Goal: Task Accomplishment & Management: Use online tool/utility

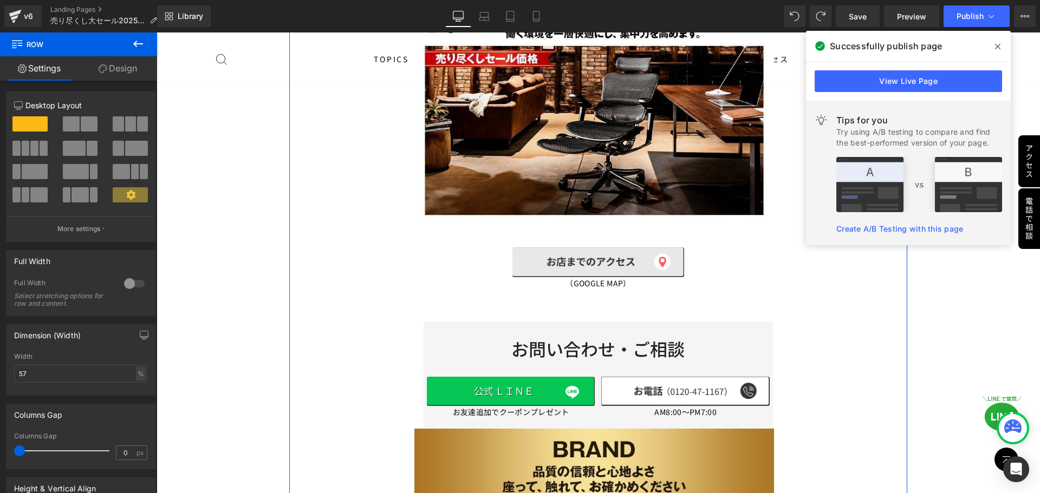
scroll to position [9467, 0]
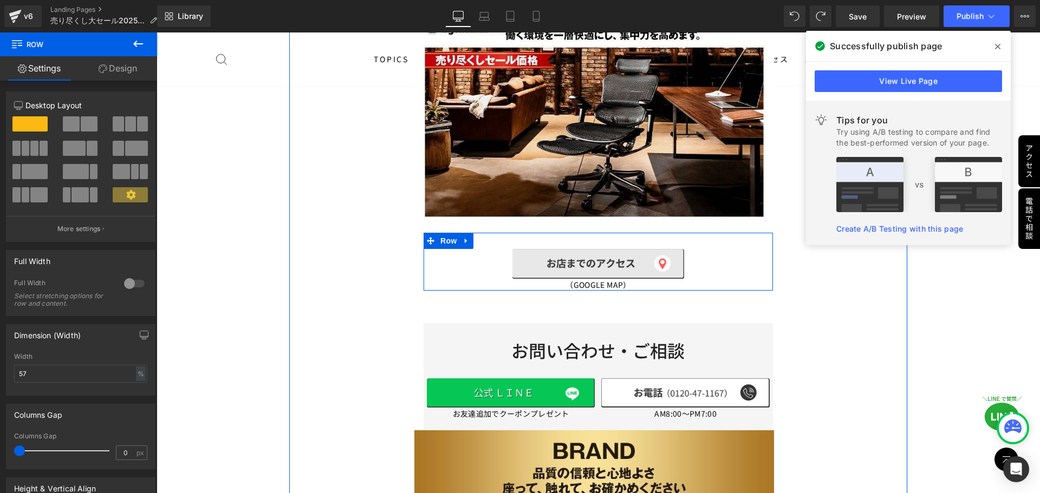
click at [444, 235] on span "Row" at bounding box center [448, 241] width 17 height 13
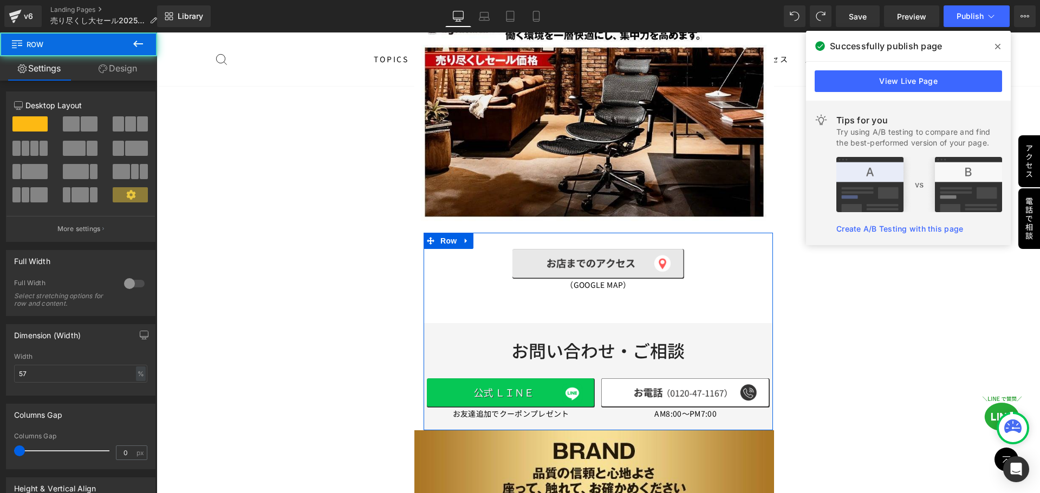
click at [110, 70] on link "Design" at bounding box center [118, 68] width 79 height 24
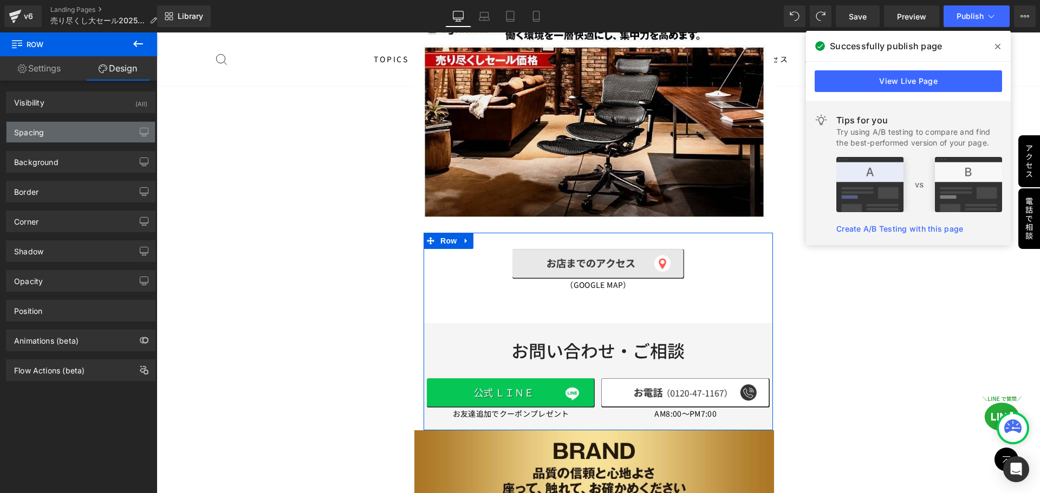
click at [78, 129] on div "Spacing" at bounding box center [80, 132] width 148 height 21
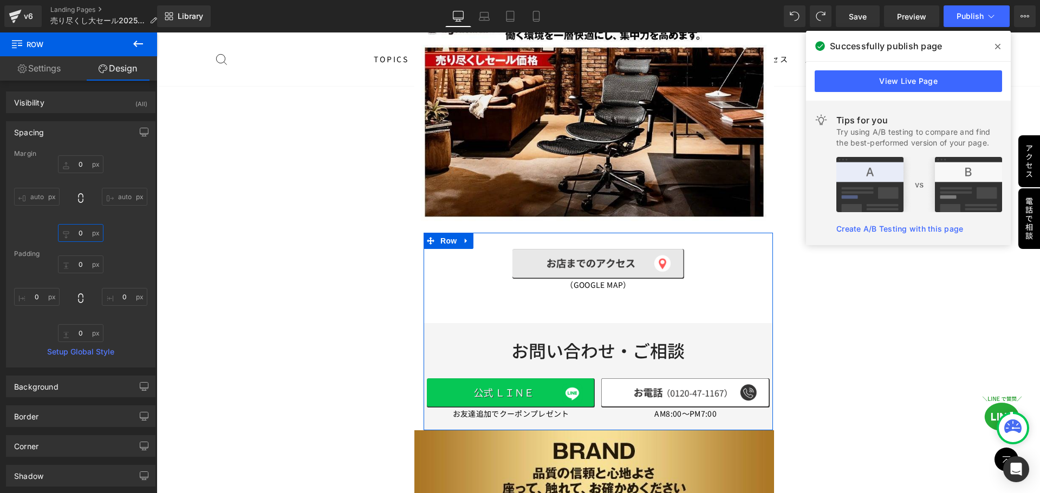
click at [88, 233] on input "0" at bounding box center [80, 233] width 45 height 18
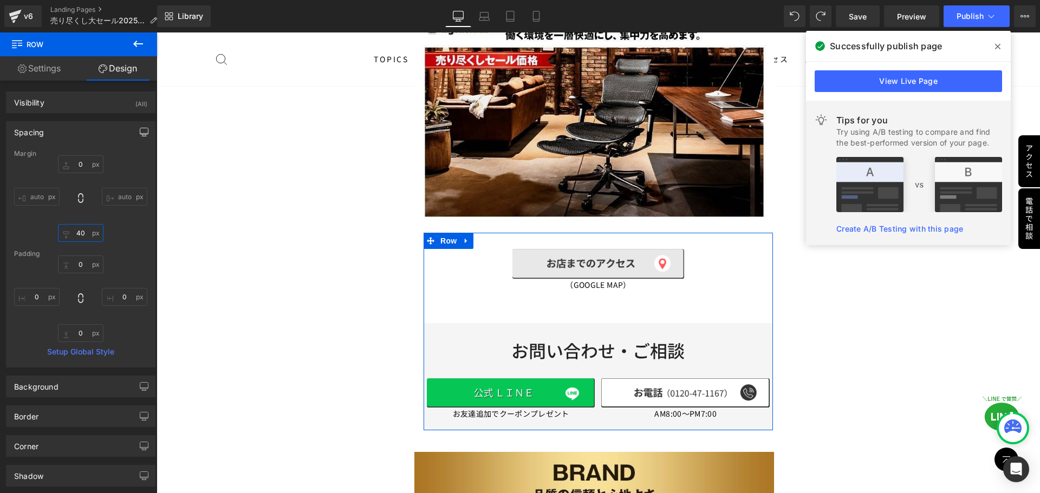
type input "40"
click at [135, 124] on button "button" at bounding box center [143, 132] width 17 height 21
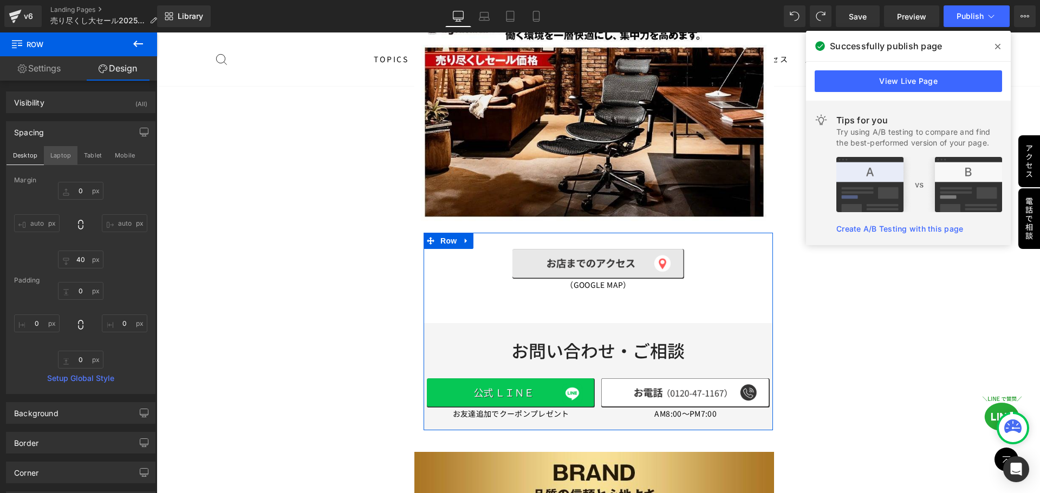
click at [67, 157] on button "Laptop" at bounding box center [61, 155] width 34 height 18
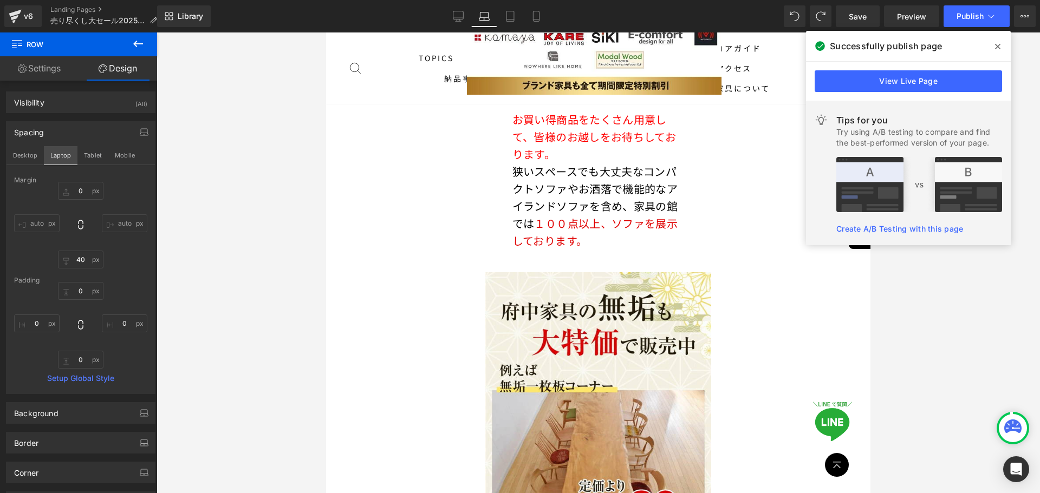
type input "0"
type input "40"
type input "0"
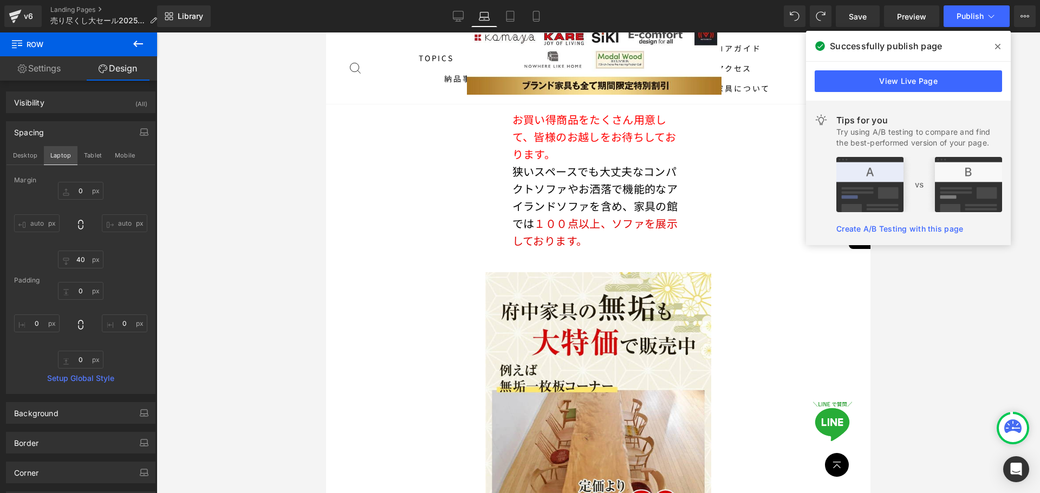
type input "0"
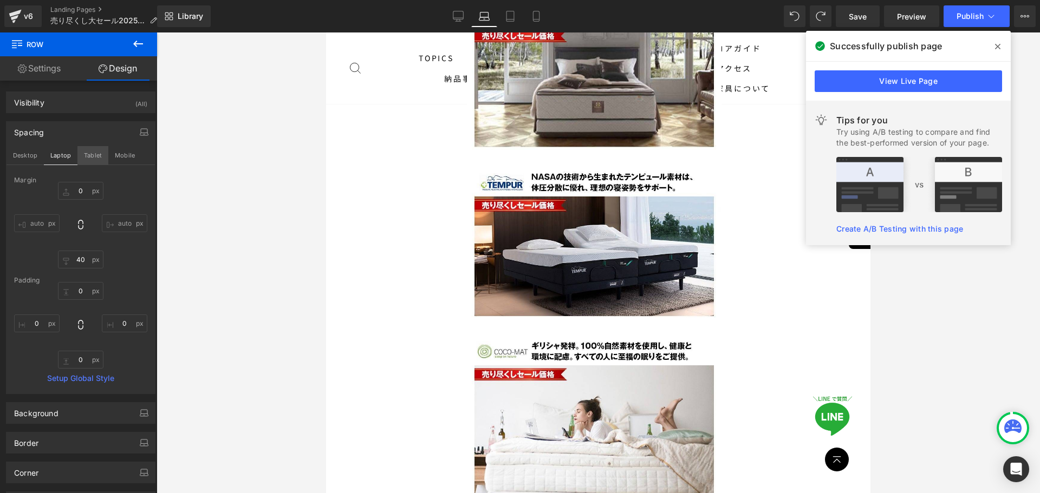
click at [97, 157] on button "Tablet" at bounding box center [92, 155] width 31 height 18
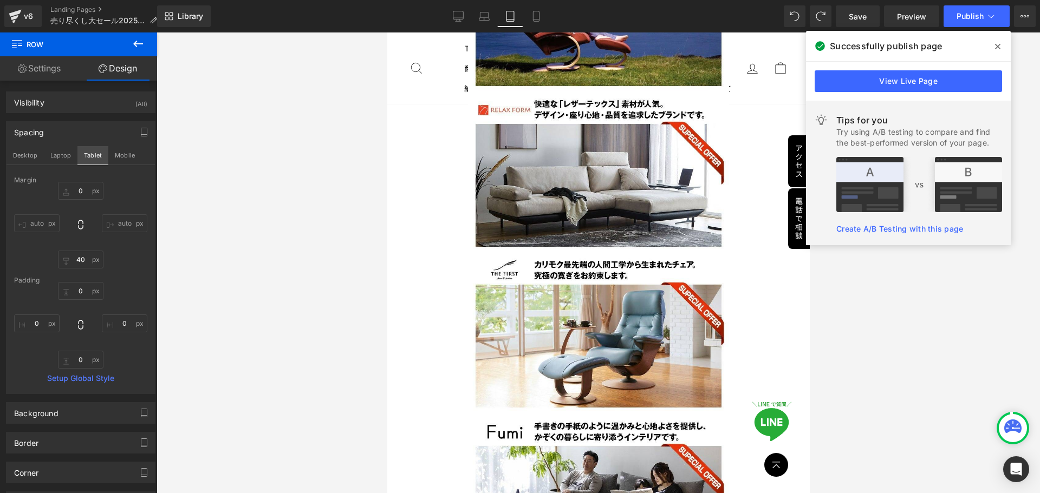
scroll to position [5599, 0]
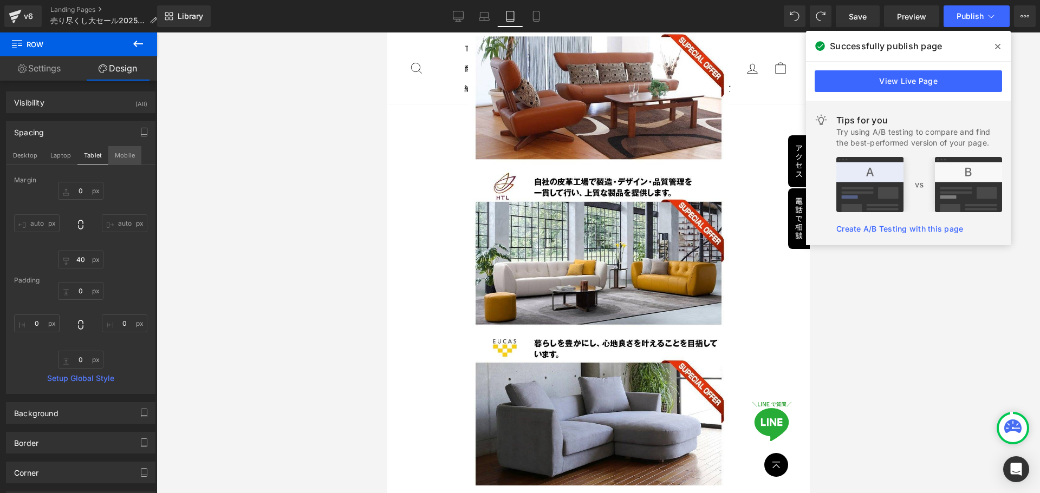
type input "0"
type input "40"
type input "0"
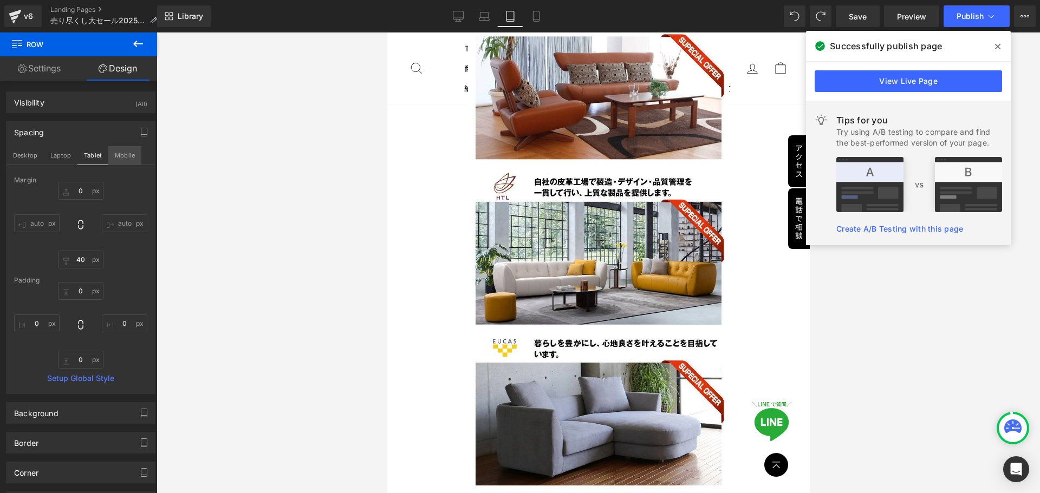
type input "0"
click at [123, 159] on button "Mobile" at bounding box center [124, 155] width 33 height 18
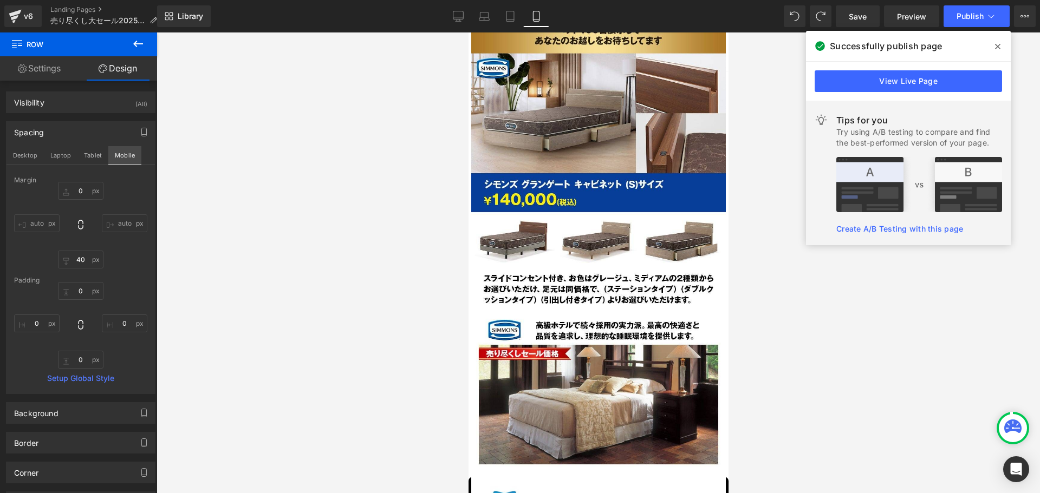
type input "30"
type input "40"
type input "0"
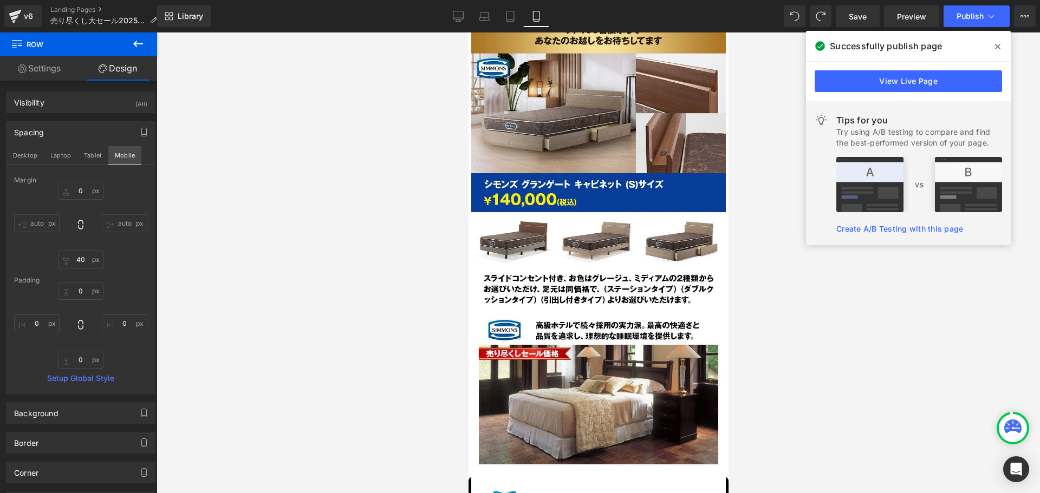
type input "0"
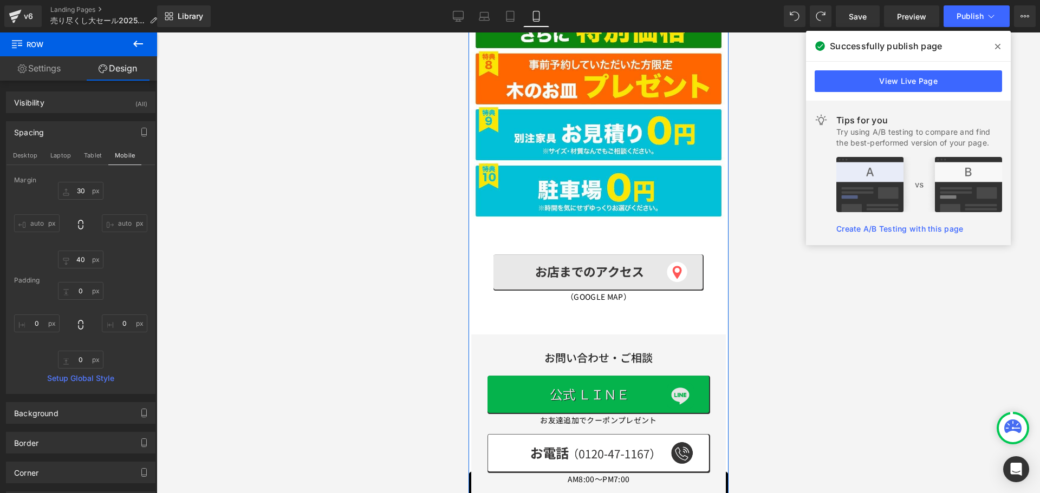
scroll to position [3483, 0]
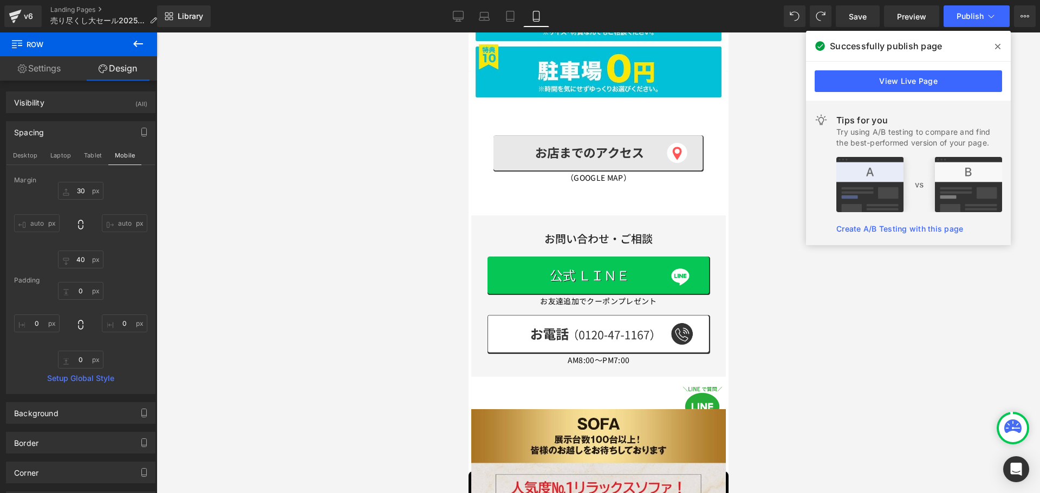
click at [771, 316] on div at bounding box center [598, 262] width 883 height 461
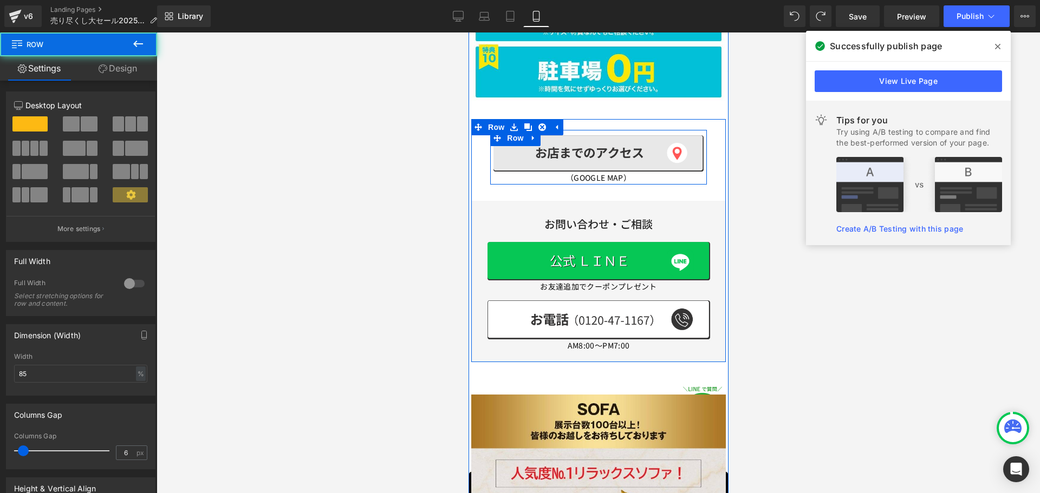
drag, startPoint x: 586, startPoint y: 96, endPoint x: 586, endPoint y: 82, distance: 14.6
click at [586, 130] on div "Image （GOOGLE MAP） Text Block Row" at bounding box center [598, 157] width 217 height 55
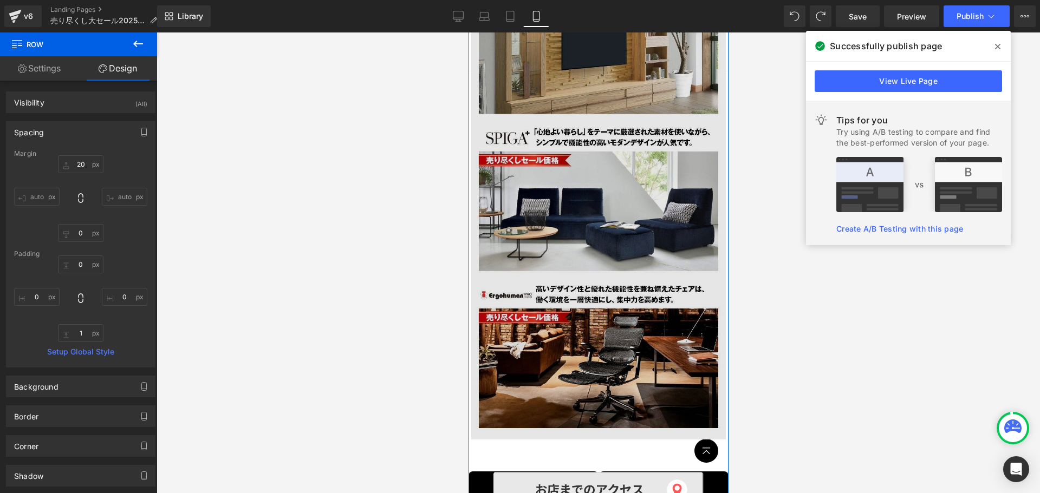
scroll to position [6757, 0]
click at [595, 86] on img at bounding box center [598, 120] width 255 height 641
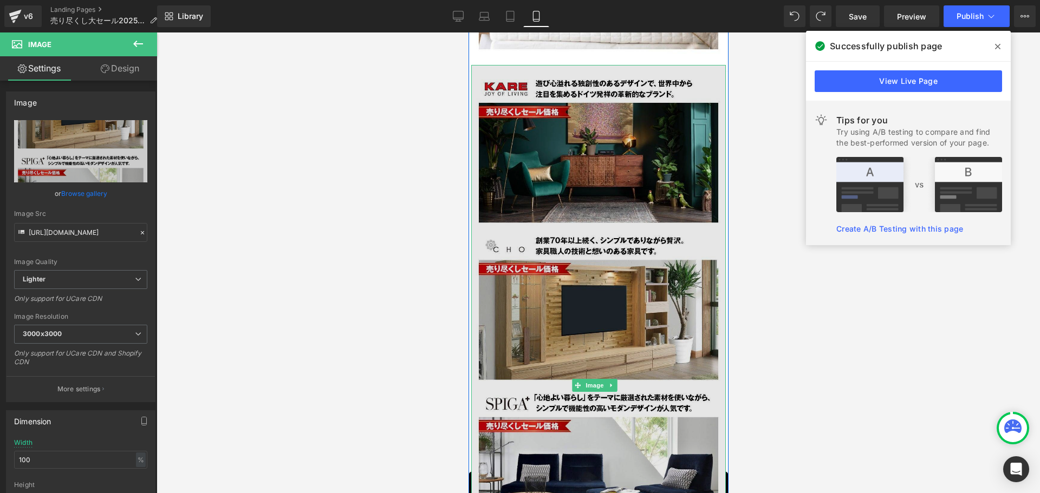
scroll to position [6486, 0]
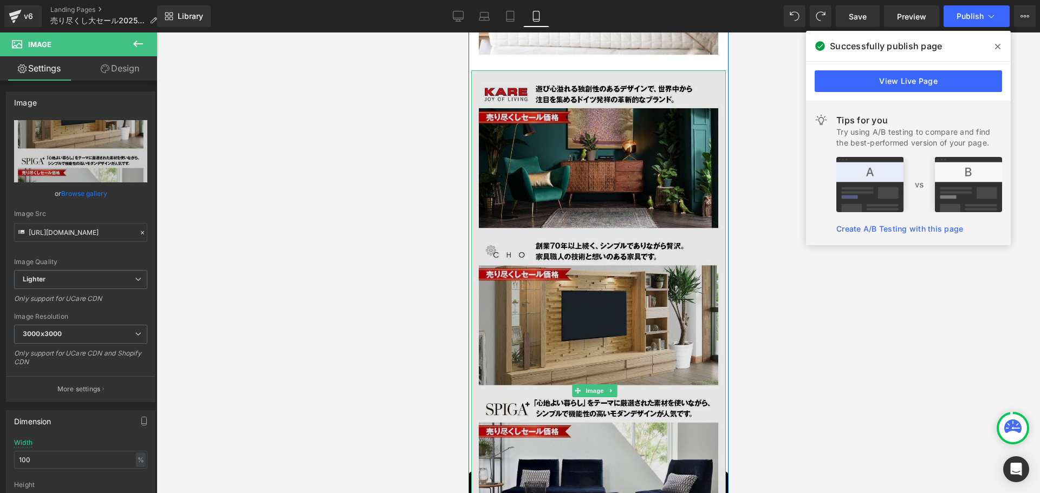
drag, startPoint x: 570, startPoint y: 192, endPoint x: 575, endPoint y: 225, distance: 33.3
click at [577, 239] on img at bounding box center [598, 390] width 255 height 641
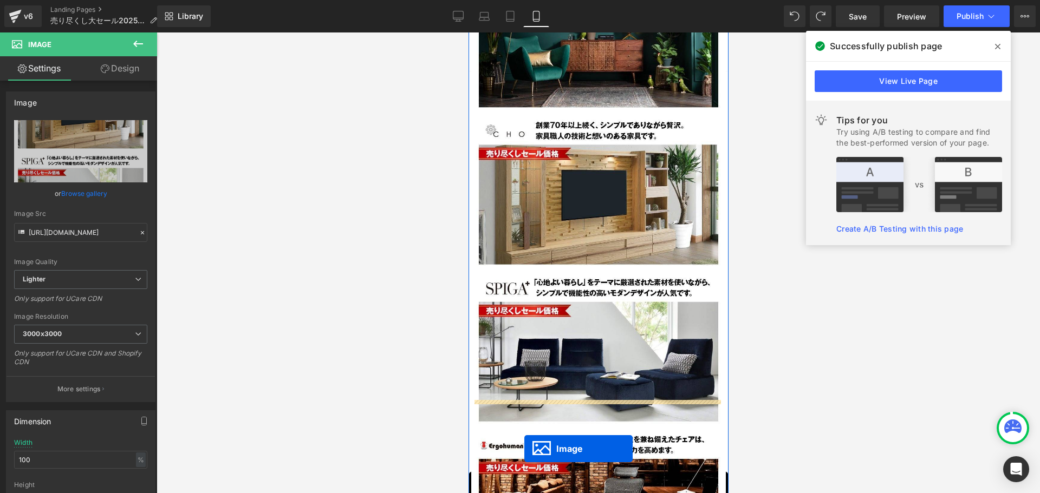
scroll to position [7645, 0]
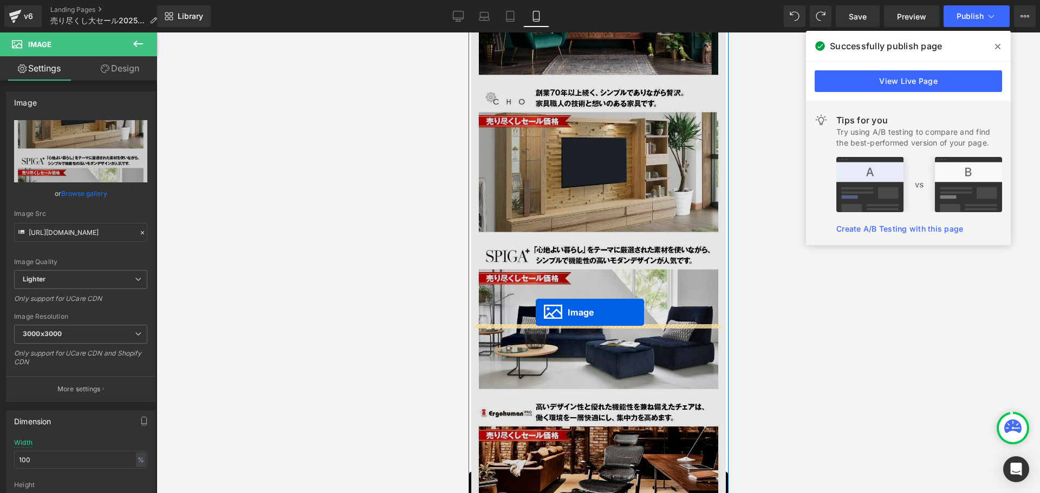
drag, startPoint x: 574, startPoint y: 194, endPoint x: 535, endPoint y: 313, distance: 124.2
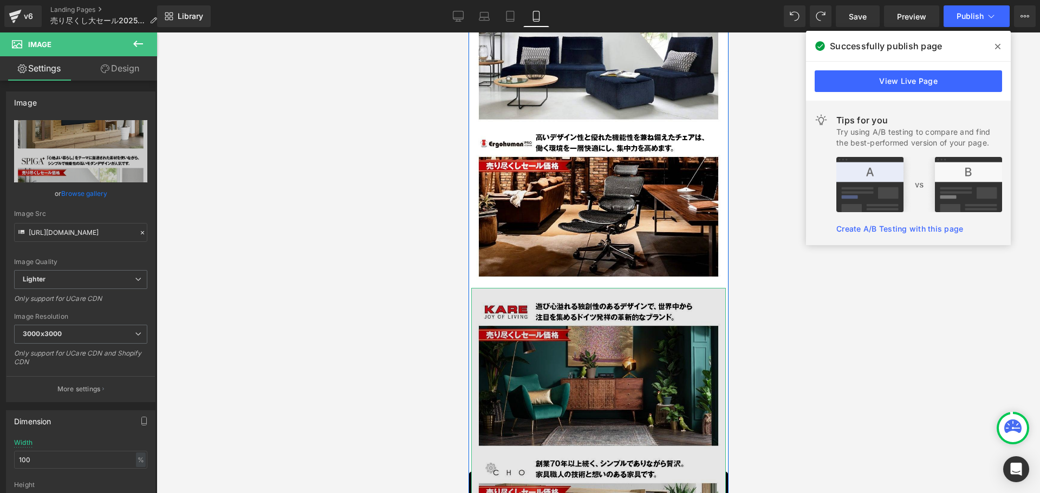
scroll to position [7889, 0]
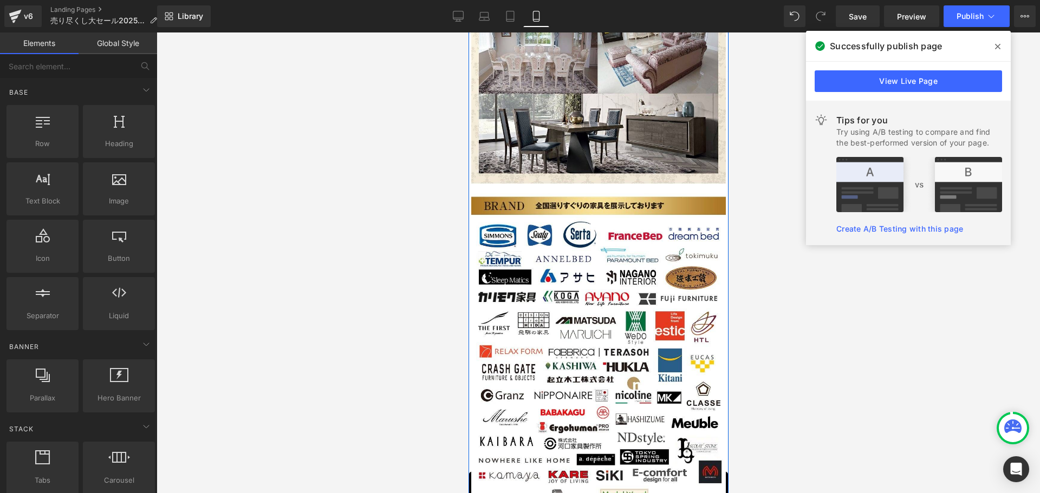
scroll to position [8377, 0]
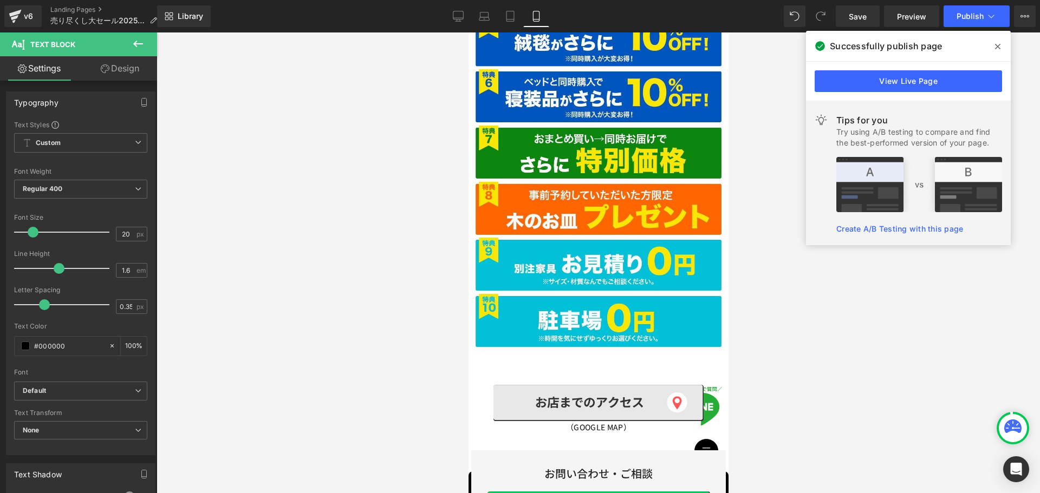
scroll to position [3231, 0]
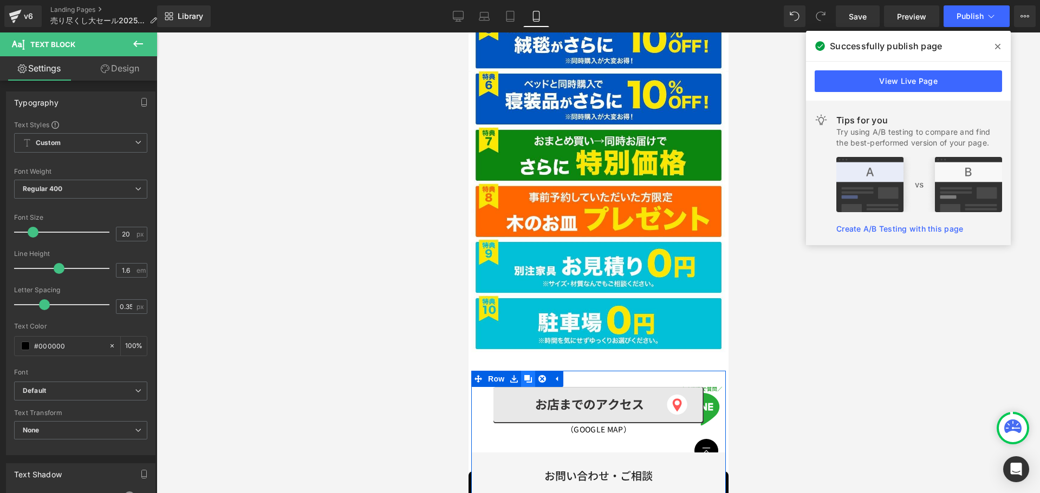
click at [529, 375] on icon at bounding box center [528, 379] width 8 height 8
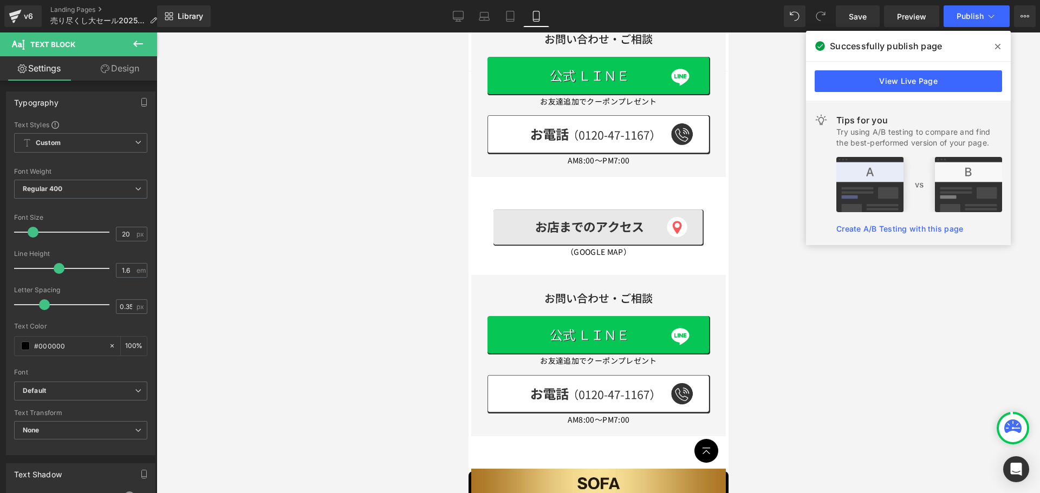
scroll to position [3684, 0]
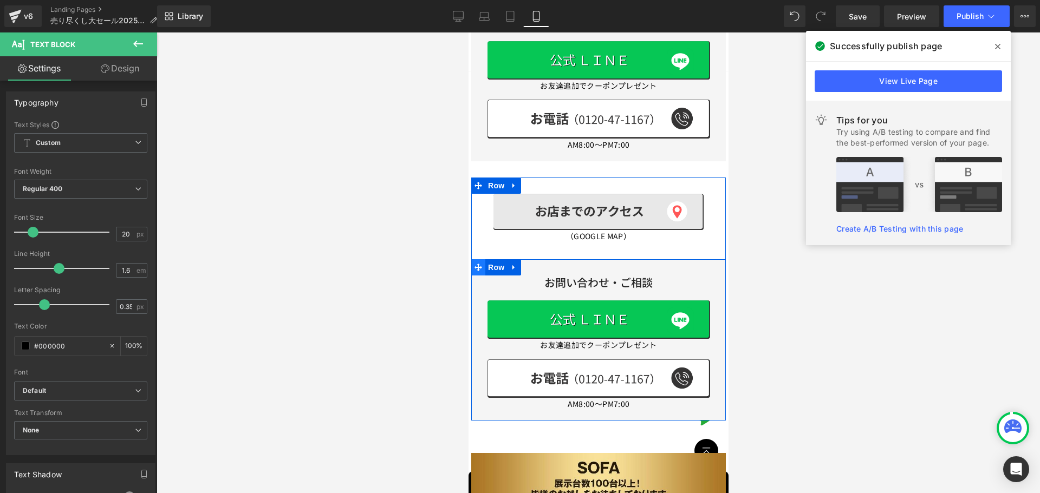
click at [475, 264] on icon at bounding box center [478, 268] width 8 height 8
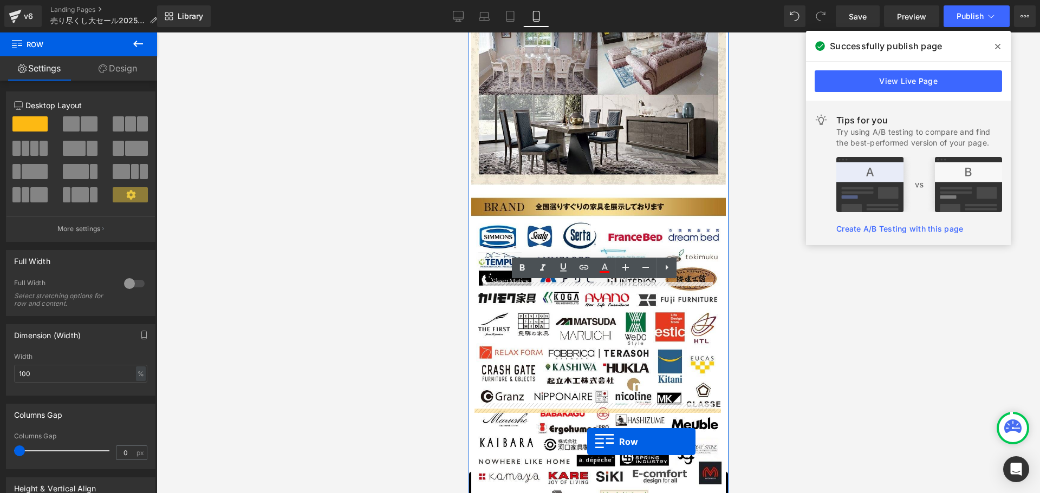
scroll to position [8439, 0]
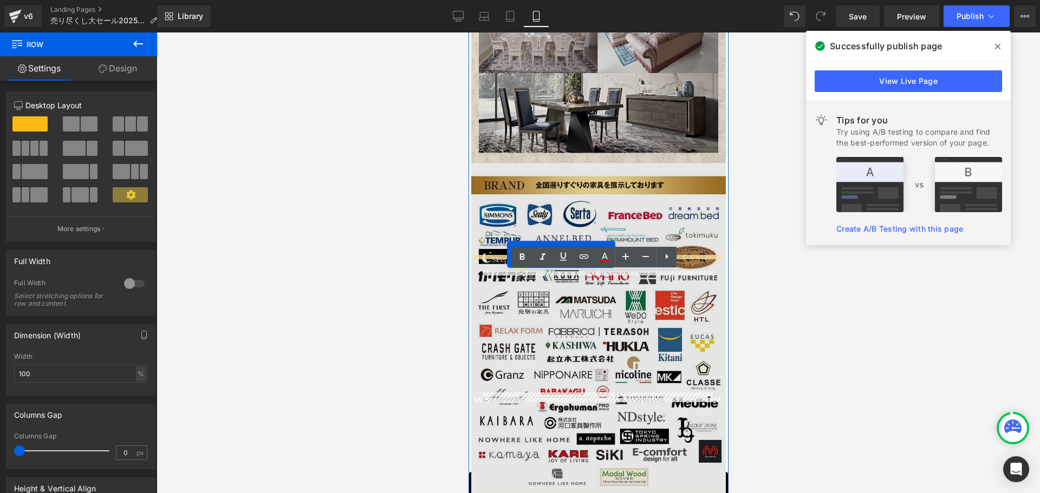
drag, startPoint x: 478, startPoint y: 84, endPoint x: 506, endPoint y: 255, distance: 172.9
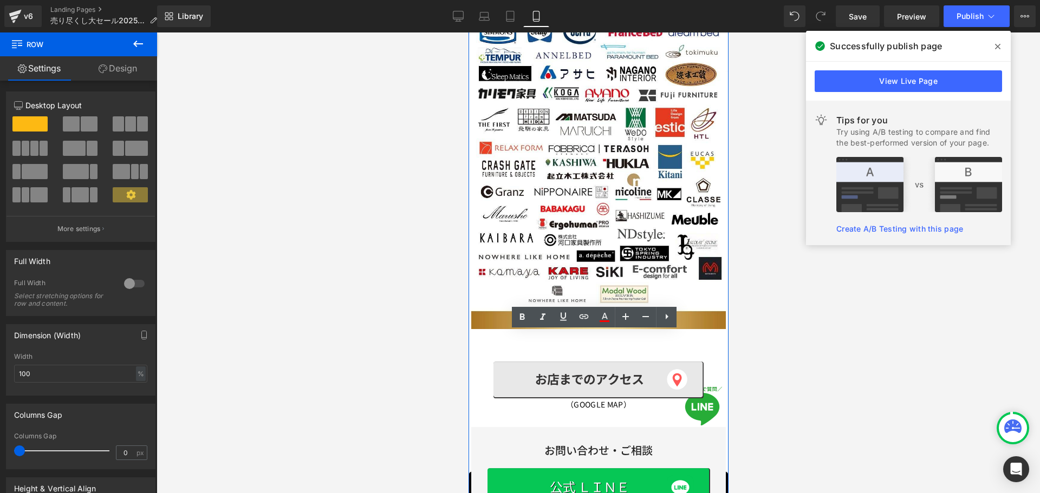
scroll to position [8613, 0]
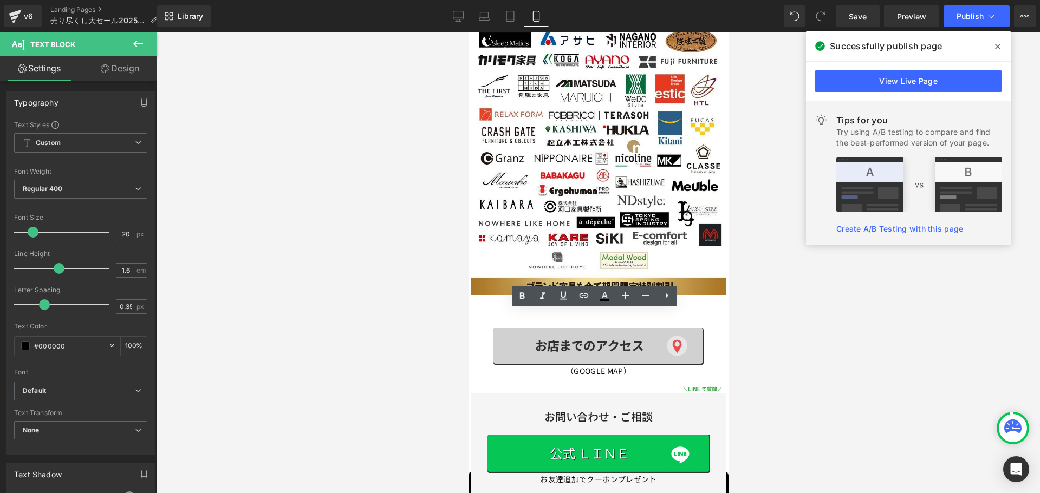
click at [524, 328] on img at bounding box center [598, 346] width 210 height 36
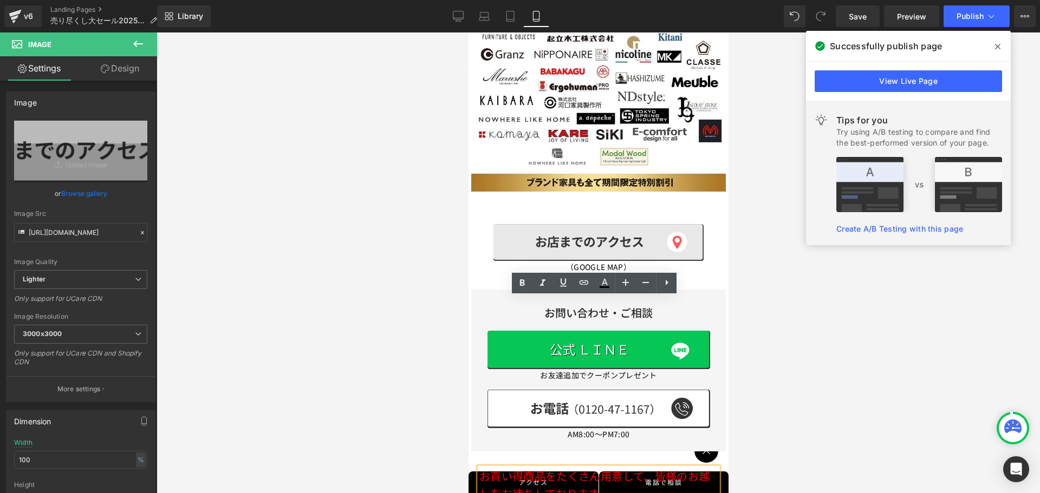
scroll to position [8721, 0]
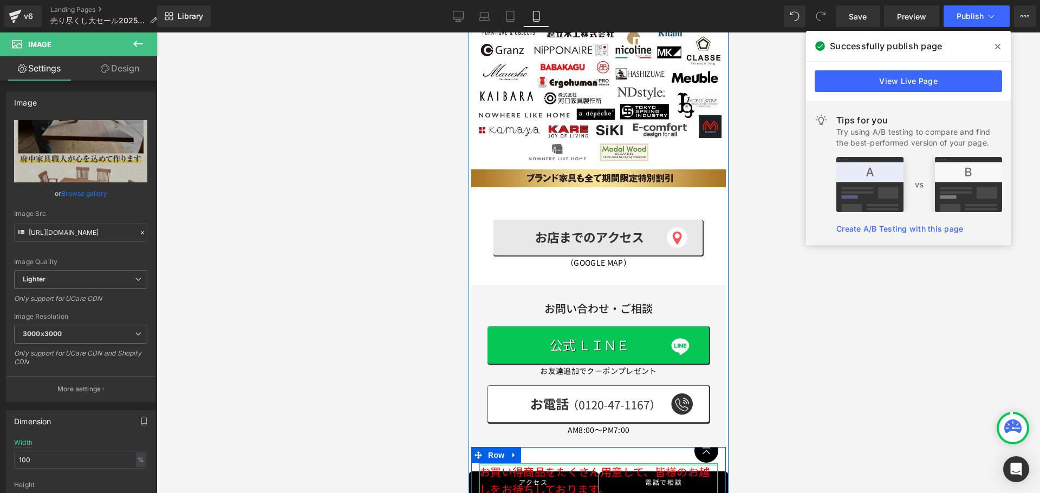
click at [514, 464] on div at bounding box center [598, 465] width 238 height 3
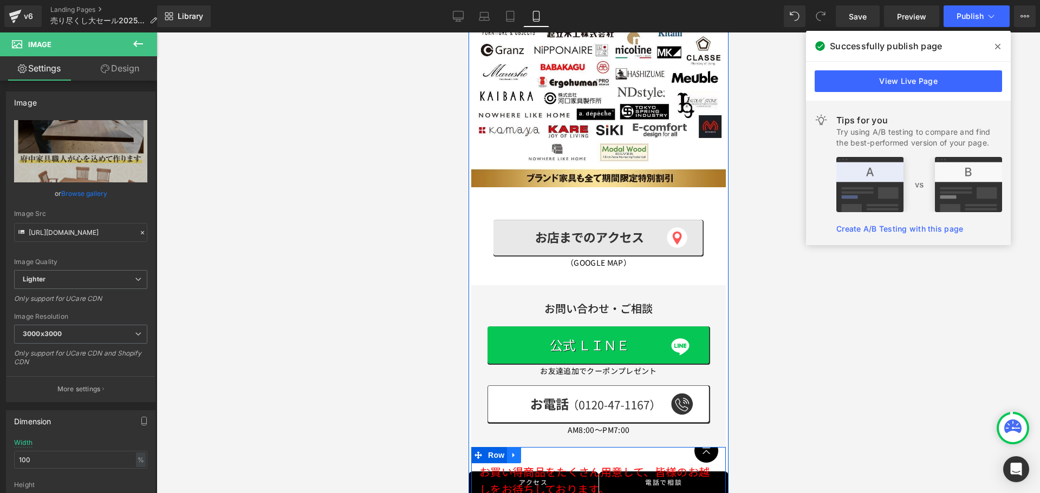
click at [515, 451] on icon at bounding box center [514, 455] width 8 height 8
click at [538, 447] on link at bounding box center [542, 455] width 14 height 16
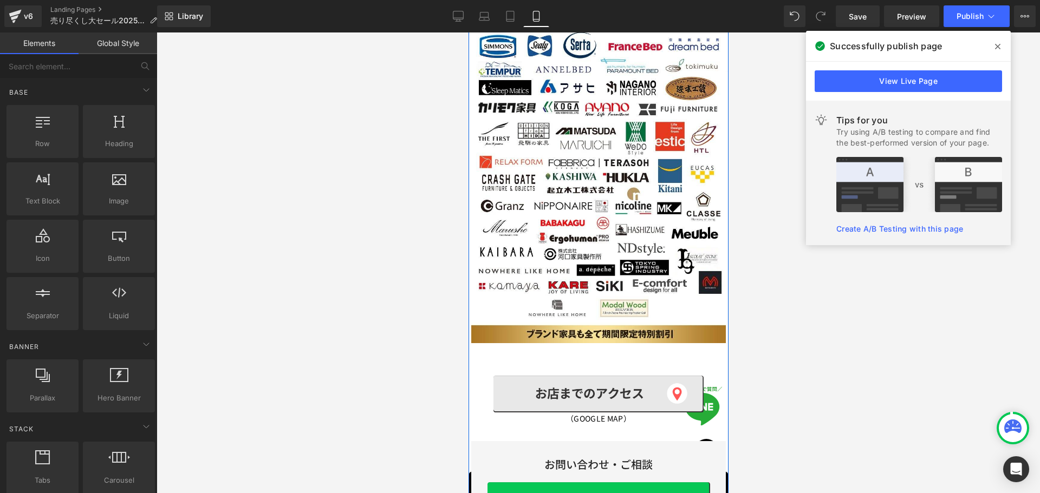
scroll to position [8559, 0]
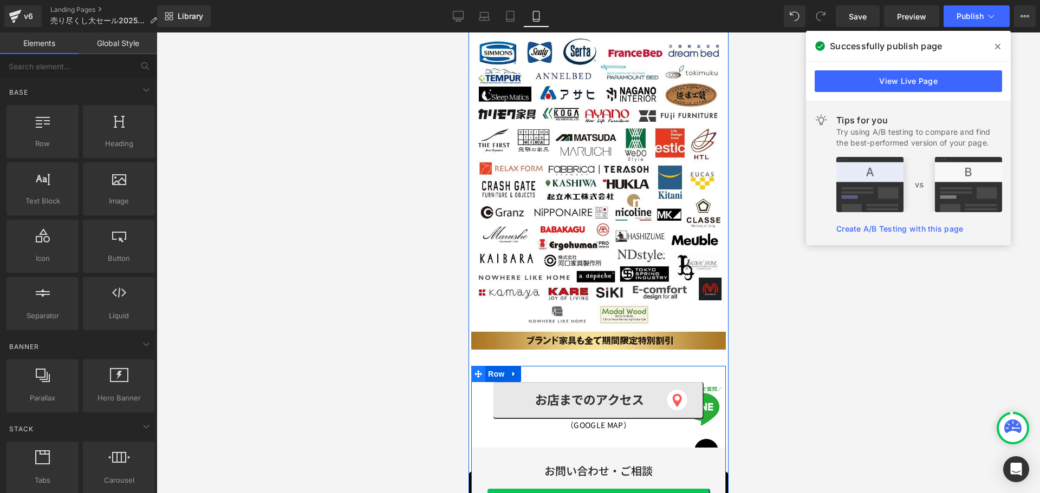
click at [480, 370] on icon at bounding box center [478, 374] width 8 height 8
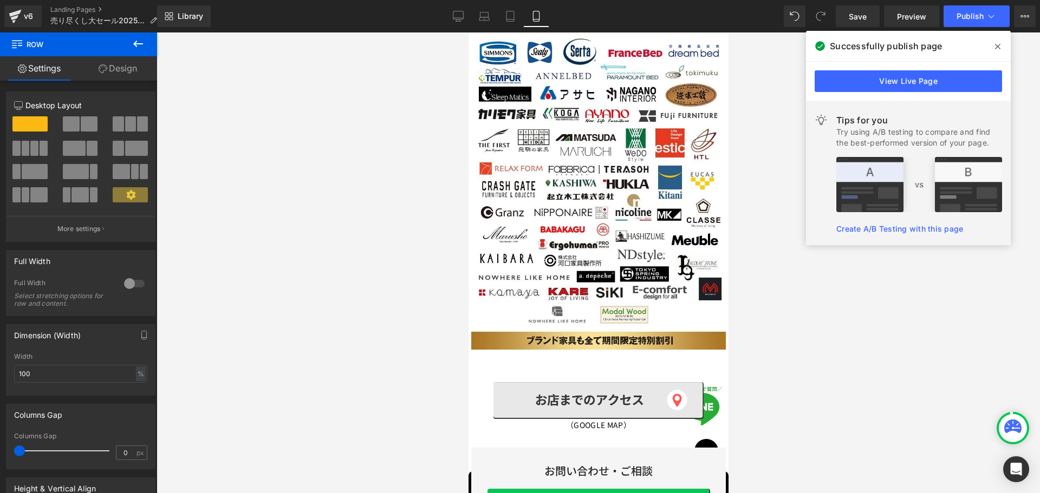
click at [459, 16] on icon at bounding box center [458, 16] width 11 height 11
type input "57"
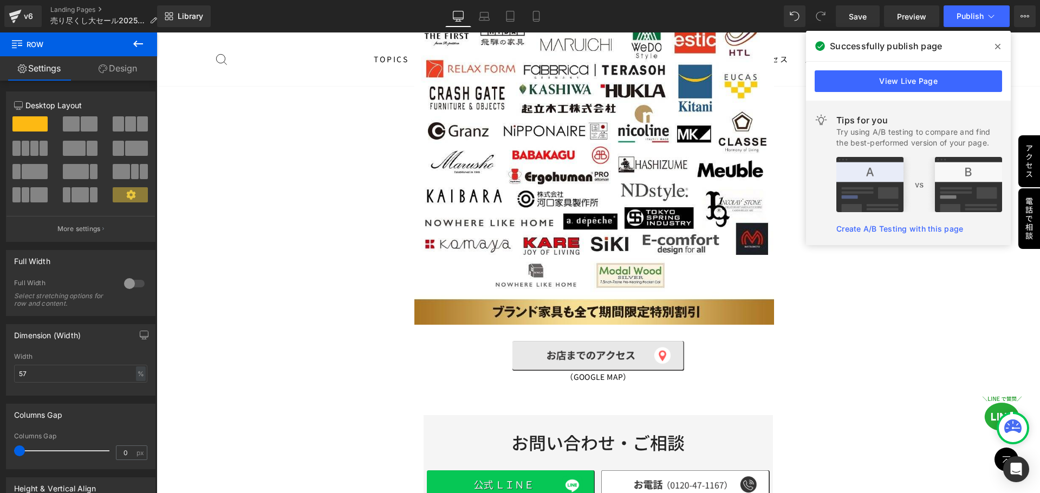
scroll to position [11595, 0]
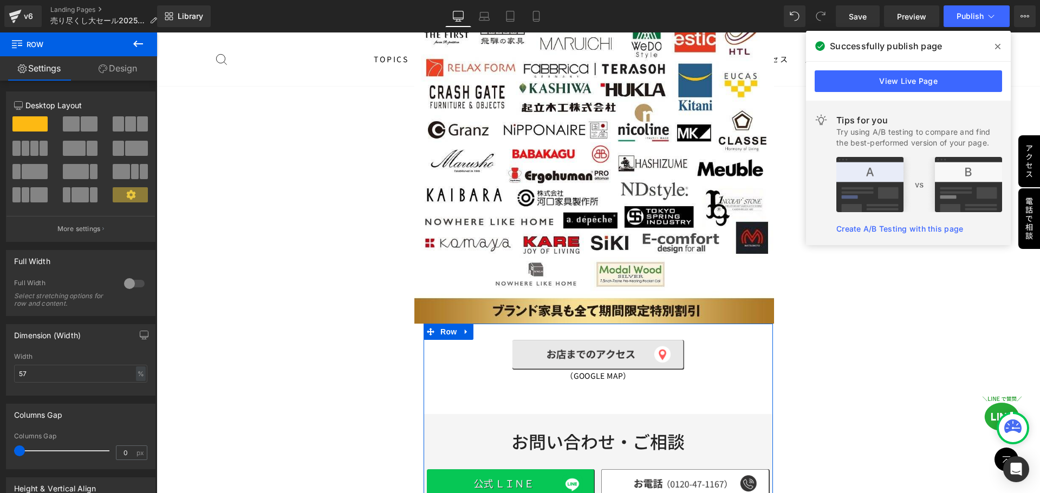
click at [129, 67] on link "Design" at bounding box center [118, 68] width 79 height 24
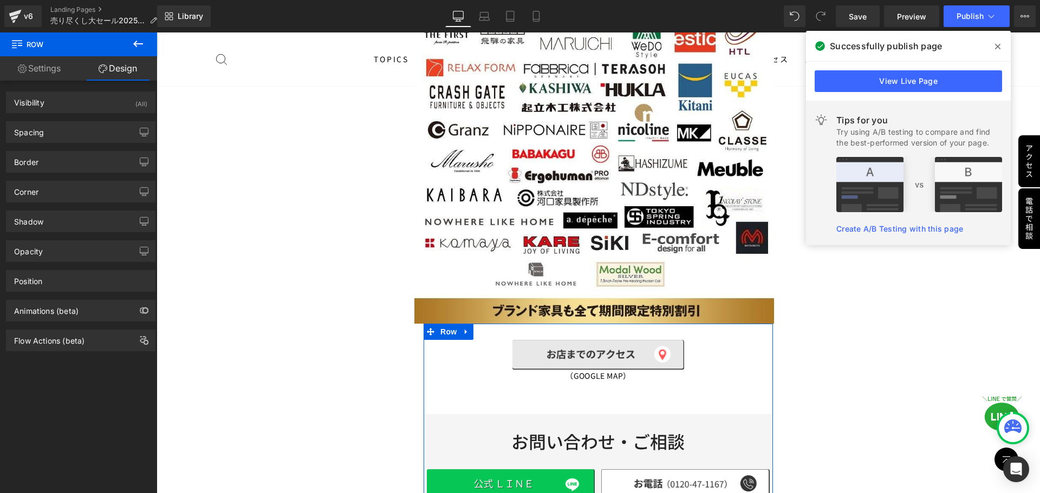
type input "0"
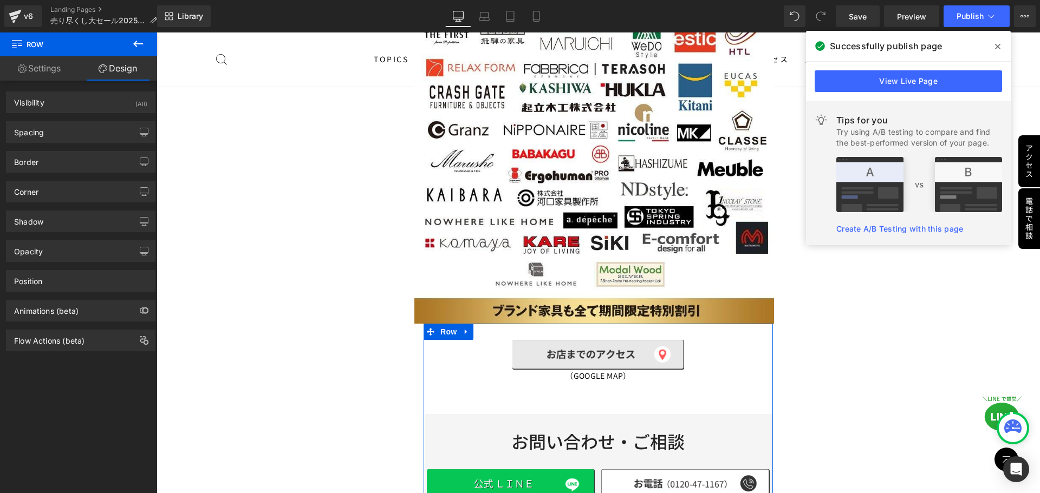
type input "0"
click at [96, 129] on div "Spacing" at bounding box center [80, 132] width 148 height 21
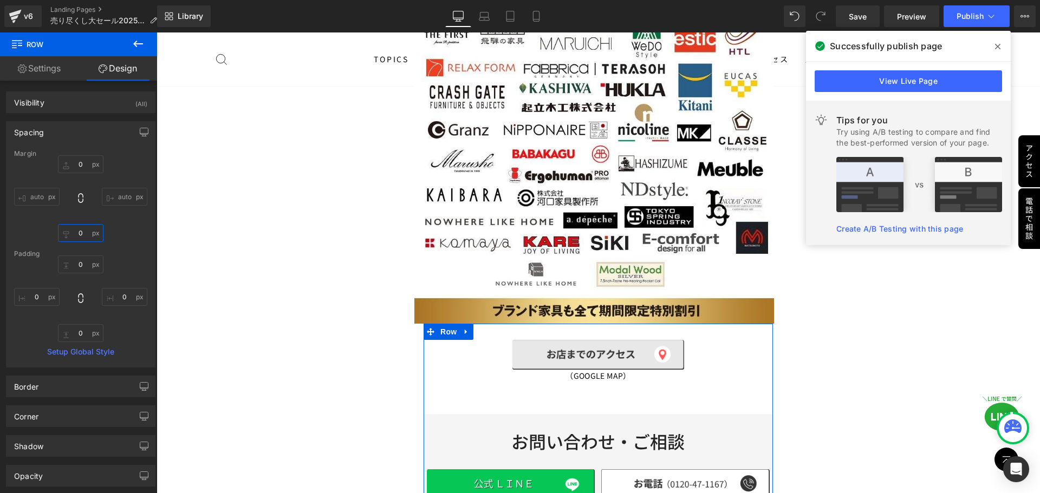
click at [93, 231] on input "0" at bounding box center [80, 233] width 45 height 18
type input "40"
click at [144, 131] on icon "button" at bounding box center [144, 131] width 8 height 6
click at [60, 160] on button "Laptop" at bounding box center [61, 155] width 34 height 18
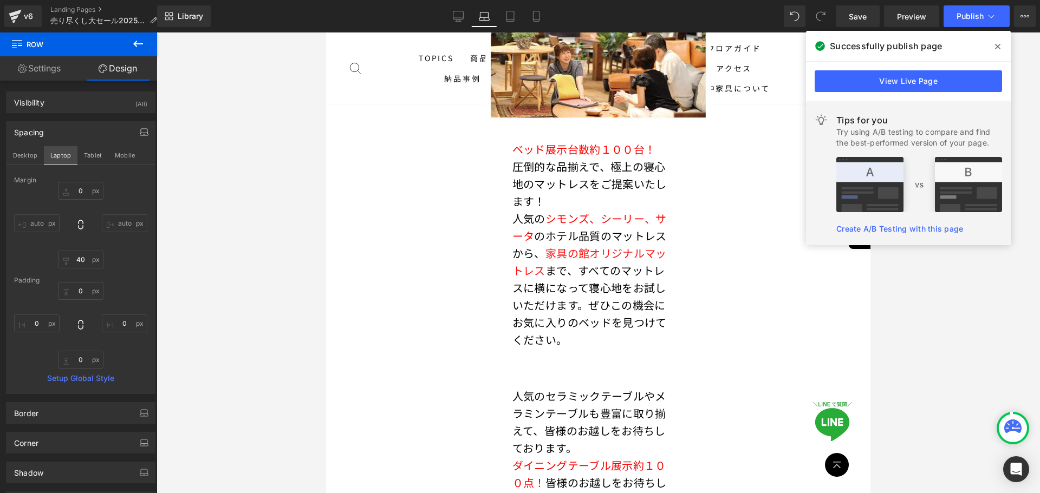
type input "0"
type input "40"
type input "0"
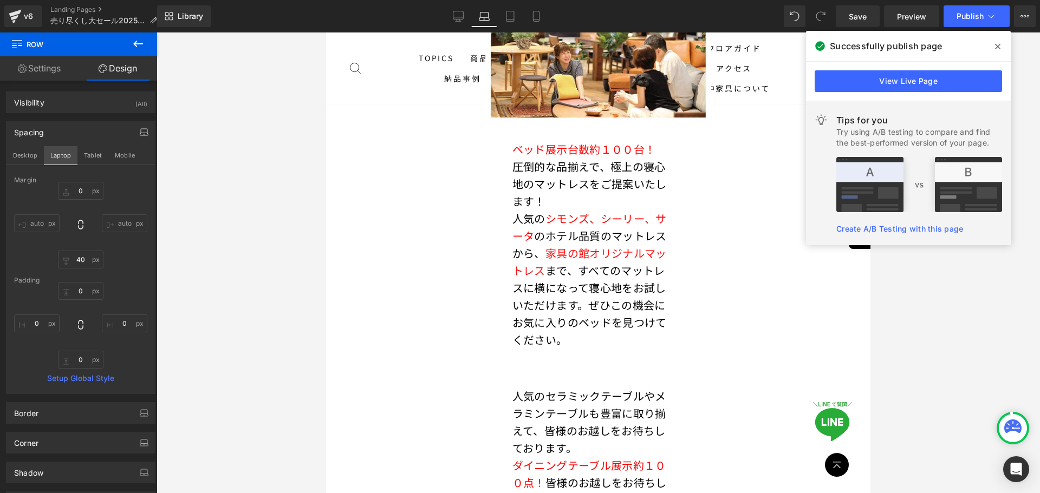
type input "0"
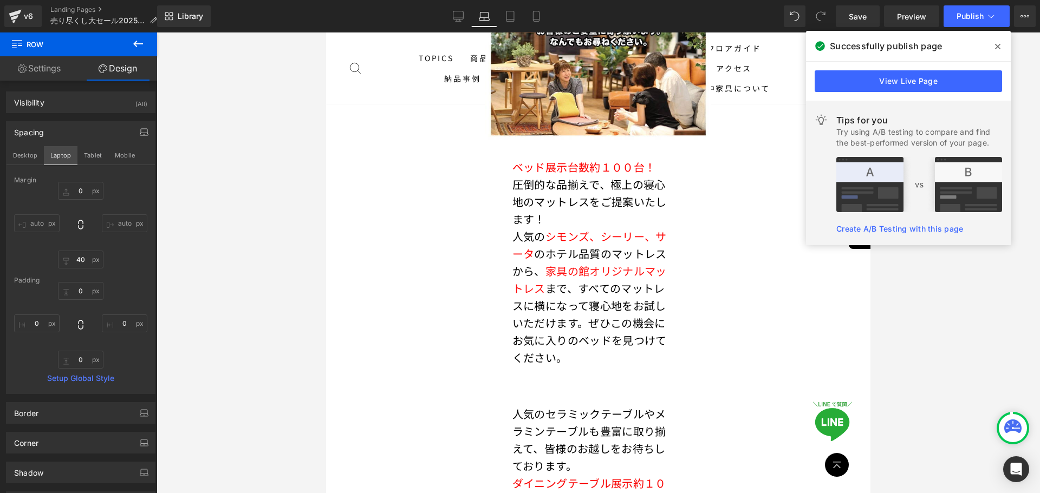
scroll to position [7512, 0]
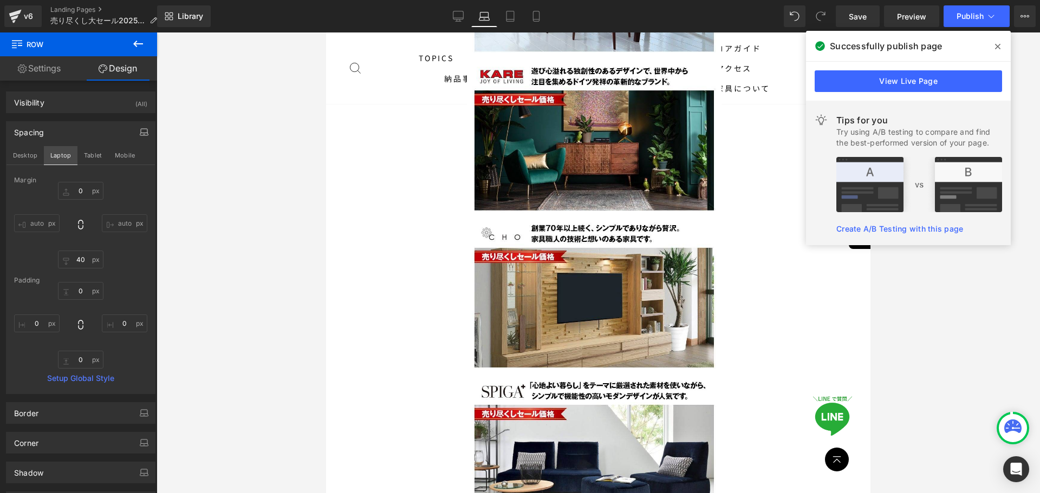
click at [75, 161] on button "Laptop" at bounding box center [61, 155] width 34 height 18
click at [93, 155] on button "Tablet" at bounding box center [92, 155] width 31 height 18
type input "0"
type input "40"
type input "0"
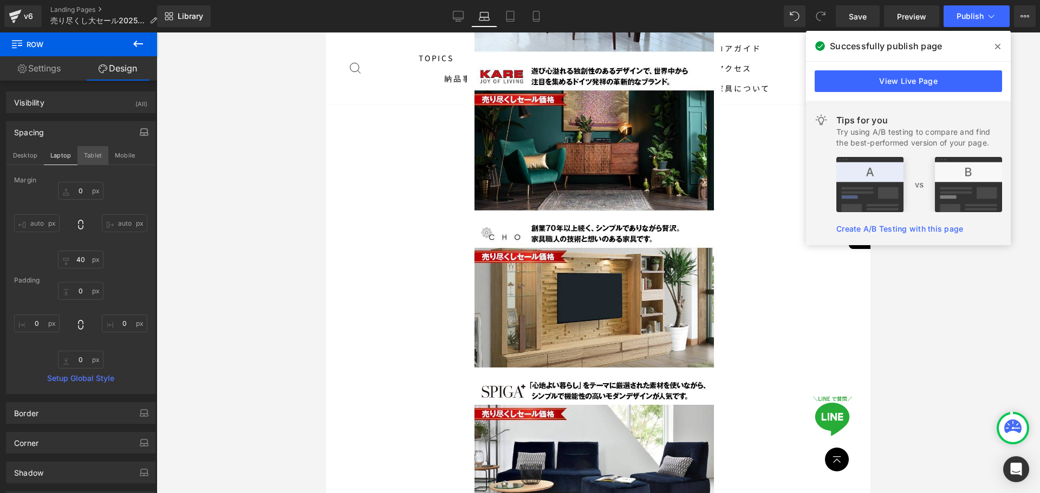
type input "0"
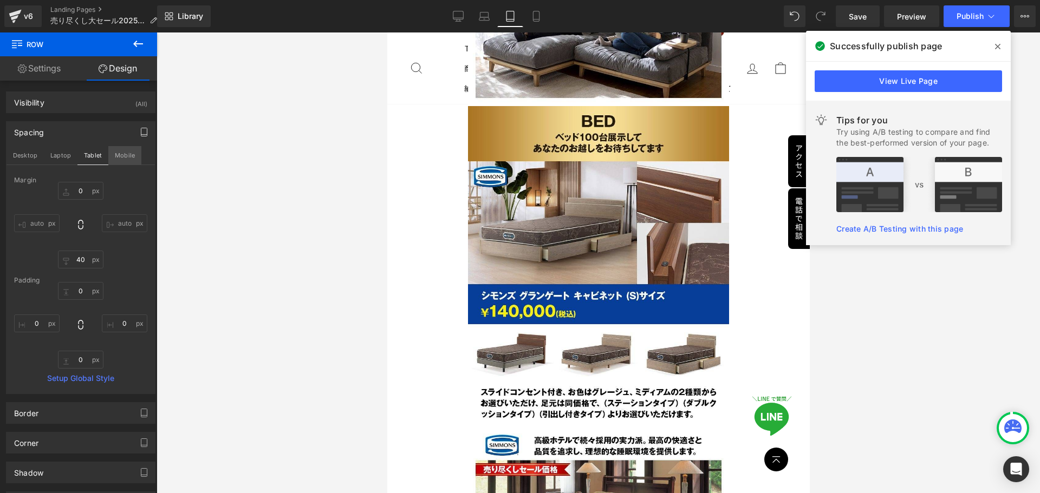
click at [113, 153] on button "Mobile" at bounding box center [124, 155] width 33 height 18
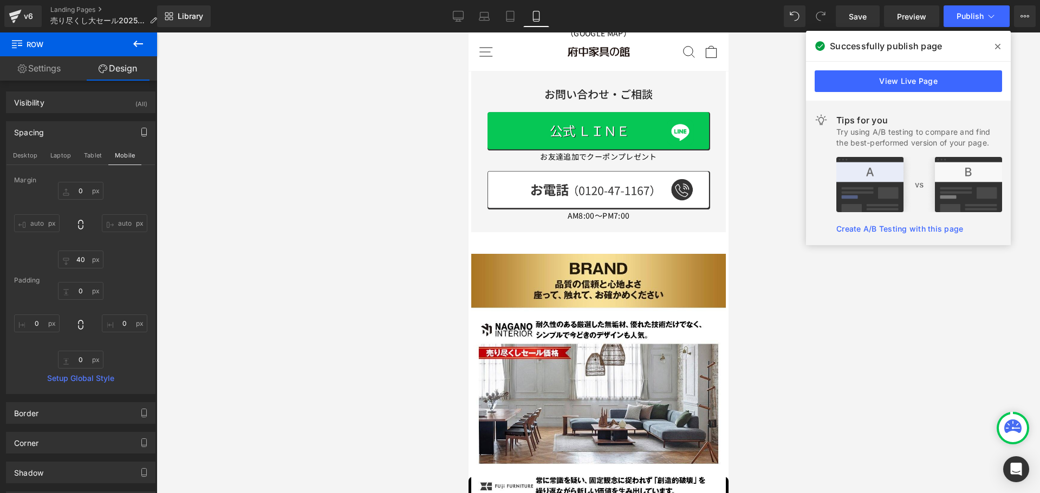
type input "30"
type input "40"
type input "0"
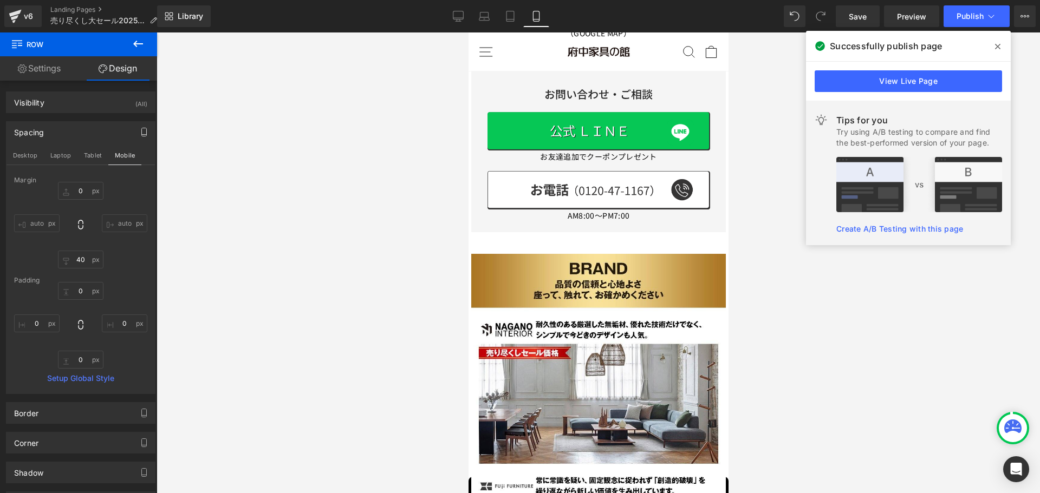
type input "0"
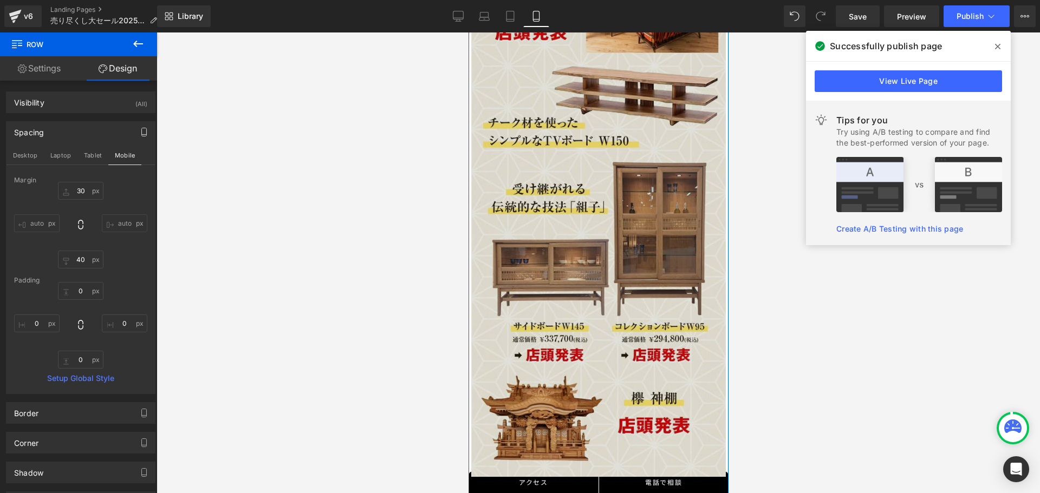
scroll to position [10313, 0]
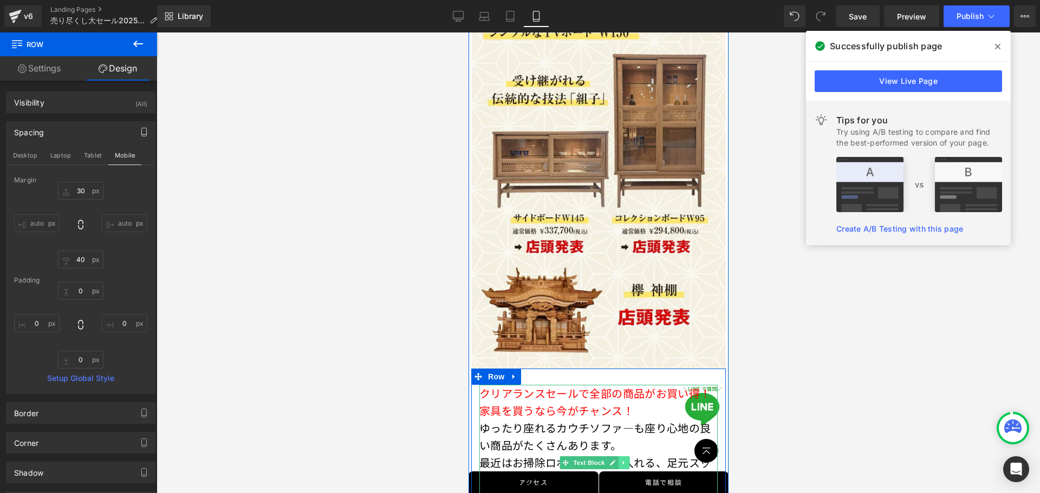
click at [623, 460] on icon at bounding box center [623, 463] width 6 height 6
click at [513, 369] on link at bounding box center [513, 377] width 14 height 16
click at [539, 373] on icon at bounding box center [542, 377] width 8 height 8
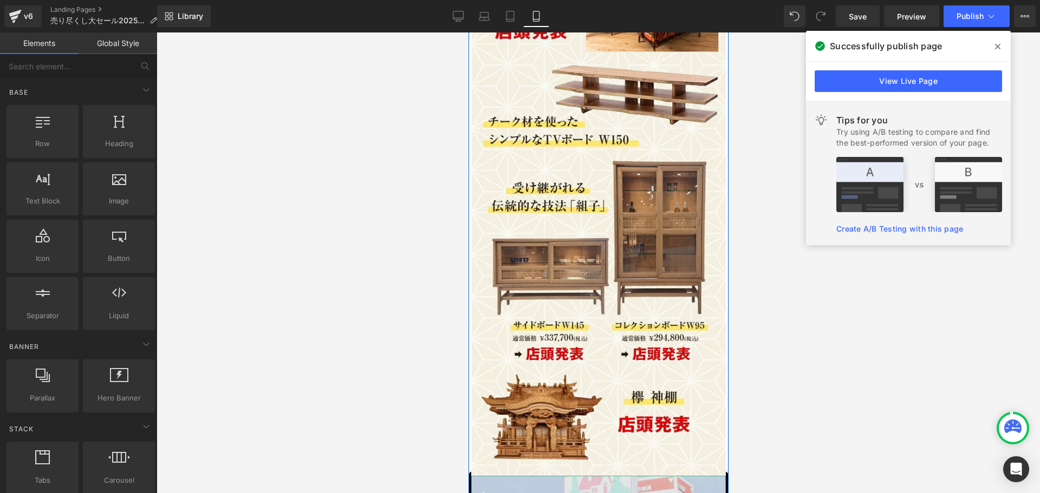
scroll to position [10205, 0]
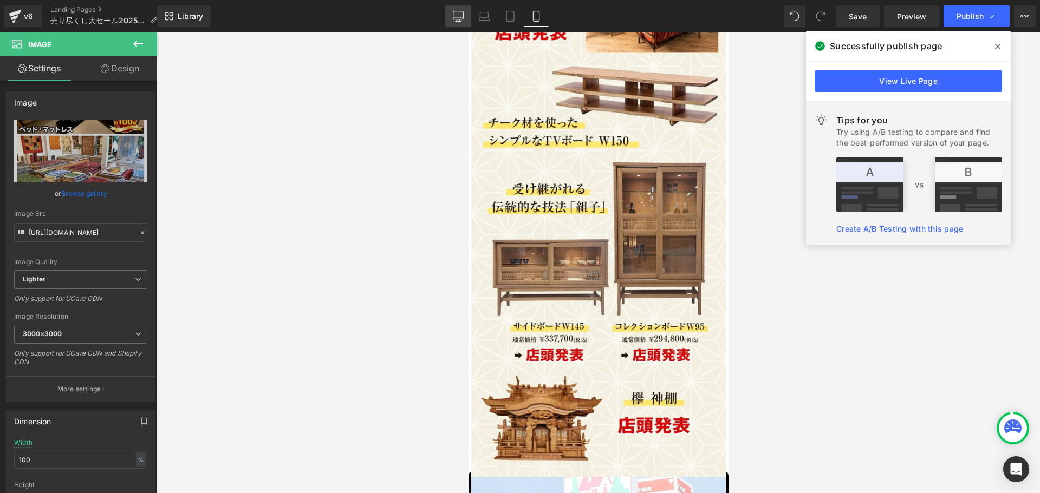
click at [455, 14] on icon at bounding box center [458, 16] width 11 height 11
type input "60"
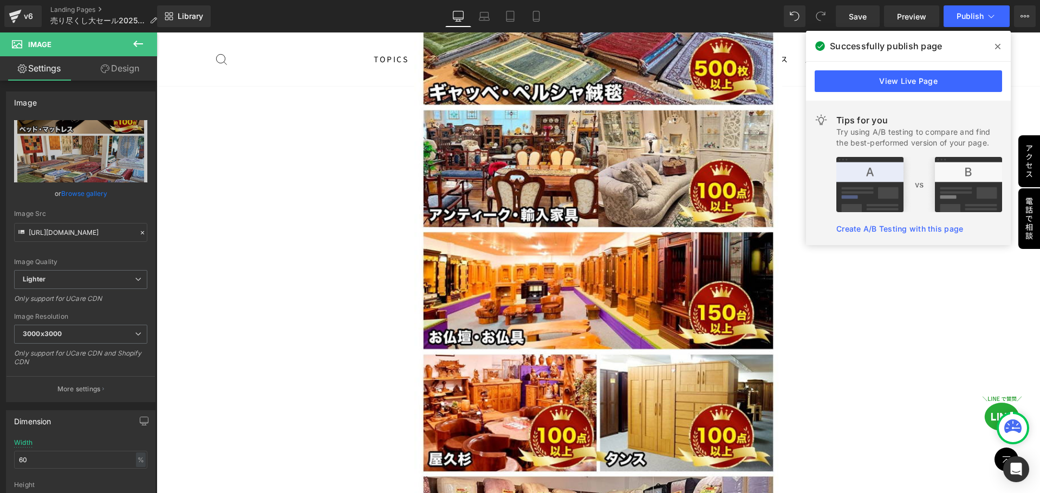
scroll to position [15102, 0]
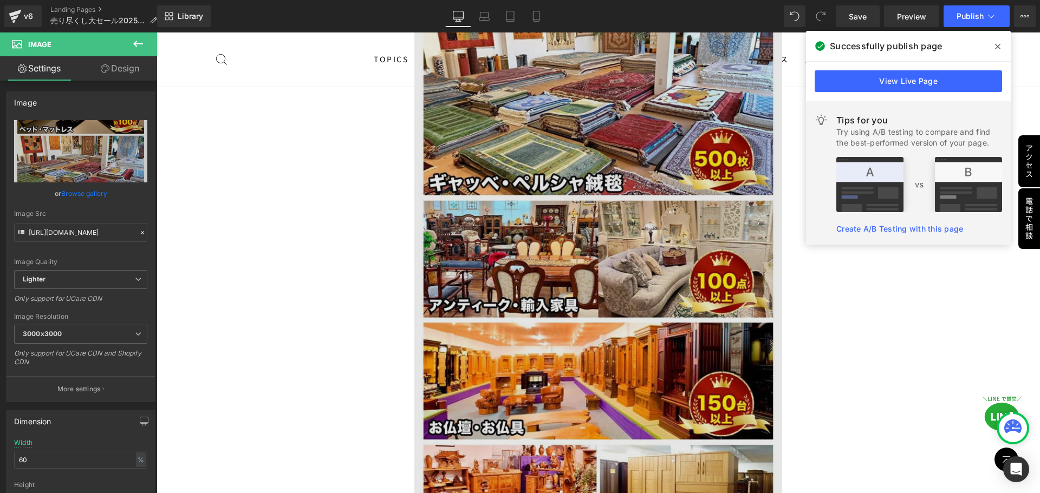
click at [507, 315] on img at bounding box center [598, 43] width 368 height 1705
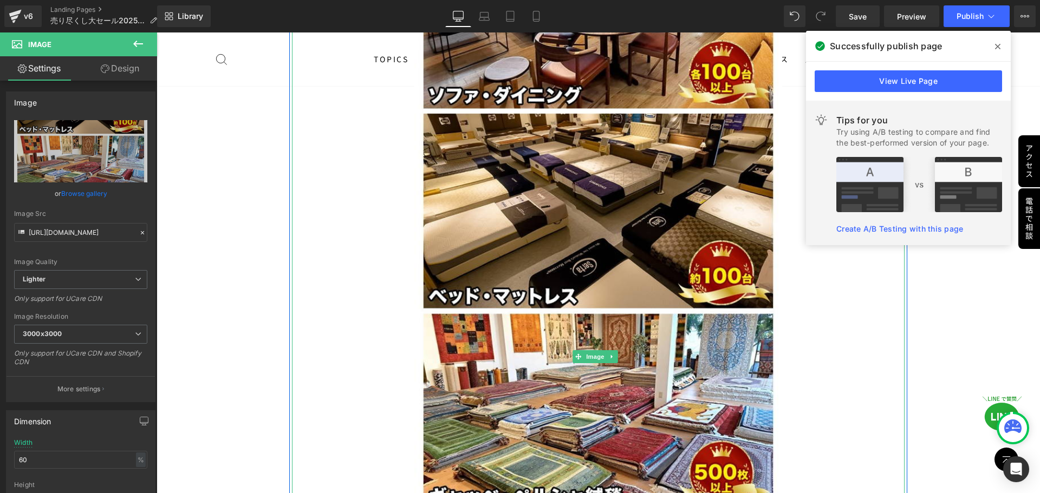
scroll to position [14778, 0]
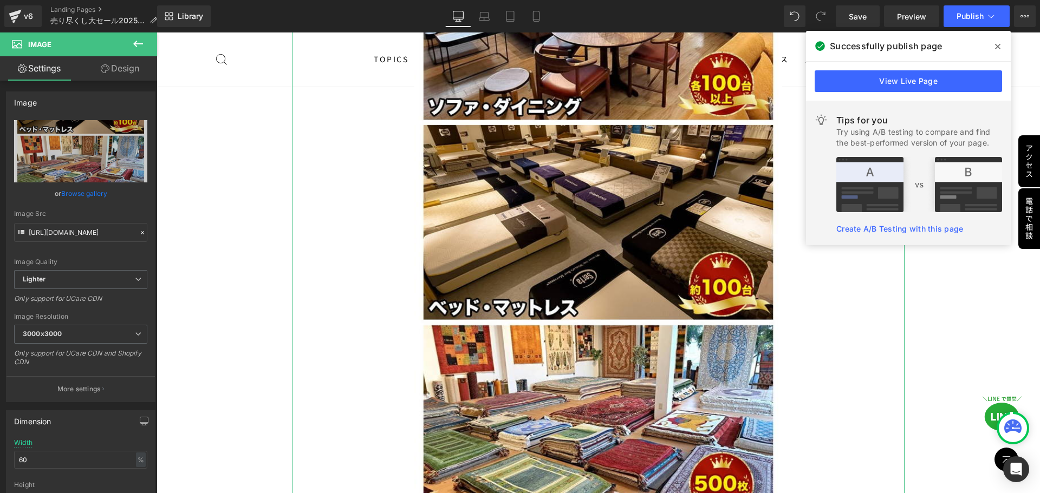
click at [131, 72] on link "Design" at bounding box center [120, 68] width 79 height 24
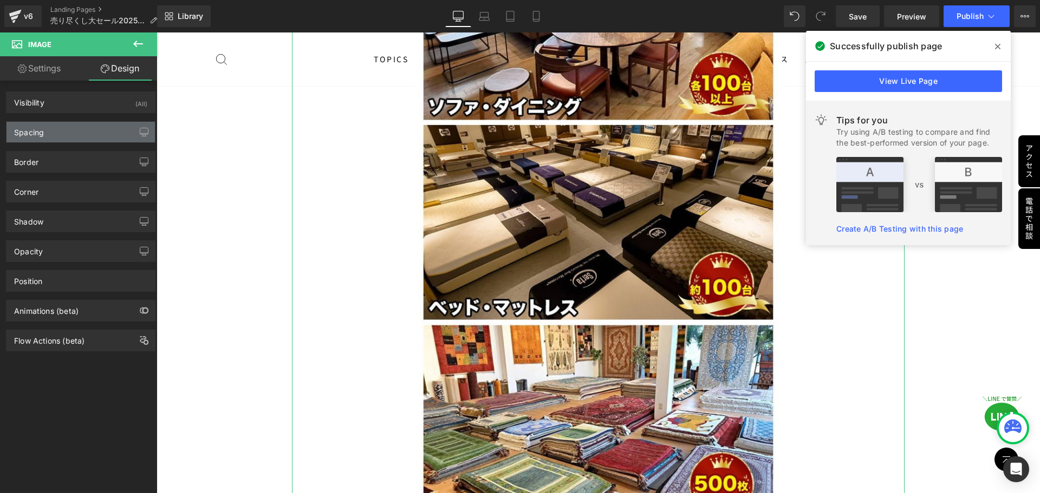
click at [100, 130] on div "Spacing" at bounding box center [80, 132] width 148 height 21
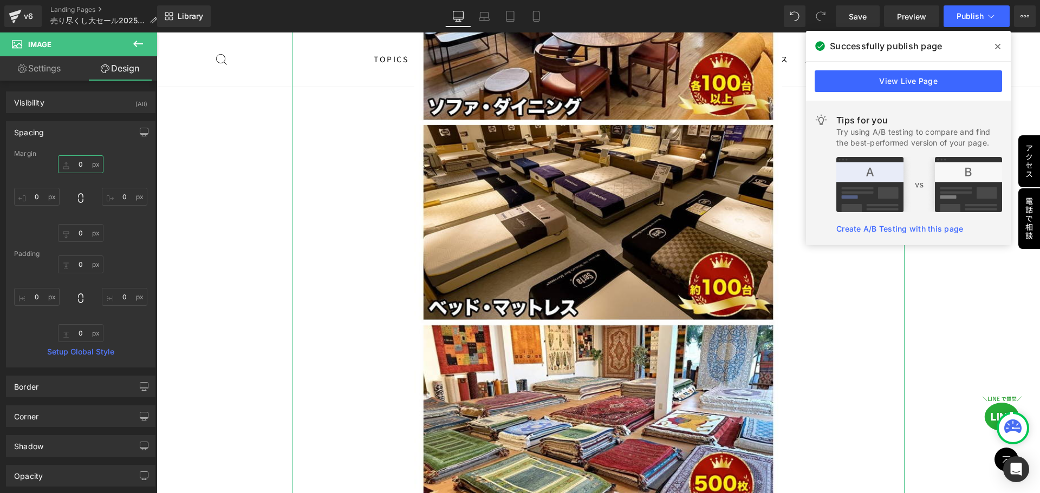
click at [89, 167] on input "0" at bounding box center [80, 164] width 45 height 18
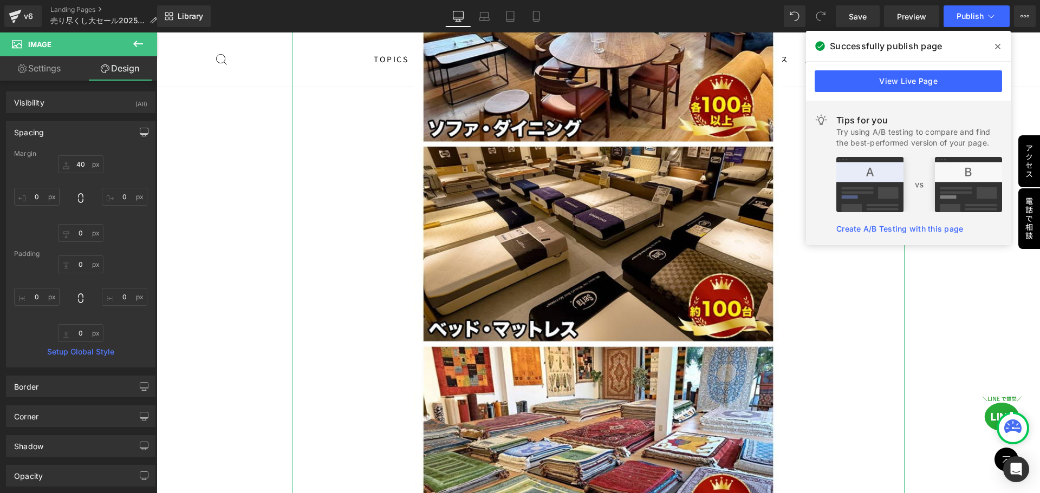
click at [140, 132] on icon "button" at bounding box center [144, 132] width 9 height 9
click at [59, 152] on button "Laptop" at bounding box center [61, 155] width 34 height 18
type input "40"
type input "0"
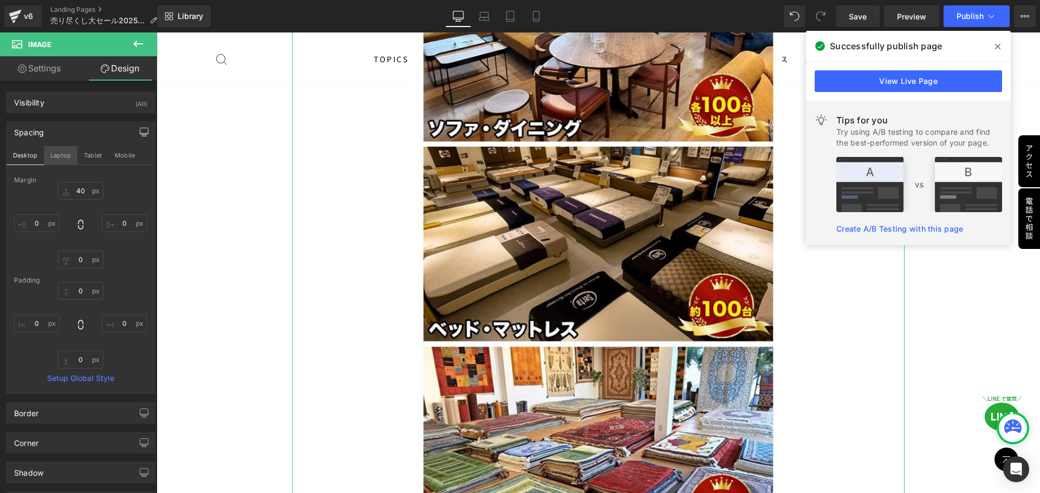
type input "0"
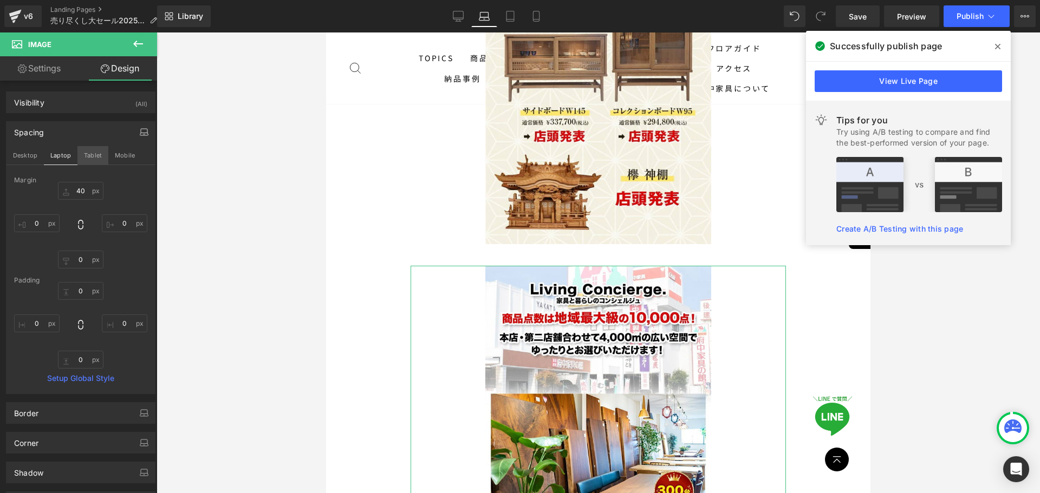
click at [92, 161] on button "Tablet" at bounding box center [92, 155] width 31 height 18
type input "40"
type input "0"
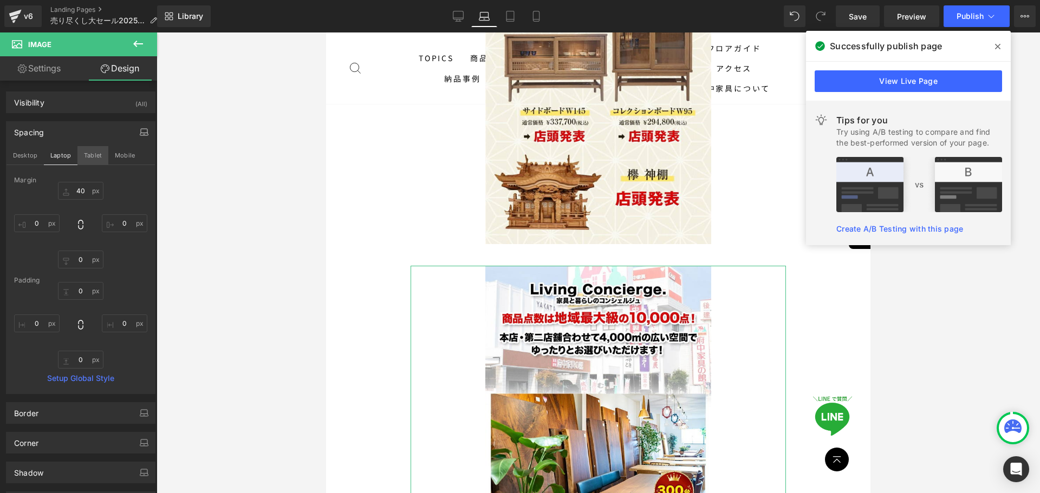
type input "0"
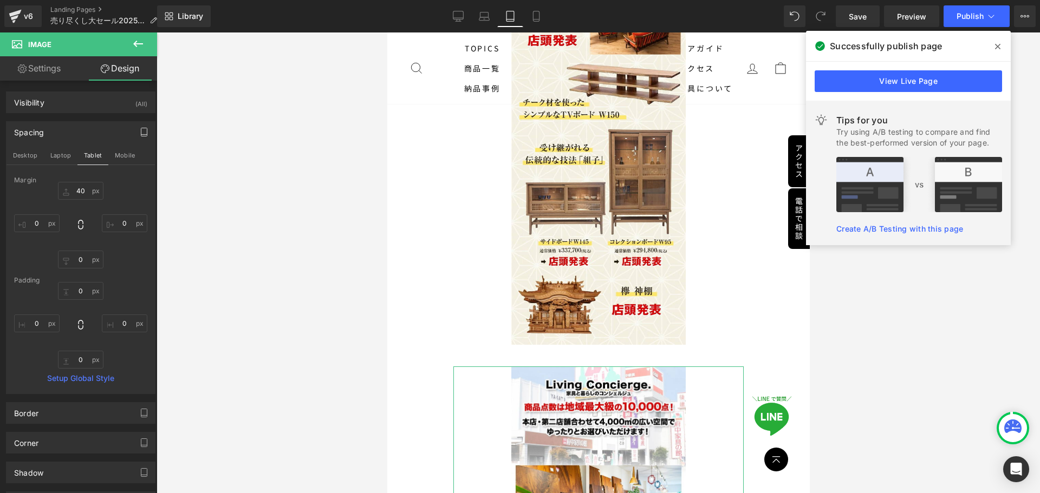
click at [122, 157] on button "Mobile" at bounding box center [124, 155] width 33 height 18
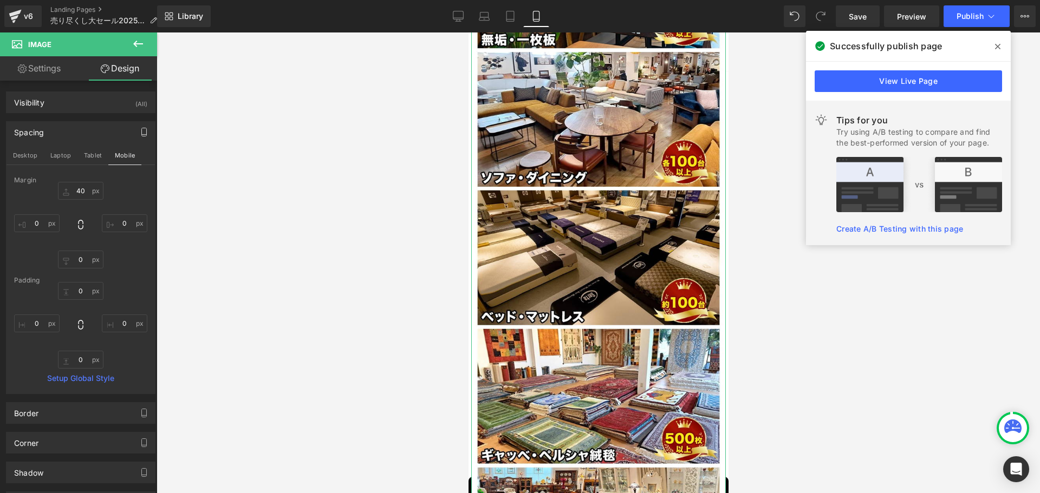
type input "40"
type input "0"
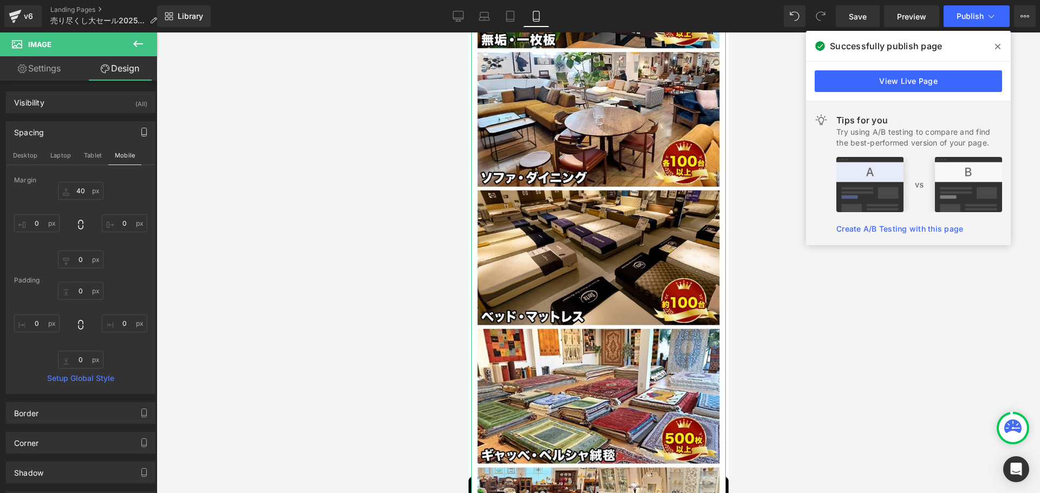
type input "0"
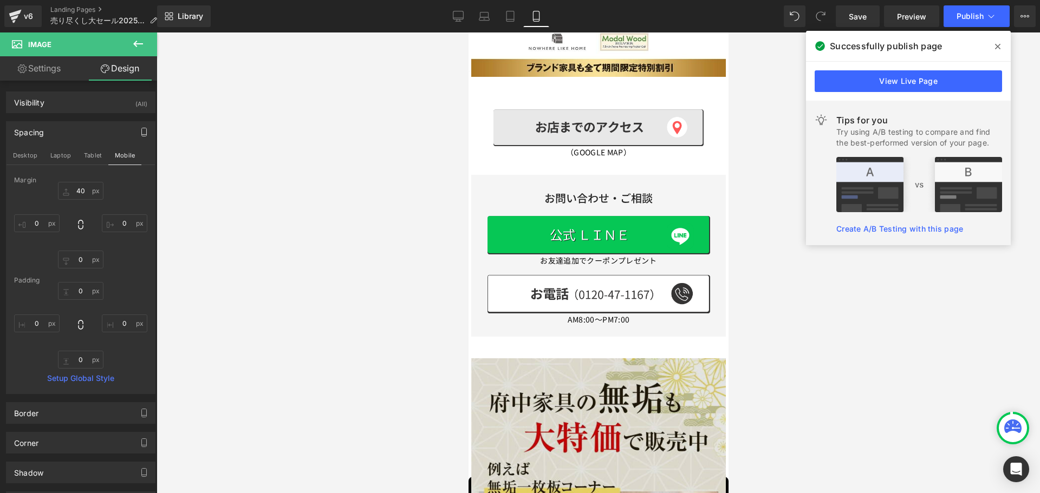
scroll to position [8838, 0]
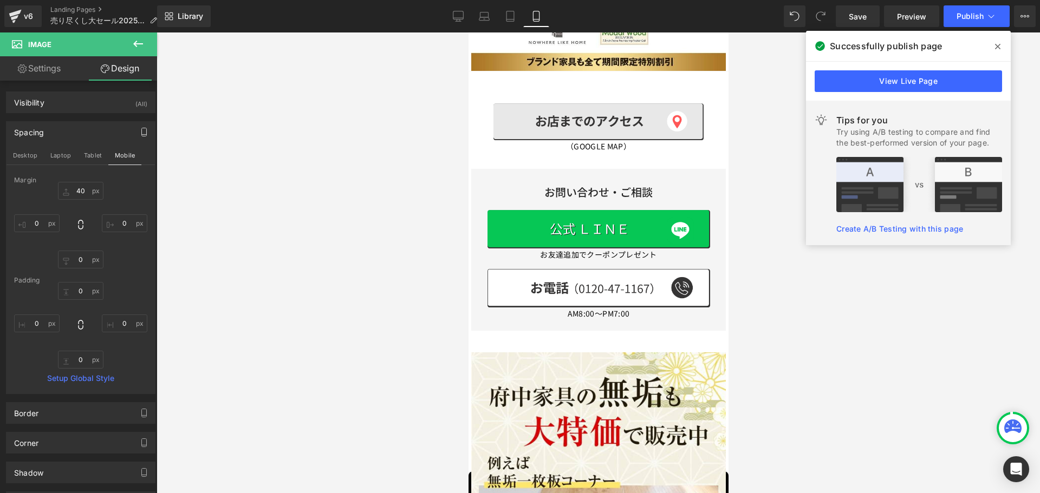
click at [94, 157] on button "Tablet" at bounding box center [92, 155] width 31 height 18
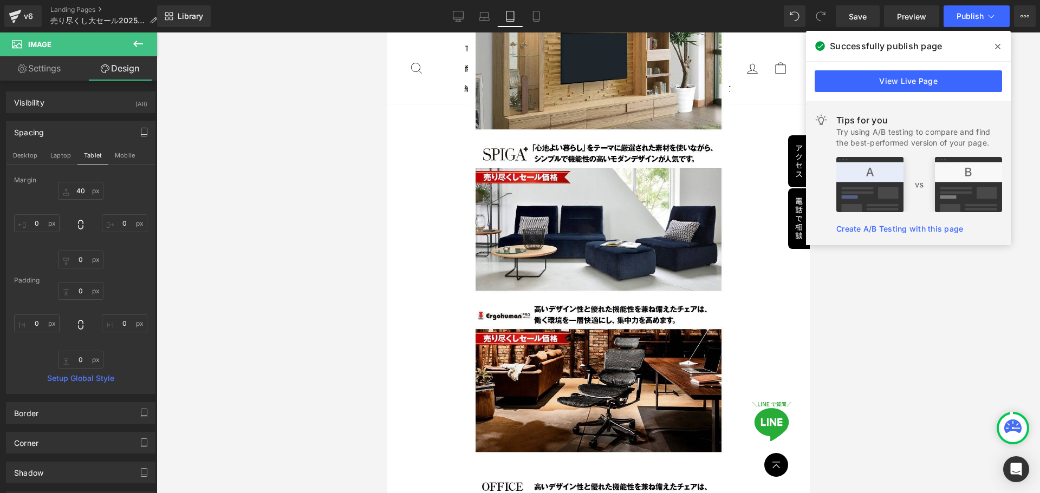
type input "40"
type input "0"
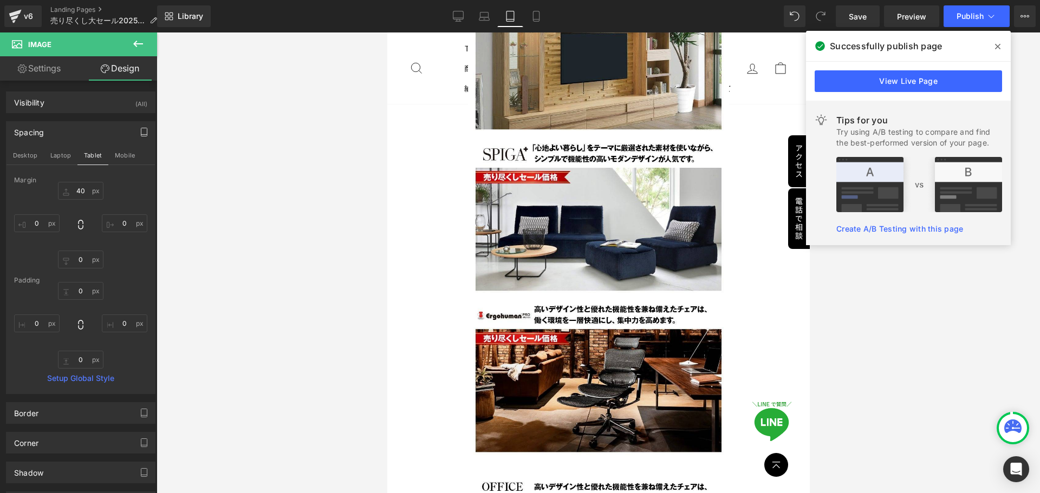
type input "0"
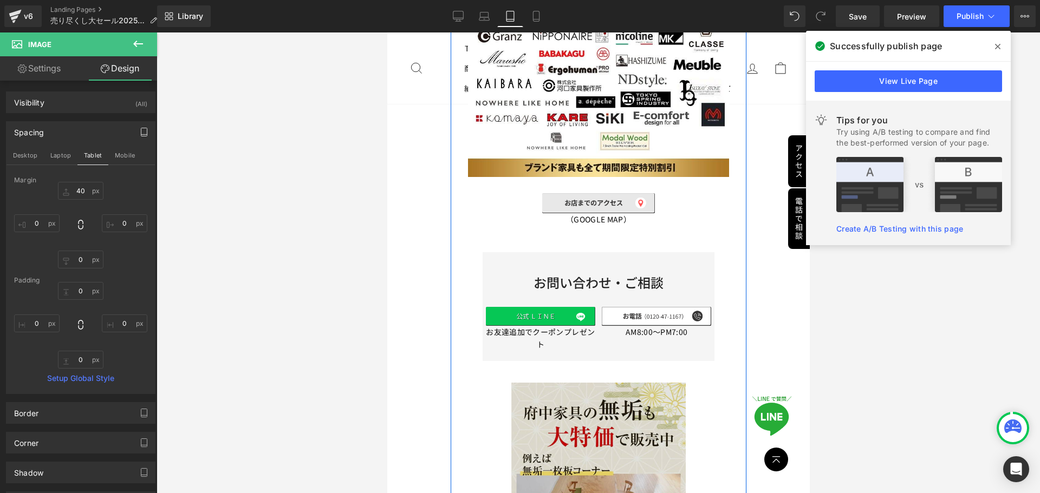
scroll to position [9913, 0]
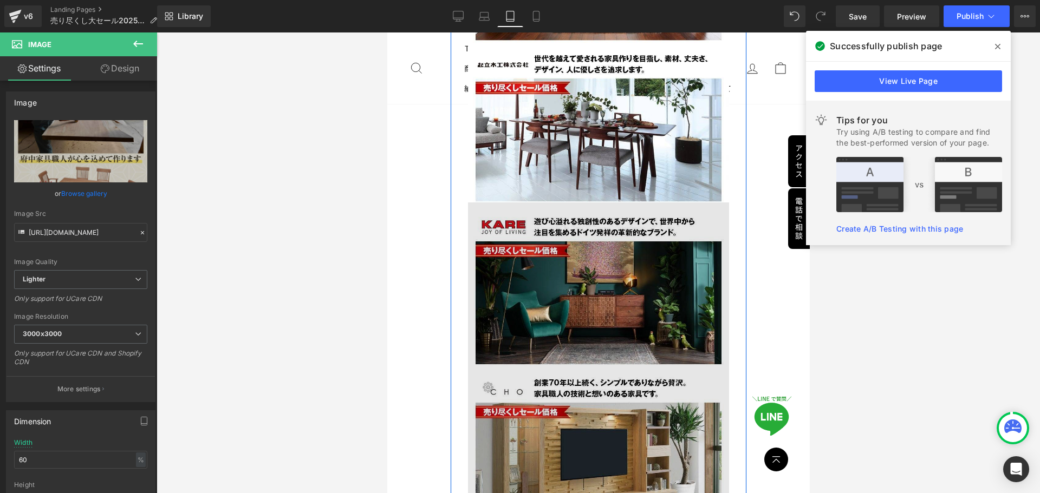
scroll to position [8450, 0]
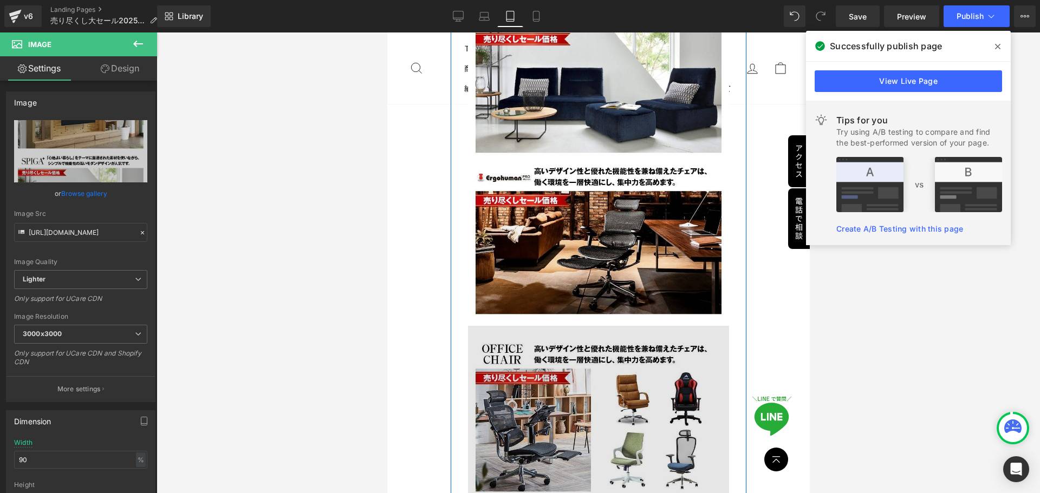
scroll to position [8992, 0]
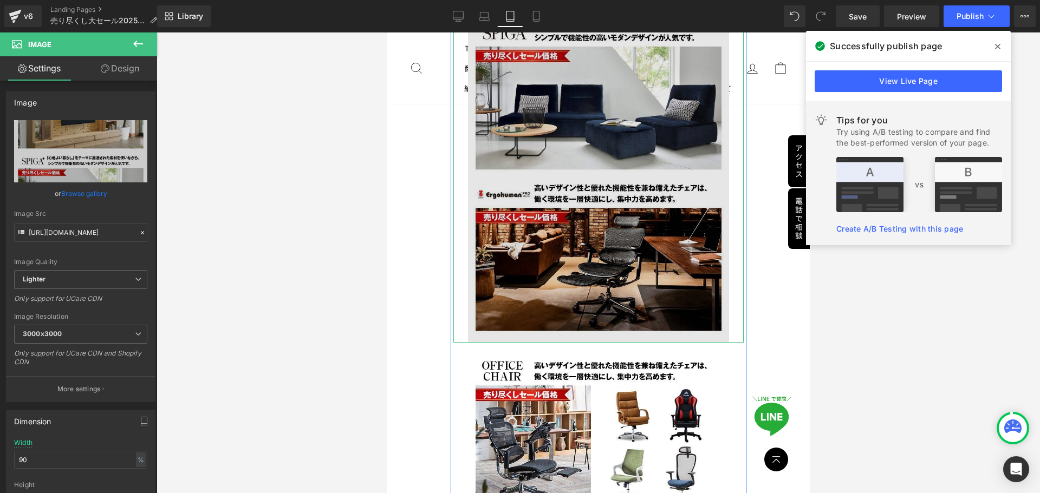
click at [610, 151] on img at bounding box center [597, 14] width 261 height 658
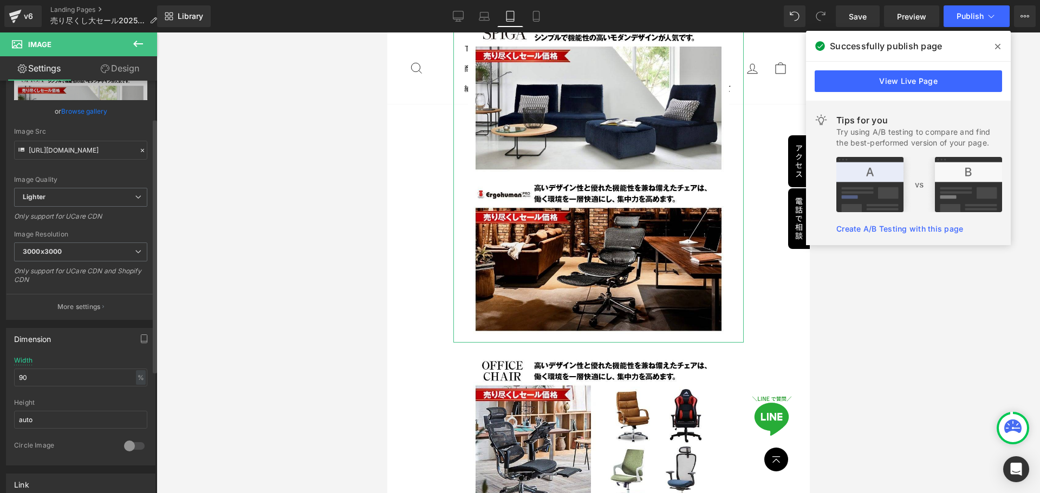
scroll to position [108, 0]
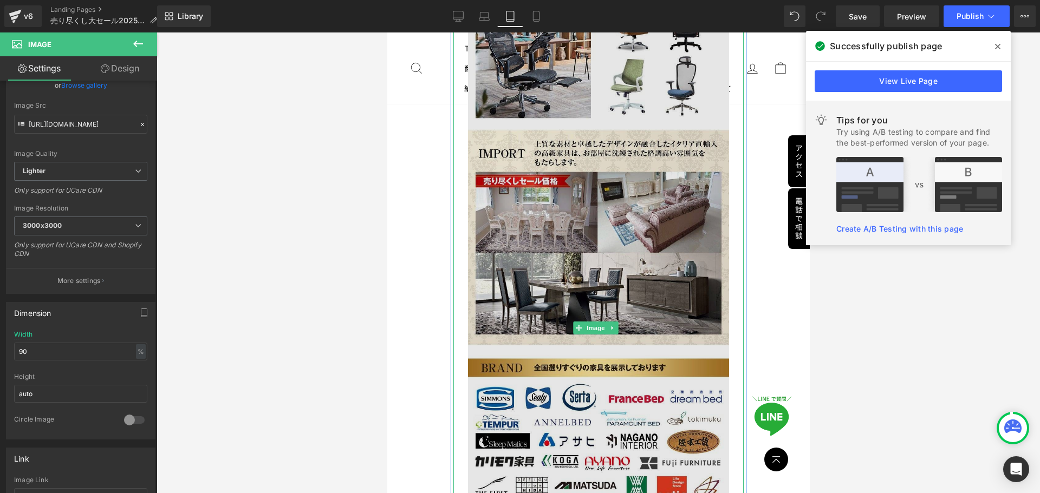
scroll to position [9534, 0]
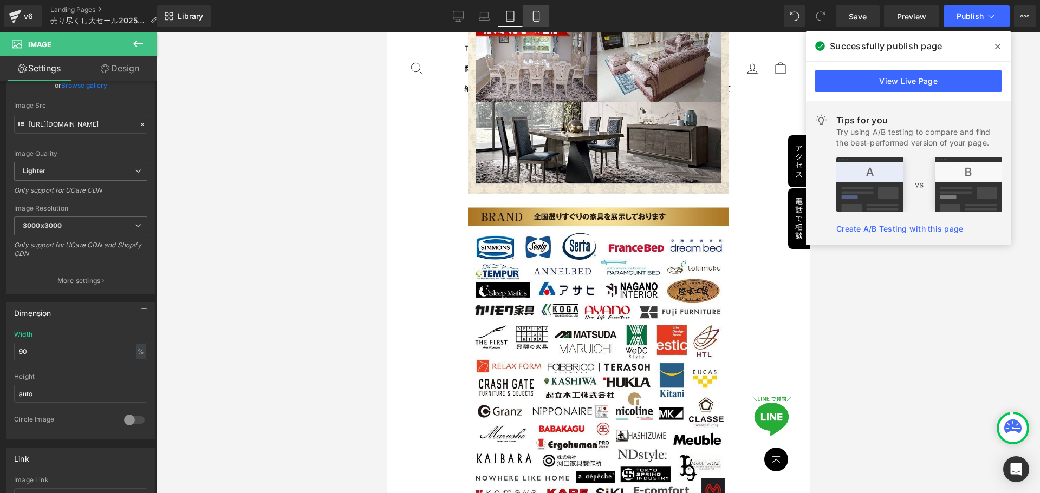
click at [537, 16] on icon at bounding box center [536, 16] width 11 height 11
type input "100"
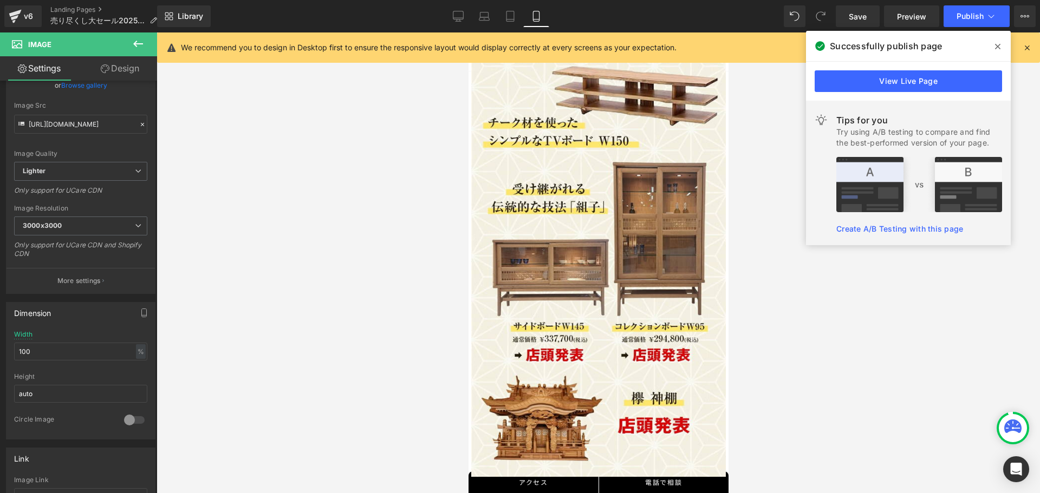
scroll to position [10168, 0]
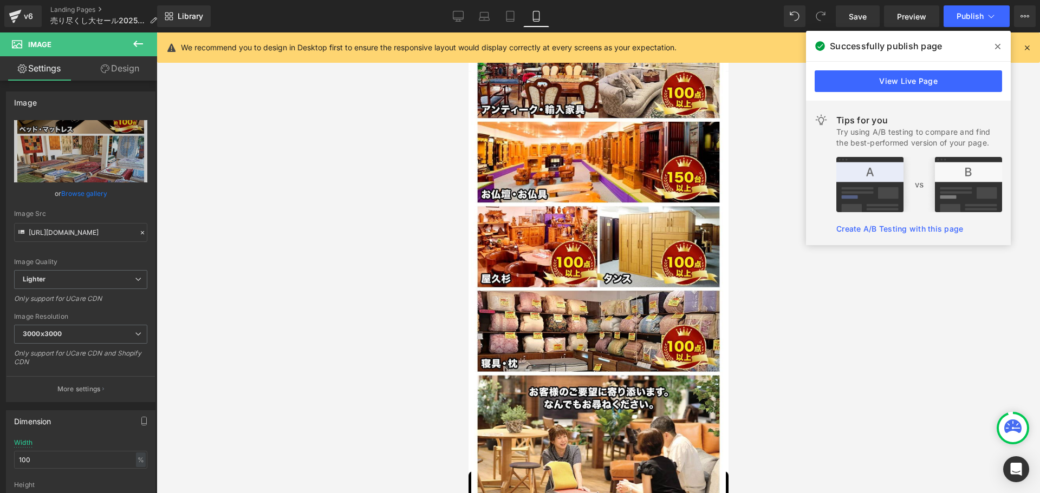
scroll to position [11386, 0]
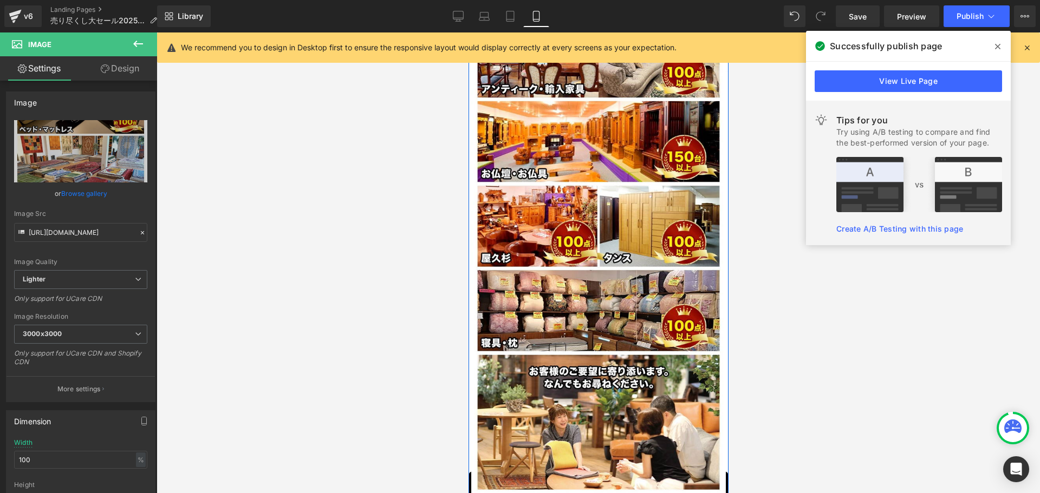
drag, startPoint x: 628, startPoint y: 256, endPoint x: 529, endPoint y: 164, distance: 135.3
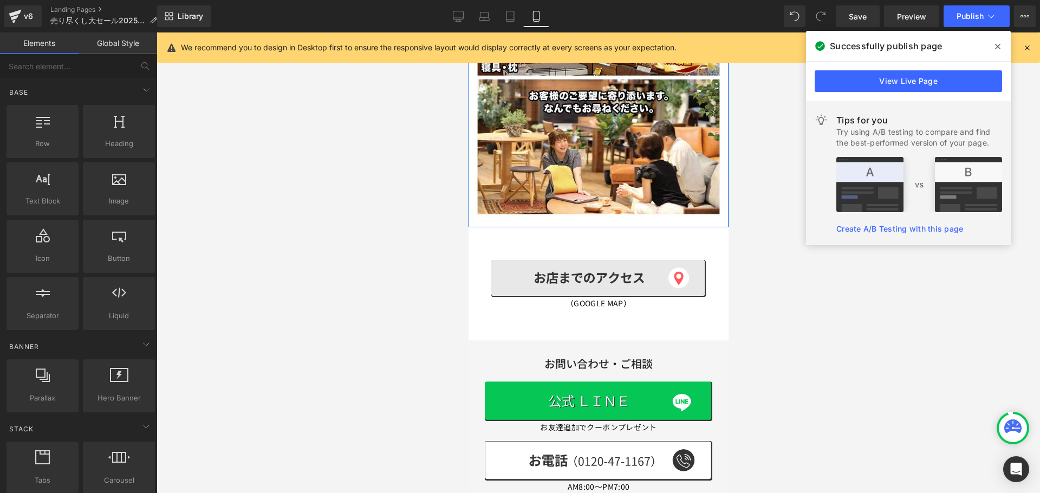
scroll to position [11603, 0]
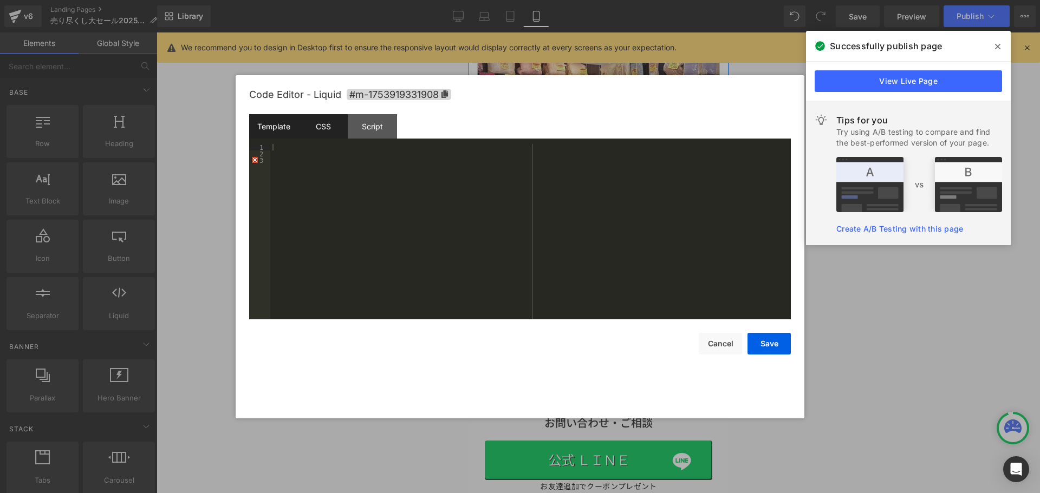
click at [322, 127] on div "CSS" at bounding box center [322, 126] width 49 height 24
click at [282, 126] on div "Template" at bounding box center [273, 126] width 49 height 24
click at [729, 346] on button "Cancel" at bounding box center [720, 344] width 43 height 22
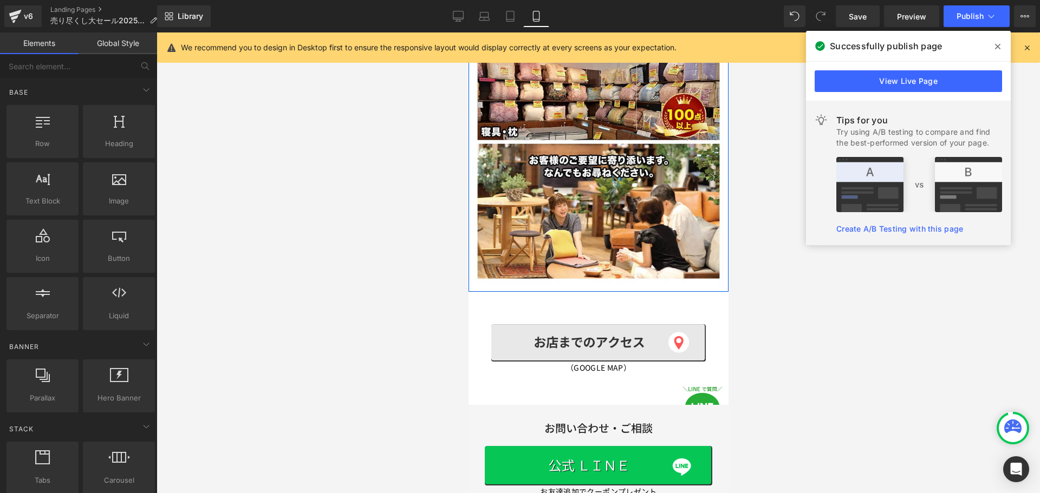
scroll to position [11548, 0]
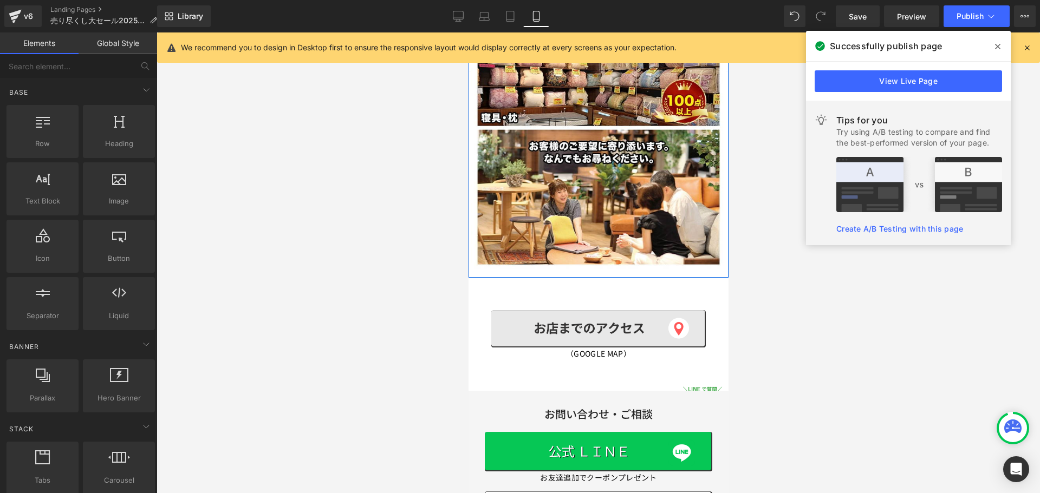
scroll to position [11603, 0]
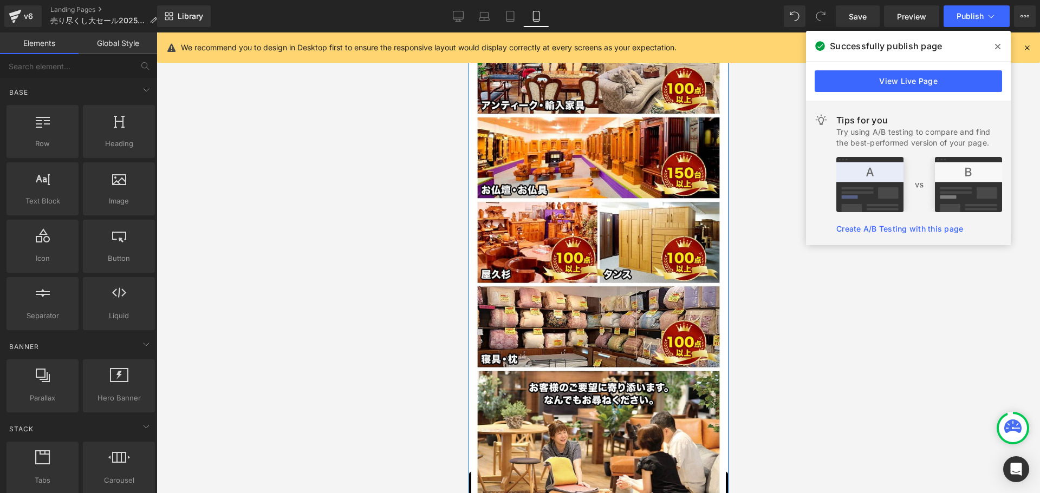
scroll to position [11336, 0]
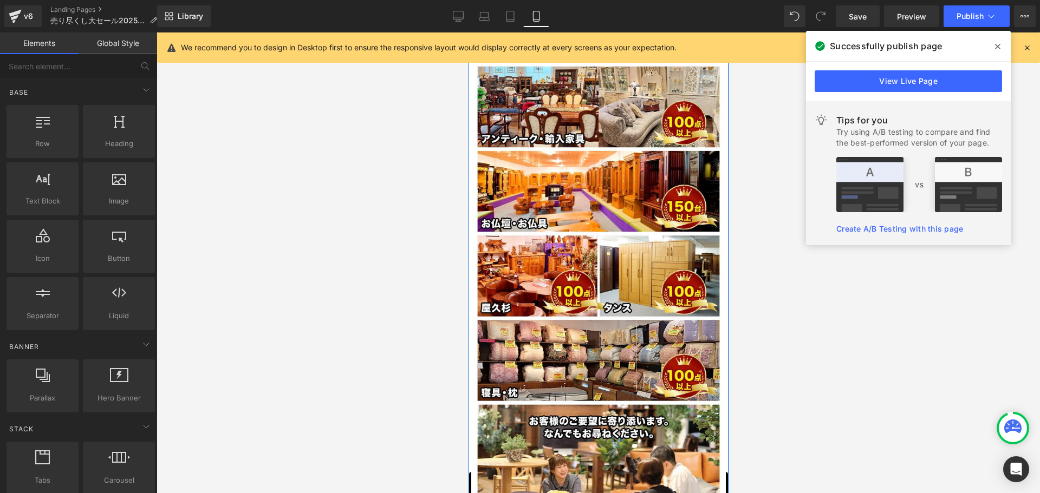
drag, startPoint x: 722, startPoint y: 448, endPoint x: 1246, endPoint y: 447, distance: 523.7
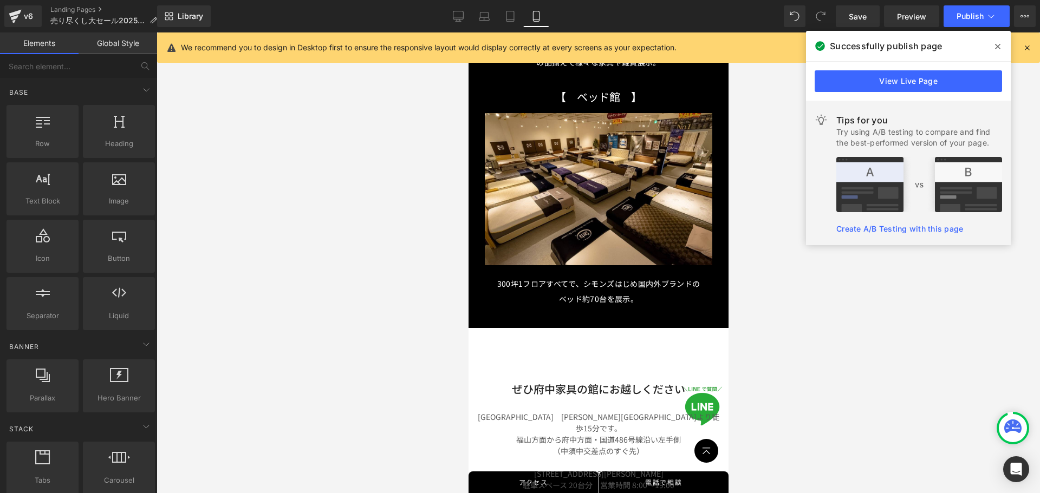
scroll to position [12843, 0]
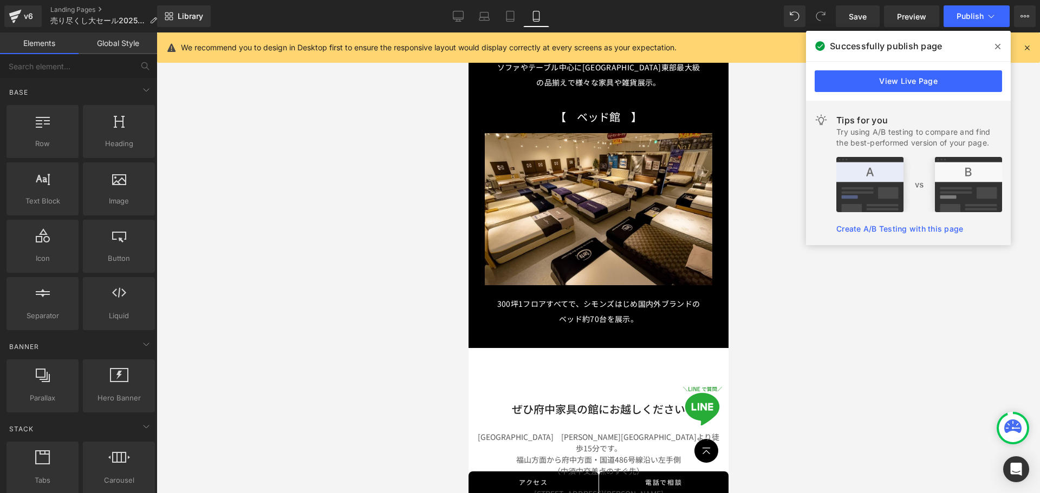
click at [875, 402] on div at bounding box center [598, 262] width 883 height 461
click at [457, 15] on icon at bounding box center [458, 16] width 11 height 11
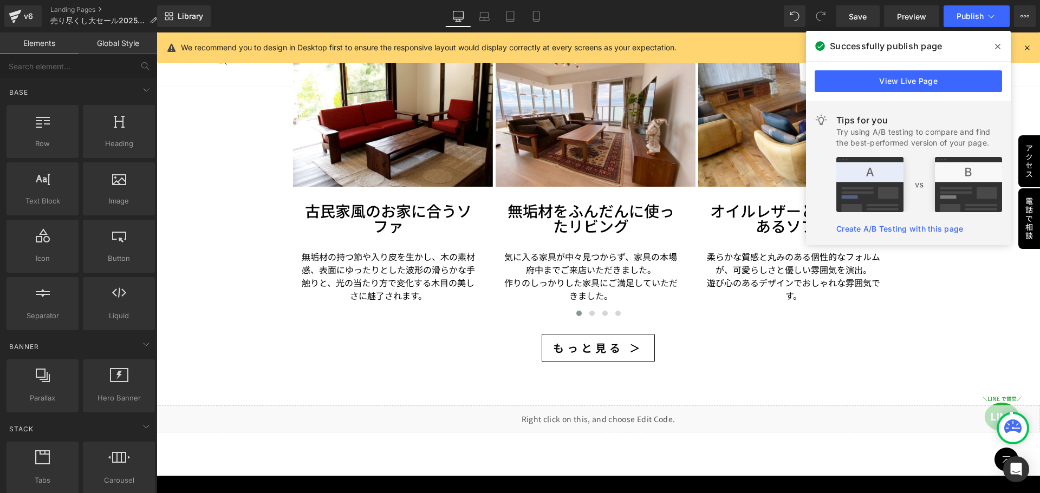
scroll to position [16280, 0]
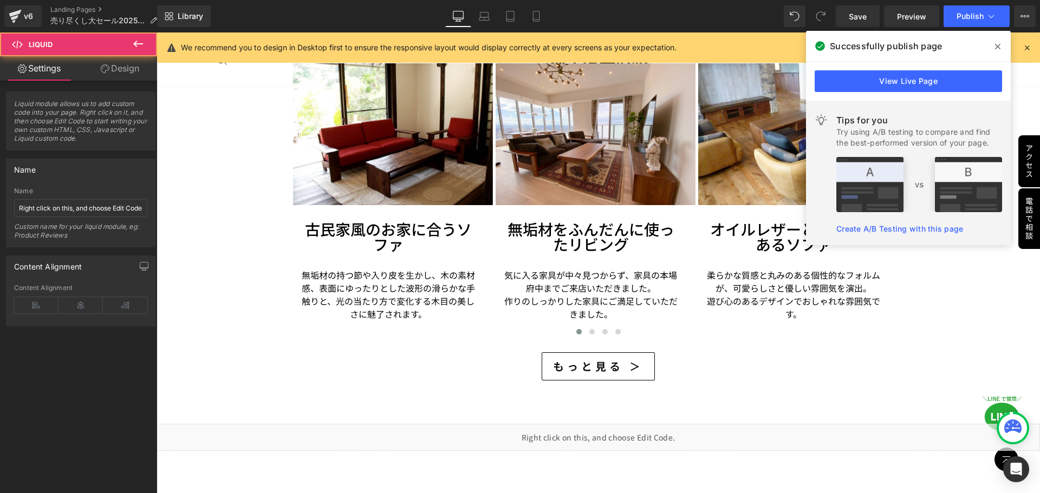
click at [614, 424] on div "Liquid" at bounding box center [598, 437] width 883 height 27
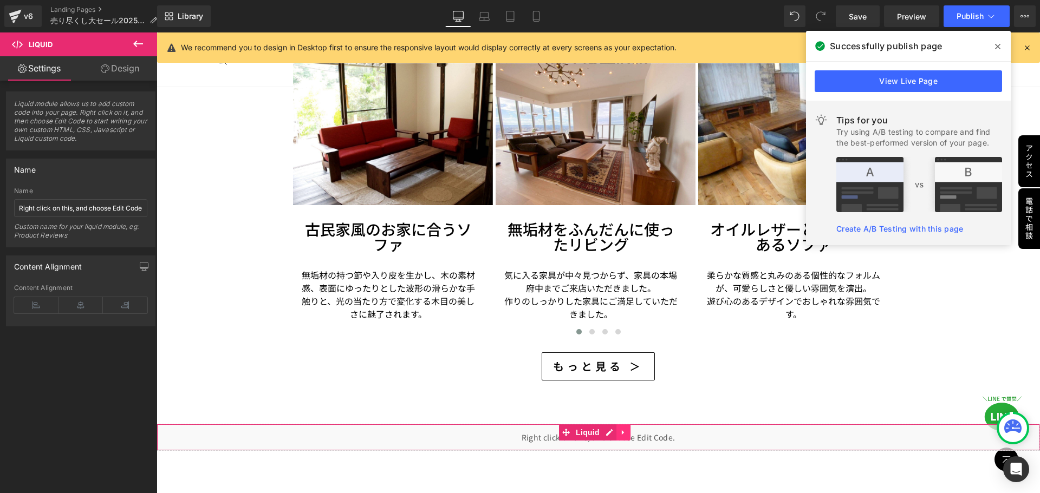
click at [622, 431] on icon at bounding box center [623, 433] width 2 height 5
click at [629, 429] on icon at bounding box center [631, 433] width 8 height 8
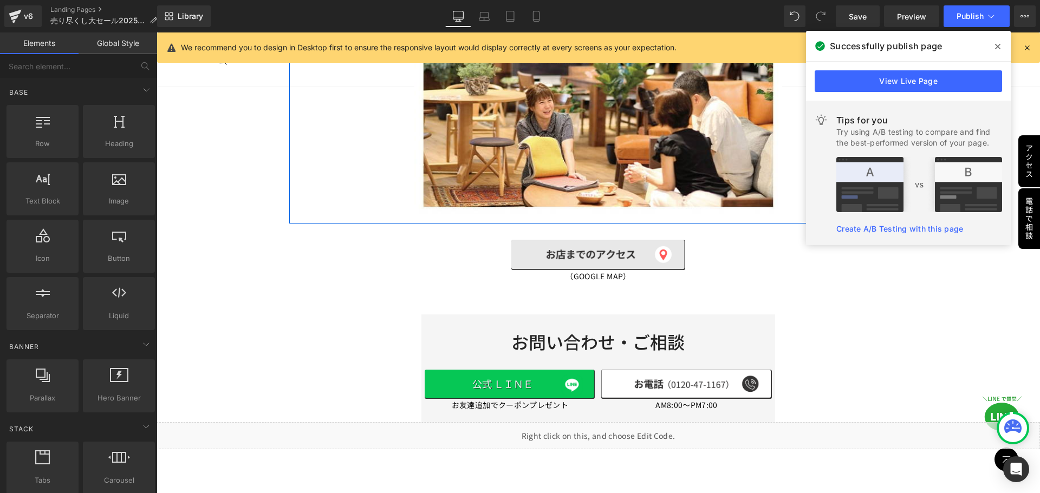
scroll to position [15793, 0]
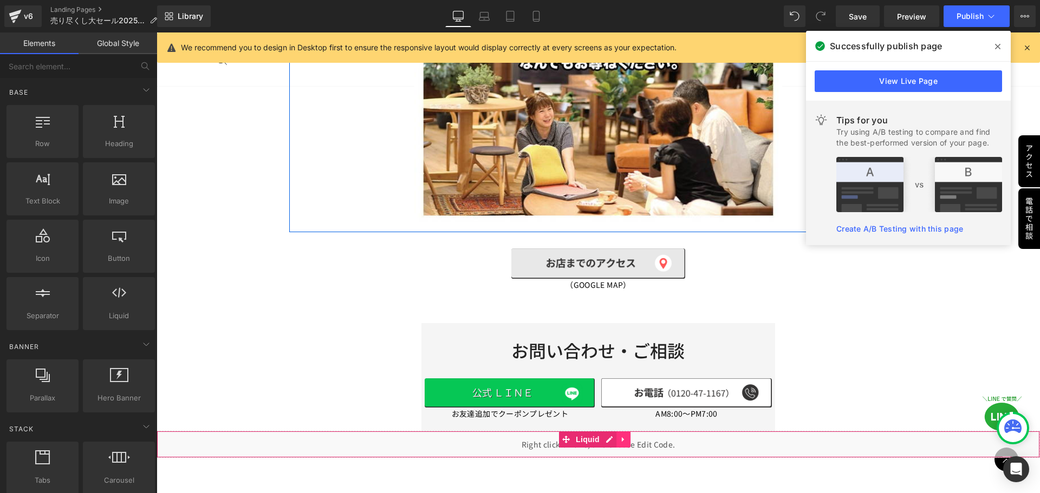
click at [627, 435] on icon at bounding box center [624, 439] width 8 height 8
click at [629, 436] on icon at bounding box center [631, 440] width 8 height 8
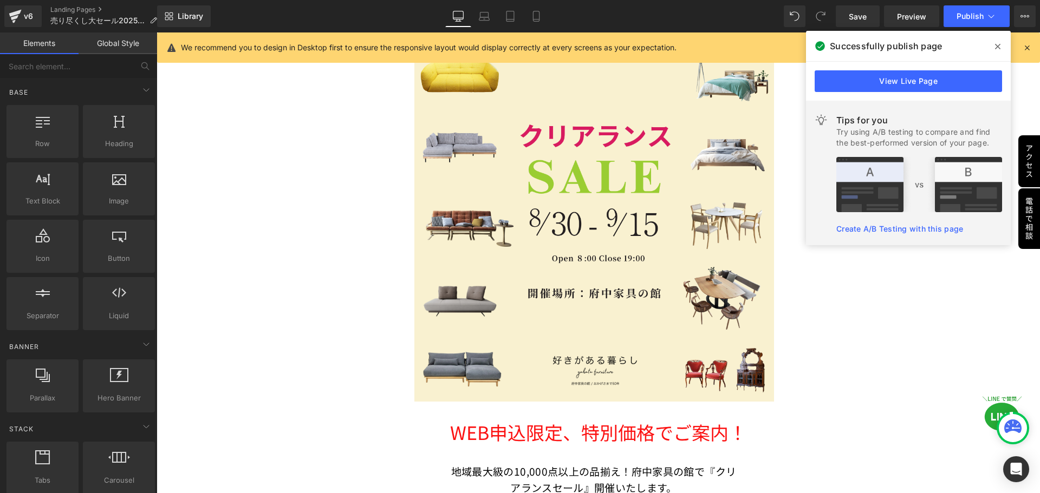
scroll to position [271, 0]
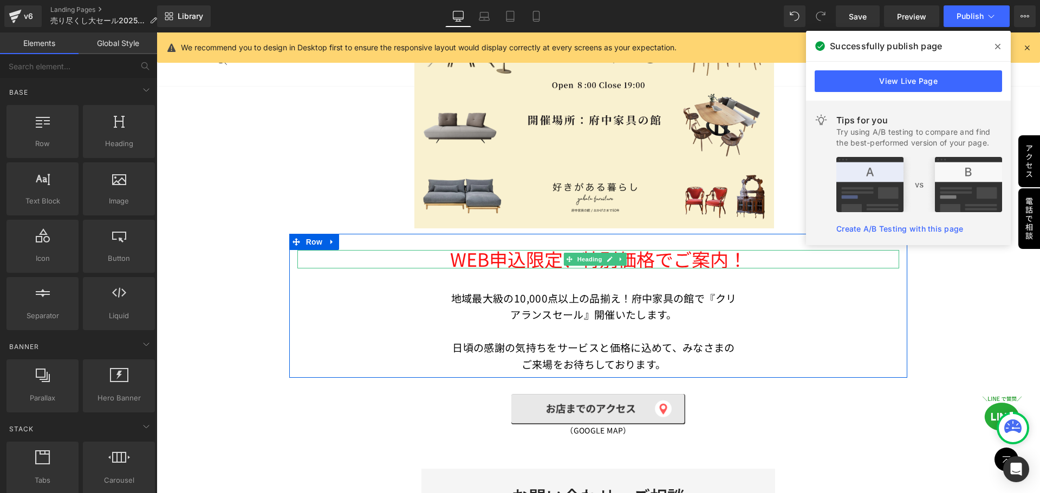
click at [512, 262] on span "WEB申込限定、特別価格でご案内！" at bounding box center [598, 259] width 297 height 27
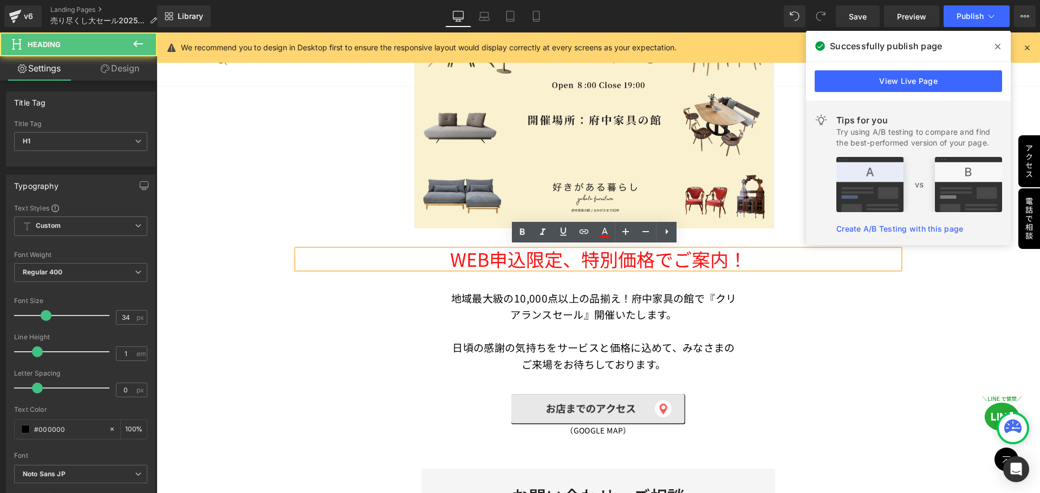
click at [473, 255] on span "WEB申込限定、特別価格でご案内！" at bounding box center [598, 259] width 297 height 27
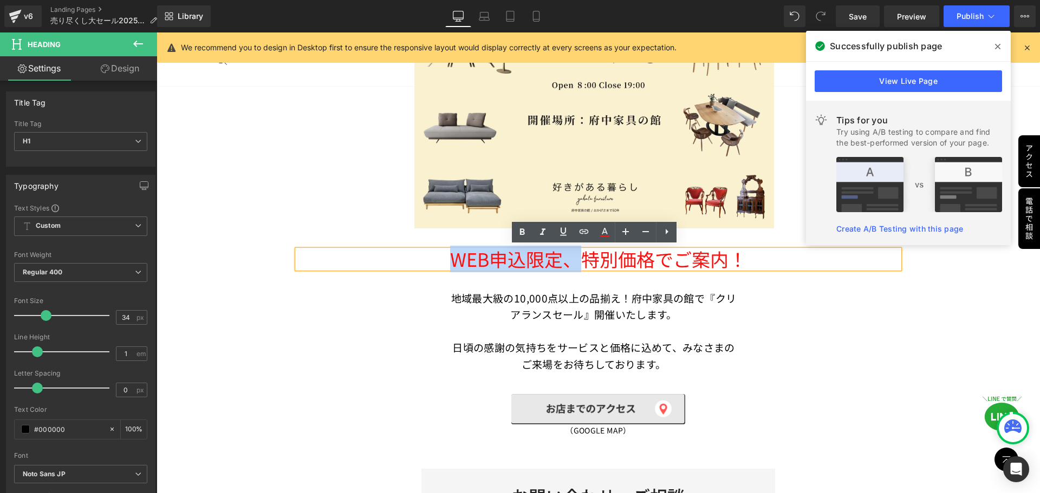
drag, startPoint x: 447, startPoint y: 256, endPoint x: 580, endPoint y: 264, distance: 132.4
click at [580, 264] on span "WEB申込限定、特別価格でご案内！" at bounding box center [598, 259] width 297 height 27
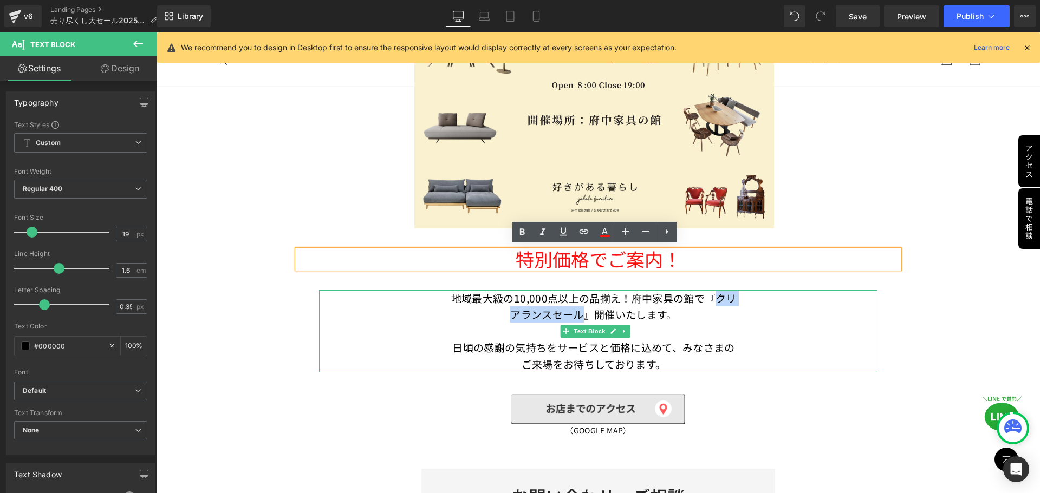
drag, startPoint x: 711, startPoint y: 297, endPoint x: 576, endPoint y: 313, distance: 136.3
click at [576, 313] on p "地域最大級の10,000点以上の品揃え！府中家具の館で『クリアランスセール』開催いたします。" at bounding box center [594, 306] width 292 height 33
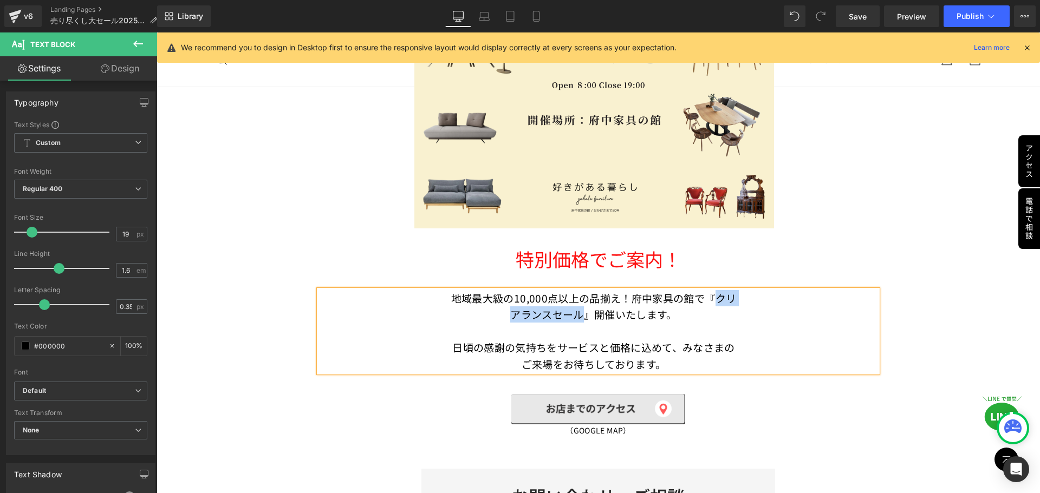
click at [708, 297] on p "地域最大級の10,000点以上の品揃え！府中家具の館で『クリアランスセール』開催いたします。" at bounding box center [594, 306] width 292 height 33
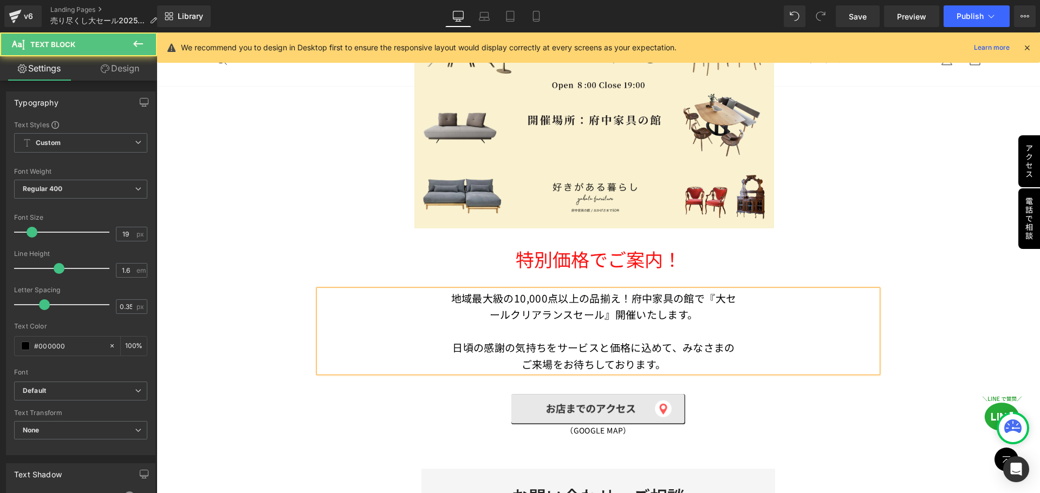
click at [710, 297] on p "地域最大級の10,000点以上の品揃え！府中家具の館で『大セールクリアランスセール』開催いたします。" at bounding box center [594, 306] width 292 height 33
click at [670, 363] on p "日頃の感謝の気持ちをサービスと価格に込めて、みなさまのご来場をお待ちしております。" at bounding box center [594, 356] width 292 height 33
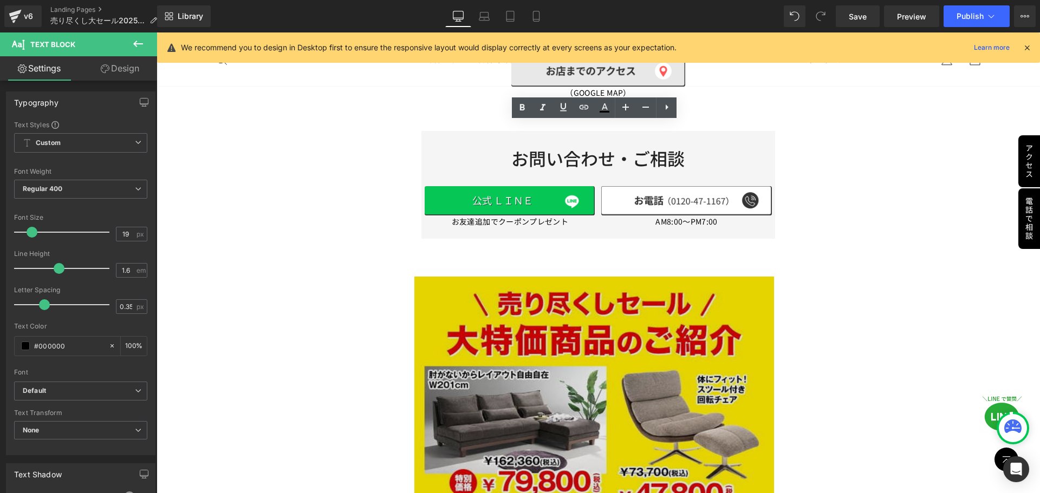
scroll to position [704, 0]
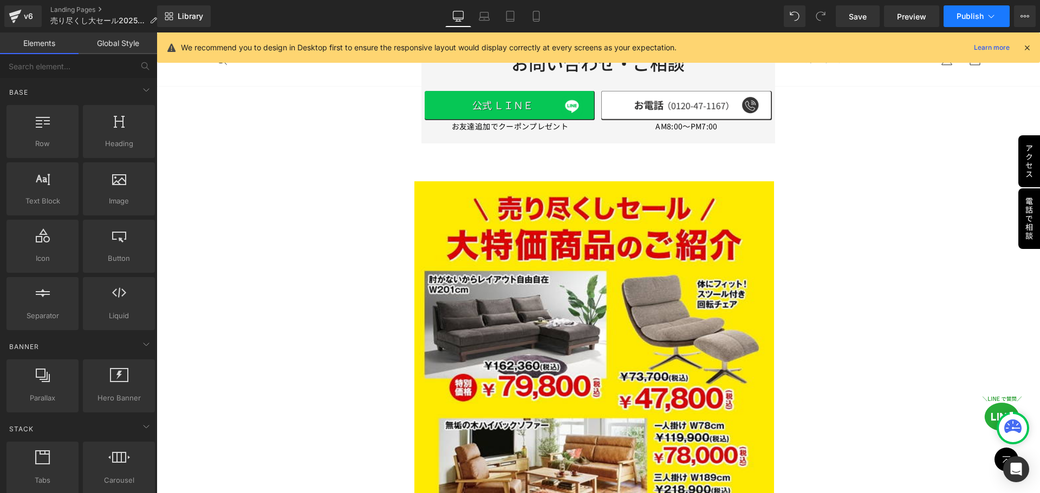
click at [974, 7] on button "Publish" at bounding box center [976, 16] width 66 height 22
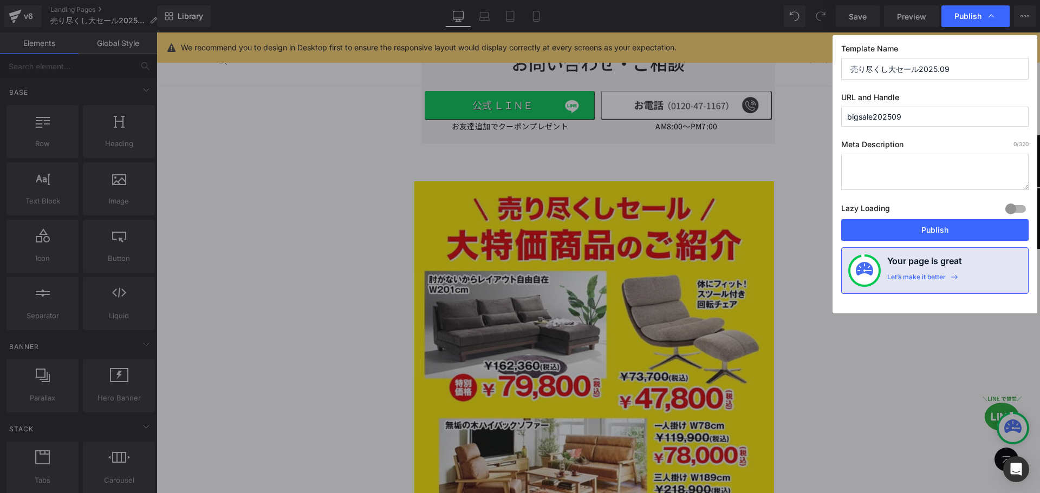
click at [947, 119] on input "bigsale202509" at bounding box center [934, 117] width 187 height 20
type input "bigsale20250927"
click at [930, 238] on button "Publish" at bounding box center [934, 230] width 187 height 22
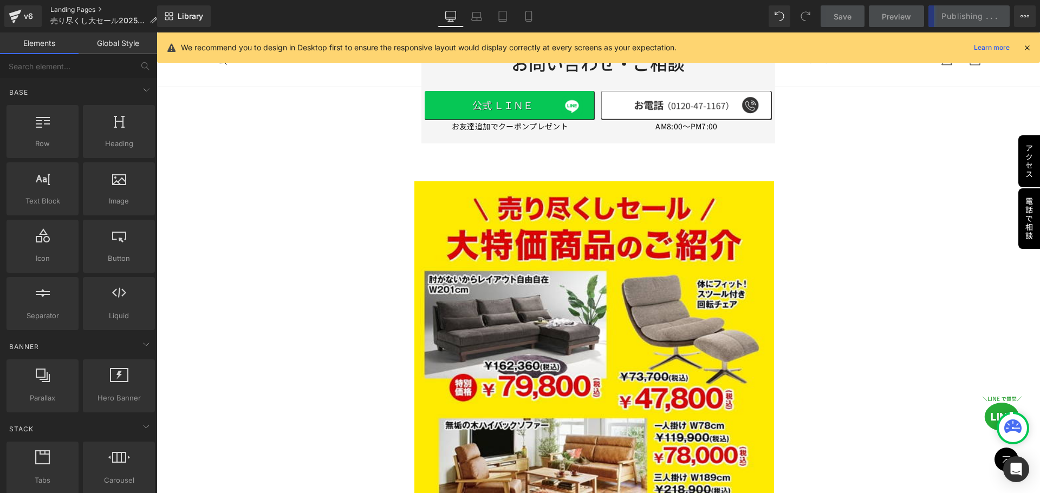
click at [74, 9] on link "Landing Pages" at bounding box center [107, 9] width 115 height 9
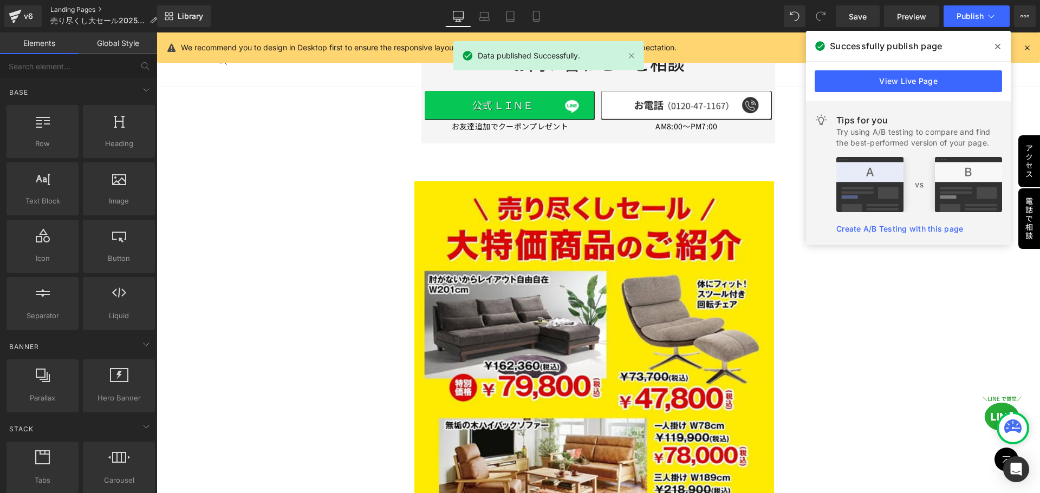
click at [74, 12] on link "Landing Pages" at bounding box center [107, 9] width 115 height 9
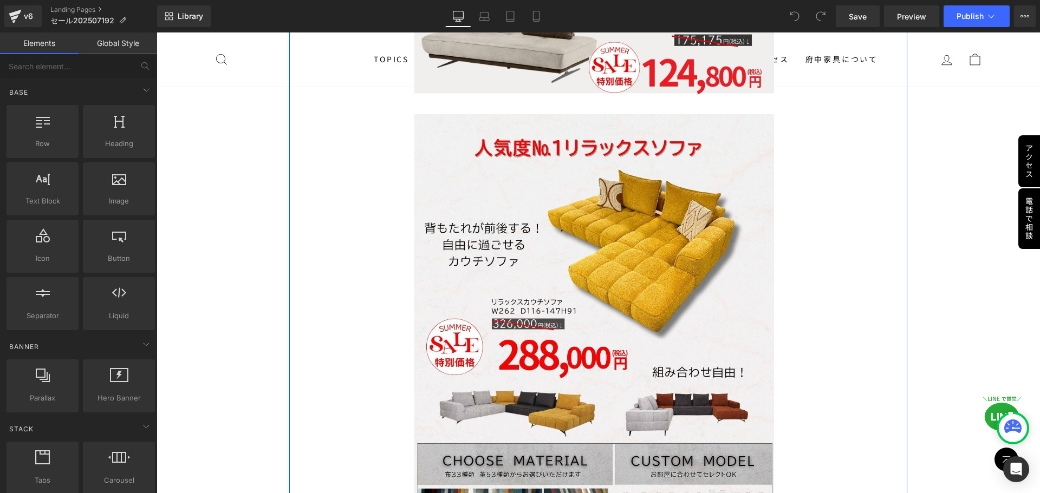
scroll to position [5308, 0]
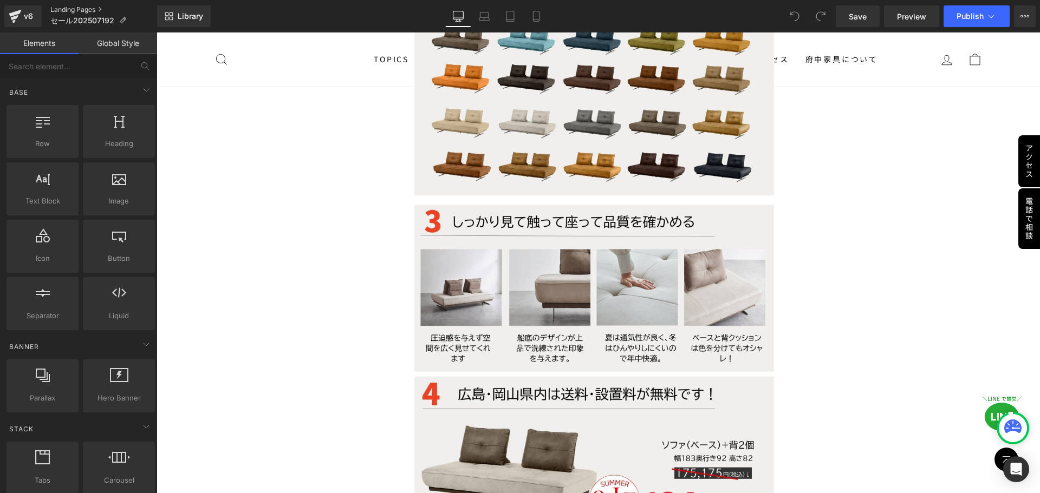
click at [82, 8] on link "Landing Pages" at bounding box center [103, 9] width 107 height 9
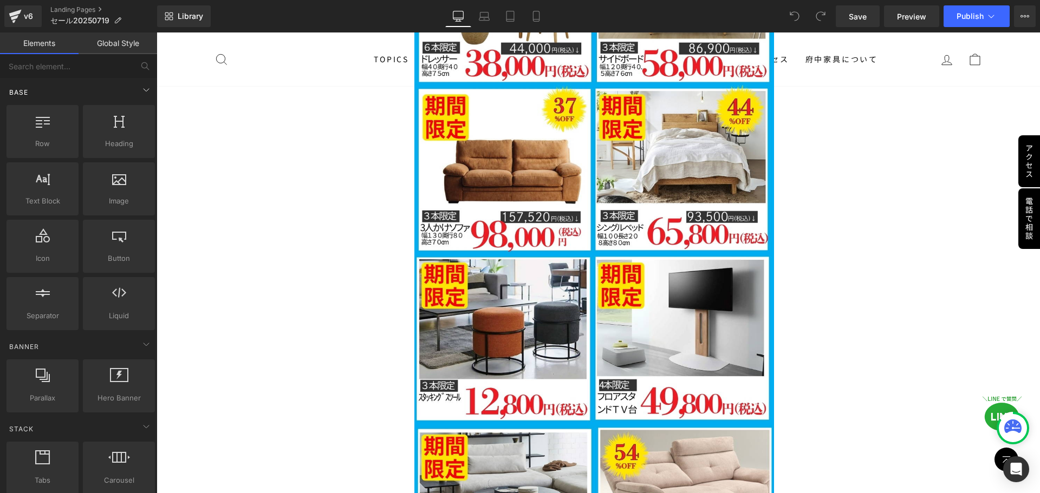
scroll to position [1029, 0]
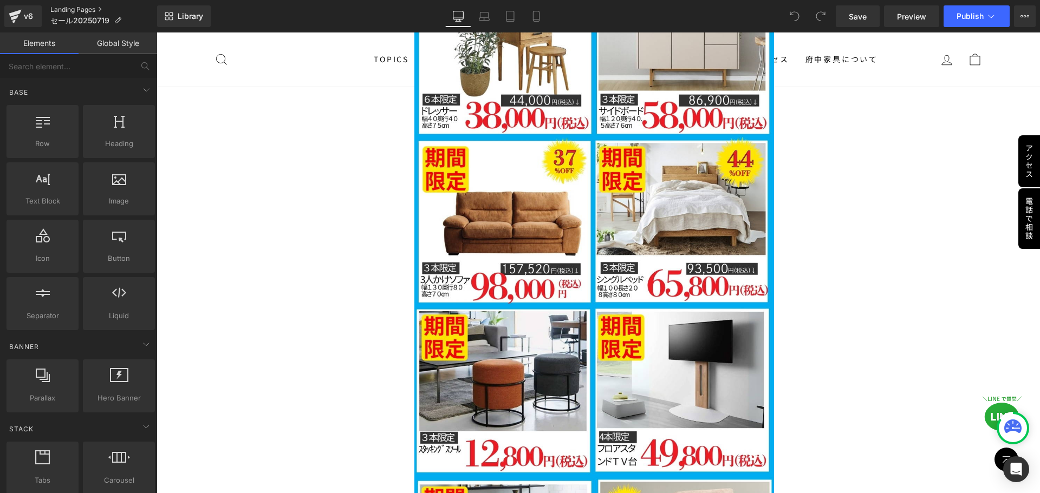
click at [70, 10] on link "Landing Pages" at bounding box center [103, 9] width 107 height 9
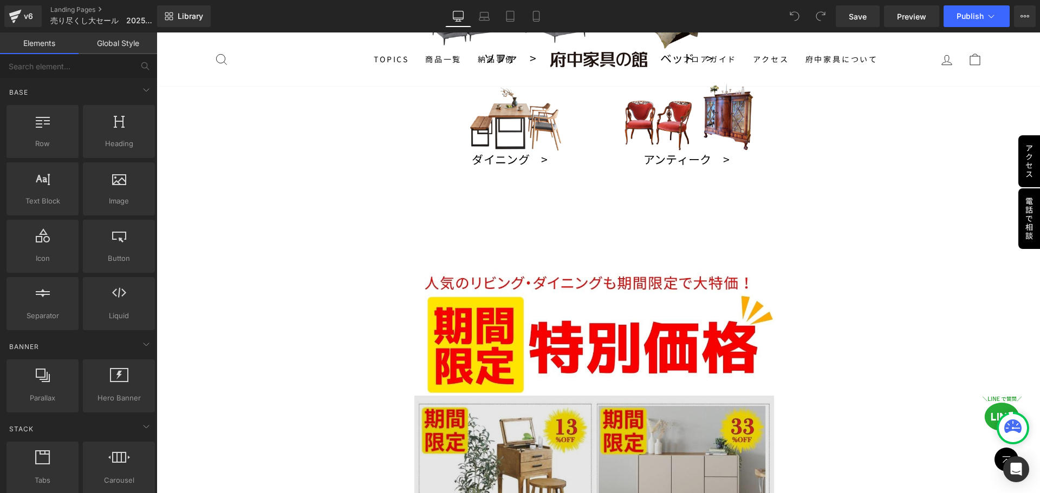
scroll to position [1462, 0]
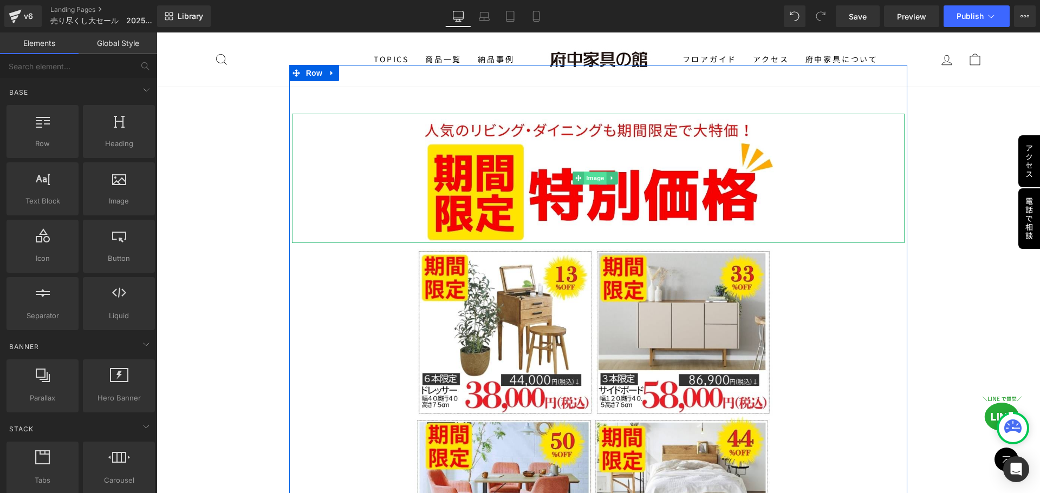
click at [590, 172] on span "Image" at bounding box center [595, 178] width 23 height 13
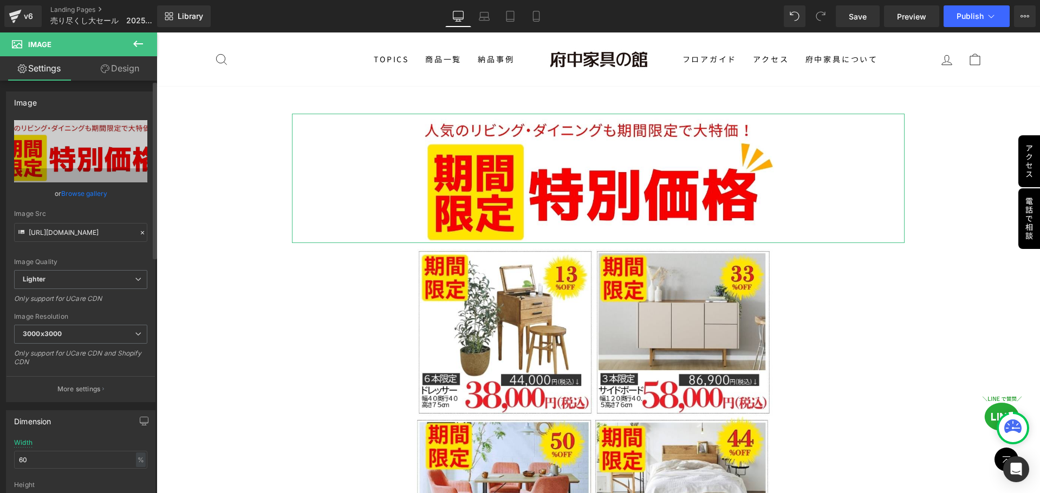
click at [139, 233] on icon at bounding box center [143, 233] width 8 height 8
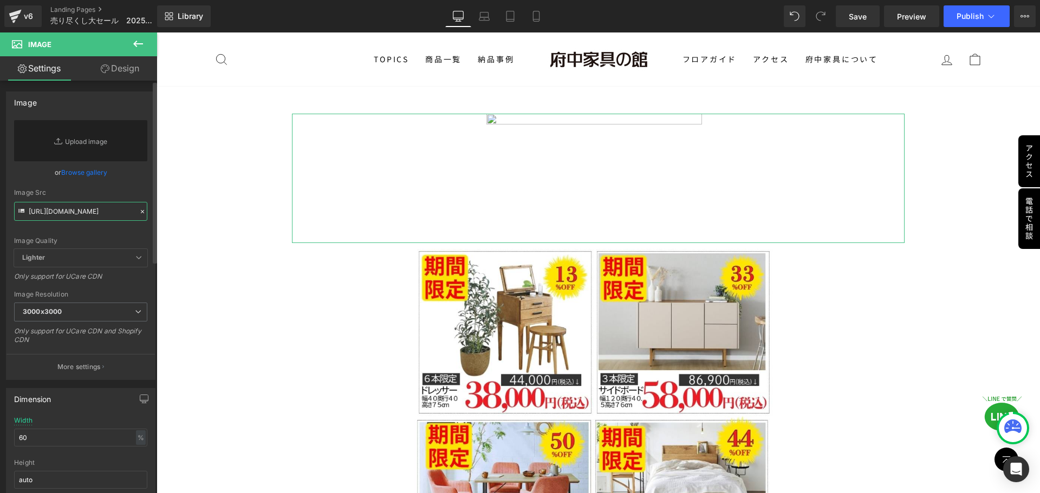
click at [102, 211] on input "https://ucarecdn.com/9c90b0f7-652e-44ab-81ce-c54075556ed5/-/format/auto/-/previ…" at bounding box center [80, 211] width 133 height 19
paste input "[URL][DOMAIN_NAME]"
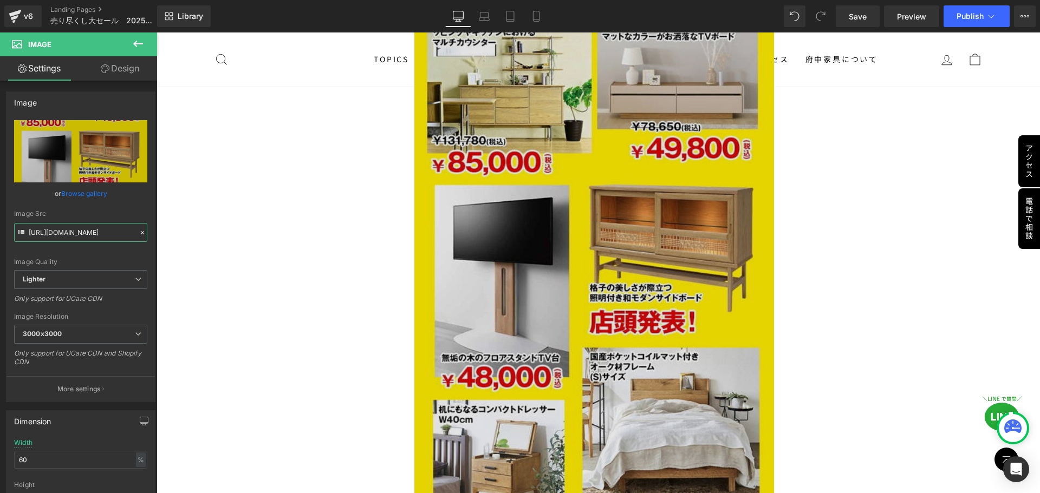
scroll to position [2600, 0]
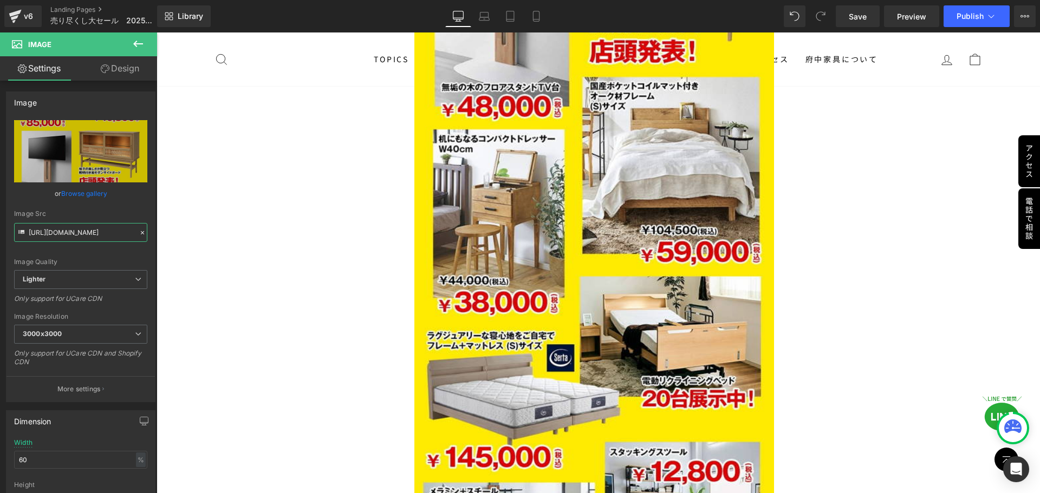
type input "[URL][DOMAIN_NAME]"
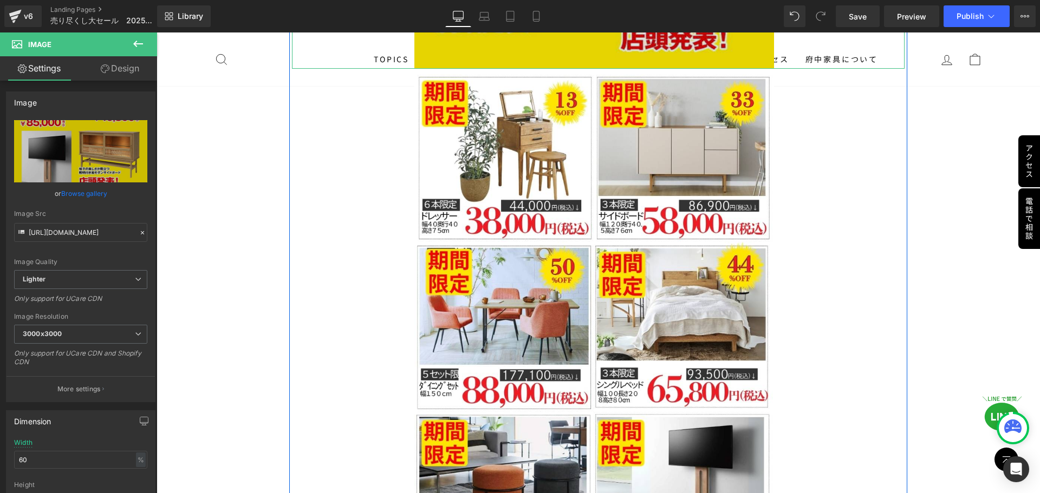
scroll to position [3521, 0]
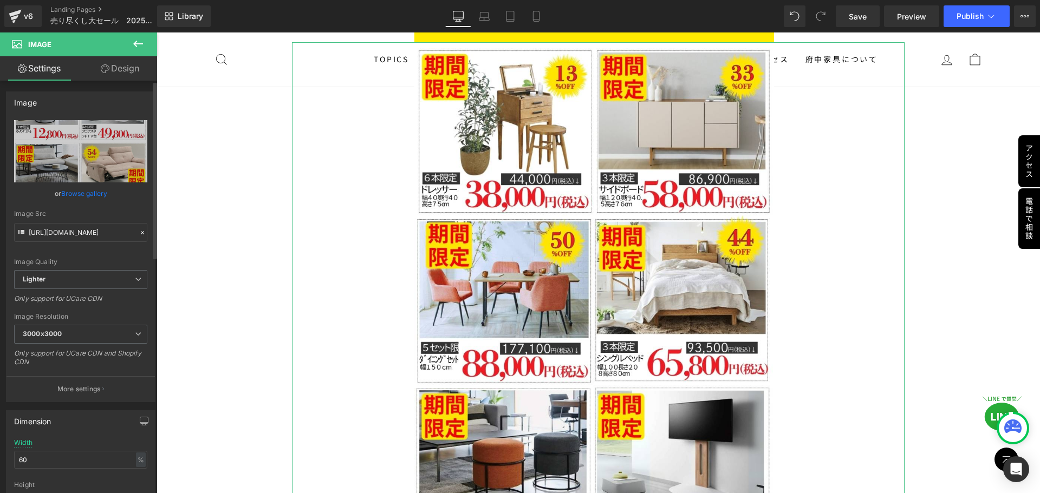
click at [141, 233] on icon at bounding box center [142, 232] width 3 height 3
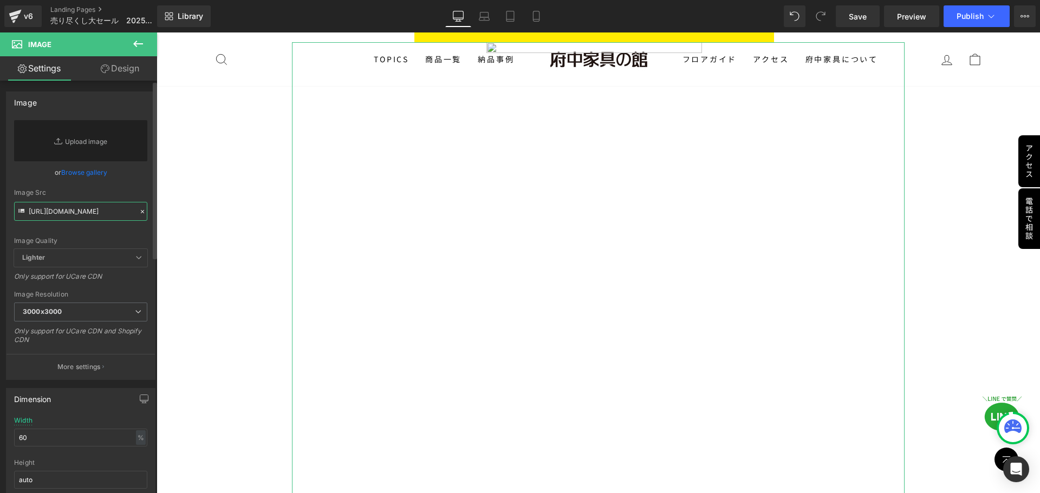
click at [101, 207] on input "https://ucarecdn.com/f510e21c-5b63-4036-a69b-531323223f1e/-/format/auto/-/previ…" at bounding box center [80, 211] width 133 height 19
paste input "https://ucarecdn.com/6429d453-7827-46ca-a068-71cb0ceb4983/-/format/auto/-/previ…"
type input "https://ucarecdn.com/6429d453-7827-46ca-a068-71cb0ceb4983/-/format/auto/-/previ…"
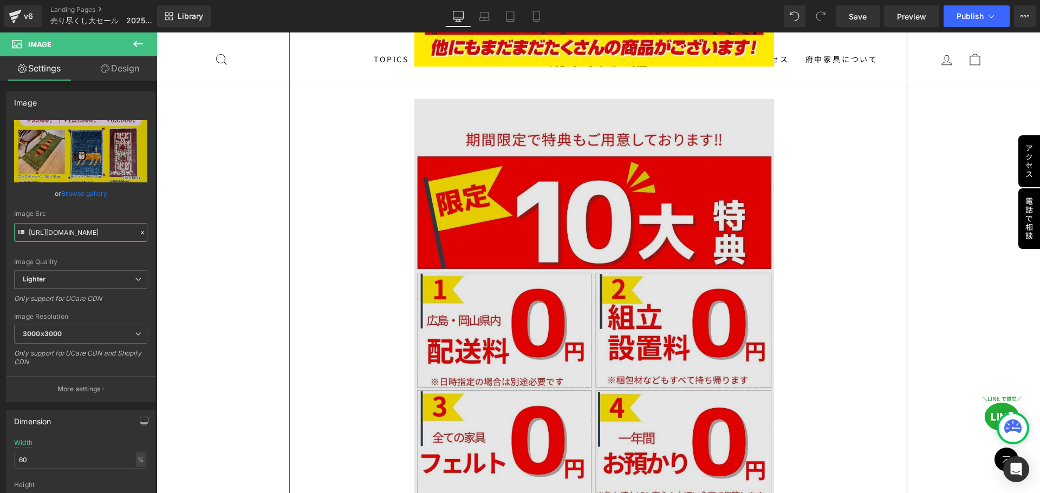
scroll to position [4495, 0]
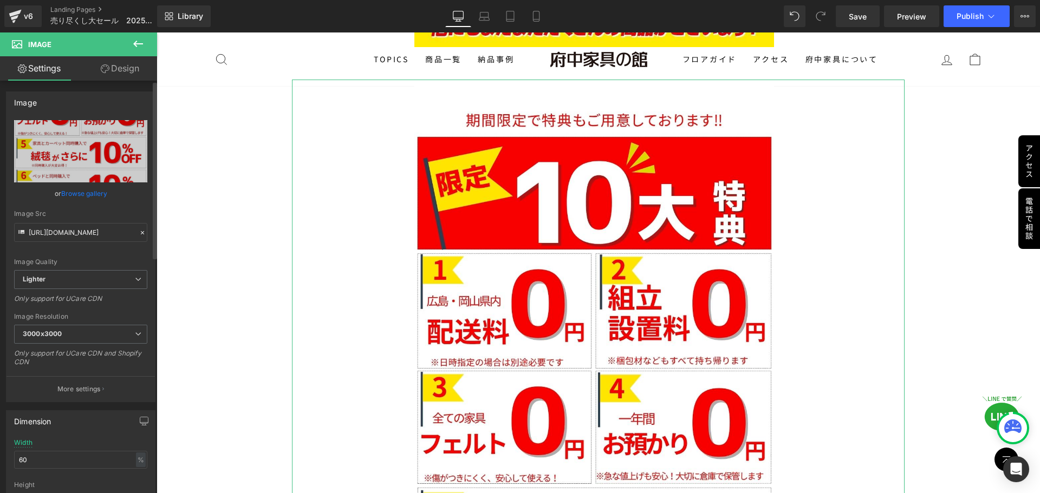
click at [139, 235] on icon at bounding box center [143, 233] width 8 height 8
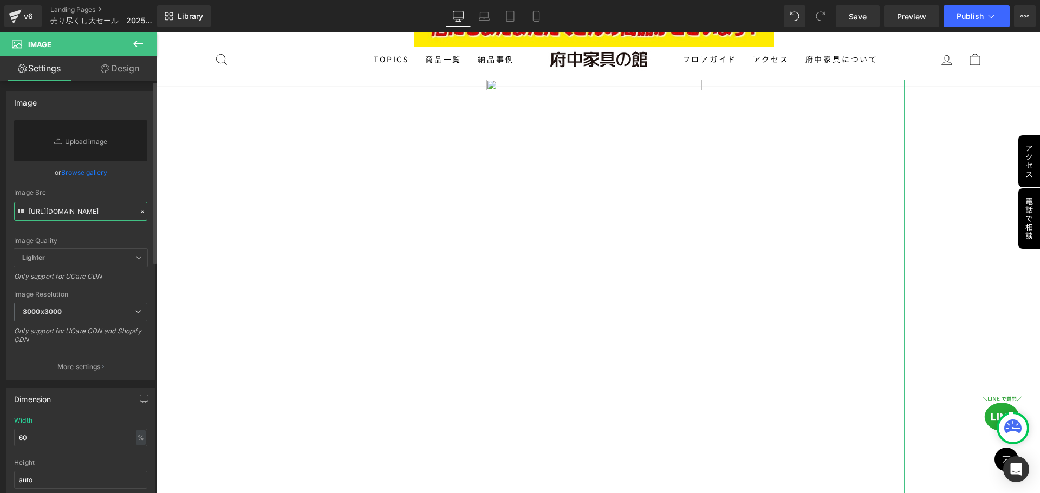
click at [93, 216] on input "https://ucarecdn.com/641b4e2c-90b8-4bb6-9295-318c8e96c9b9/-/format/auto/-/previ…" at bounding box center [80, 211] width 133 height 19
paste input "https://ucarecdn.com/ce1ada24-578c-4f6c-b5bc-62bb874eb679/-/format/auto/-/previ…"
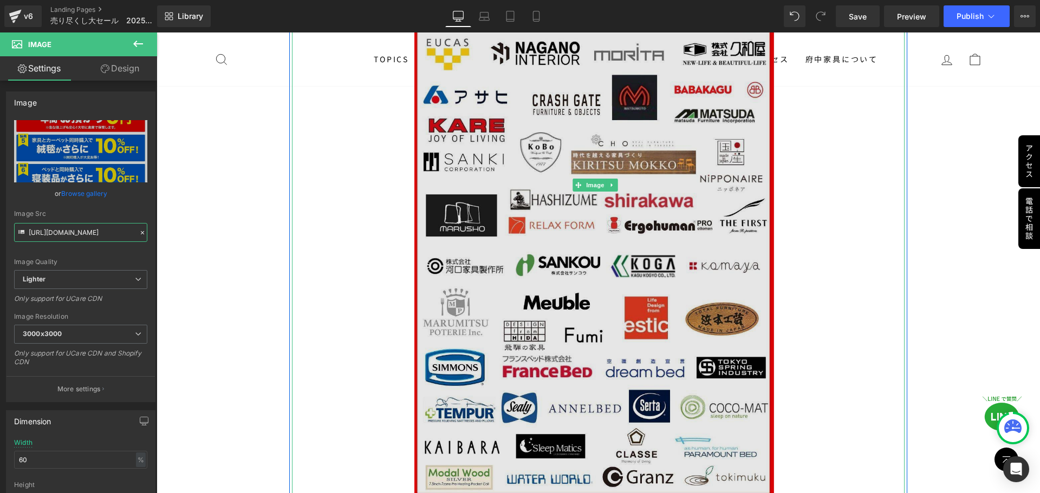
scroll to position [5525, 0]
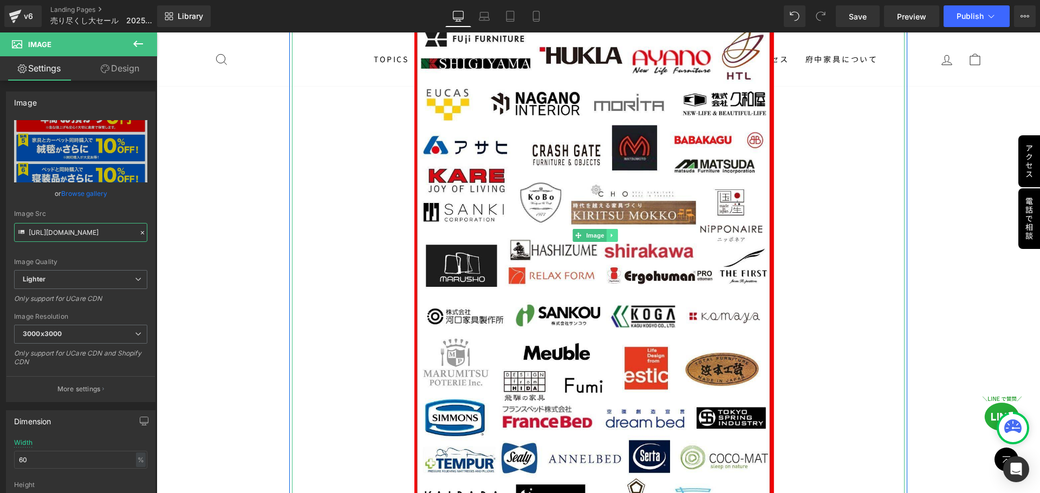
type input "https://ucarecdn.com/ce1ada24-578c-4f6c-b5bc-62bb874eb679/-/format/auto/-/previ…"
click at [615, 229] on link at bounding box center [612, 235] width 11 height 13
click at [615, 233] on icon at bounding box center [618, 236] width 6 height 6
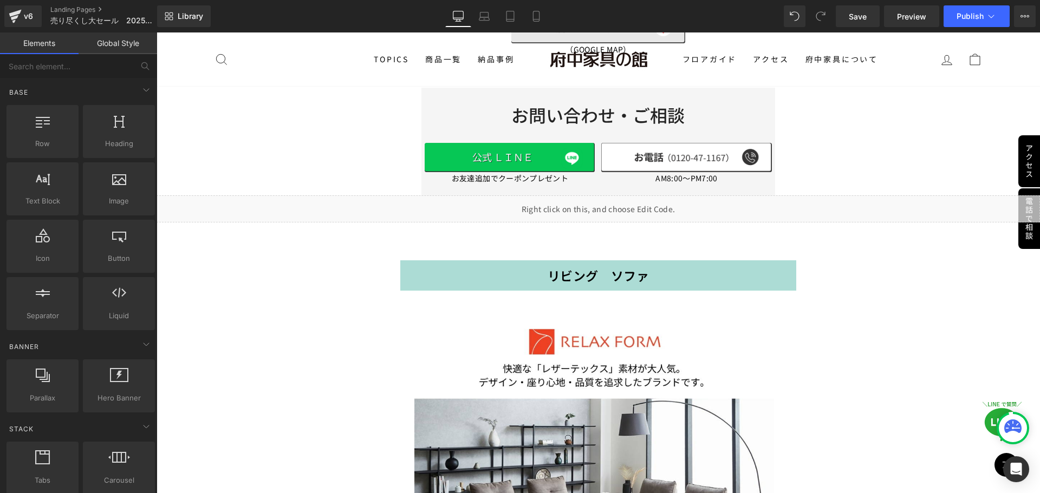
scroll to position [5514, 0]
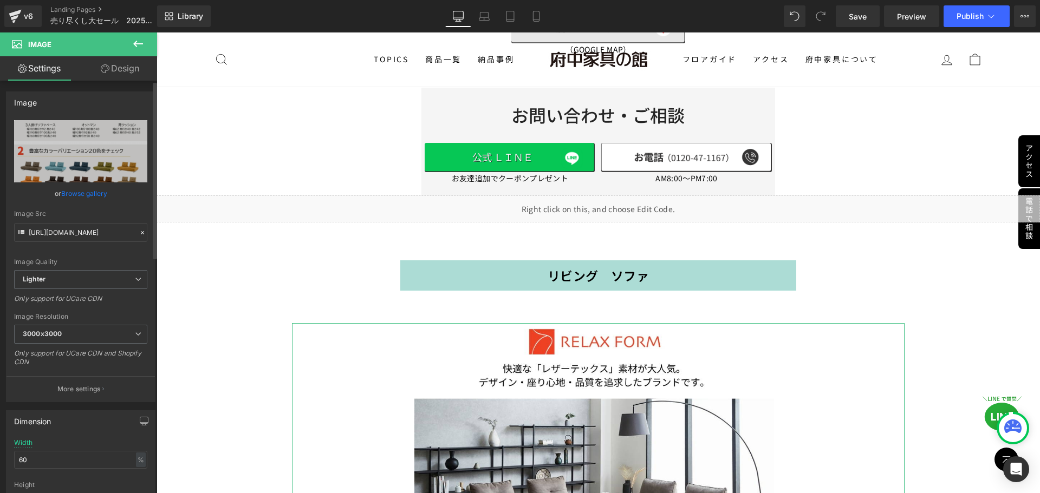
click at [139, 231] on icon at bounding box center [143, 233] width 8 height 8
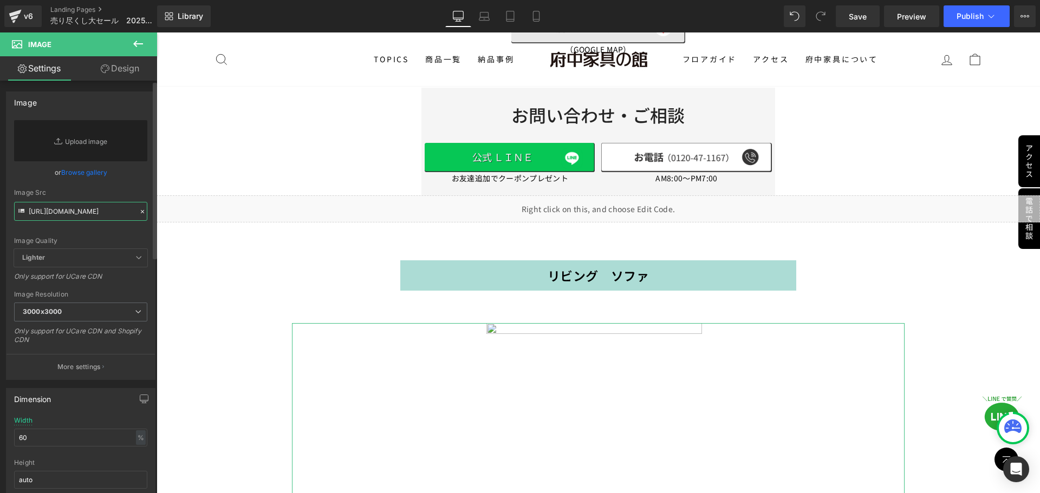
click at [97, 214] on input "https://ucarecdn.com/d3e14181-ba03-4e22-9234-ec10b7a8e428/-/format/auto/-/previ…" at bounding box center [80, 211] width 133 height 19
paste input "https://ucarecdn.com/35f2505f-ac48-43aa-999d-9d38a5ddc6db/-/format/auto/-/previ…"
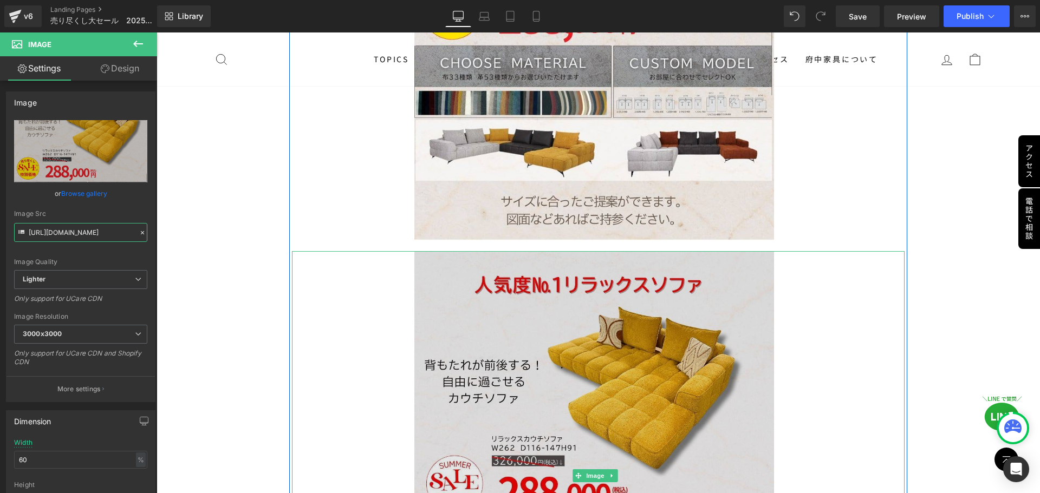
scroll to position [6218, 0]
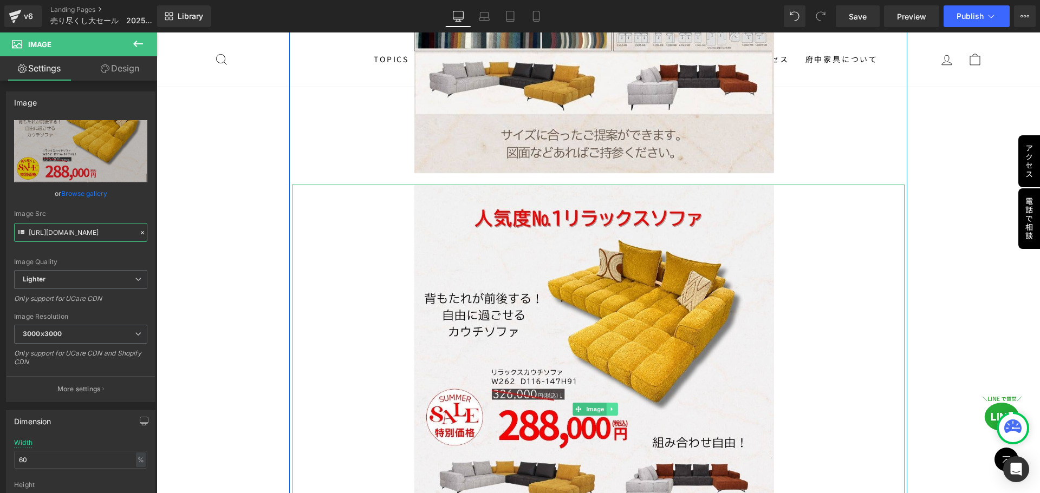
type input "https://ucarecdn.com/35f2505f-ac48-43aa-999d-9d38a5ddc6db/-/format/auto/-/previ…"
click at [611, 407] on icon at bounding box center [612, 409] width 2 height 4
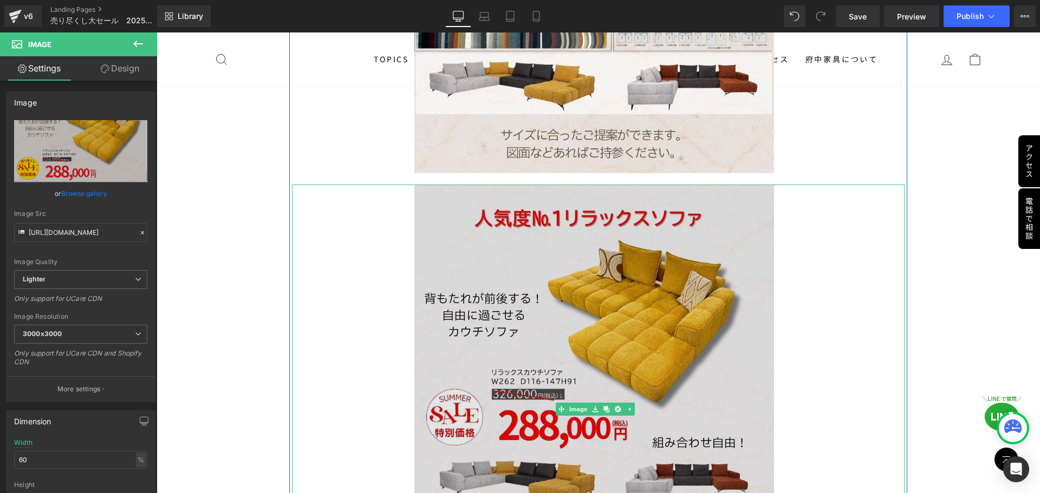
click at [496, 302] on img at bounding box center [598, 410] width 368 height 450
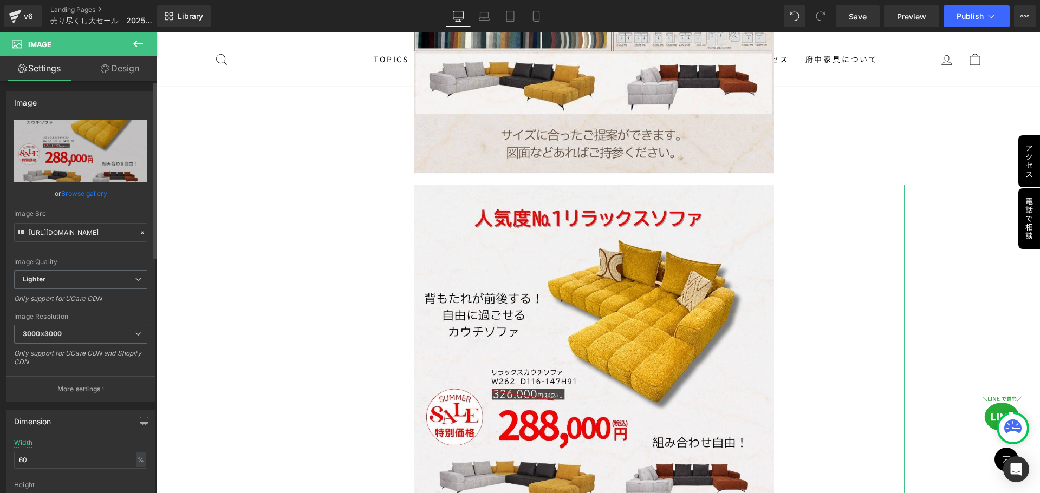
click at [139, 233] on icon at bounding box center [143, 233] width 8 height 8
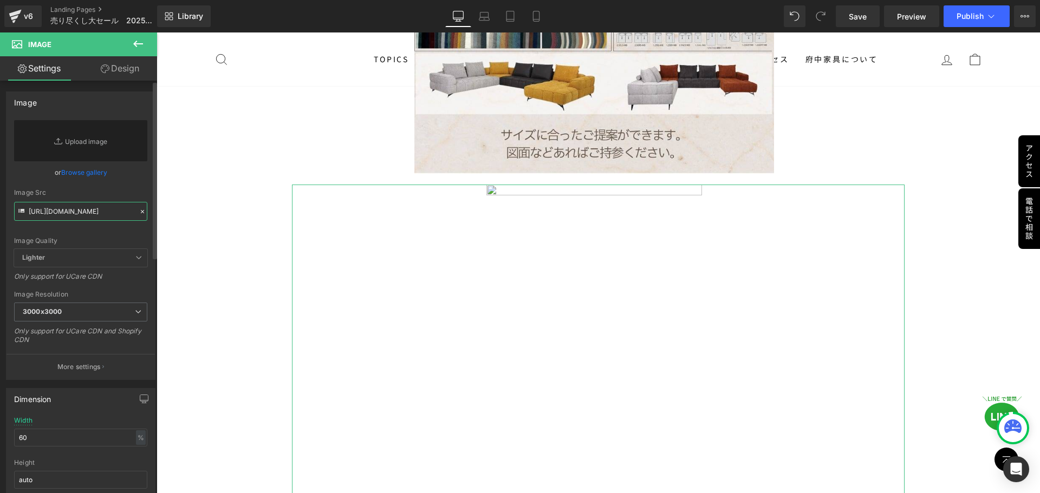
click at [114, 212] on input "https://ucarecdn.com/6ba42eab-c604-43e9-9cce-a5410f3e9e59/-/format/auto/-/previ…" at bounding box center [80, 211] width 133 height 19
paste input "https://ucarecdn.com/b114706b-4fd6-46c4-9e50-8107726718e5/-/format/auto/-/previ…"
type input "https://ucarecdn.com/b114706b-4fd6-46c4-9e50-8107726718e5/-/format/auto/-/previ…"
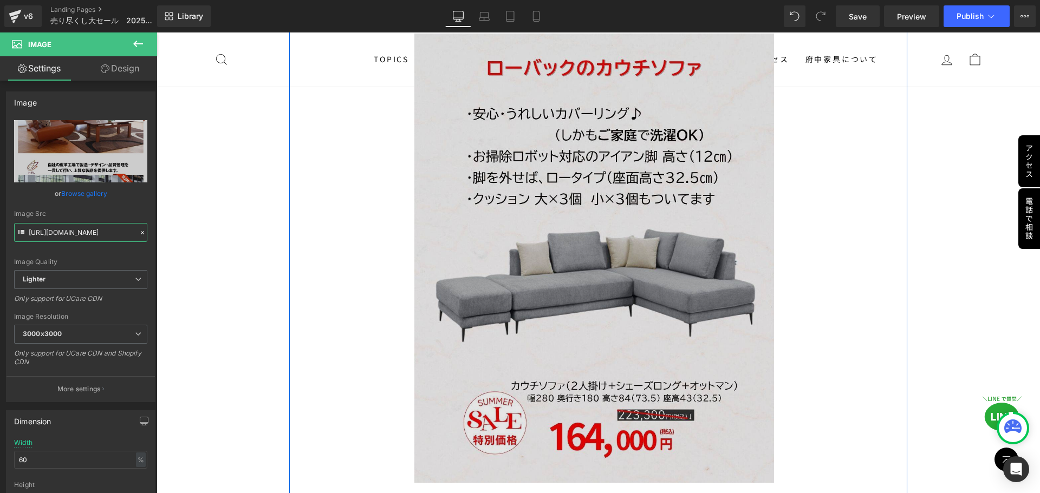
scroll to position [7301, 0]
click at [624, 271] on img at bounding box center [598, 257] width 368 height 450
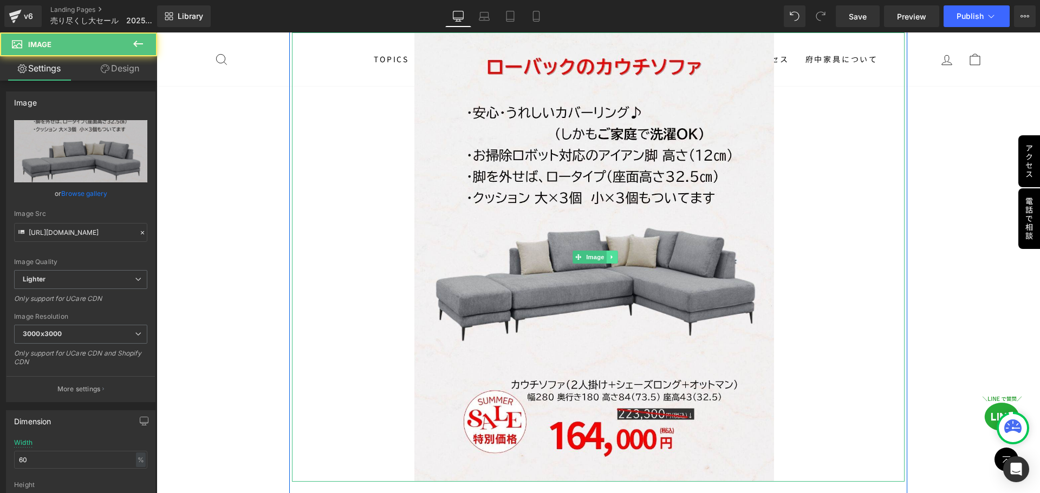
click at [613, 254] on icon at bounding box center [612, 257] width 6 height 6
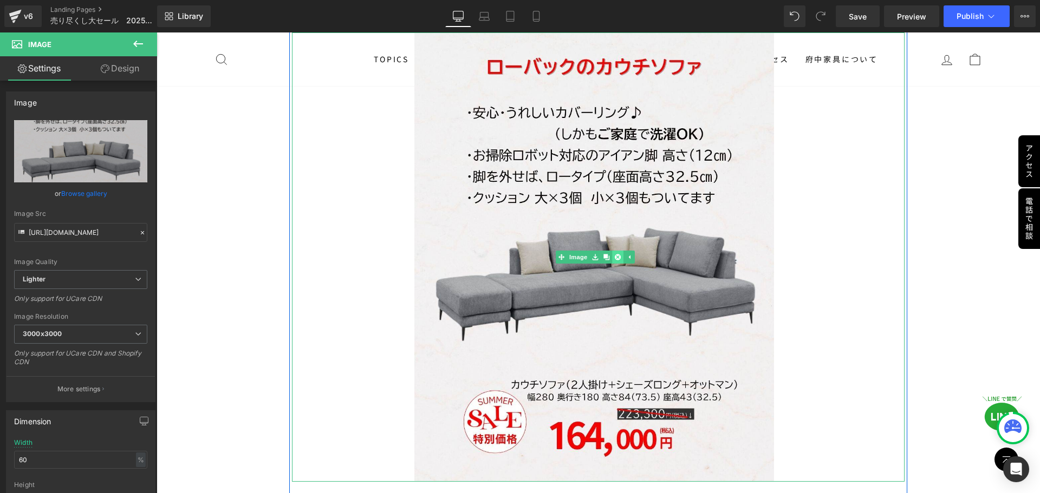
click at [615, 255] on icon at bounding box center [618, 258] width 6 height 6
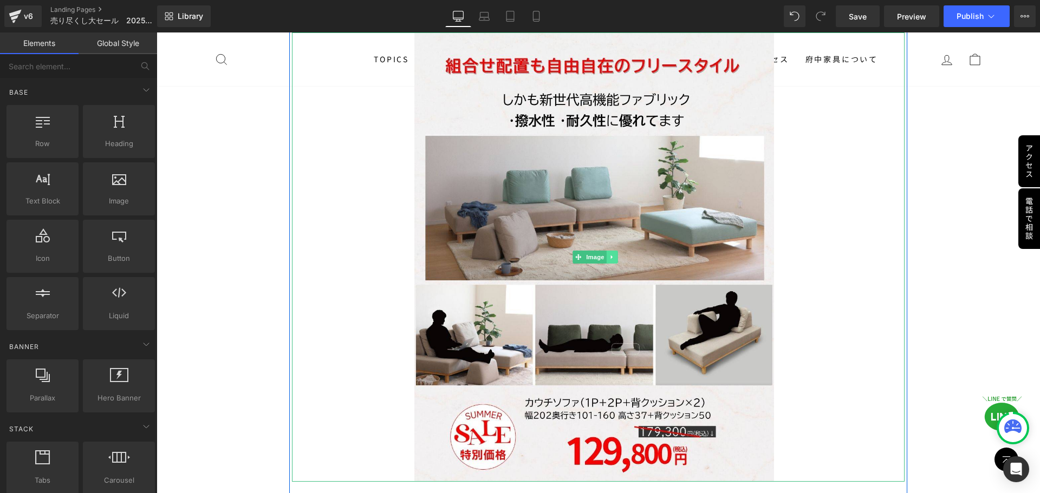
click at [615, 251] on link at bounding box center [612, 257] width 11 height 13
click at [615, 255] on icon at bounding box center [618, 258] width 6 height 6
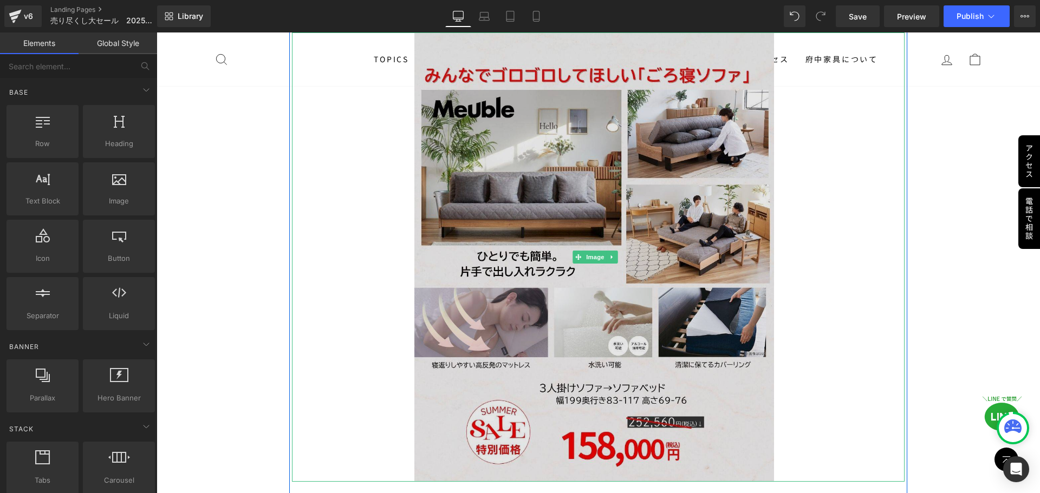
drag, startPoint x: 595, startPoint y: 196, endPoint x: 481, endPoint y: 181, distance: 114.6
click at [595, 251] on span "Image" at bounding box center [595, 257] width 23 height 13
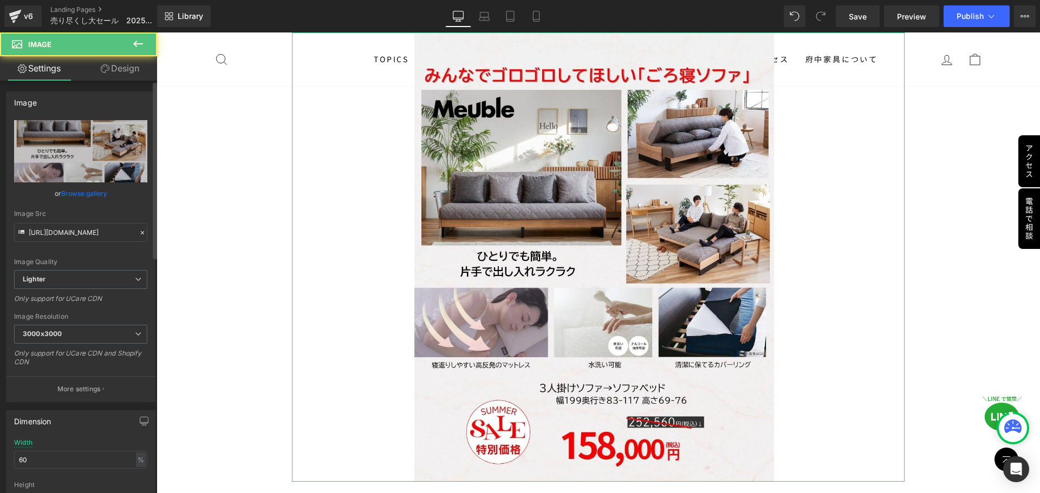
click at [139, 231] on icon at bounding box center [143, 233] width 8 height 8
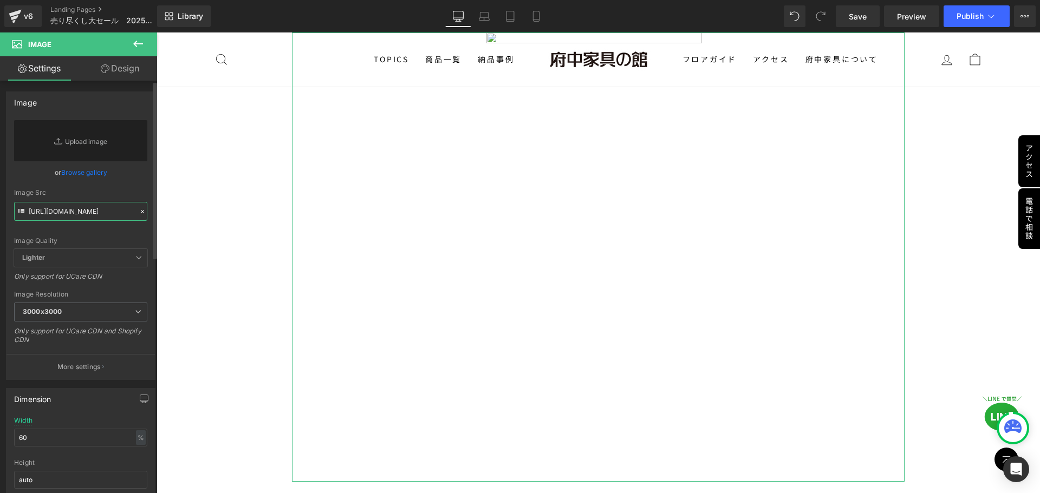
click at [102, 208] on input "https://ucarecdn.com/9a421aed-7dc1-47a3-96c7-96240f0f24d6/-/format/auto/-/previ…" at bounding box center [80, 211] width 133 height 19
paste input "https://ucarecdn.com/f979cc7e-2e1c-444e-9b46-e8d687d33d1a/-/format/auto/-/previ…"
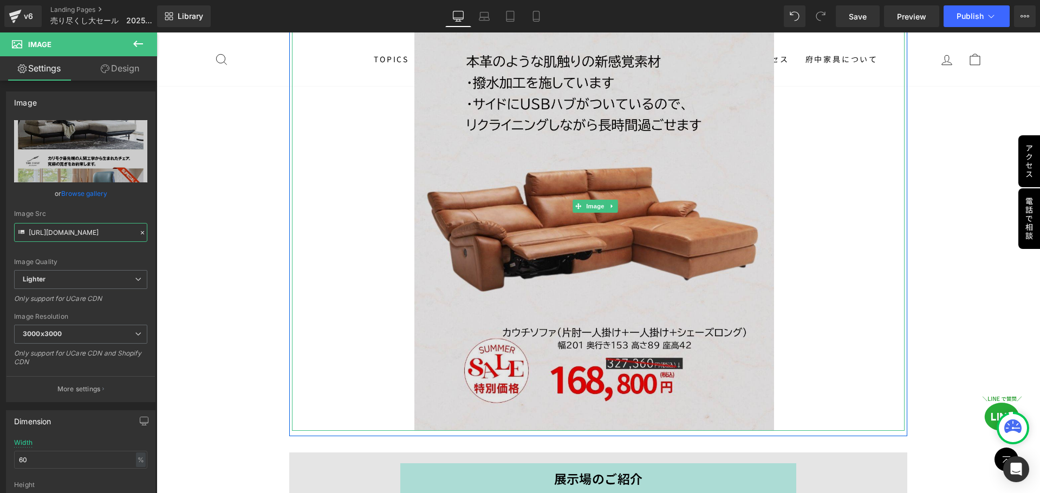
scroll to position [8168, 0]
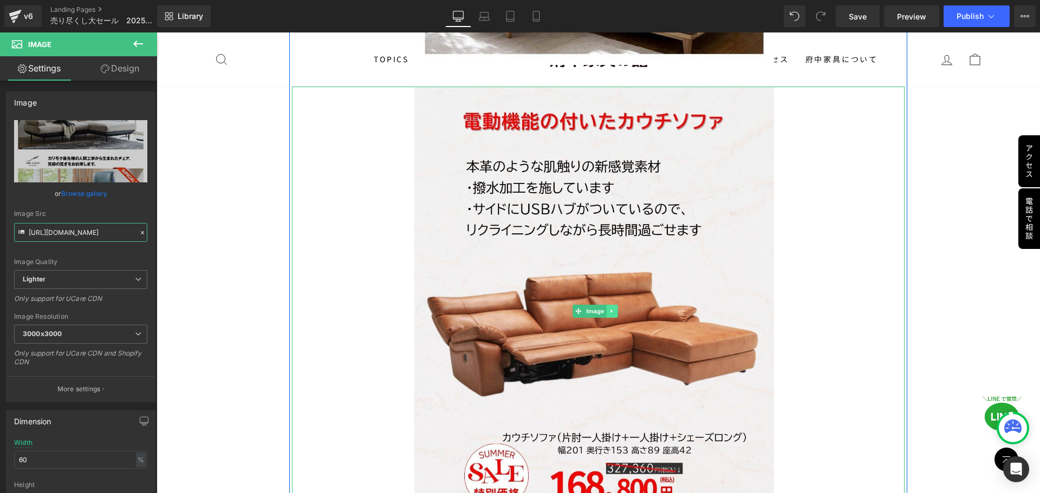
type input "https://ucarecdn.com/f979cc7e-2e1c-444e-9b46-e8d687d33d1a/-/format/auto/-/previ…"
click at [610, 308] on icon at bounding box center [612, 311] width 6 height 6
click at [613, 305] on link at bounding box center [617, 311] width 11 height 13
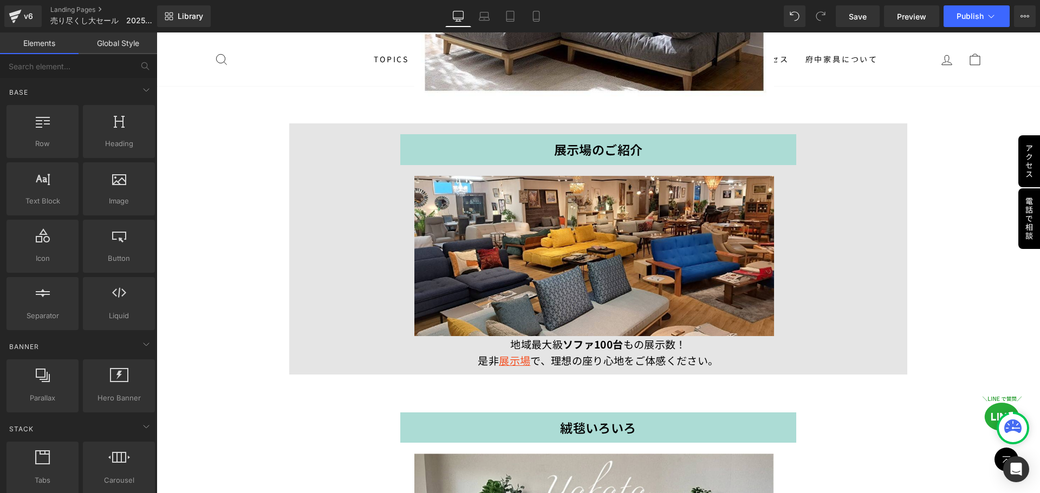
scroll to position [8168, 0]
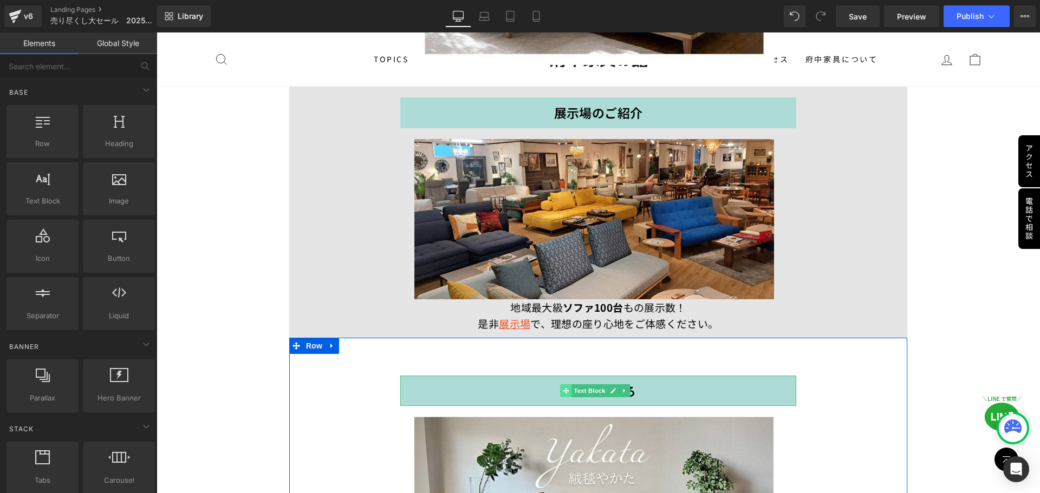
click at [563, 388] on icon at bounding box center [566, 391] width 6 height 6
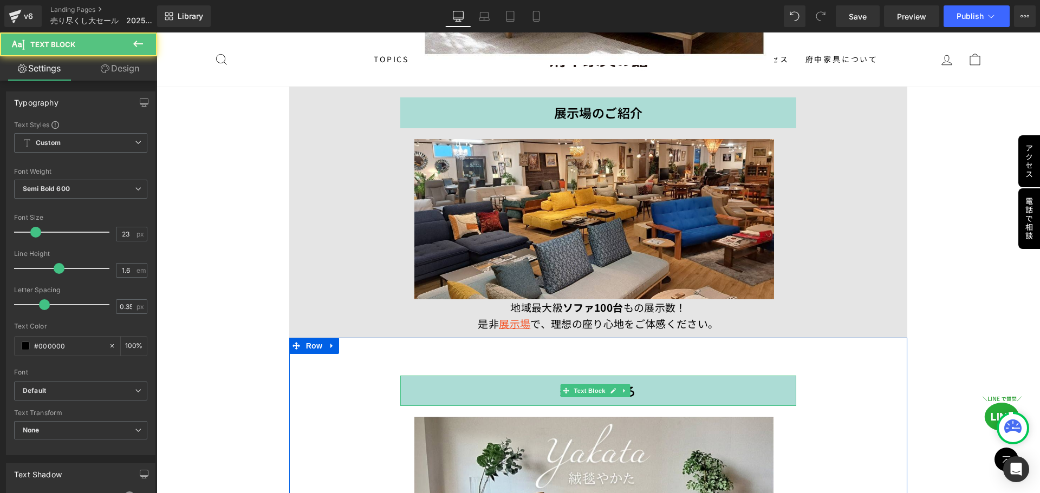
click at [556, 381] on p "絨毯いろいろ" at bounding box center [598, 391] width 396 height 20
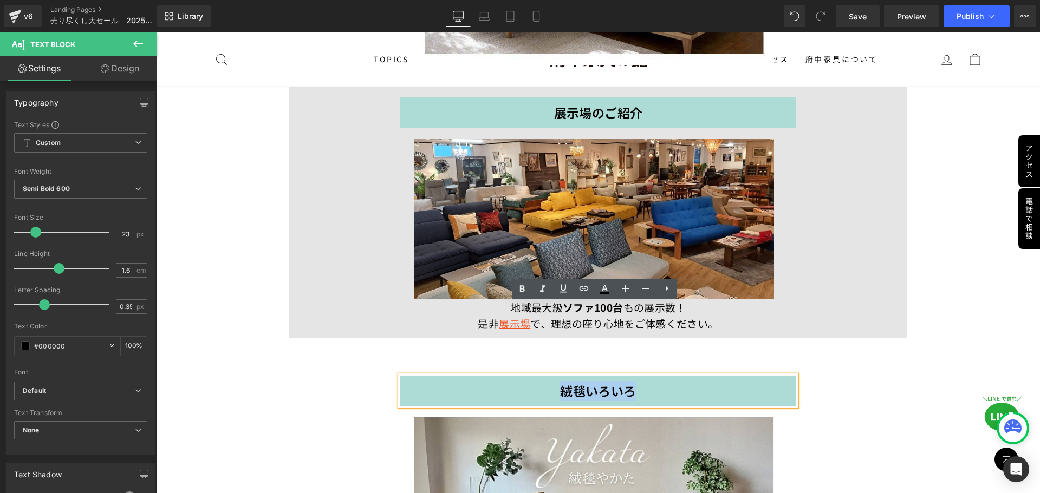
drag, startPoint x: 555, startPoint y: 320, endPoint x: 629, endPoint y: 319, distance: 74.2
click at [629, 381] on p "絨毯いろいろ" at bounding box center [598, 391] width 396 height 20
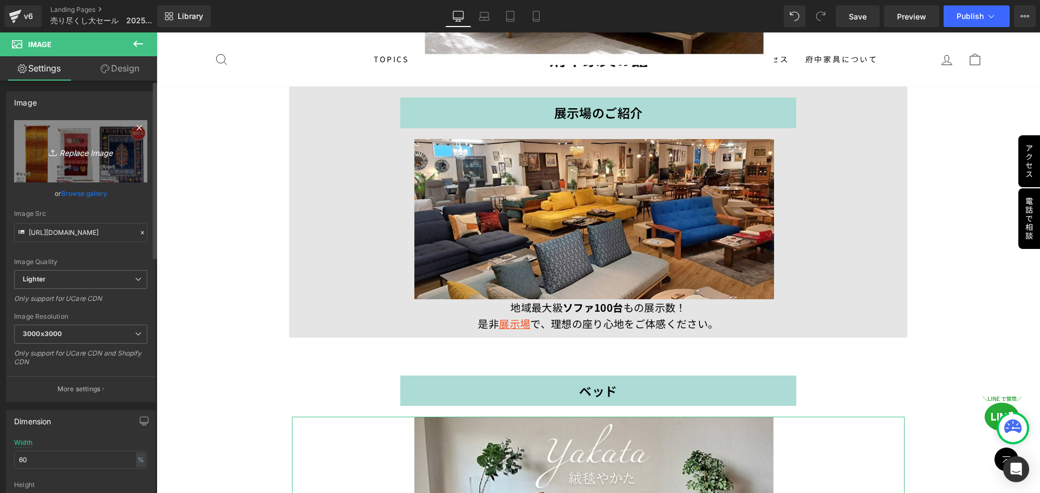
click at [93, 160] on link "Replace Image" at bounding box center [80, 151] width 133 height 62
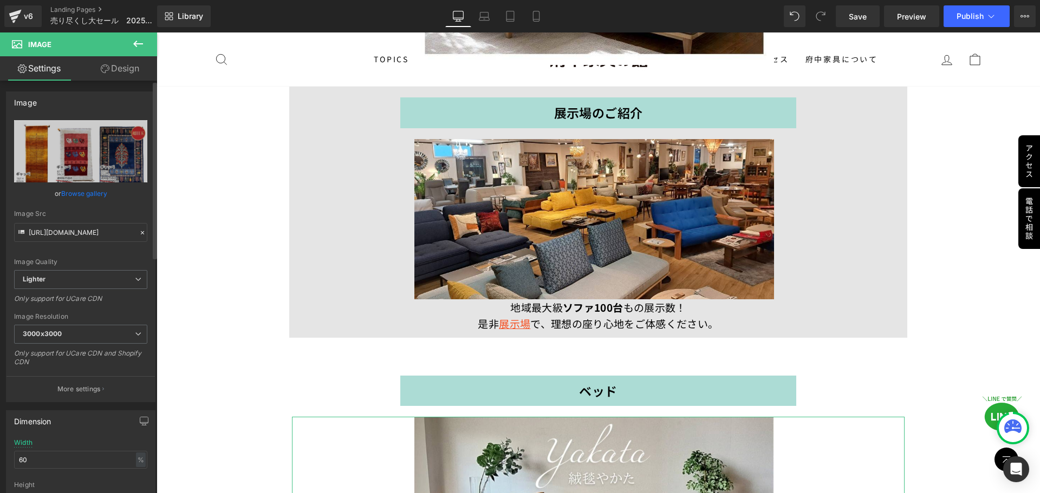
click at [139, 234] on icon at bounding box center [143, 233] width 8 height 8
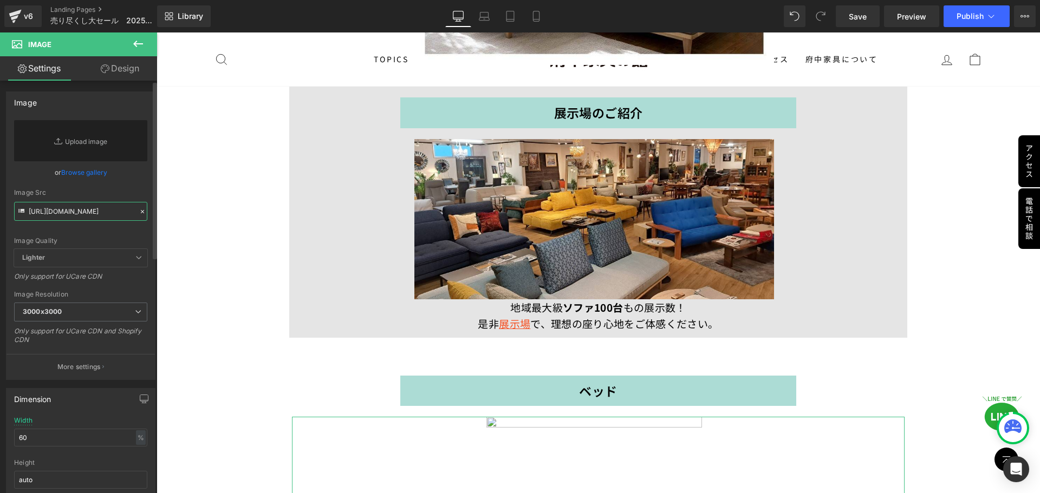
click at [79, 217] on input "https://ucarecdn.com/58b2300f-62f9-4912-abba-930bf5d12c9d/-/format/auto/-/previ…" at bounding box center [80, 211] width 133 height 19
paste input "https://ucarecdn.com/8907a635-fc8f-4789-9a4b-f7310bb0d3ad/-/format/auto/-/previ…"
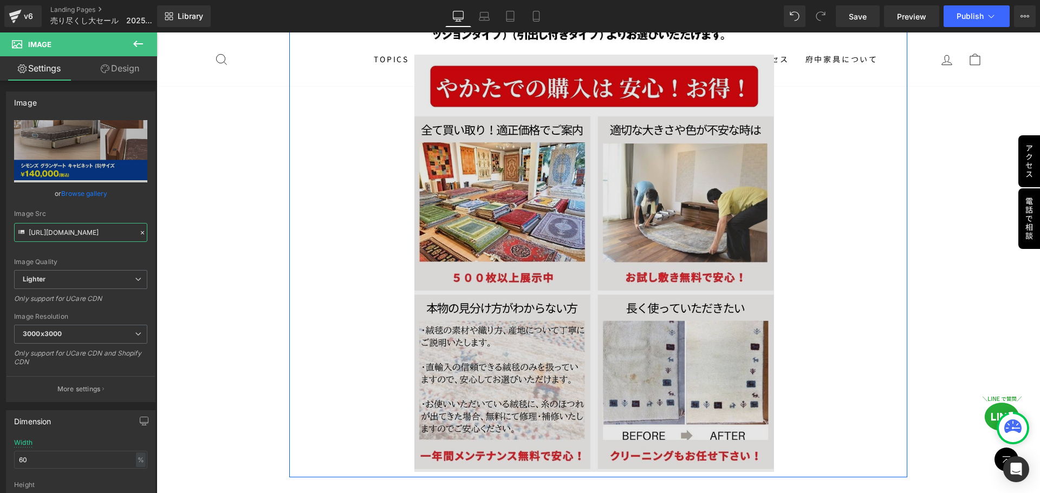
scroll to position [8980, 0]
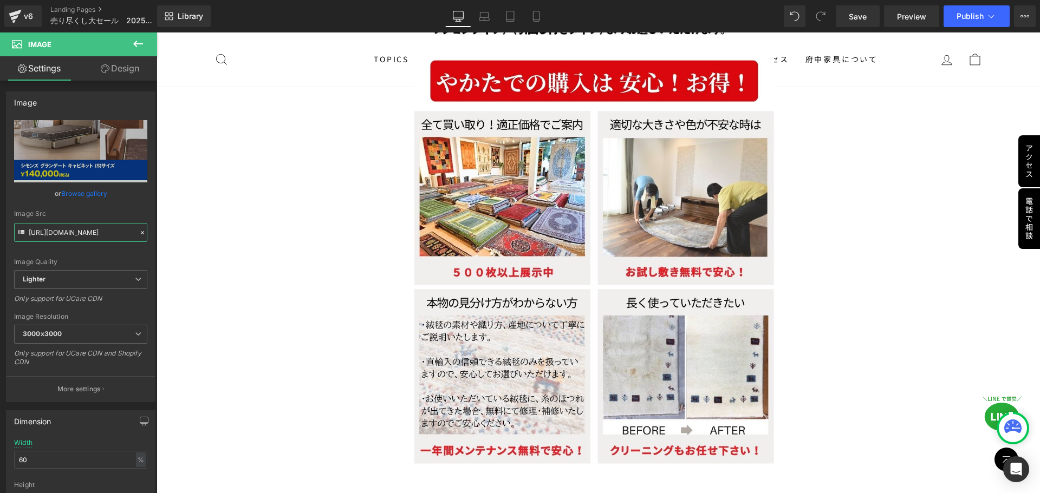
type input "https://ucarecdn.com/8907a635-fc8f-4789-9a4b-f7310bb0d3ad/-/format/auto/-/previ…"
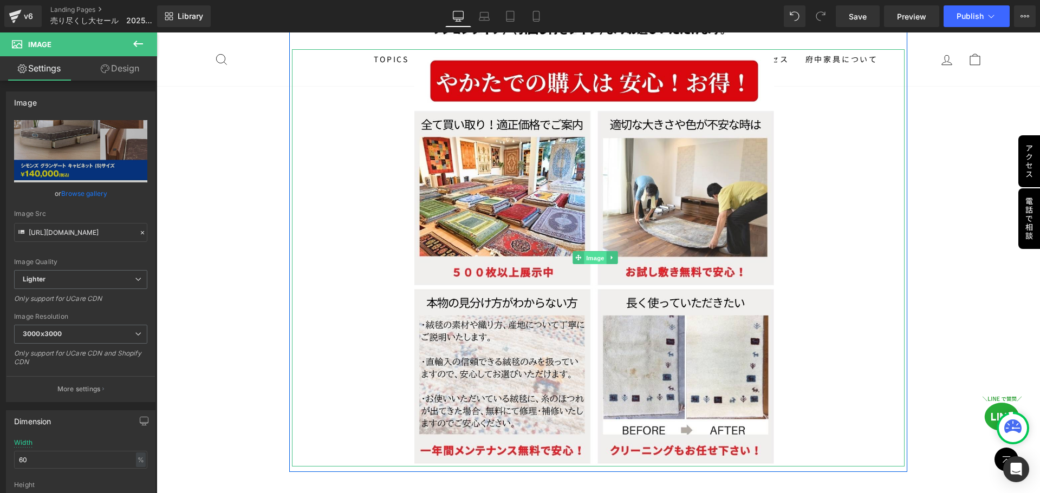
click at [589, 252] on span "Image" at bounding box center [595, 258] width 23 height 13
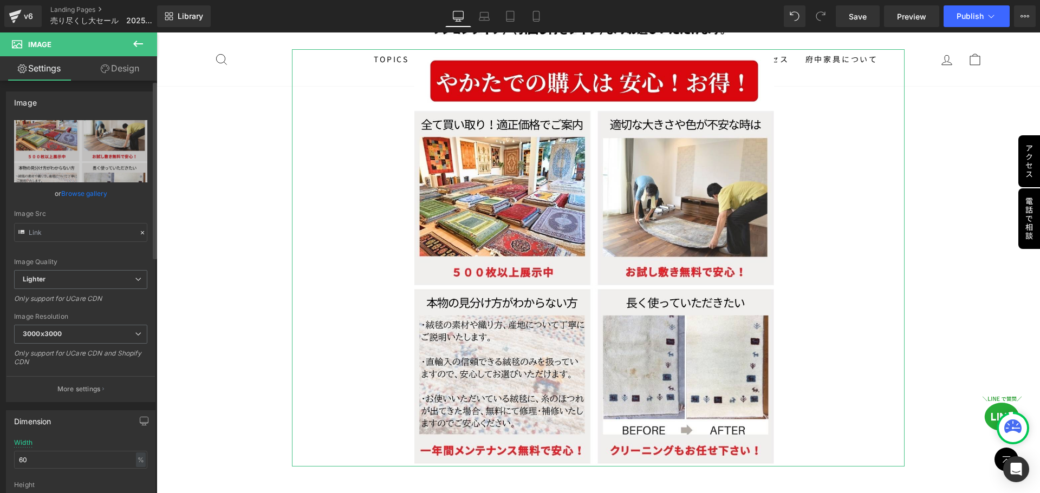
click at [139, 231] on icon at bounding box center [143, 233] width 8 height 8
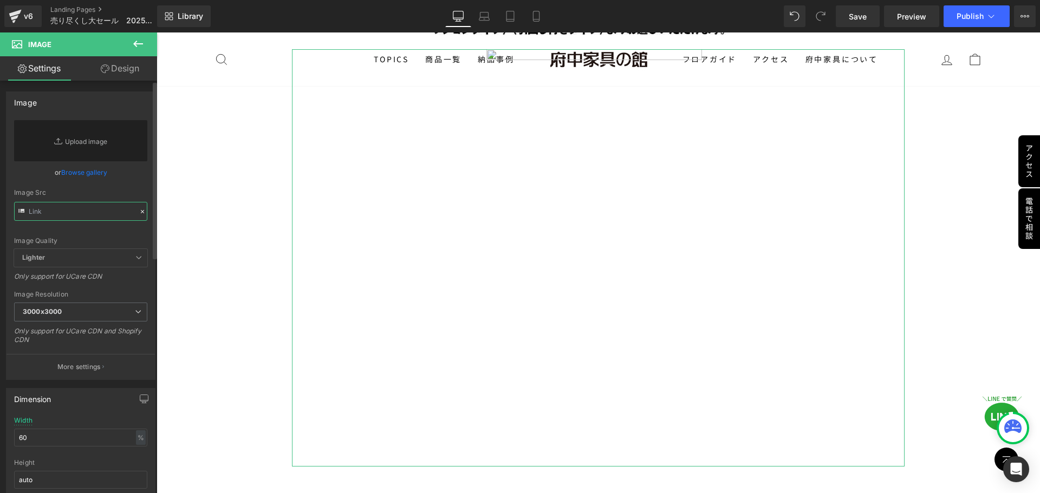
click at [102, 216] on input "text" at bounding box center [80, 211] width 133 height 19
paste input "https://ucarecdn.com/da13b780-6857-4e01-81e3-82d3434c1229/-/format/auto/-/previ…"
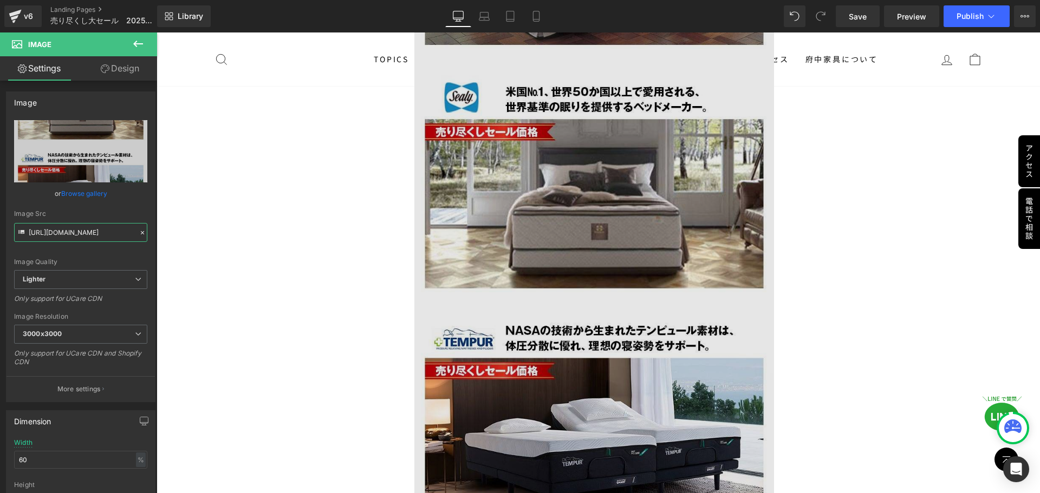
scroll to position [9197, 0]
type input "https://ucarecdn.com/da13b780-6857-4e01-81e3-82d3434c1229/-/format/auto/-/previ…"
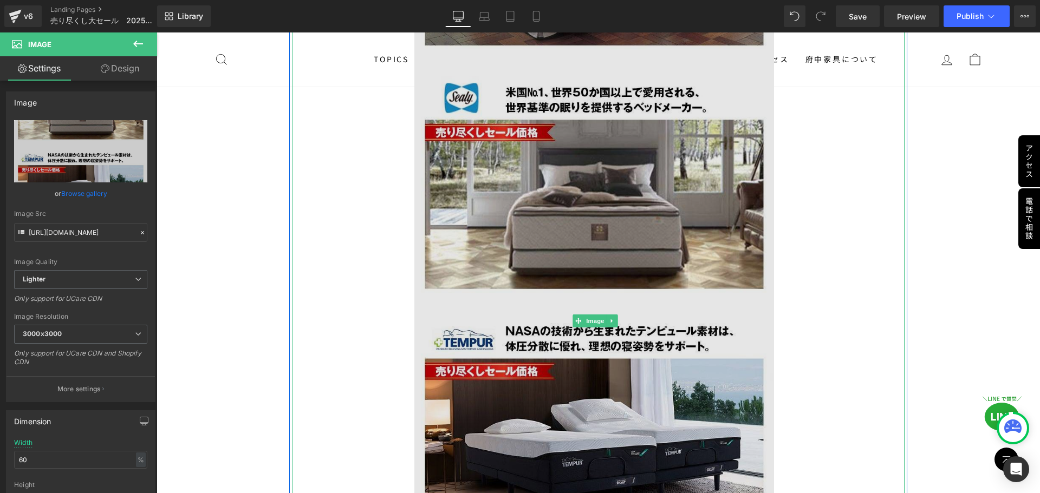
click at [664, 304] on img at bounding box center [598, 322] width 368 height 978
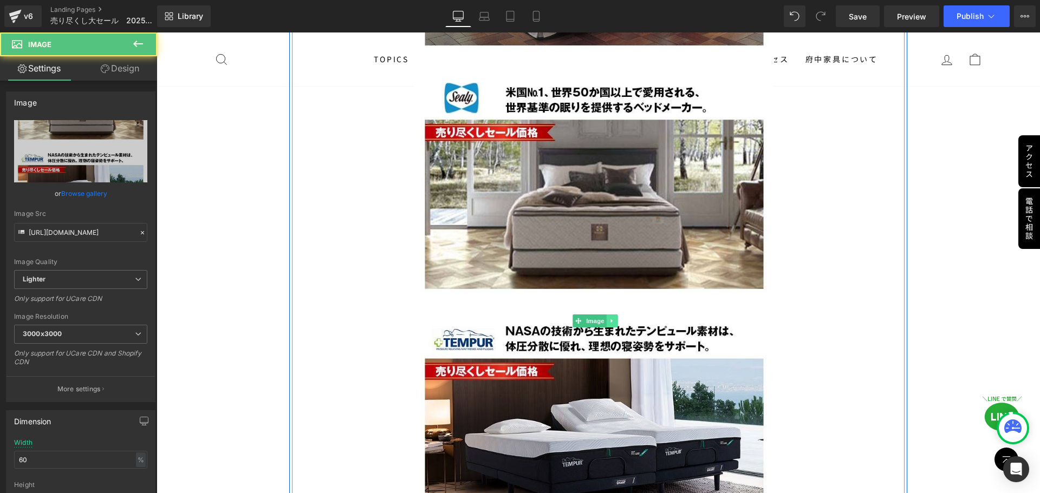
click at [608, 315] on link at bounding box center [612, 321] width 11 height 13
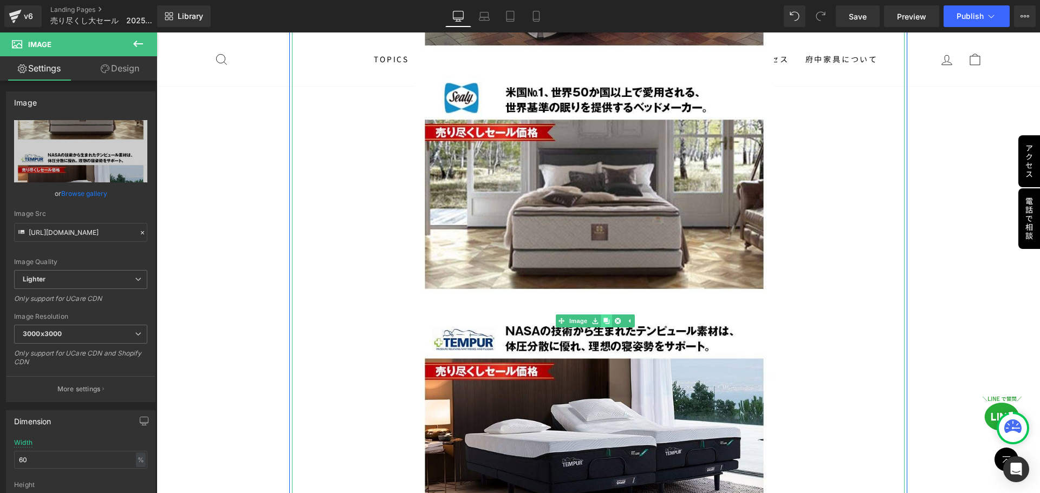
click at [602, 315] on link at bounding box center [606, 321] width 11 height 13
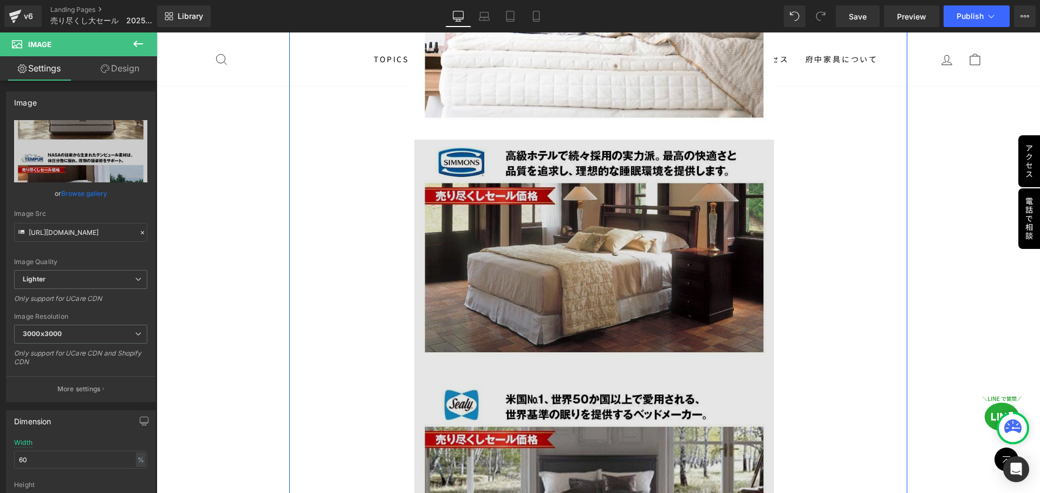
scroll to position [9900, 0]
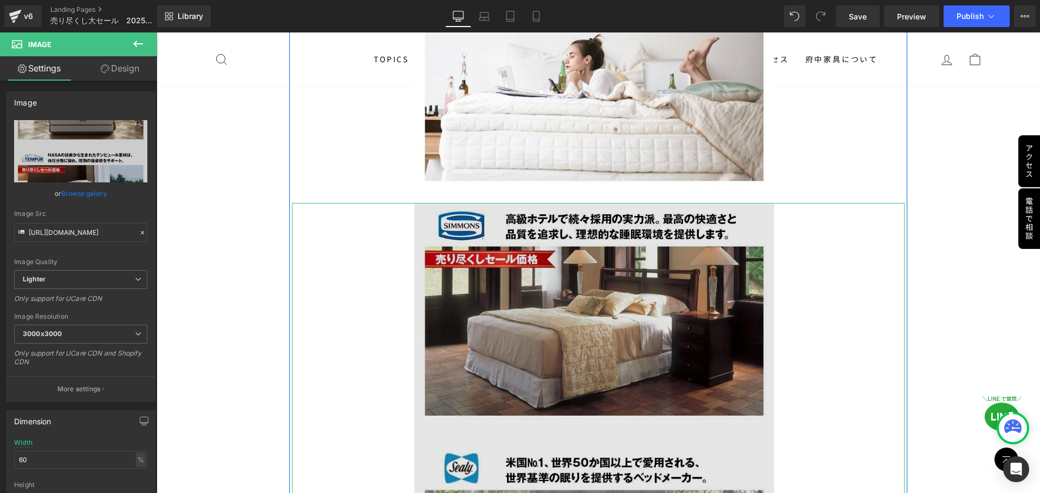
scroll to position [9791, 0]
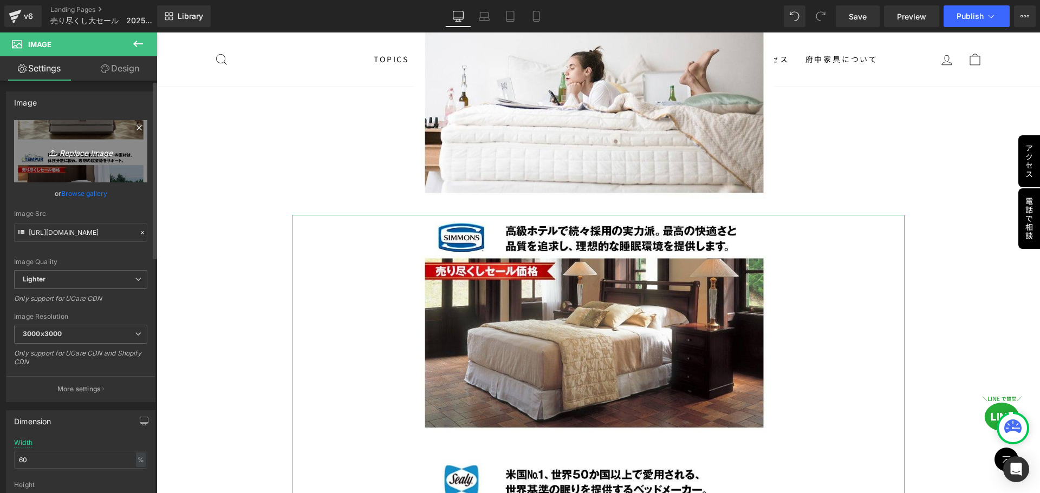
click at [88, 162] on link "Replace Image" at bounding box center [80, 151] width 133 height 62
type input "C:\fakepath\bed_03.jpg"
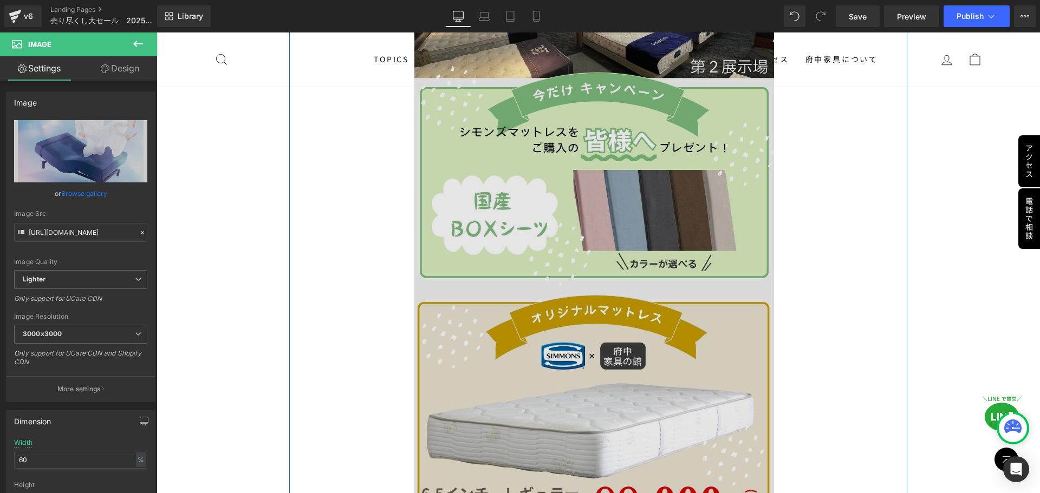
scroll to position [11795, 0]
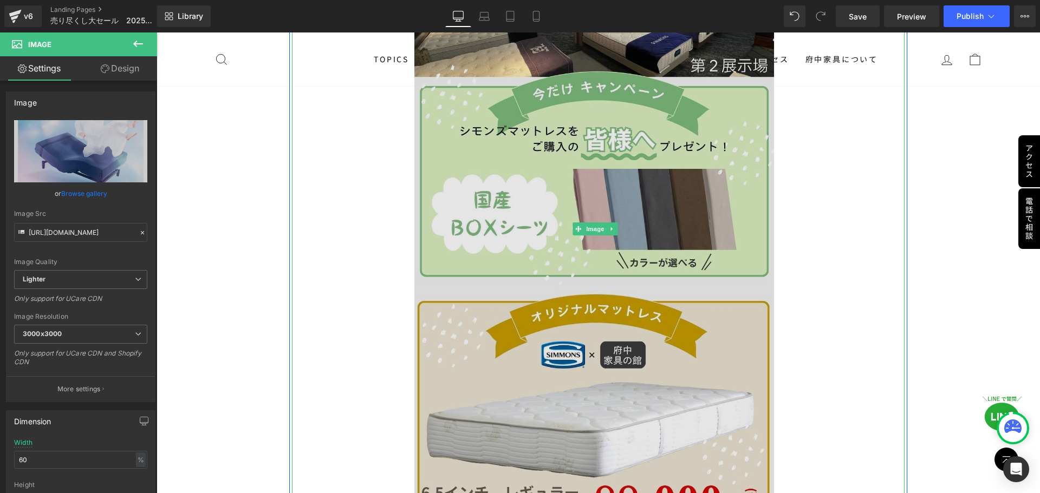
click at [627, 270] on img at bounding box center [598, 229] width 368 height 630
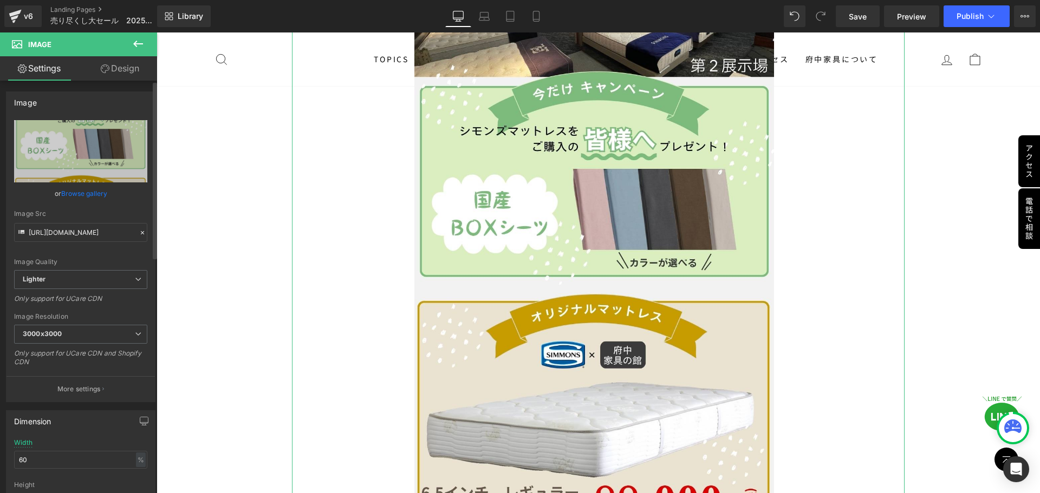
click at [139, 229] on icon at bounding box center [143, 233] width 8 height 8
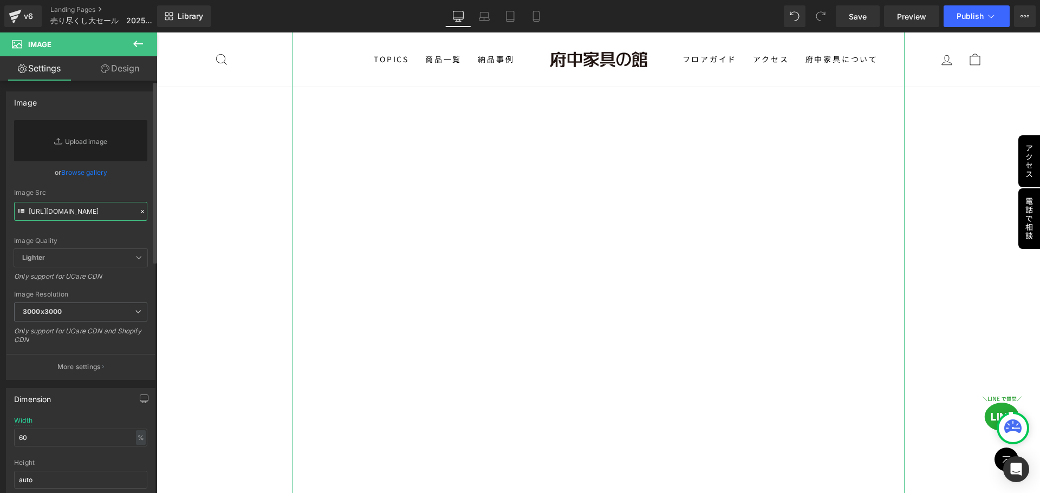
click at [110, 215] on input "https://ucarecdn.com/507212ca-30ed-43bc-a225-80c70aafec79/-/format/auto/-/previ…" at bounding box center [80, 211] width 133 height 19
paste input "https://ucarecdn.com/4aa10a65-9165-4ea4-ac90-167dd32cfd5c/-/format/auto/-/previ…"
type input "https://ucarecdn.com/4aa10a65-9165-4ea4-ac90-167dd32cfd5c/-/format/auto/-/previ…"
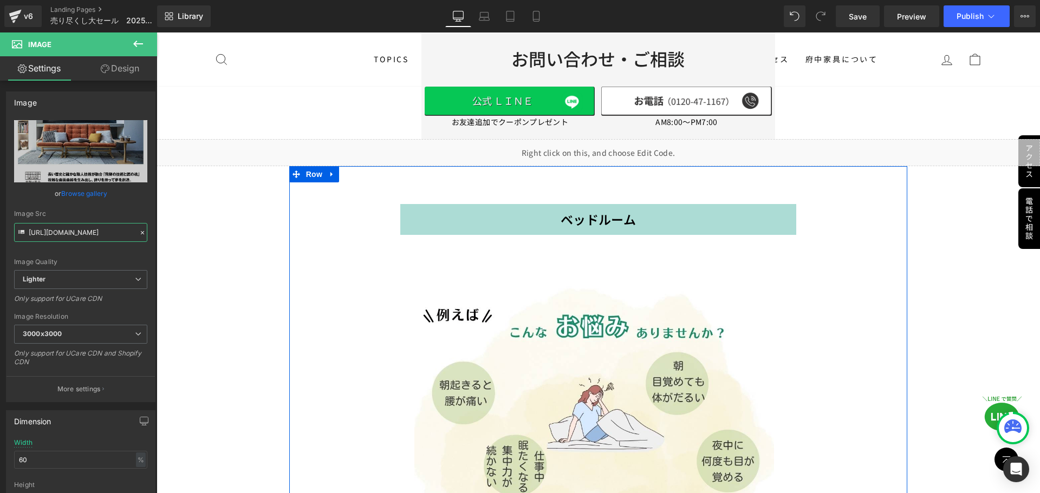
scroll to position [10929, 0]
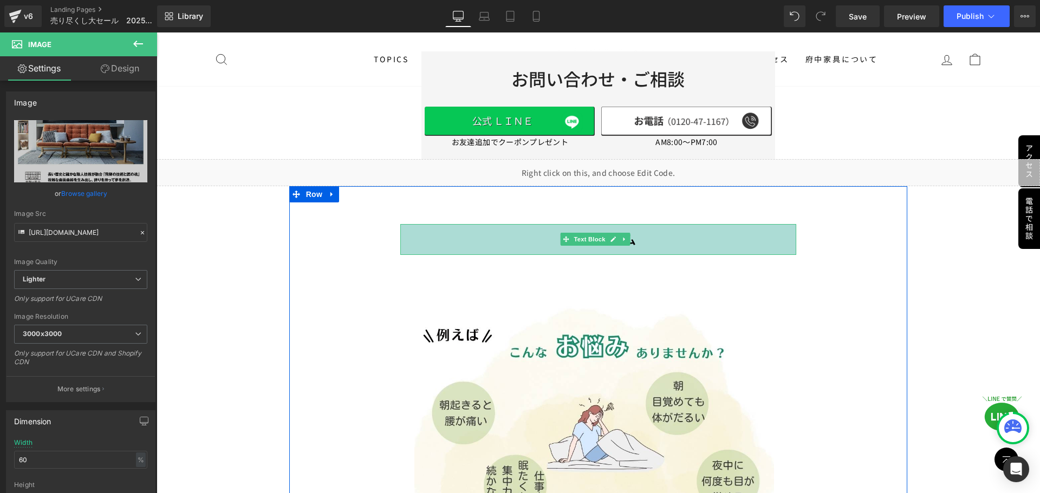
click at [530, 230] on p "ベッドルーム" at bounding box center [598, 240] width 396 height 20
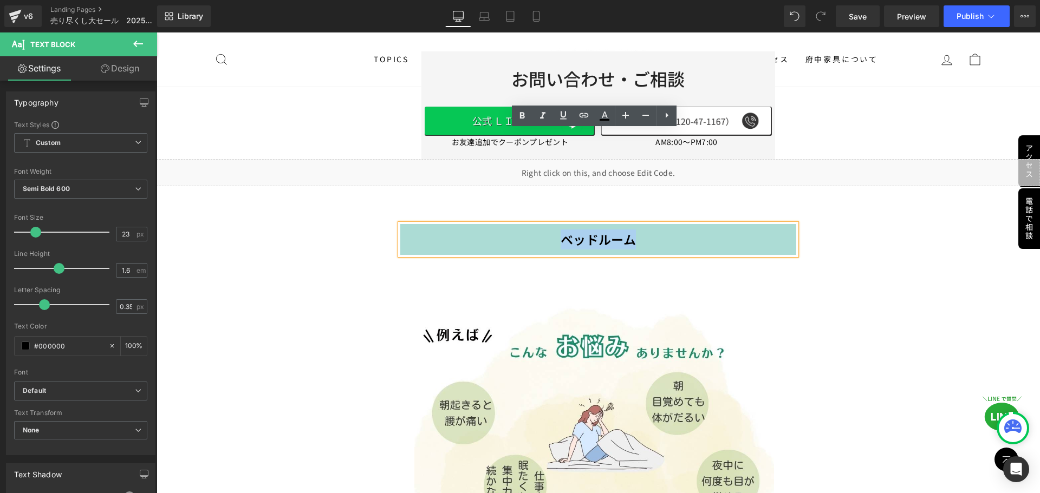
drag, startPoint x: 556, startPoint y: 145, endPoint x: 674, endPoint y: 151, distance: 118.2
click at [674, 230] on p "ベッドルーム" at bounding box center [598, 240] width 396 height 20
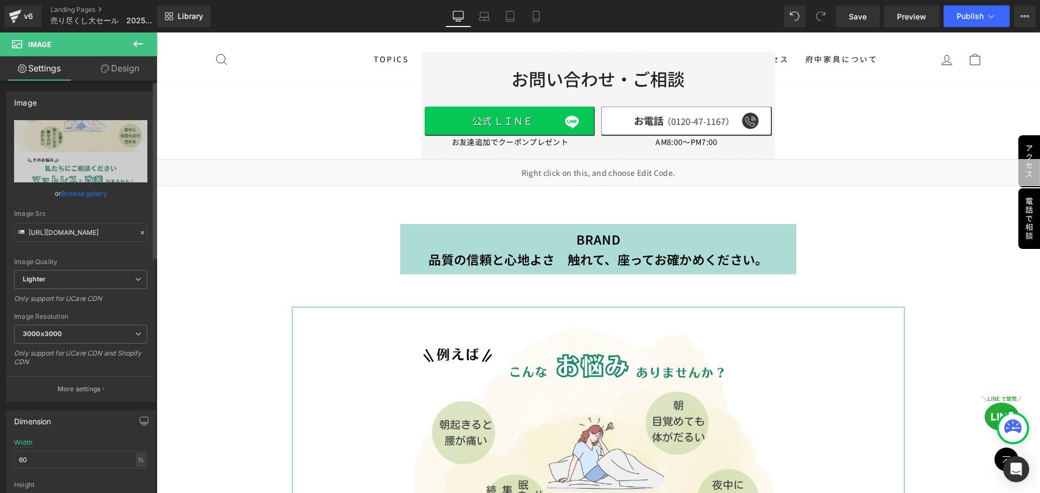
click at [139, 231] on icon at bounding box center [143, 233] width 8 height 8
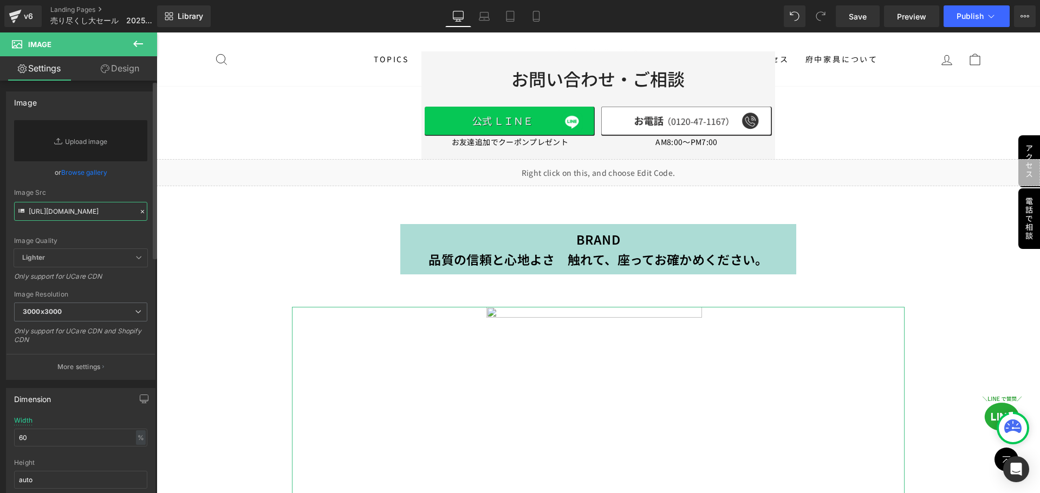
click at [109, 216] on input "https://ucarecdn.com/87a2c775-ec94-42f2-94b8-a2c26d14afa7/-/format/auto/-/previ…" at bounding box center [80, 211] width 133 height 19
paste input "https://ucarecdn.com/4aa10a65-9165-4ea4-ac90-167dd32cfd5c/-/format/auto/-/previ…"
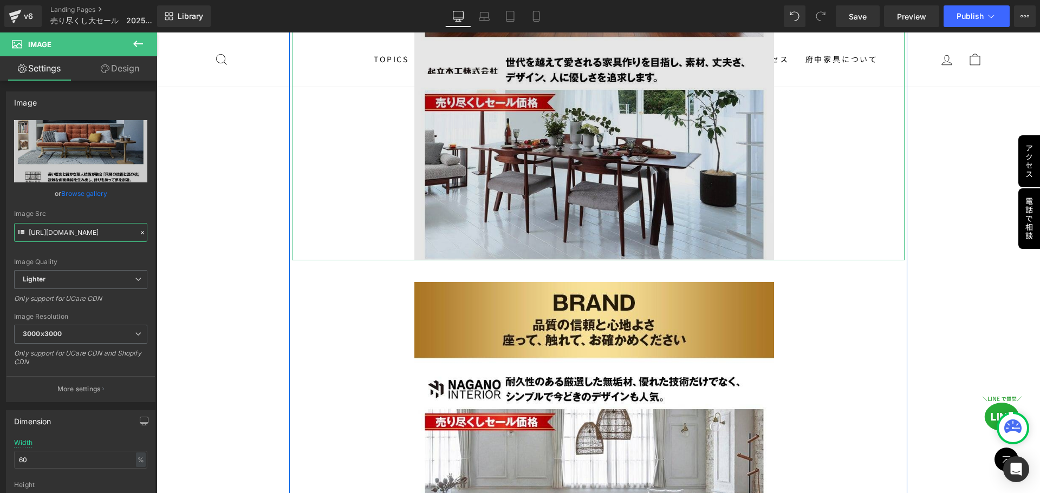
scroll to position [12012, 0]
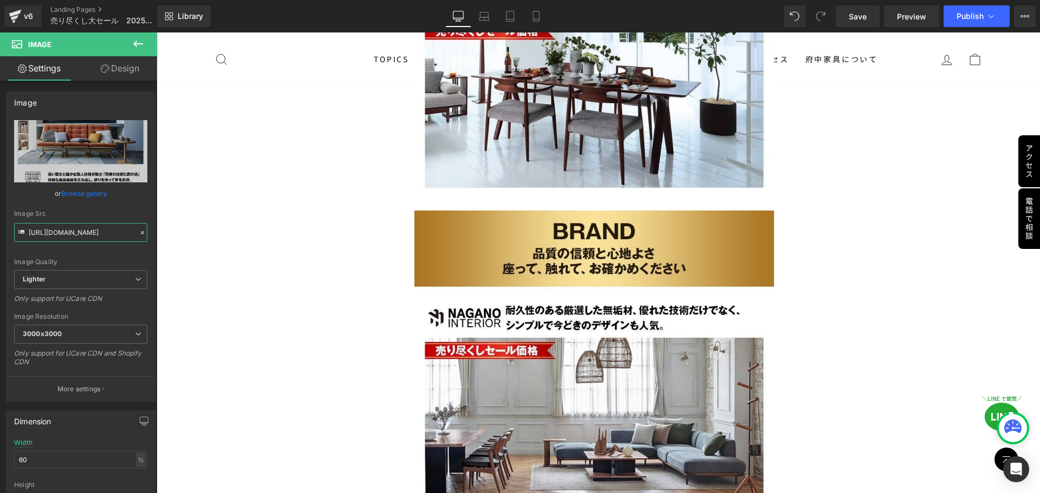
type input "https://ucarecdn.com/4aa10a65-9165-4ea4-ac90-167dd32cfd5c/-/format/auto/-/previ…"
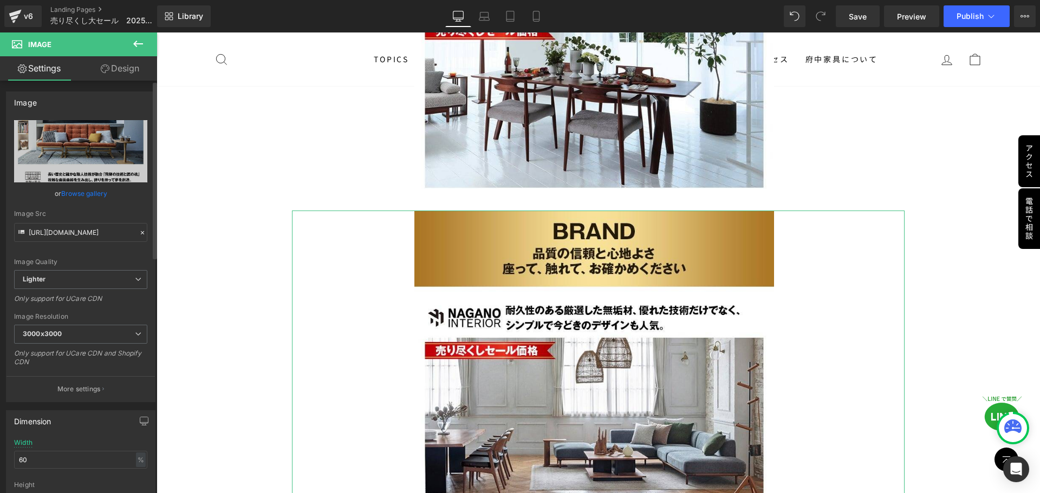
click at [139, 235] on icon at bounding box center [143, 233] width 8 height 8
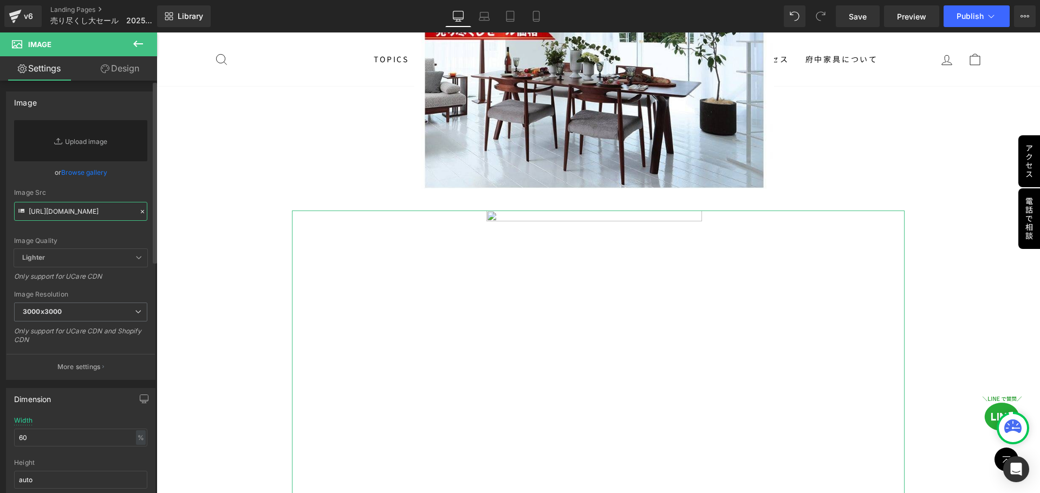
click at [99, 216] on input "https://ucarecdn.com/4aa10a65-9165-4ea4-ac90-167dd32cfd5c/-/format/auto/-/previ…" at bounding box center [80, 211] width 133 height 19
paste input "https://ucarecdn.com/6bacc449-f5ab-4b7c-96e0-ae33078c76e9/-/format/auto/-/previ…"
type input "https://ucarecdn.com/6bacc449-f5ab-4b7c-96e0-ae33078c76e9/-/format/auto/-/previ…"
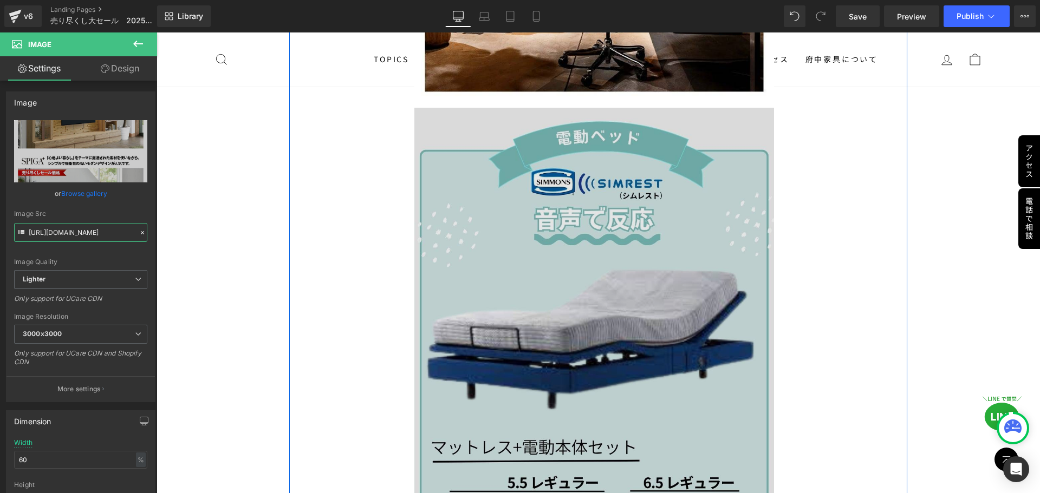
scroll to position [13041, 0]
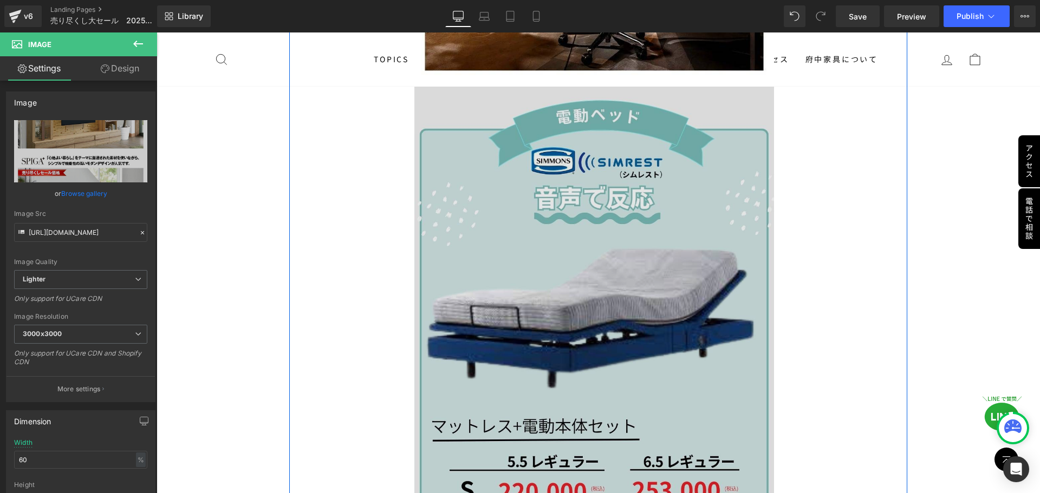
click at [627, 274] on img at bounding box center [598, 442] width 368 height 711
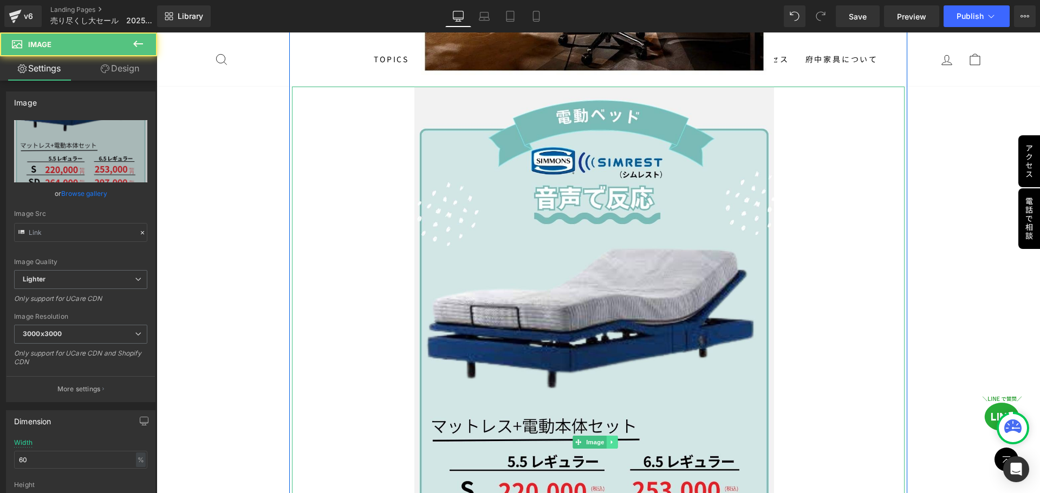
click at [609, 439] on icon at bounding box center [612, 442] width 6 height 6
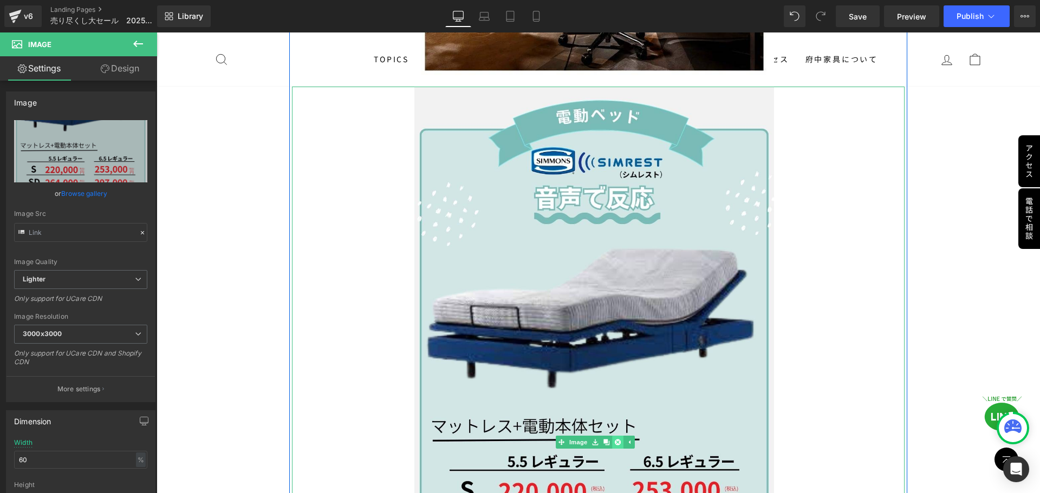
click at [615, 439] on icon at bounding box center [618, 442] width 6 height 6
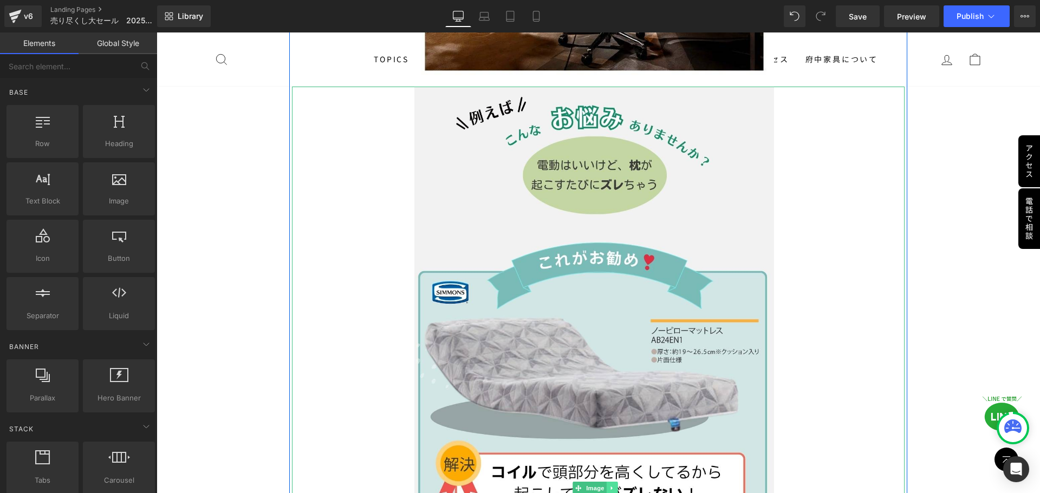
click at [610, 485] on icon at bounding box center [612, 488] width 6 height 6
click at [616, 485] on icon at bounding box center [618, 488] width 6 height 6
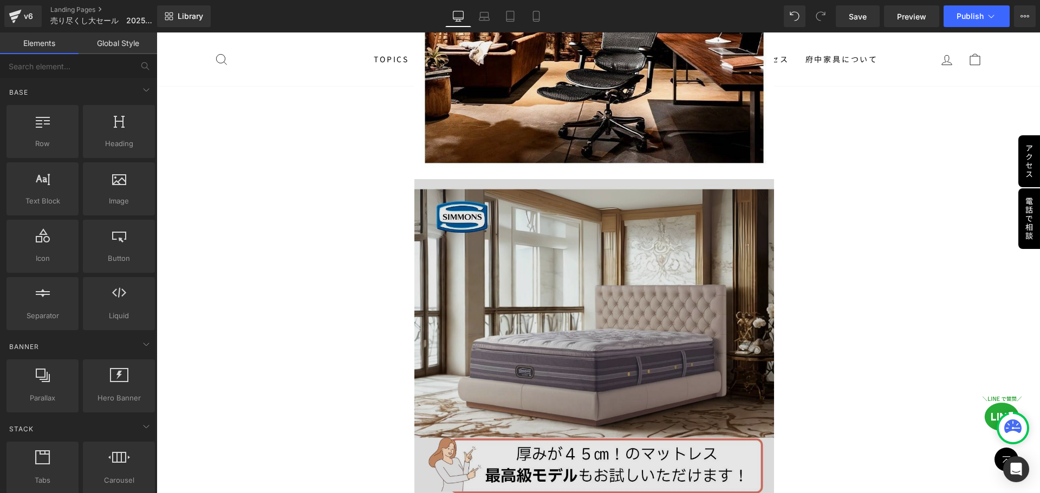
scroll to position [12933, 0]
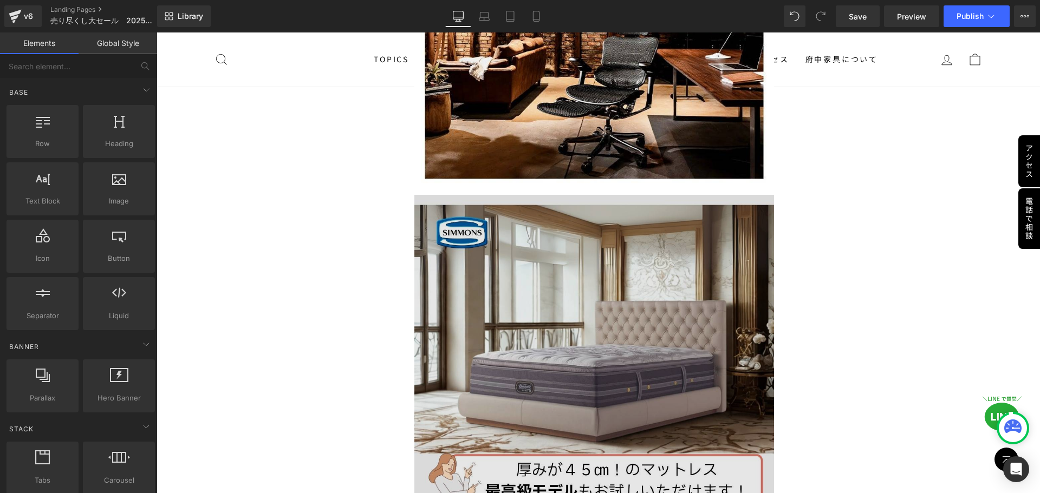
click at [567, 210] on img at bounding box center [598, 358] width 368 height 327
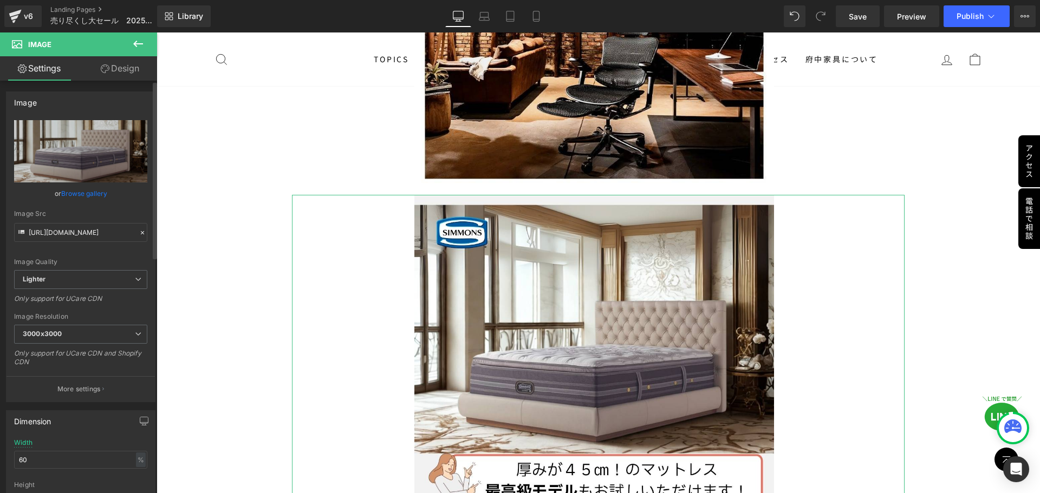
click at [139, 234] on icon at bounding box center [143, 233] width 8 height 8
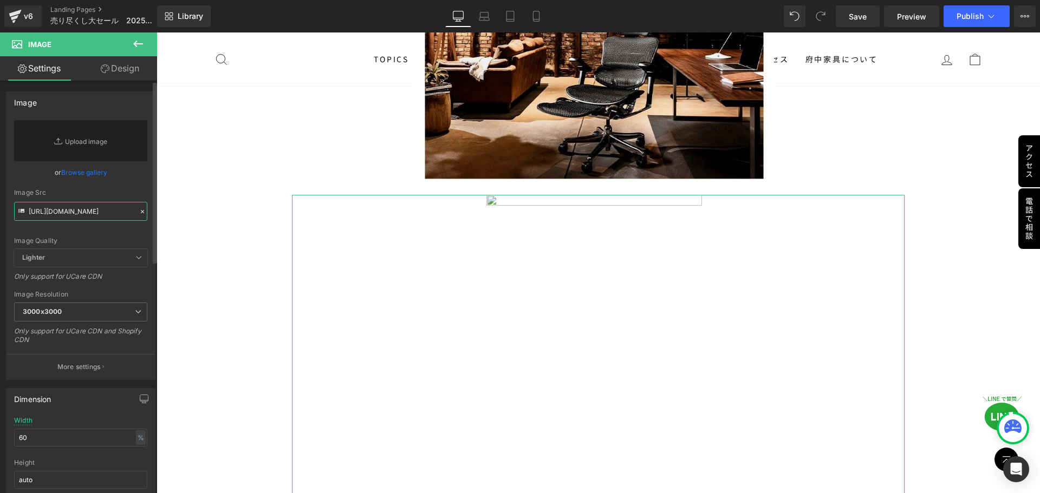
click at [107, 215] on input "https://ucarecdn.com/5a31a07f-ff4a-4068-a89b-d7eb6036b4b1/-/format/auto/-/previ…" at bounding box center [80, 211] width 133 height 19
paste input "https://ucarecdn.com/c31579fe-fdd7-4a31-9e0e-6db89040b596/-/format/auto/-/previ…"
type input "https://ucarecdn.com/c31579fe-fdd7-4a31-9e0e-6db89040b596/-/format/auto/-/previ…"
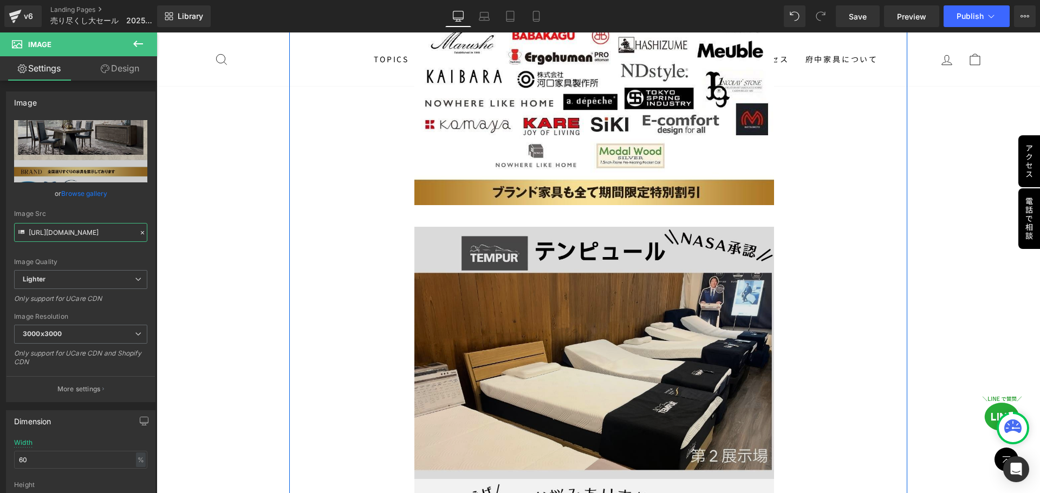
scroll to position [13962, 0]
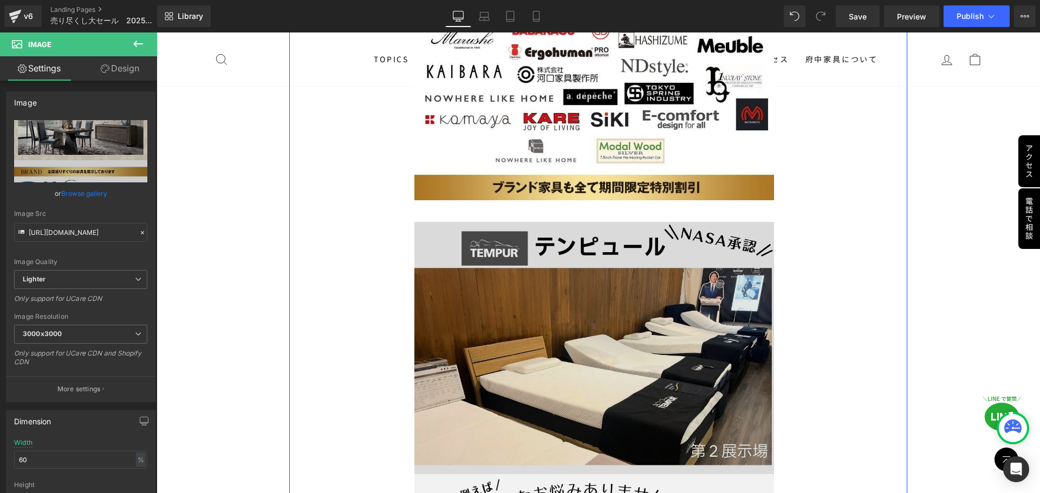
click at [570, 274] on img at bounding box center [598, 348] width 368 height 252
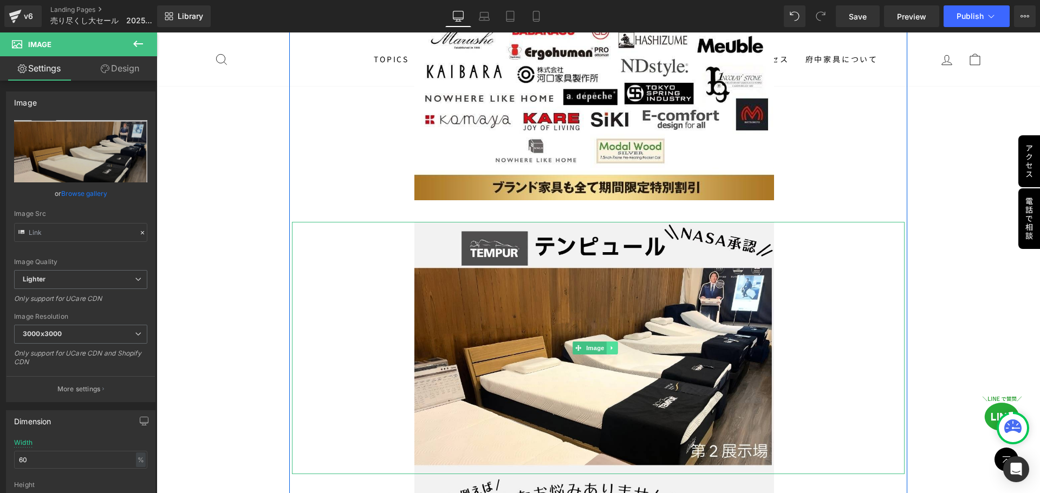
click at [613, 345] on icon at bounding box center [612, 348] width 6 height 6
click at [615, 345] on icon at bounding box center [618, 348] width 6 height 6
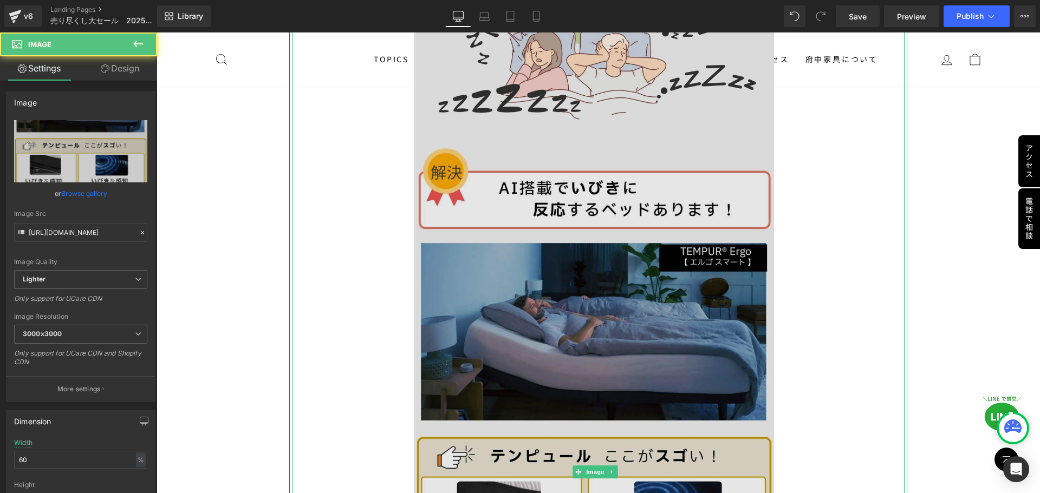
scroll to position [14233, 0]
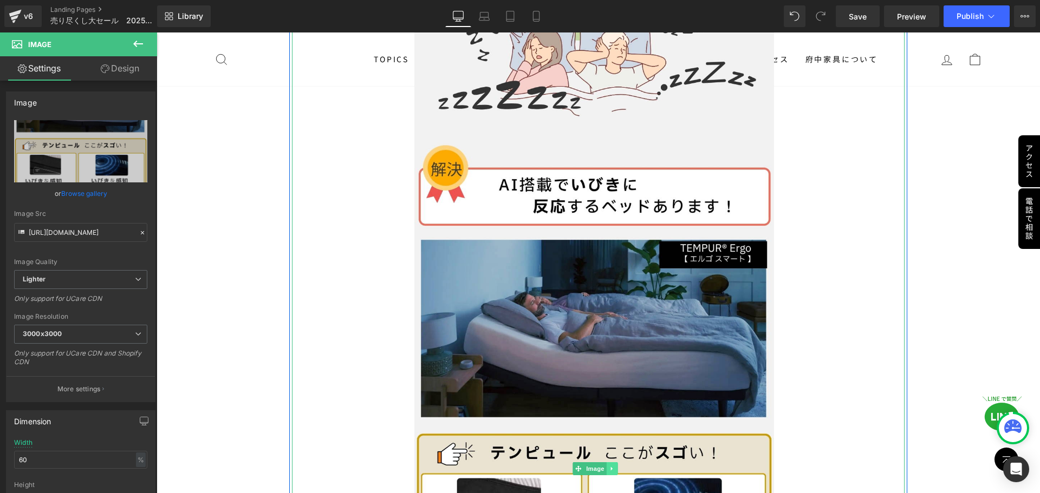
click at [613, 463] on link at bounding box center [612, 469] width 11 height 13
click at [615, 466] on icon at bounding box center [618, 469] width 6 height 6
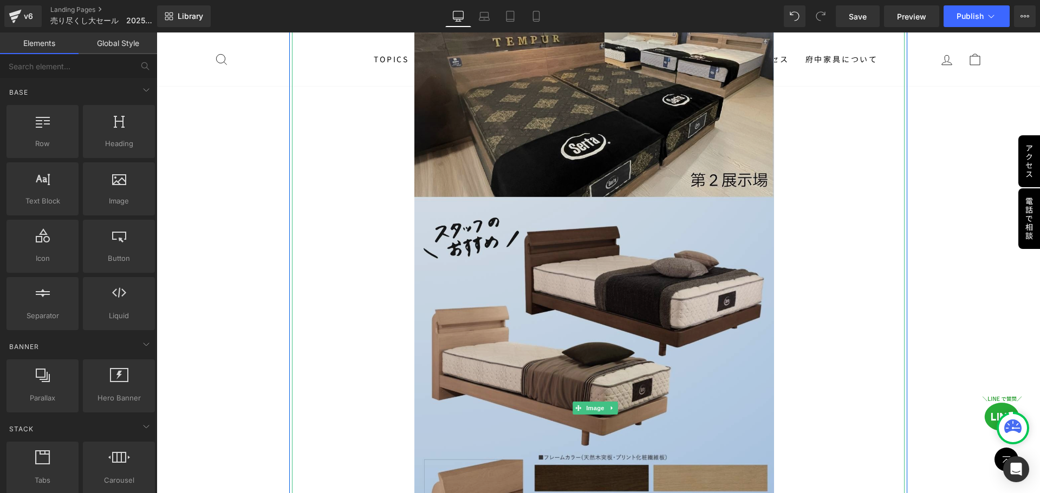
scroll to position [14287, 0]
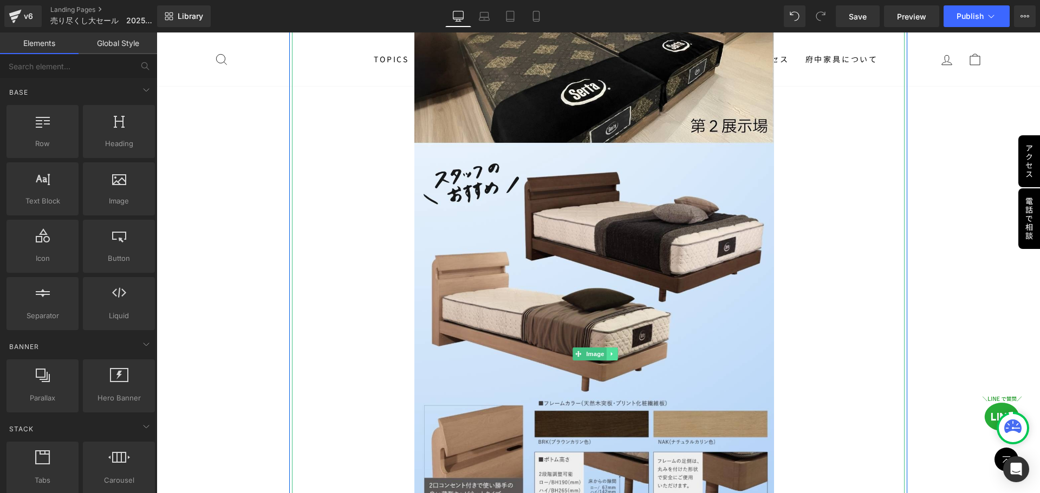
click at [612, 351] on icon at bounding box center [612, 354] width 6 height 6
click at [613, 348] on link at bounding box center [617, 354] width 11 height 13
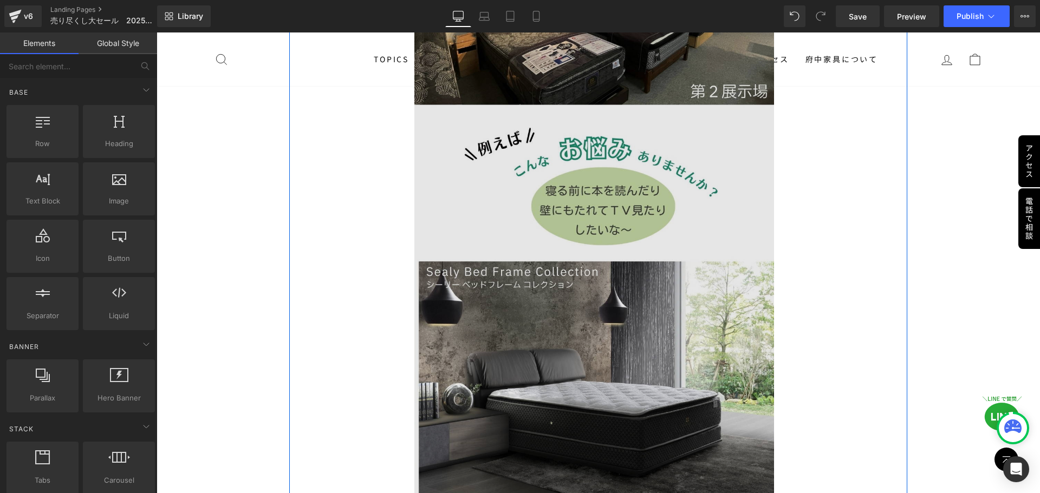
scroll to position [14395, 0]
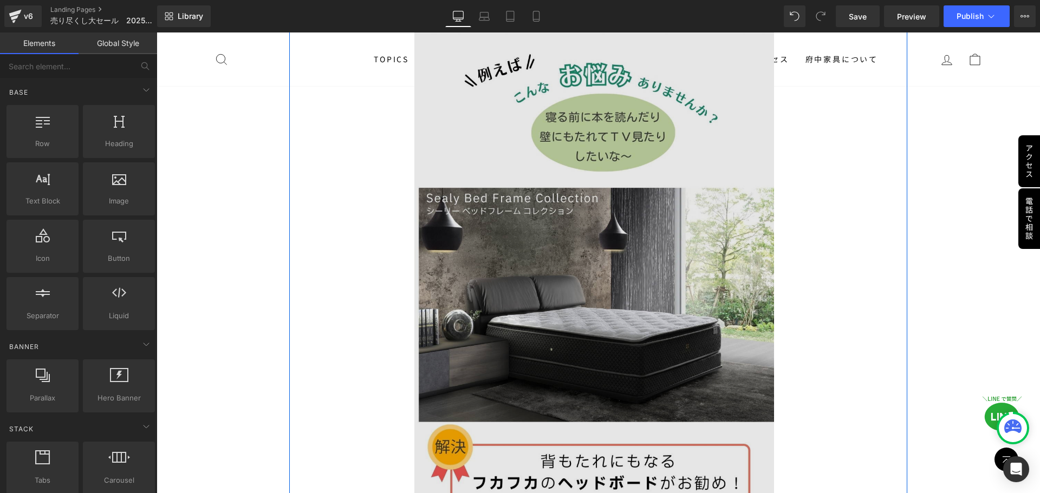
click at [611, 233] on img at bounding box center [598, 306] width 368 height 1034
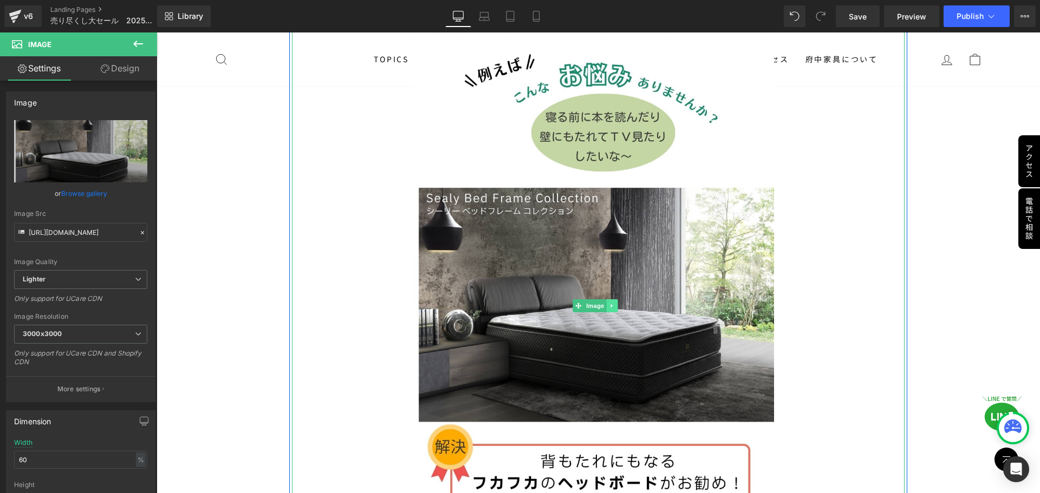
click at [614, 303] on icon at bounding box center [612, 306] width 6 height 6
click at [614, 300] on link at bounding box center [617, 306] width 11 height 13
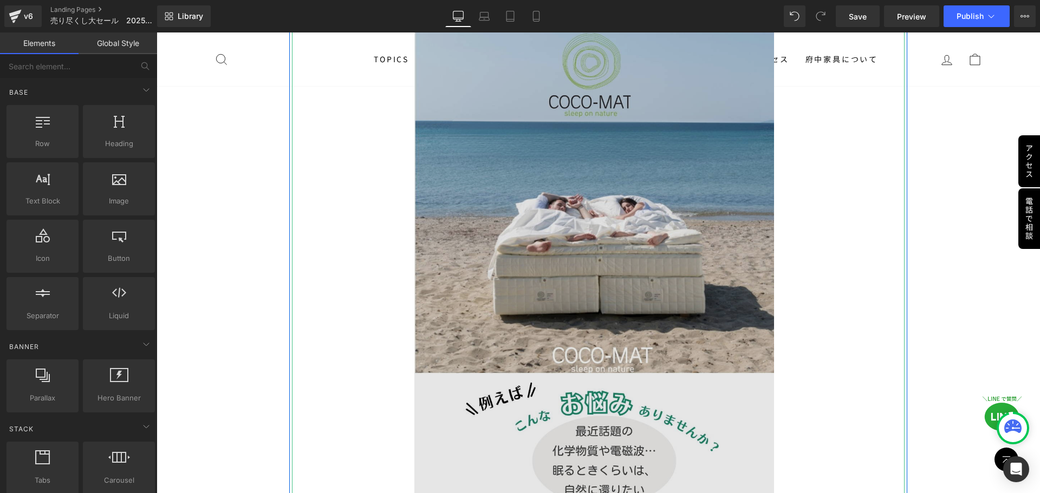
scroll to position [14449, 0]
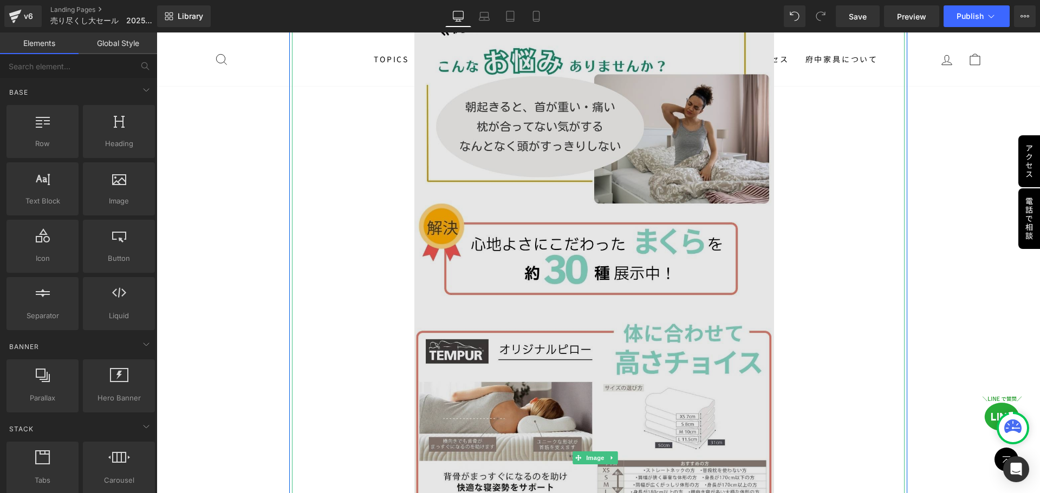
scroll to position [14503, 0]
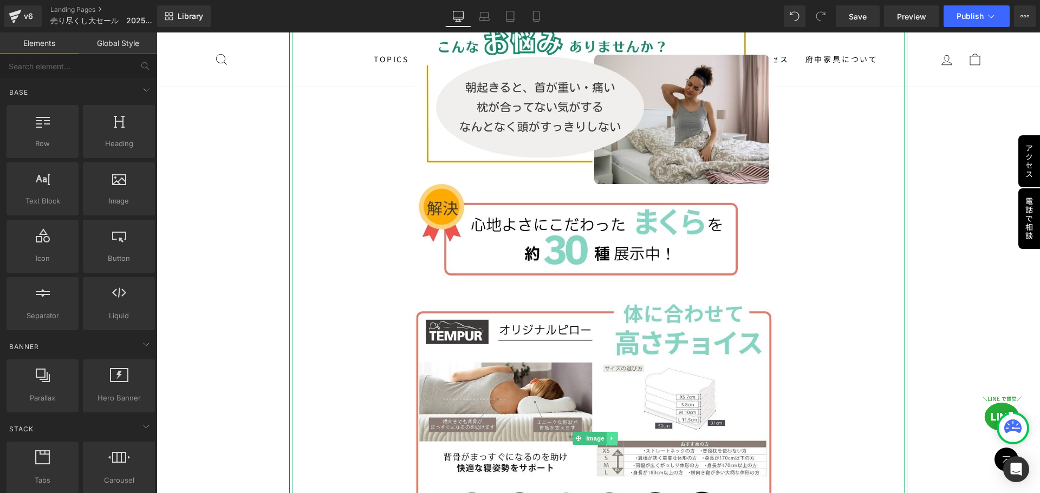
click at [611, 435] on icon at bounding box center [612, 438] width 6 height 6
click at [617, 436] on icon at bounding box center [618, 439] width 6 height 6
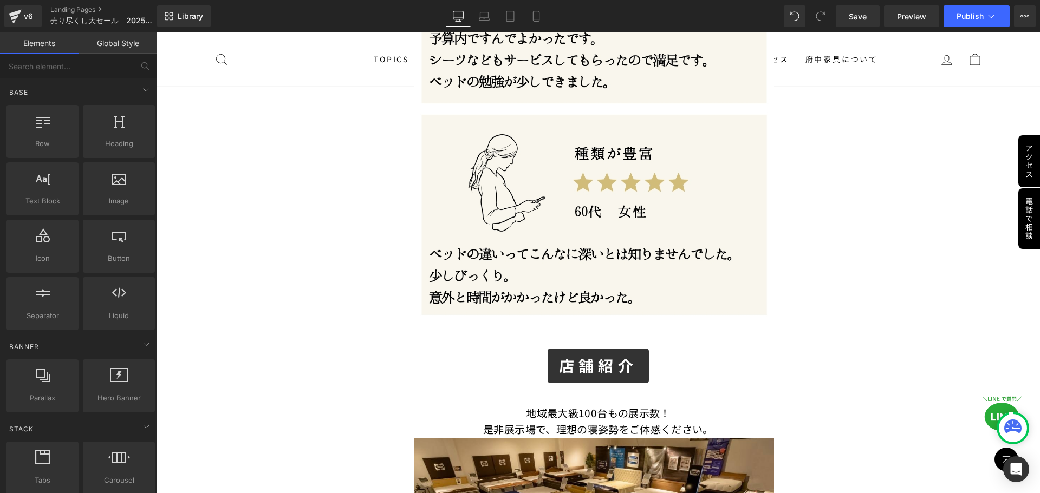
scroll to position [14558, 0]
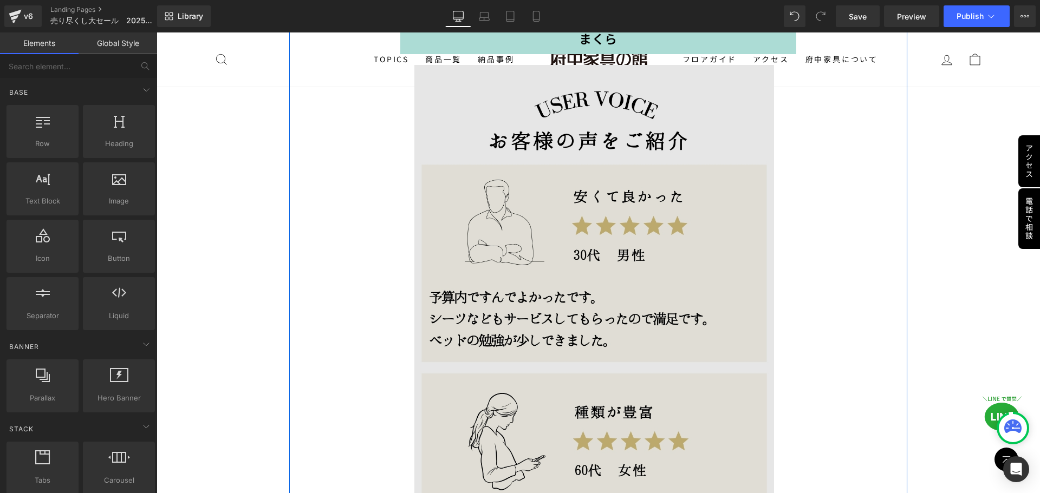
click at [595, 285] on img at bounding box center [598, 325] width 368 height 521
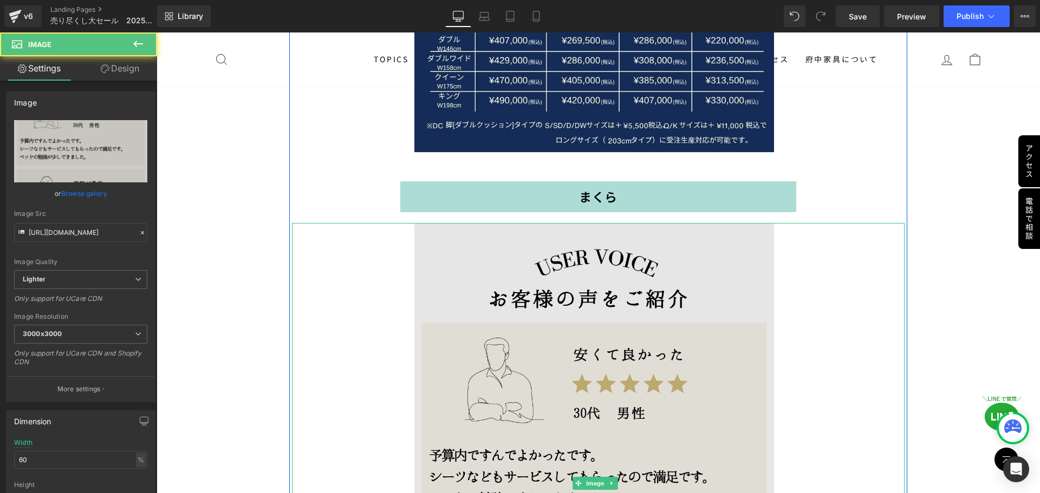
scroll to position [14233, 0]
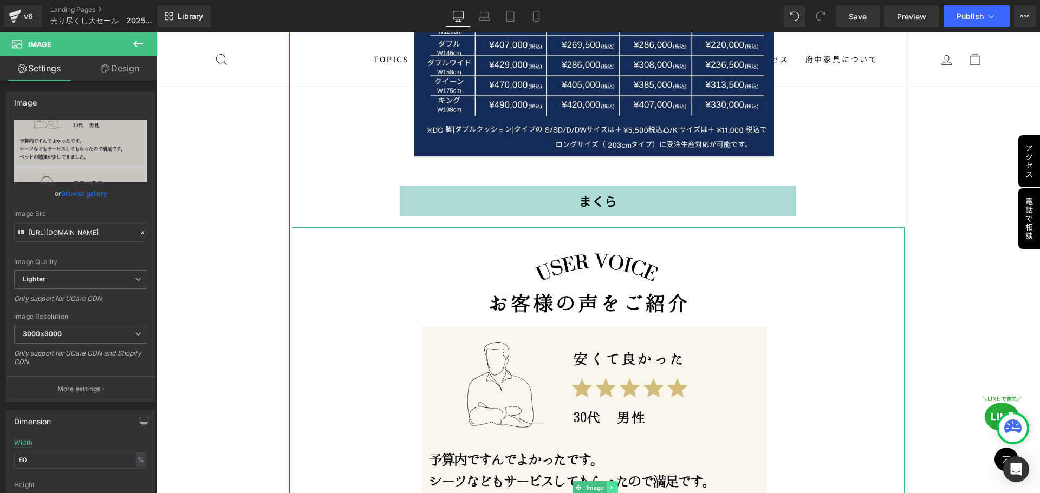
click at [614, 481] on link at bounding box center [612, 487] width 11 height 13
click at [616, 485] on icon at bounding box center [618, 488] width 6 height 6
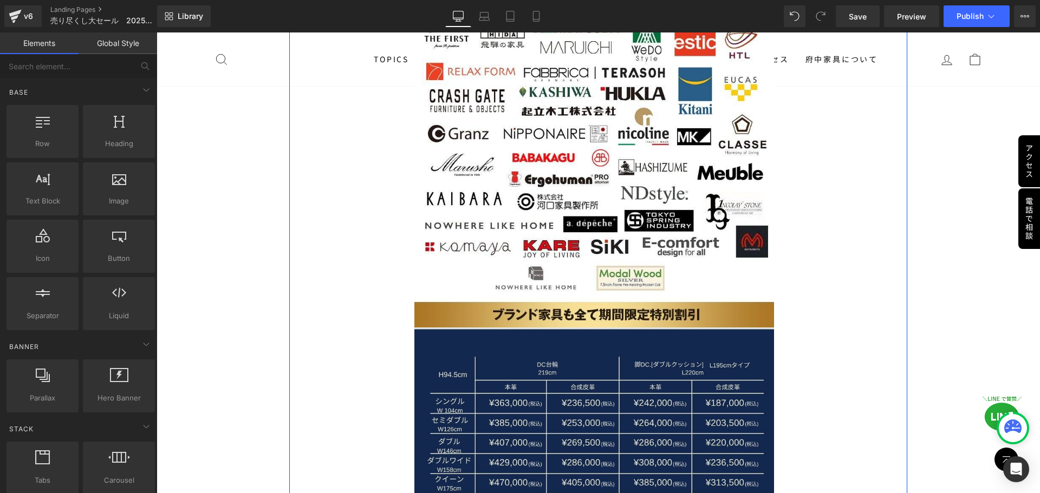
scroll to position [13854, 0]
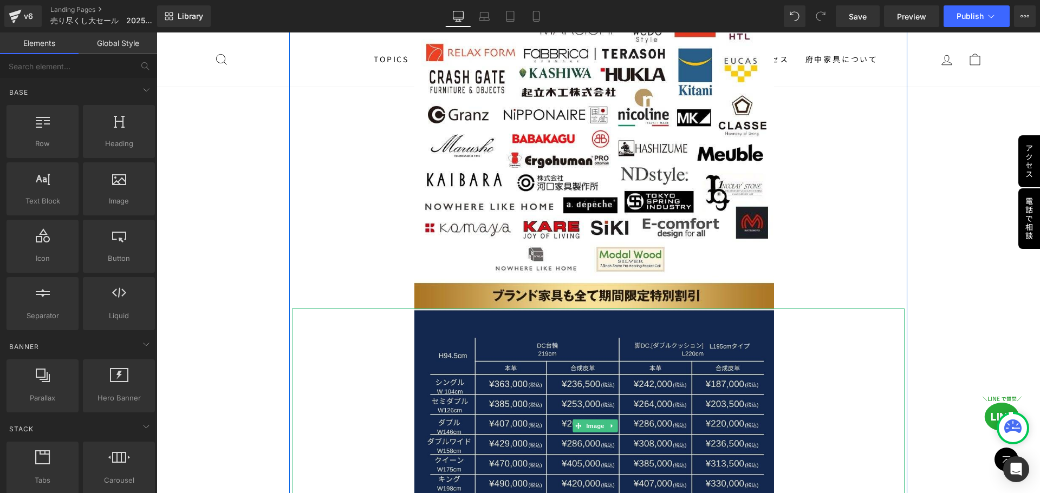
click at [607, 314] on img at bounding box center [598, 426] width 368 height 235
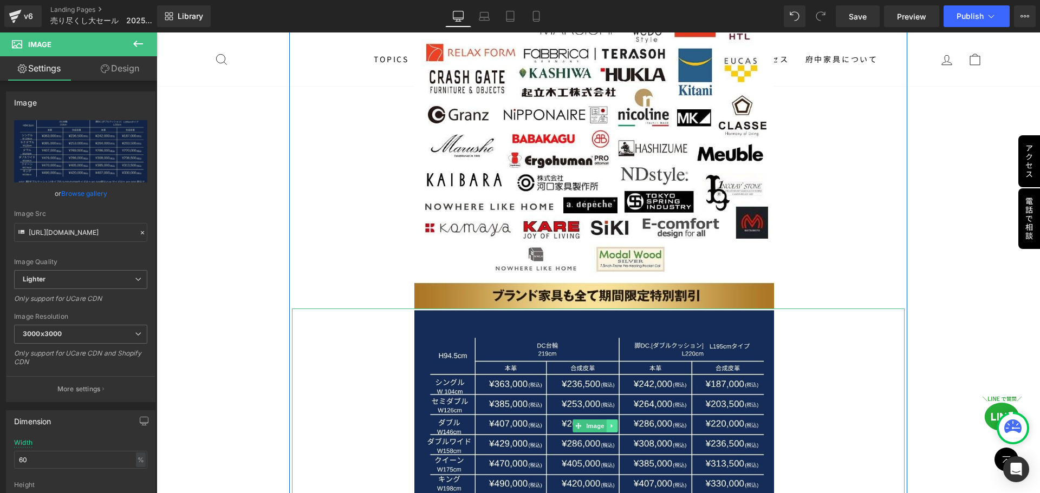
click at [613, 423] on icon at bounding box center [612, 426] width 6 height 6
click at [614, 420] on link at bounding box center [617, 426] width 11 height 13
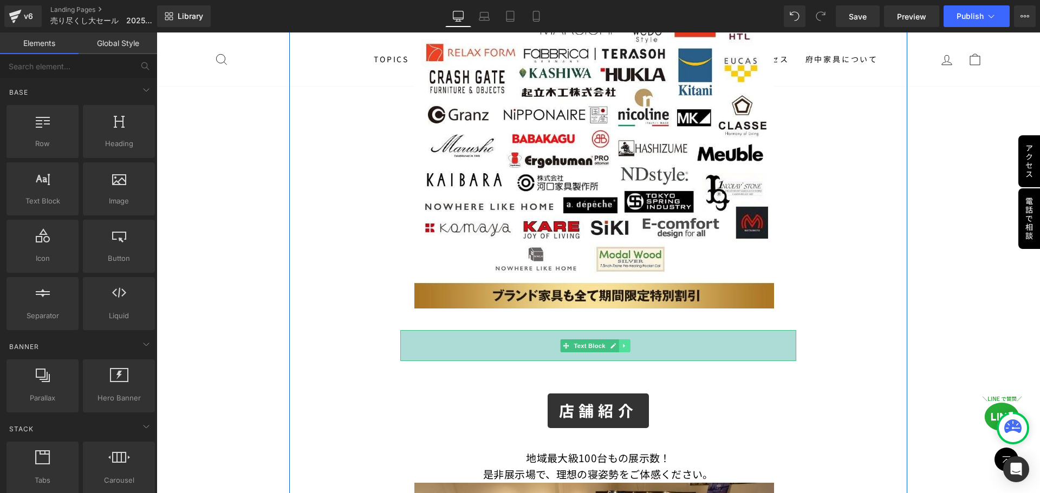
click at [622, 343] on icon at bounding box center [625, 346] width 6 height 6
click at [633, 340] on link at bounding box center [629, 346] width 11 height 13
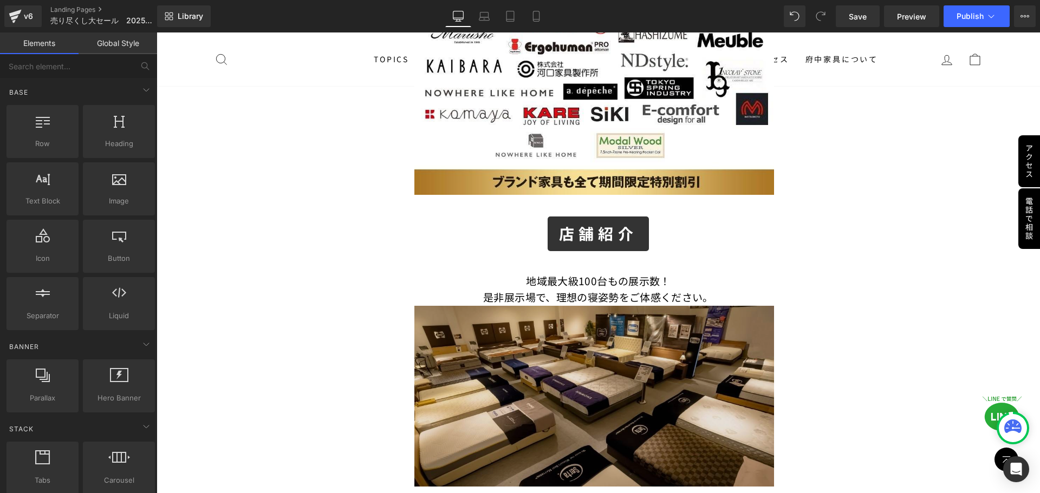
scroll to position [13962, 0]
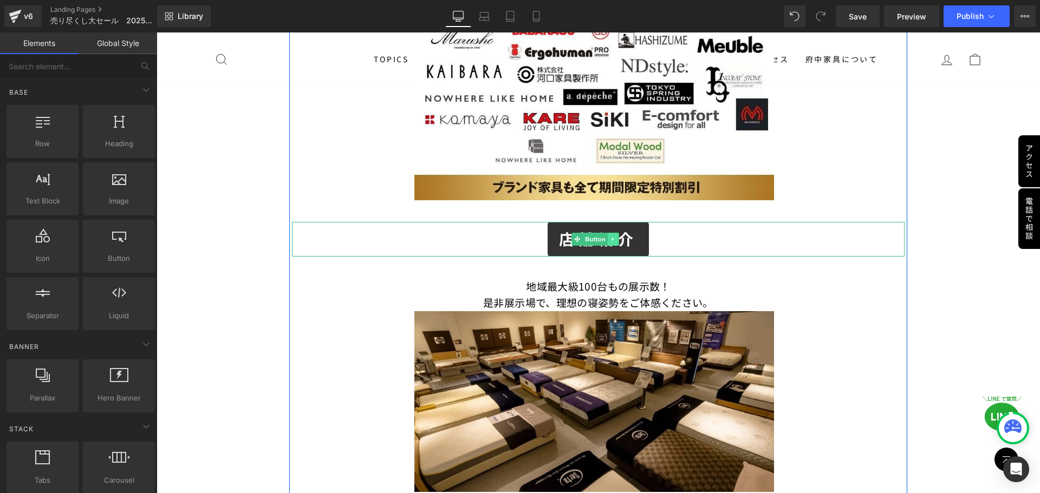
click at [616, 233] on link at bounding box center [613, 239] width 11 height 13
click at [619, 236] on icon at bounding box center [619, 239] width 6 height 6
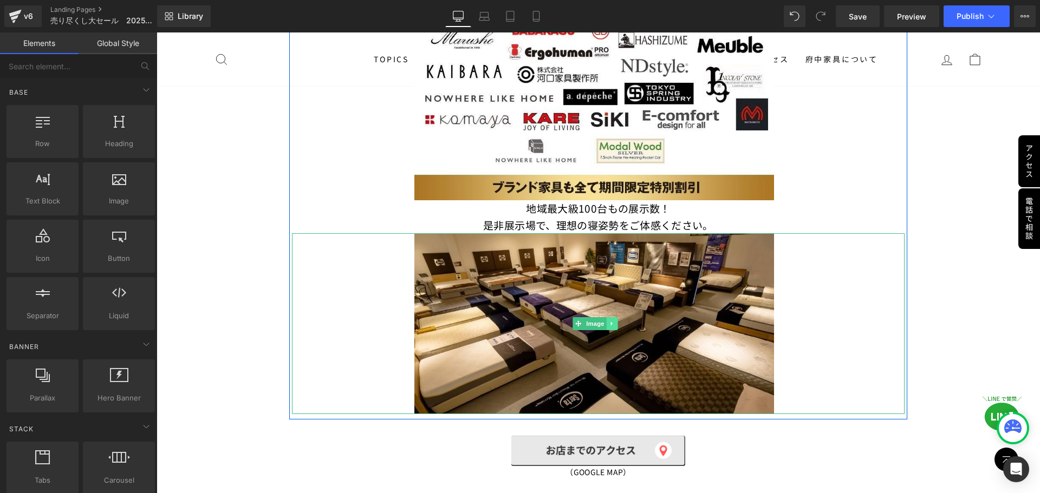
click at [611, 321] on icon at bounding box center [612, 324] width 6 height 6
click at [619, 321] on icon at bounding box center [618, 324] width 6 height 6
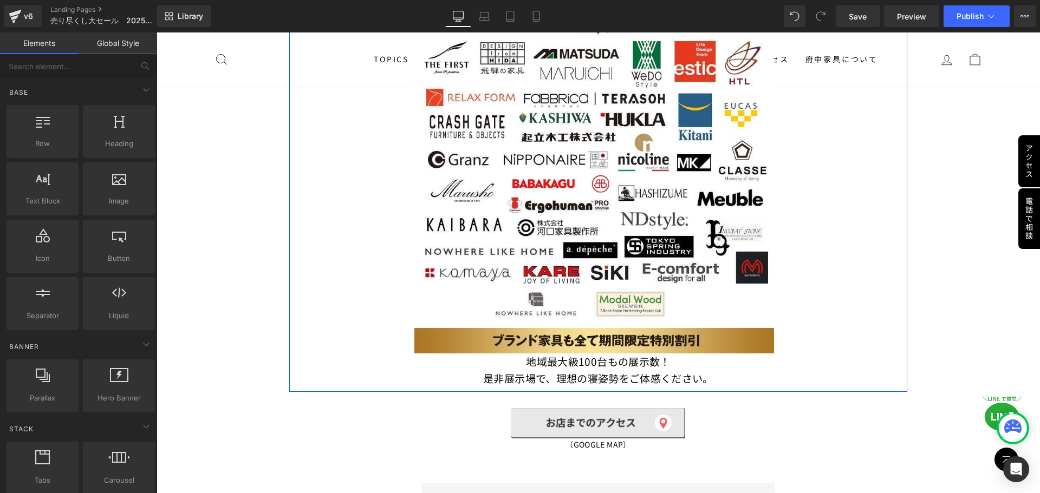
scroll to position [13799, 0]
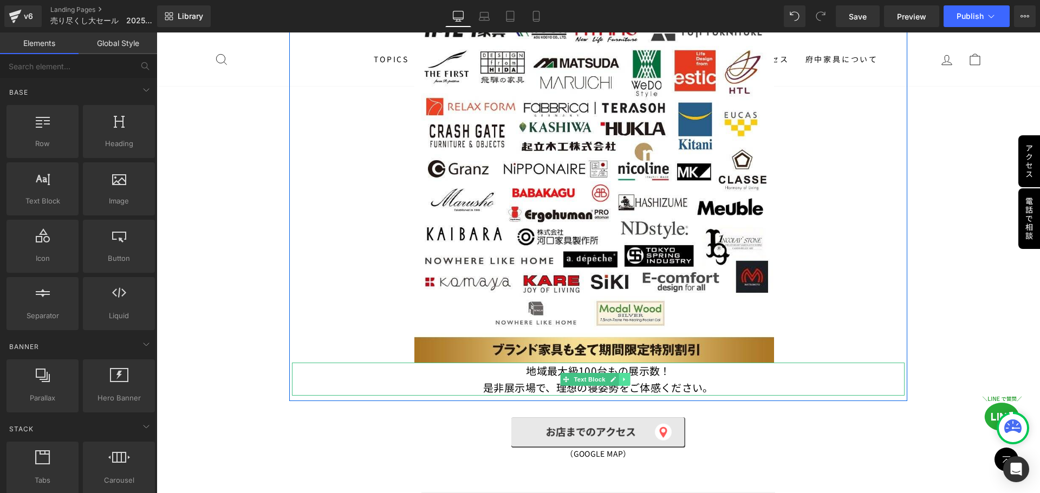
click at [623, 376] on icon at bounding box center [625, 379] width 6 height 6
click at [624, 373] on link at bounding box center [629, 379] width 11 height 13
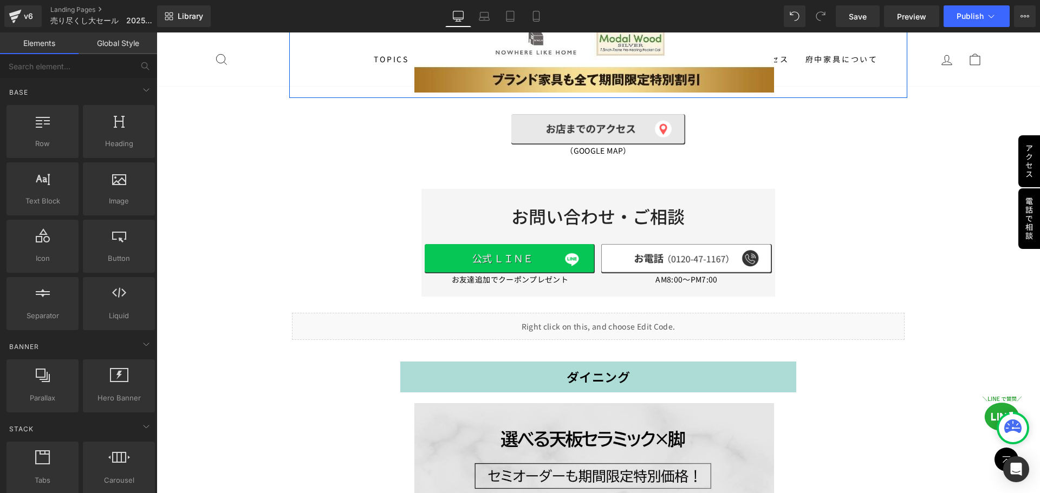
scroll to position [14070, 0]
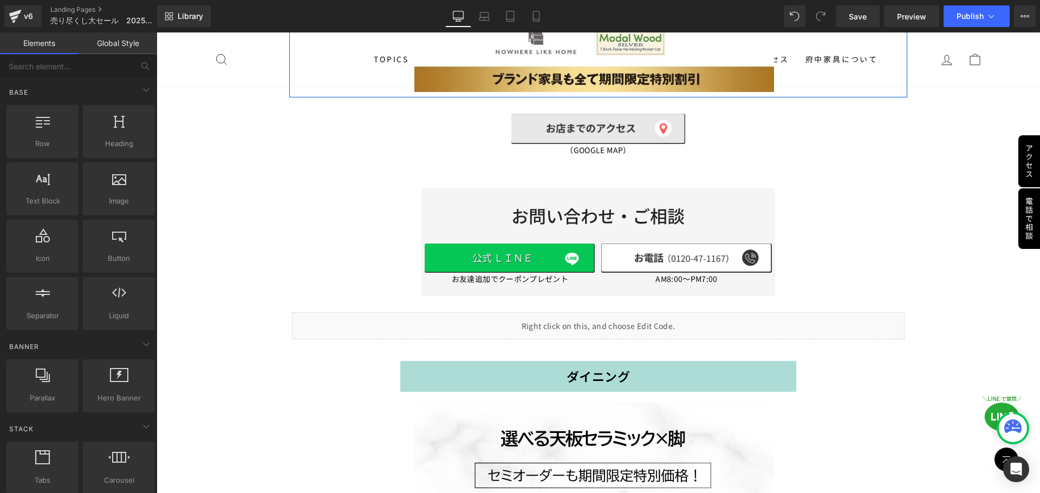
click at [634, 367] on p "ダイニング" at bounding box center [598, 377] width 396 height 20
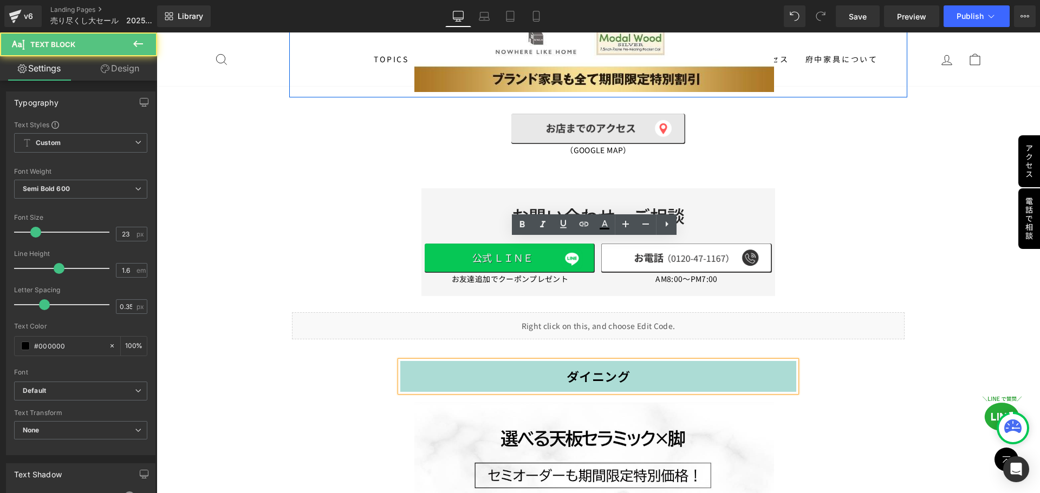
click at [629, 367] on p "ダイニング" at bounding box center [598, 377] width 396 height 20
drag, startPoint x: 590, startPoint y: 257, endPoint x: 552, endPoint y: 253, distance: 38.2
click at [552, 367] on p "ダイニング" at bounding box center [598, 377] width 396 height 20
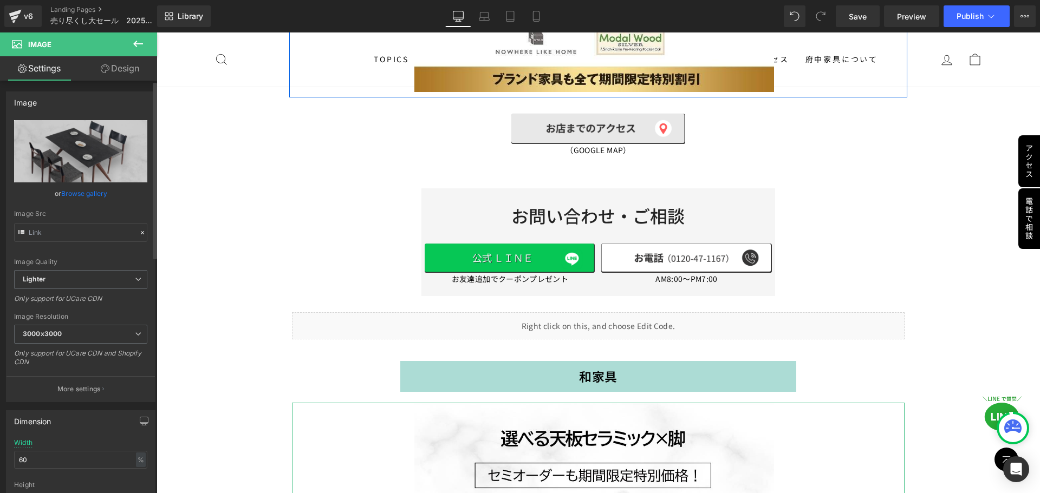
click at [139, 233] on icon at bounding box center [143, 233] width 8 height 8
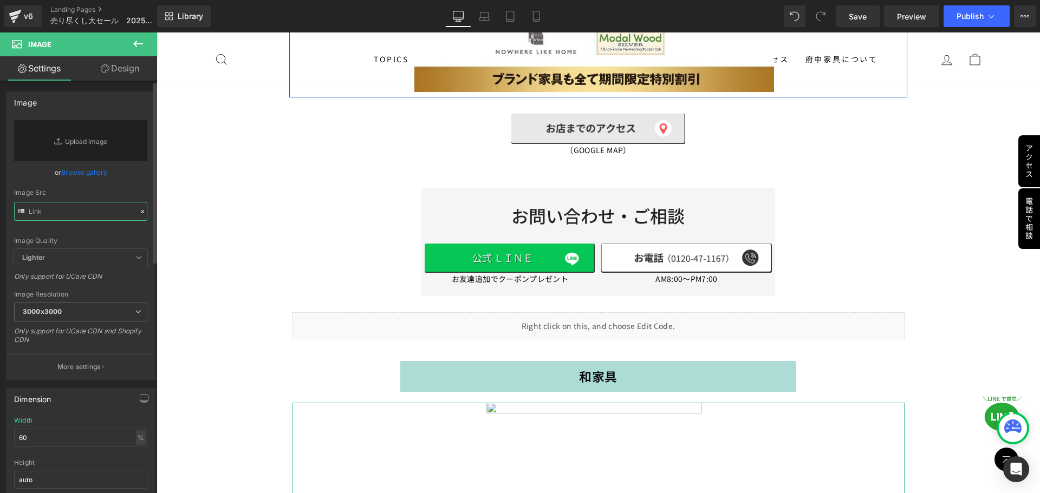
click at [113, 218] on input "text" at bounding box center [80, 211] width 133 height 19
paste input "https://ucarecdn.com/3e1d00c7-a07e-4593-a3cc-9396d0dae926/-/format/auto/-/previ…"
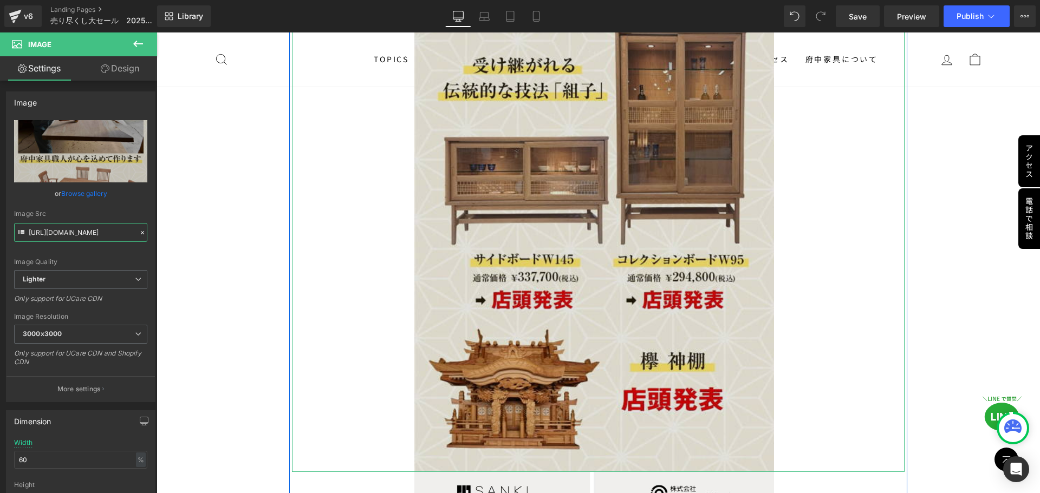
scroll to position [16291, 0]
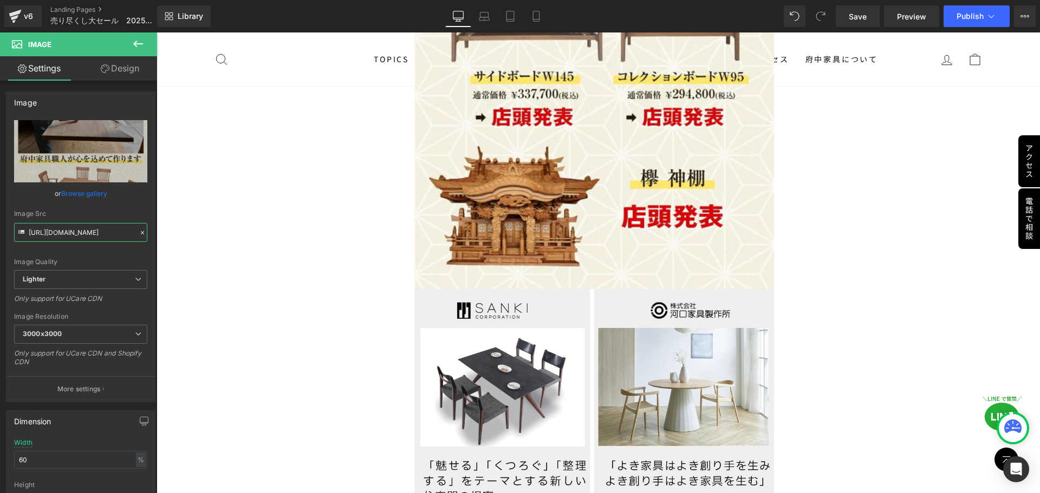
type input "https://ucarecdn.com/3e1d00c7-a07e-4593-a3cc-9396d0dae926/-/format/auto/-/previ…"
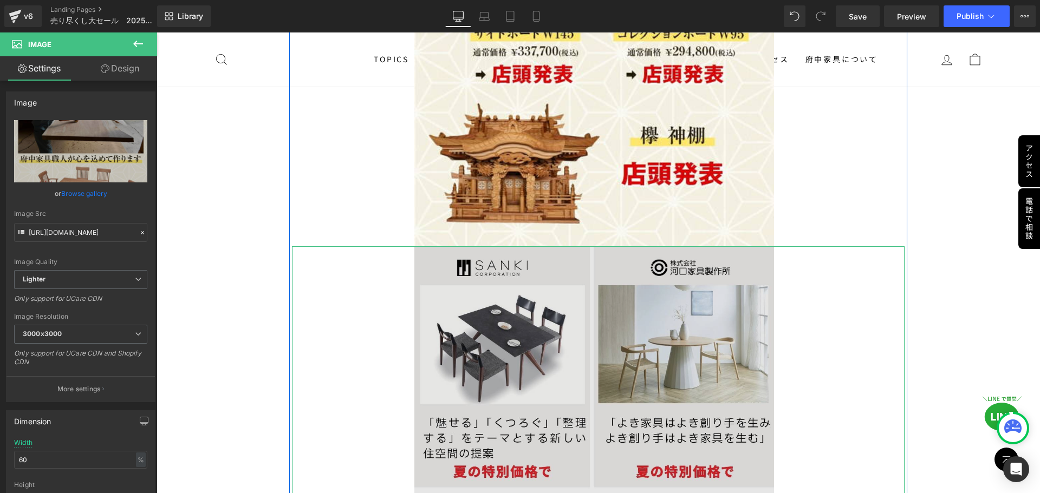
scroll to position [16453, 0]
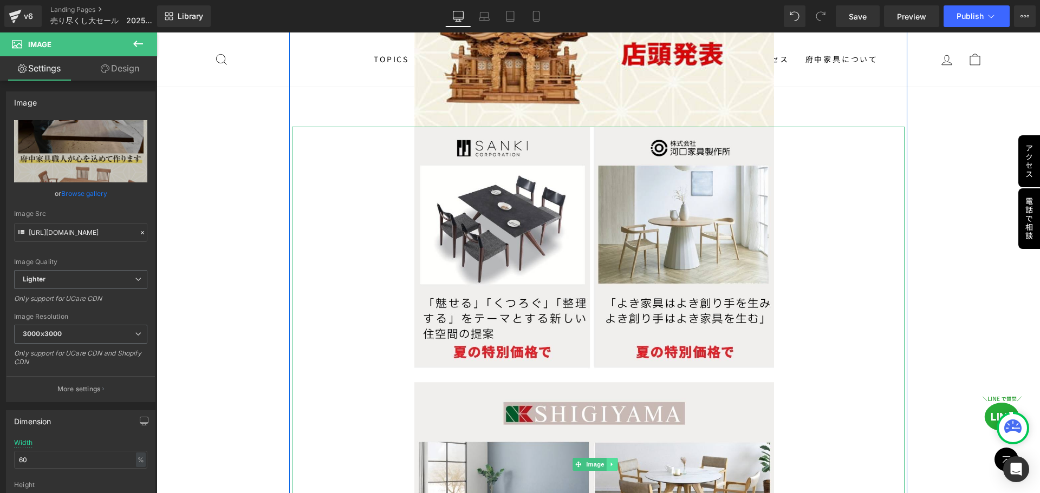
click at [610, 458] on link at bounding box center [612, 464] width 11 height 13
click at [615, 461] on icon at bounding box center [618, 464] width 6 height 6
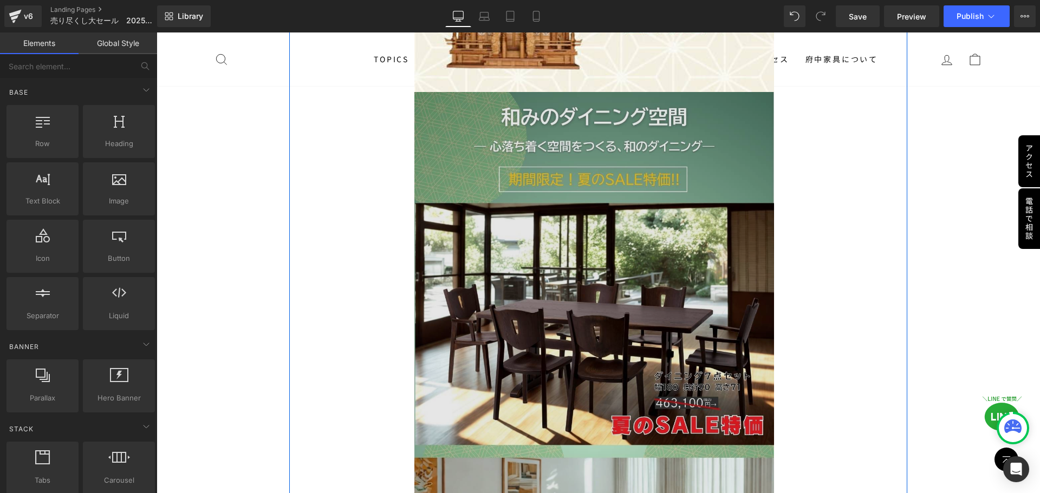
scroll to position [16507, 0]
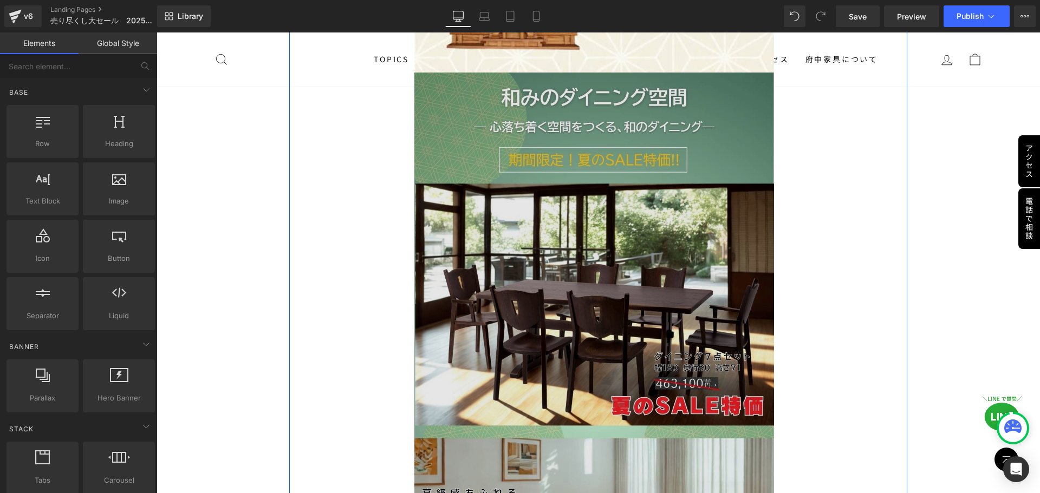
click at [620, 316] on img at bounding box center [598, 385] width 368 height 624
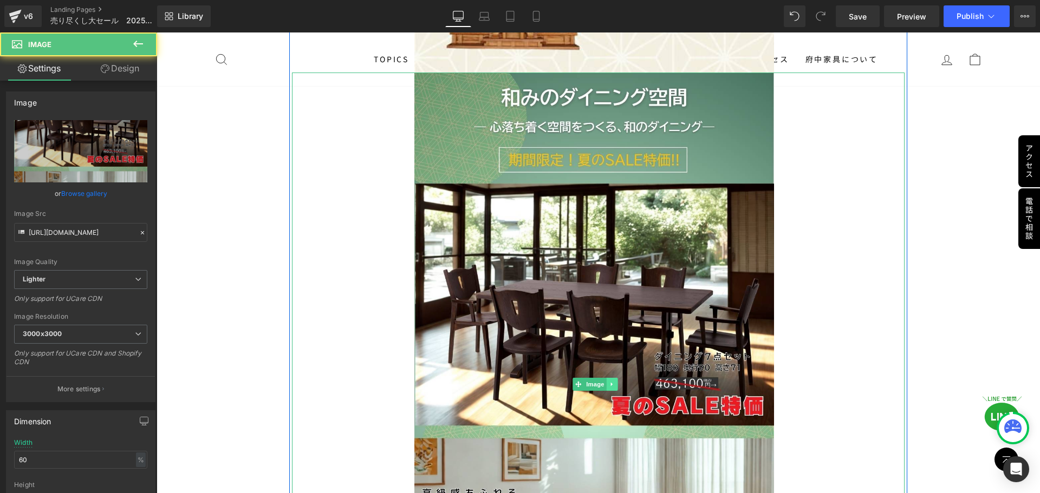
click at [613, 381] on icon at bounding box center [612, 384] width 6 height 6
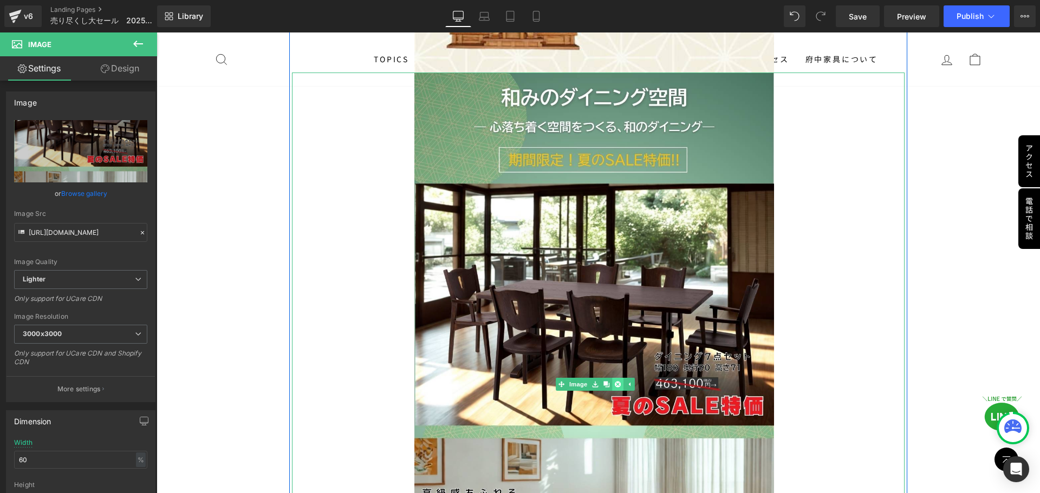
click at [618, 378] on link at bounding box center [617, 384] width 11 height 13
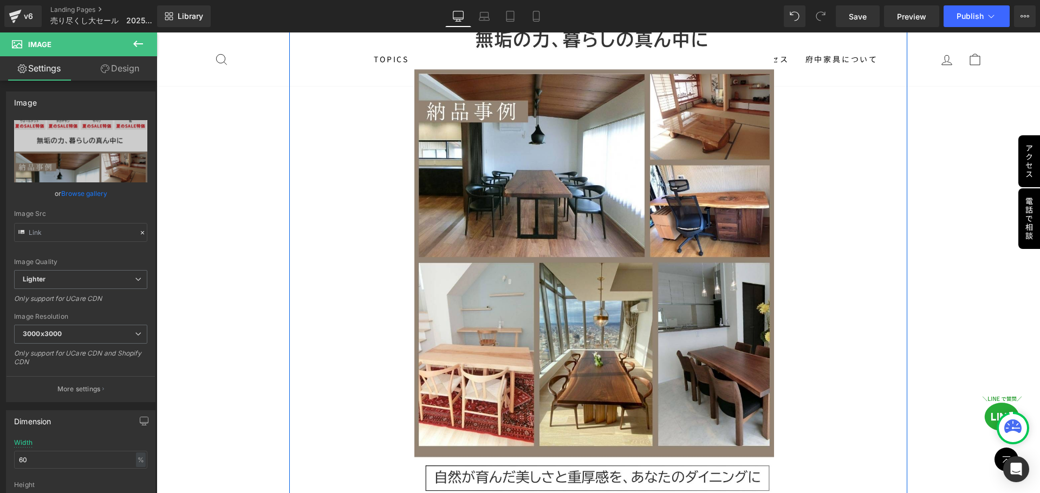
scroll to position [17049, 0]
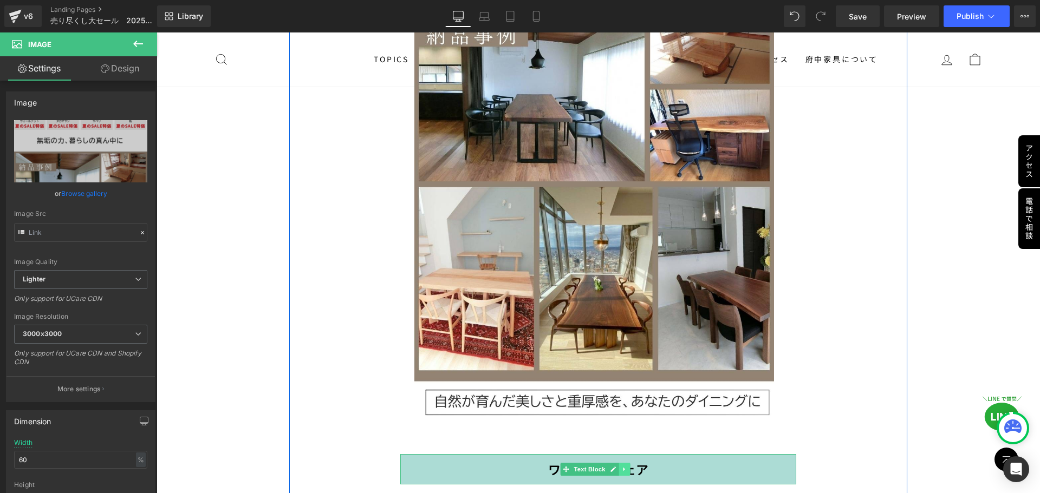
click at [621, 463] on link at bounding box center [624, 469] width 11 height 13
click at [629, 466] on icon at bounding box center [630, 469] width 6 height 6
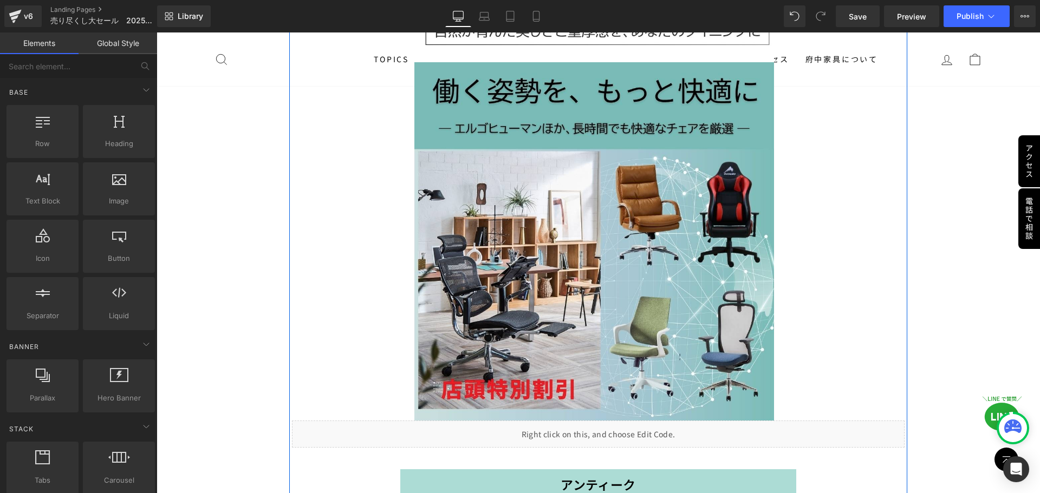
scroll to position [17266, 0]
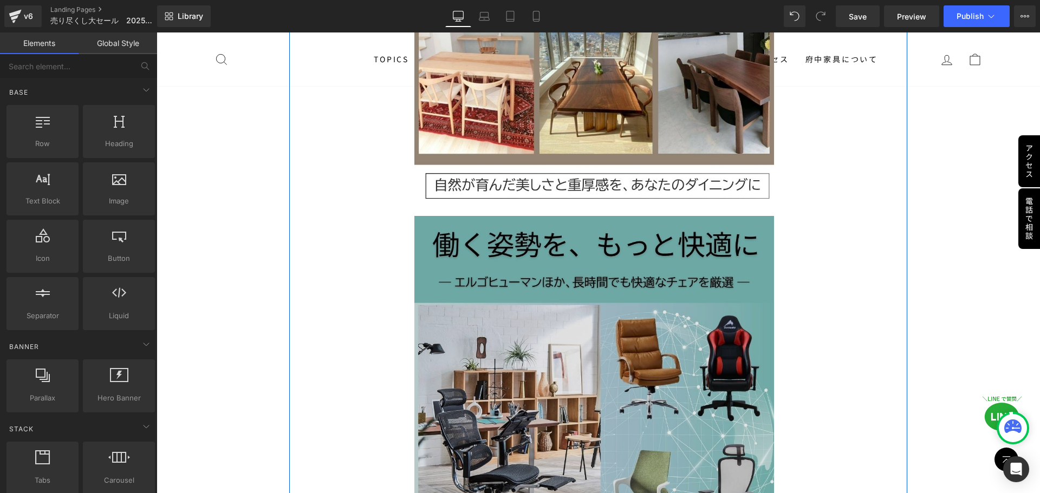
click at [584, 274] on img at bounding box center [598, 395] width 368 height 359
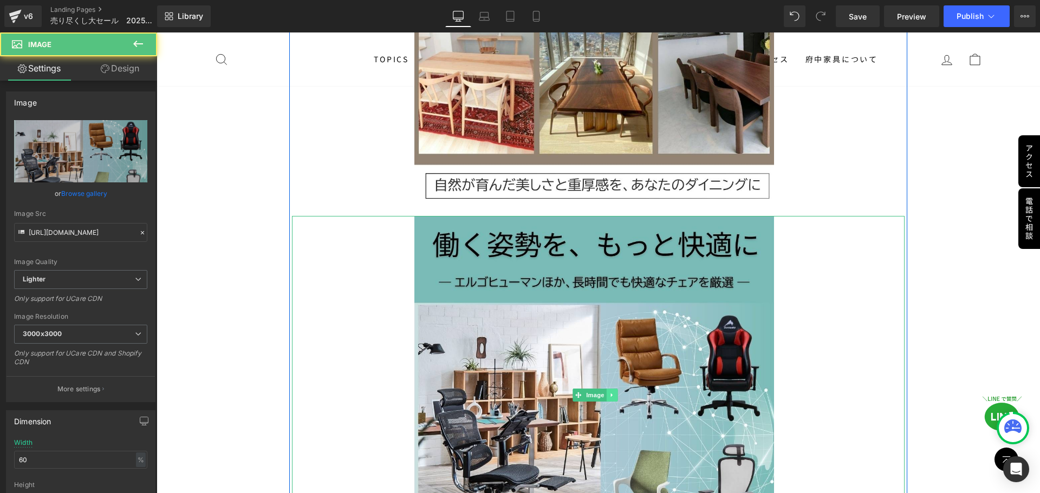
click at [614, 389] on link at bounding box center [612, 395] width 11 height 13
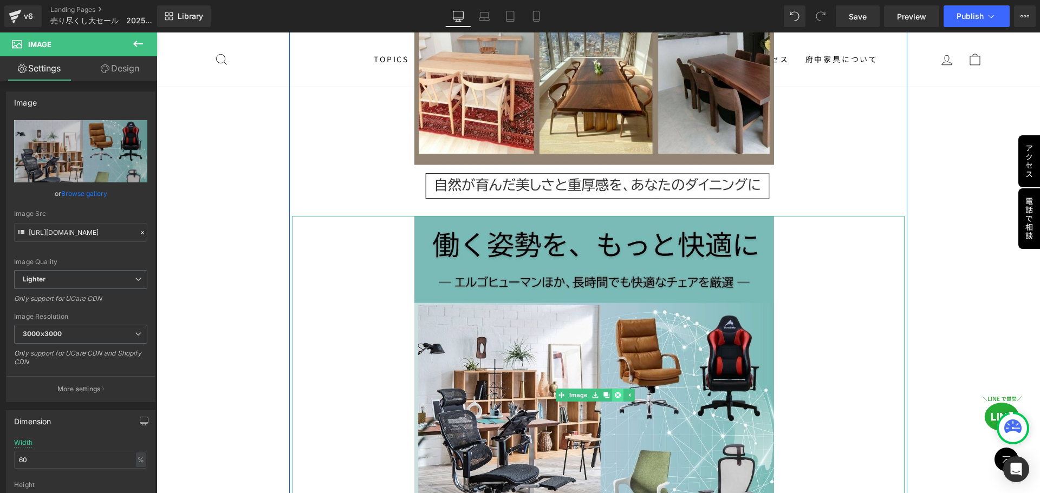
click at [614, 389] on link at bounding box center [617, 395] width 11 height 13
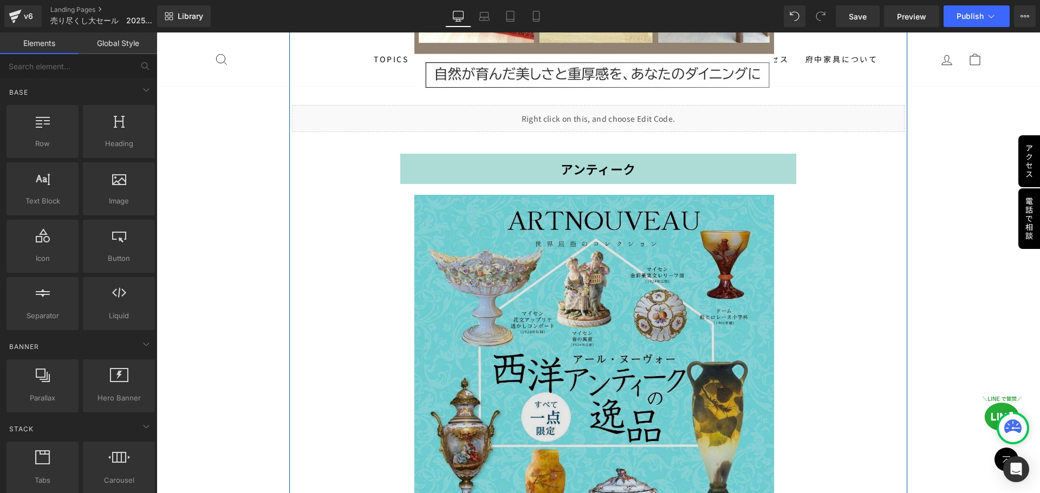
scroll to position [17374, 0]
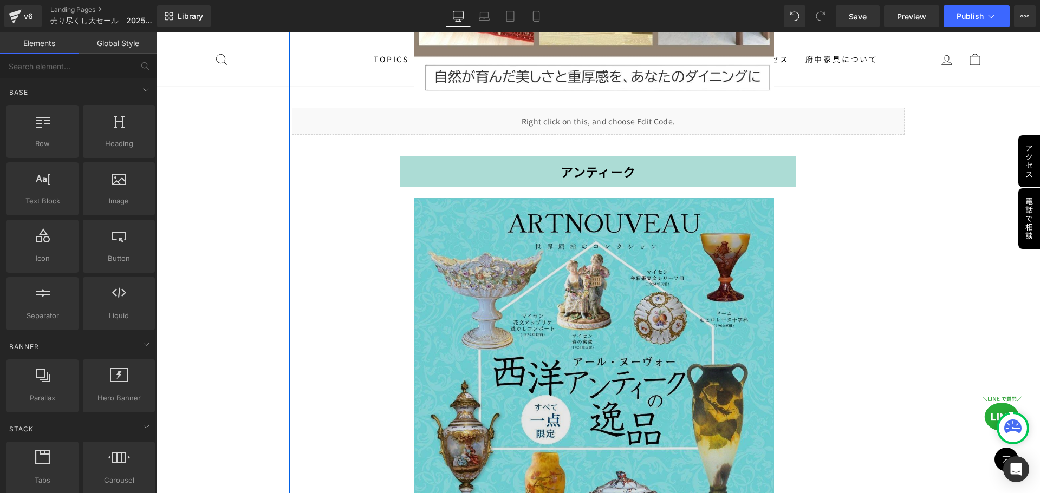
click at [600, 251] on img at bounding box center [598, 378] width 368 height 360
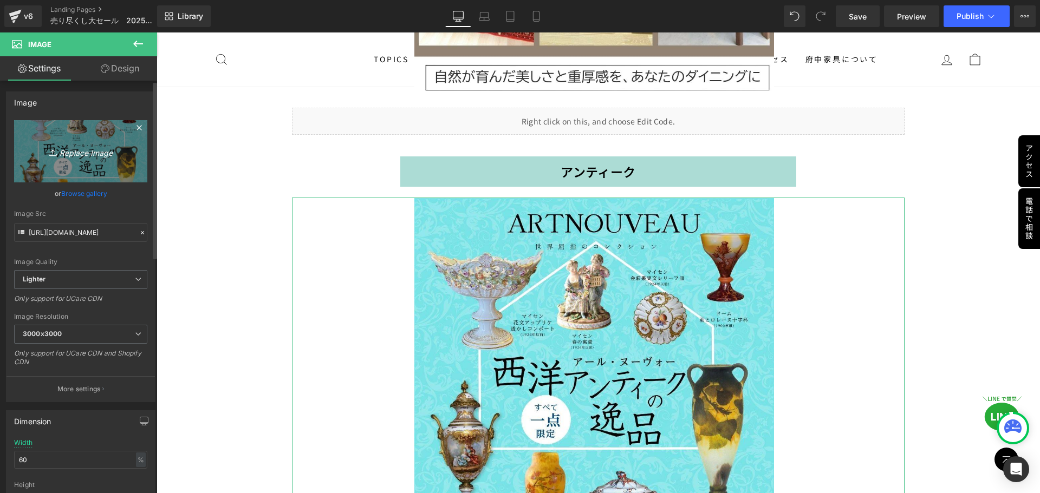
click at [88, 152] on icon "Replace Image" at bounding box center [80, 152] width 87 height 14
type input "C:\fakepath\antique_01.jpg"
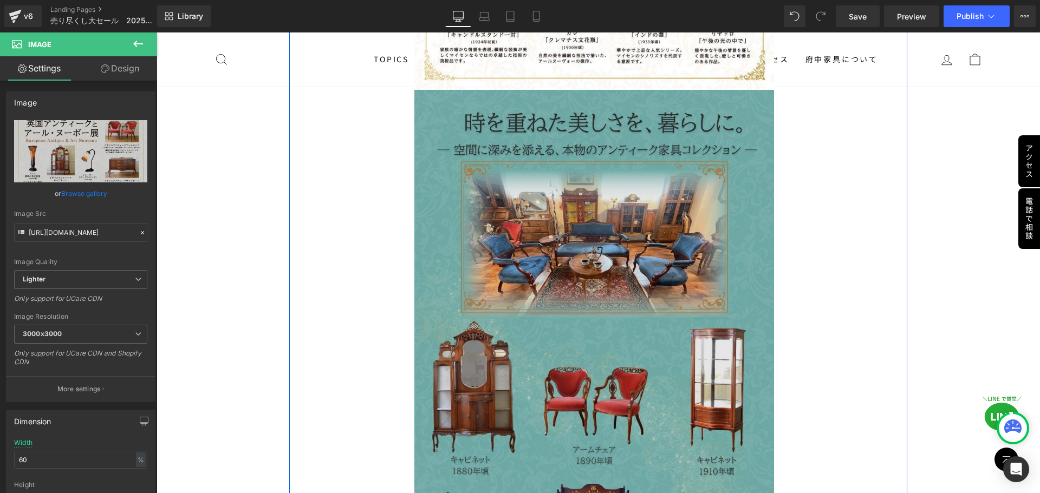
scroll to position [17977, 0]
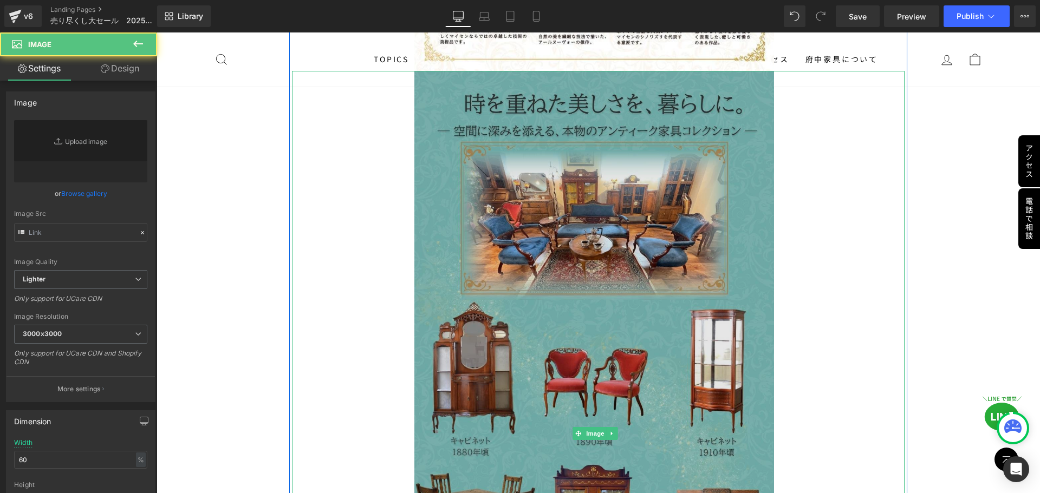
click at [585, 348] on img at bounding box center [598, 433] width 368 height 725
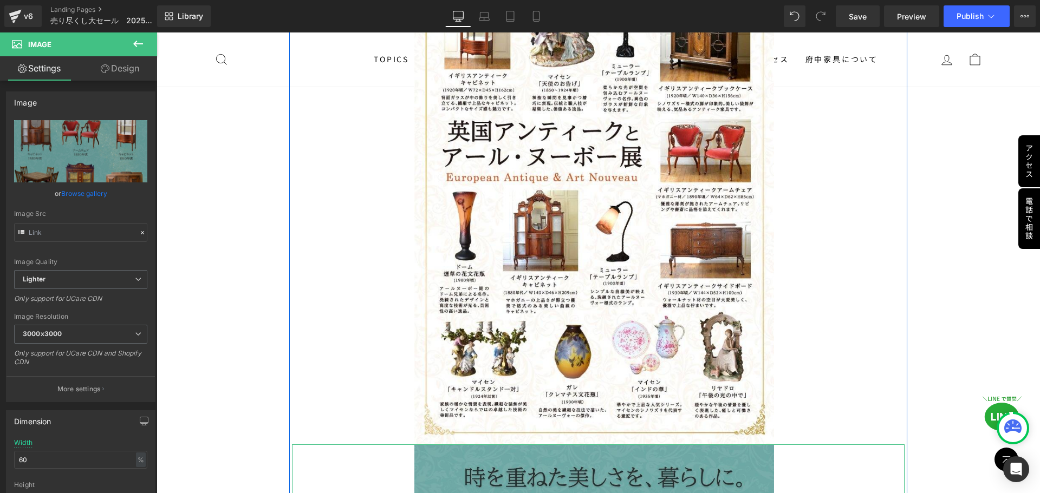
scroll to position [17598, 0]
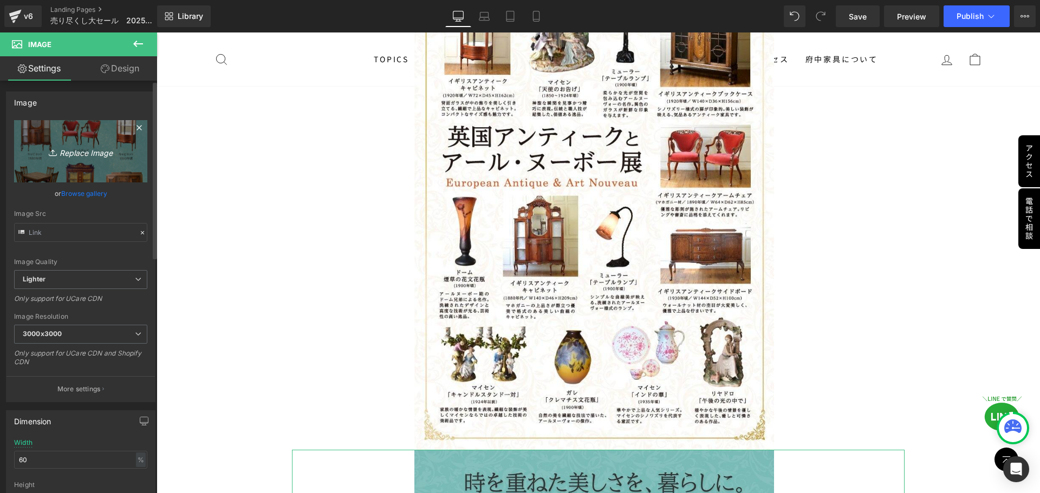
click at [68, 159] on link "Replace Image" at bounding box center [80, 151] width 133 height 62
type input "C:\fakepath\antique_02.jpg"
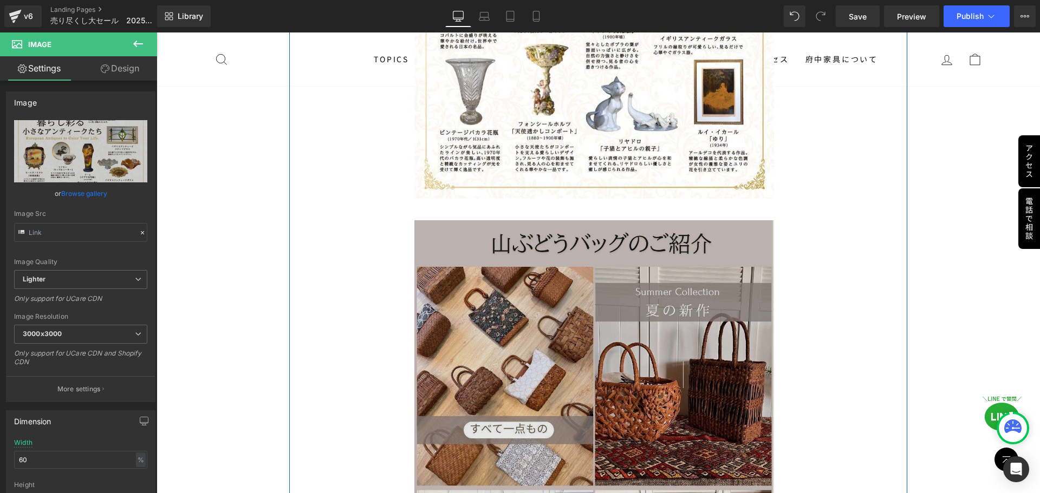
scroll to position [18380, 0]
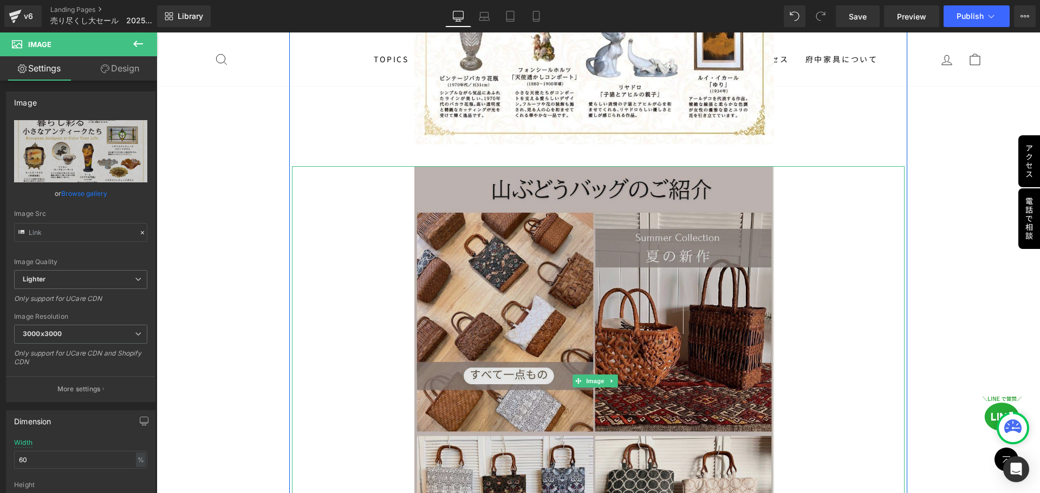
click at [574, 261] on img at bounding box center [598, 381] width 368 height 430
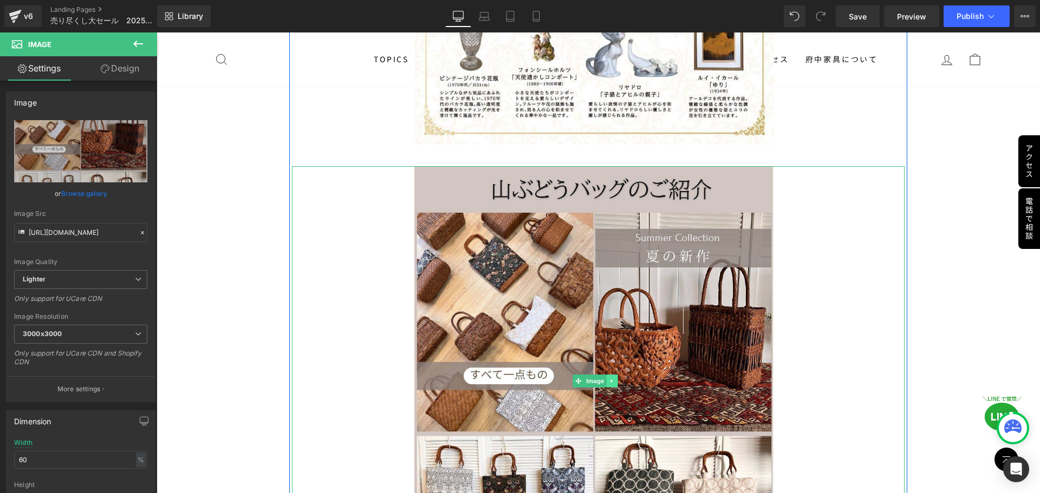
click at [609, 375] on link at bounding box center [612, 381] width 11 height 13
click at [615, 375] on link at bounding box center [617, 381] width 11 height 13
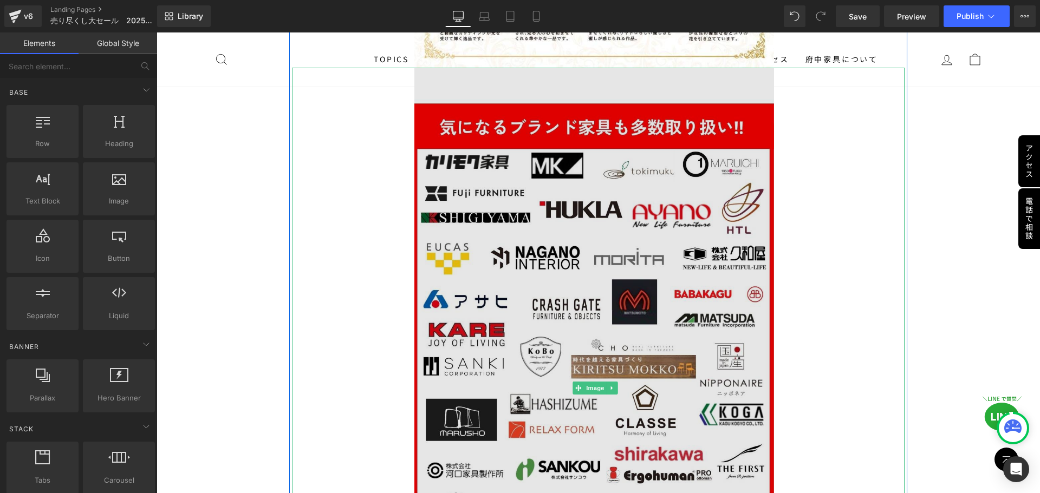
scroll to position [18488, 0]
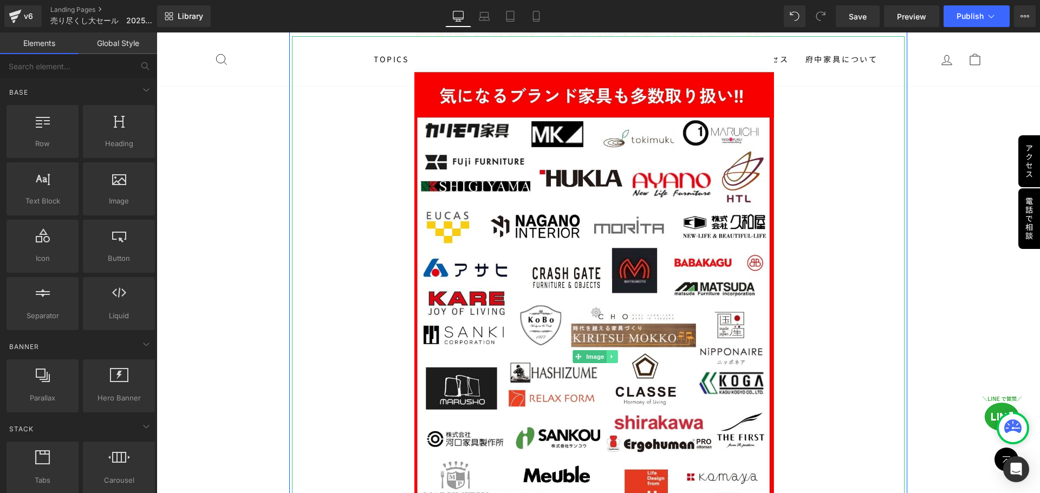
click at [614, 350] on link at bounding box center [612, 356] width 11 height 13
click at [614, 350] on link at bounding box center [617, 356] width 11 height 13
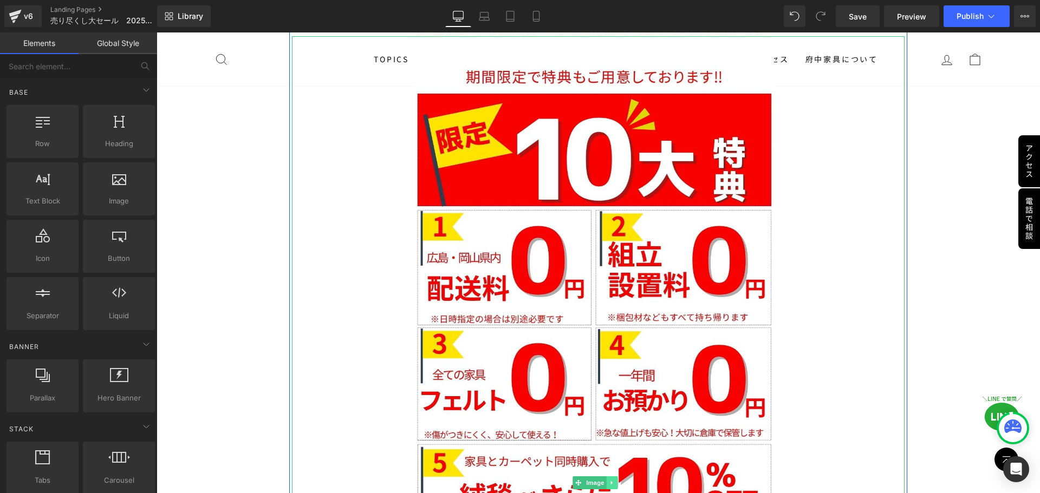
click at [613, 480] on icon at bounding box center [612, 483] width 6 height 6
click at [616, 480] on icon at bounding box center [618, 483] width 6 height 6
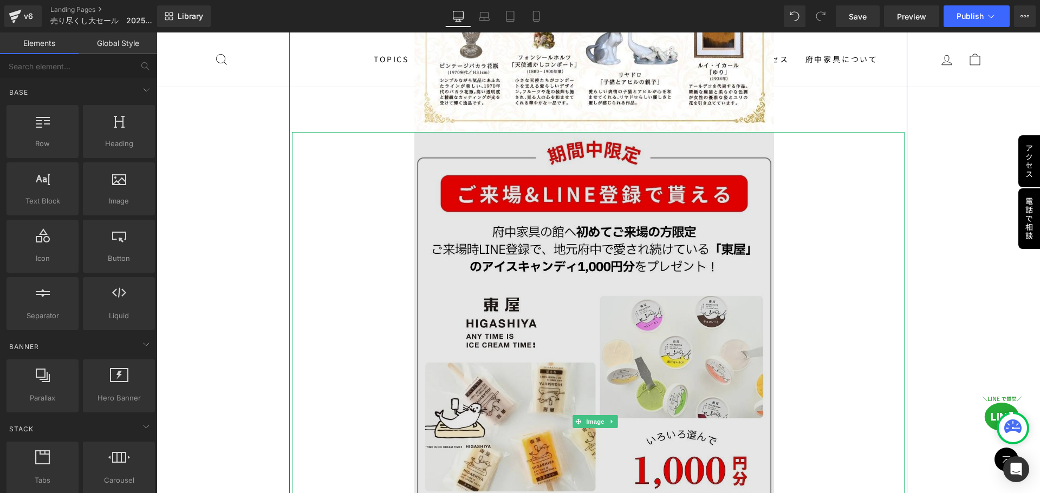
scroll to position [18434, 0]
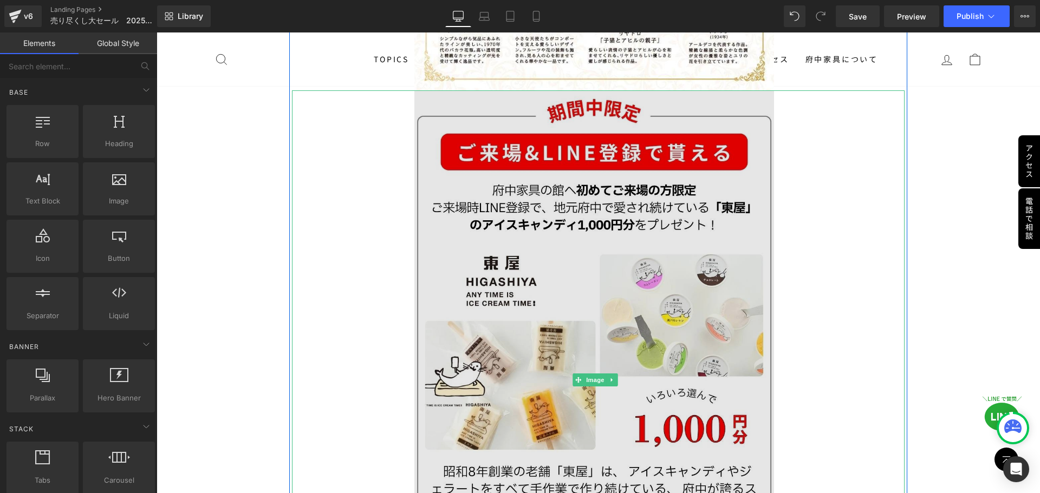
click at [618, 217] on img at bounding box center [598, 380] width 368 height 580
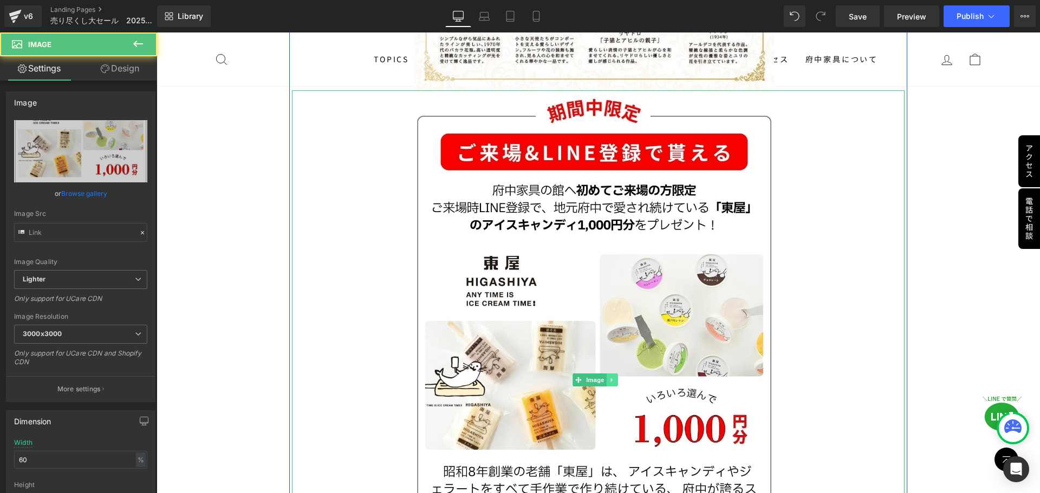
click at [613, 377] on icon at bounding box center [612, 380] width 6 height 6
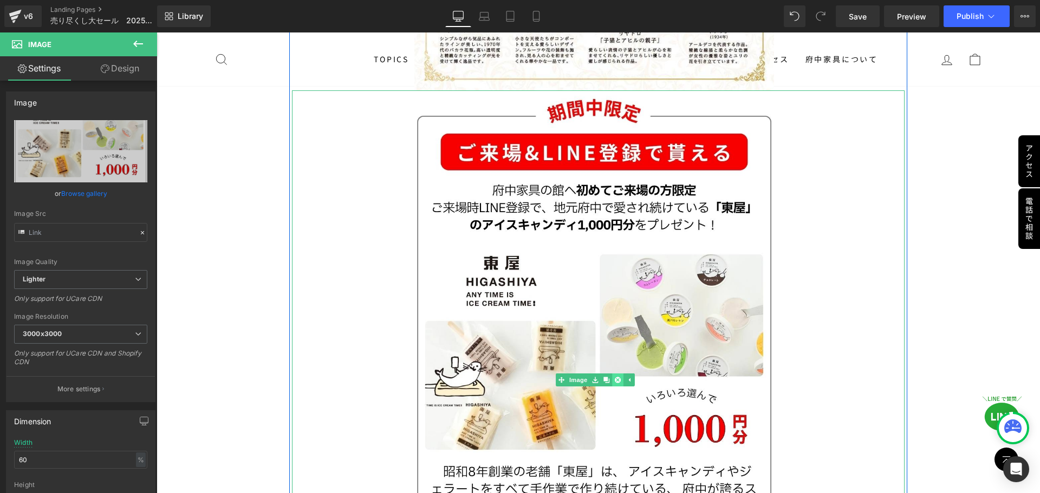
click at [613, 374] on link at bounding box center [617, 380] width 11 height 13
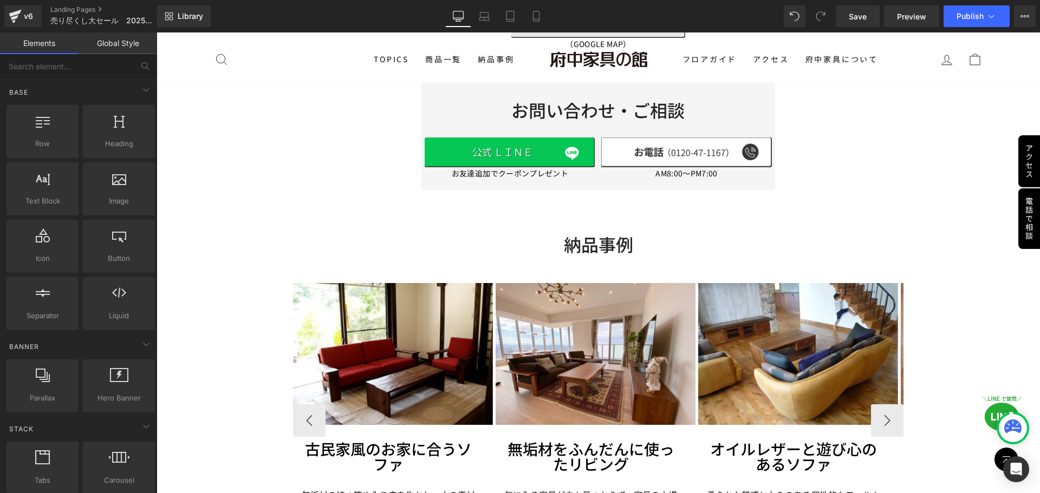
scroll to position [18542, 0]
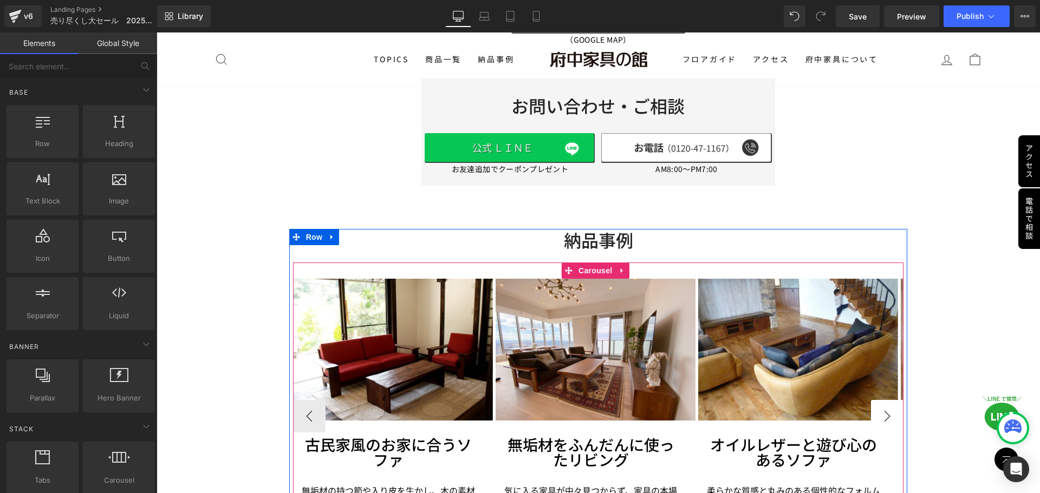
click at [889, 400] on button "›" at bounding box center [887, 416] width 32 height 32
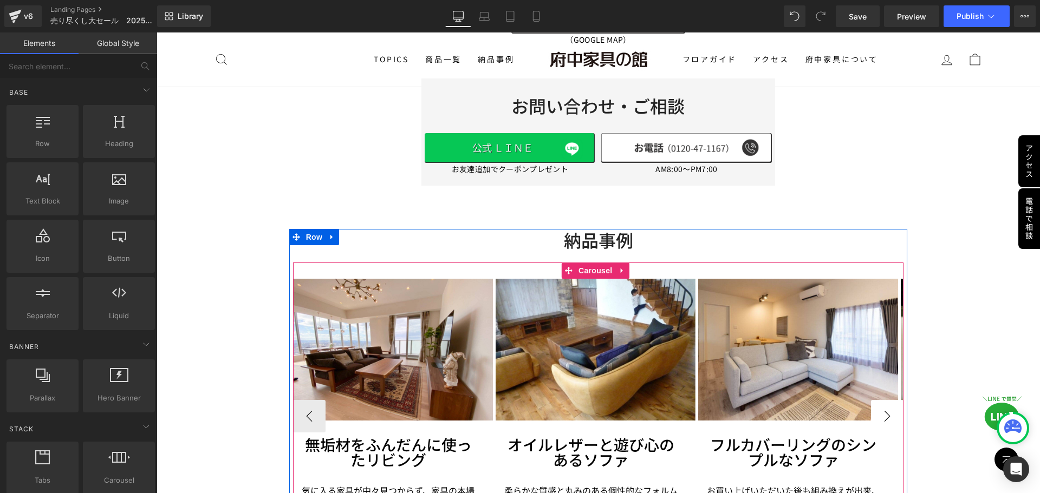
click at [888, 400] on button "›" at bounding box center [887, 416] width 32 height 32
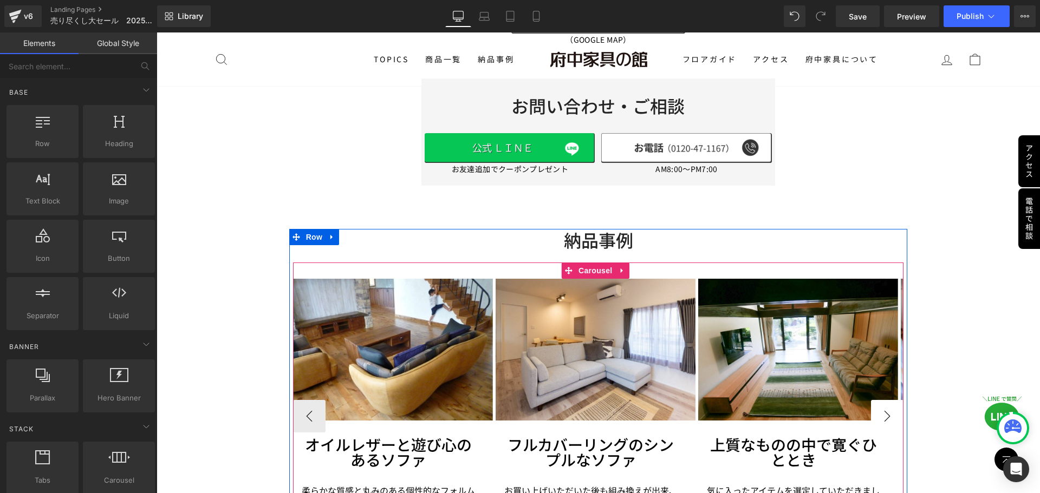
click at [888, 400] on button "›" at bounding box center [887, 416] width 32 height 32
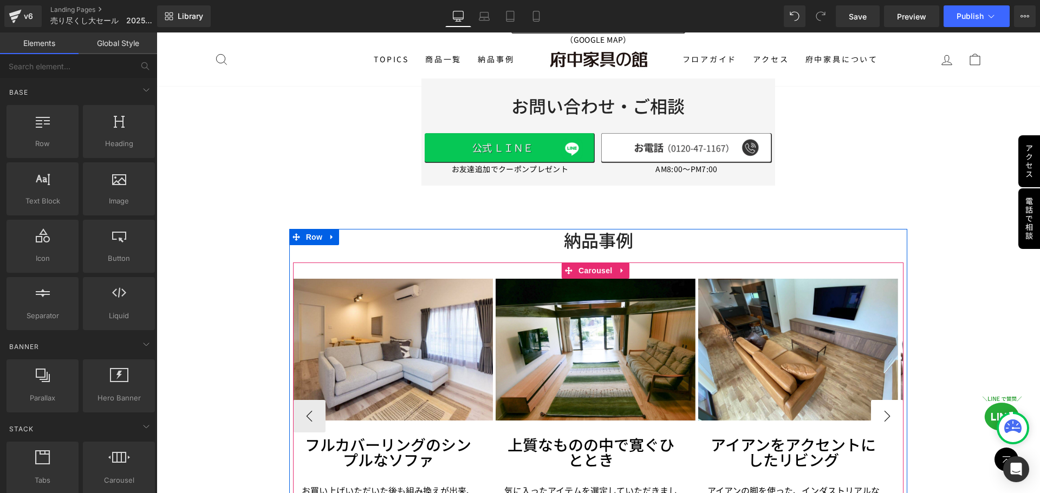
click at [888, 400] on button "›" at bounding box center [887, 416] width 32 height 32
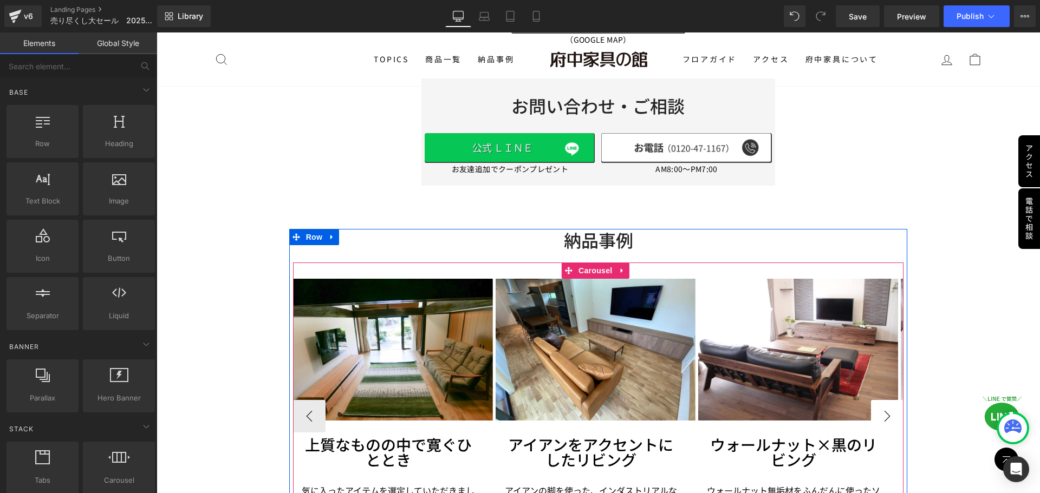
click at [888, 400] on button "›" at bounding box center [887, 416] width 32 height 32
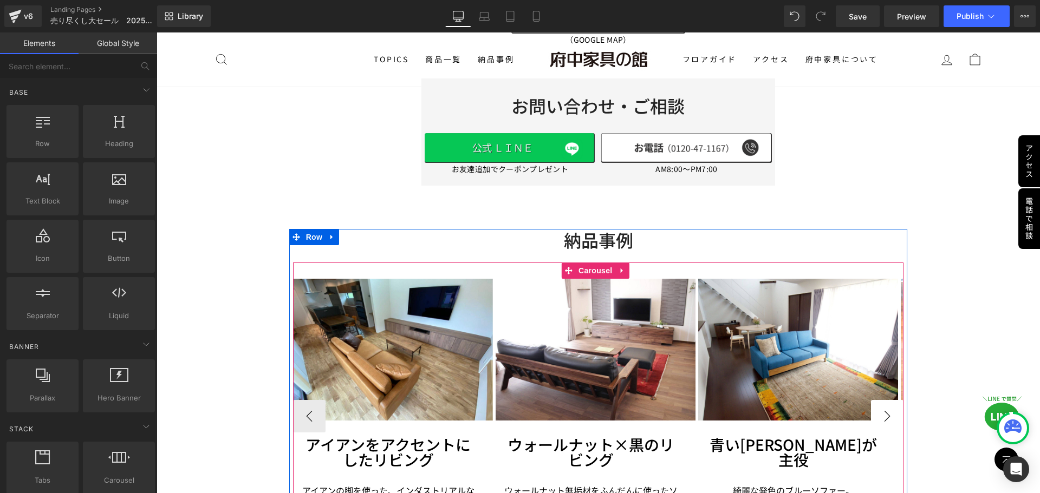
click at [888, 400] on button "›" at bounding box center [887, 416] width 32 height 32
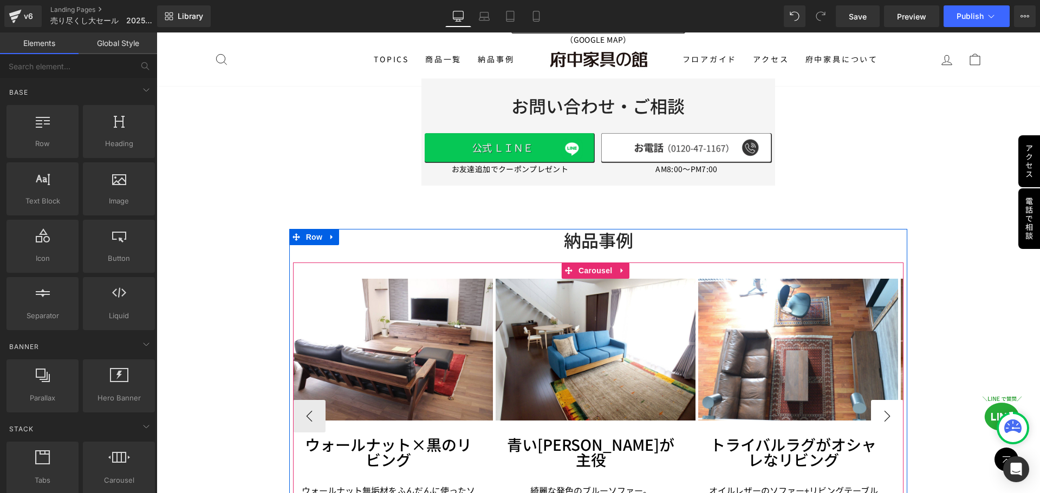
click at [888, 400] on button "›" at bounding box center [887, 416] width 32 height 32
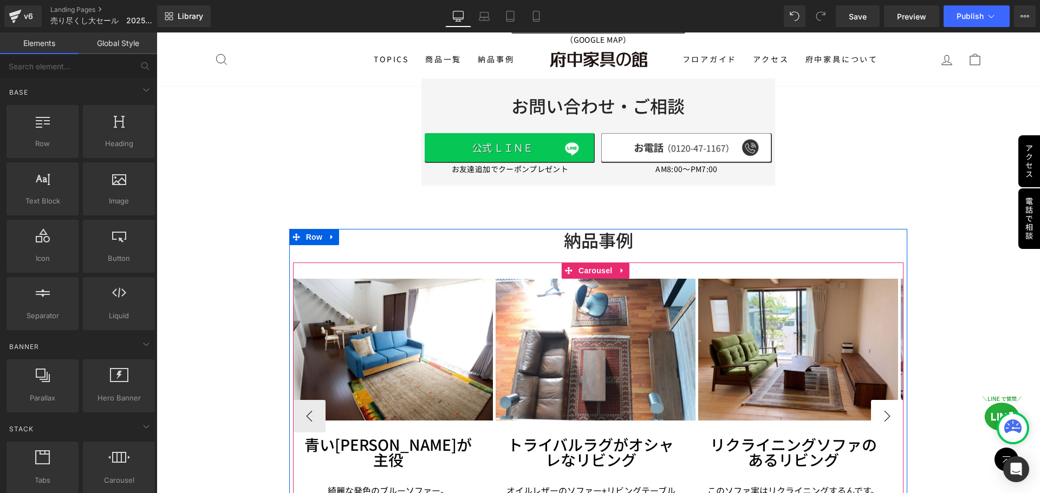
click at [888, 400] on button "›" at bounding box center [887, 416] width 32 height 32
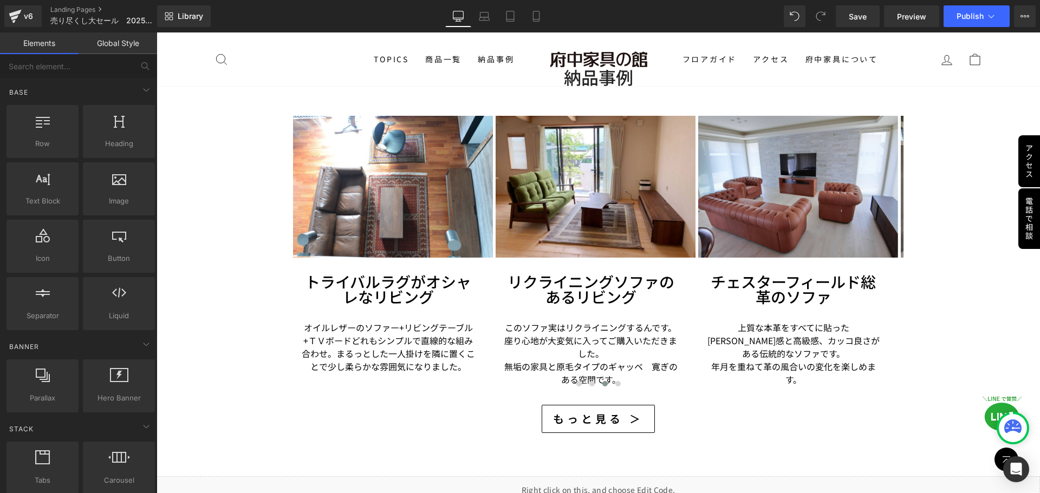
scroll to position [18705, 0]
click at [610, 413] on link at bounding box center [615, 419] width 11 height 13
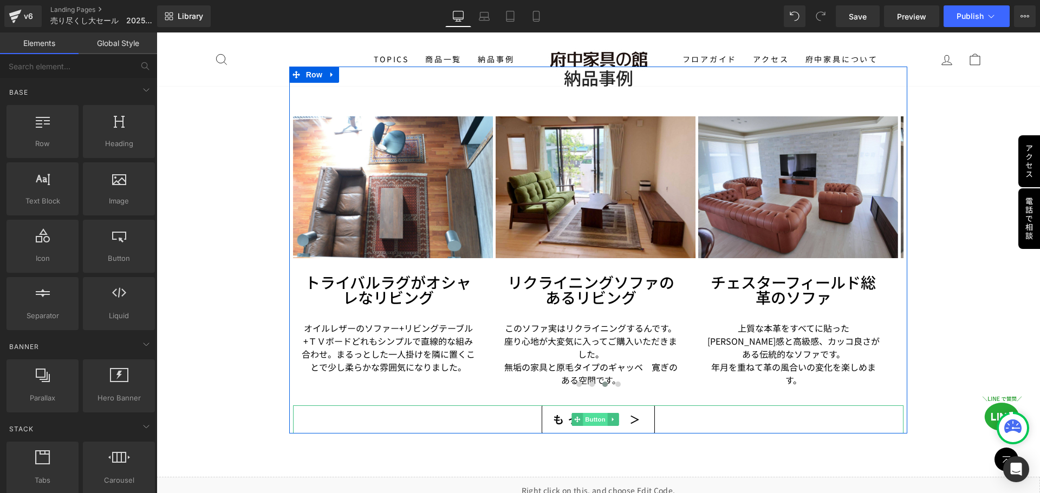
click at [583, 413] on span "Button" at bounding box center [595, 419] width 25 height 13
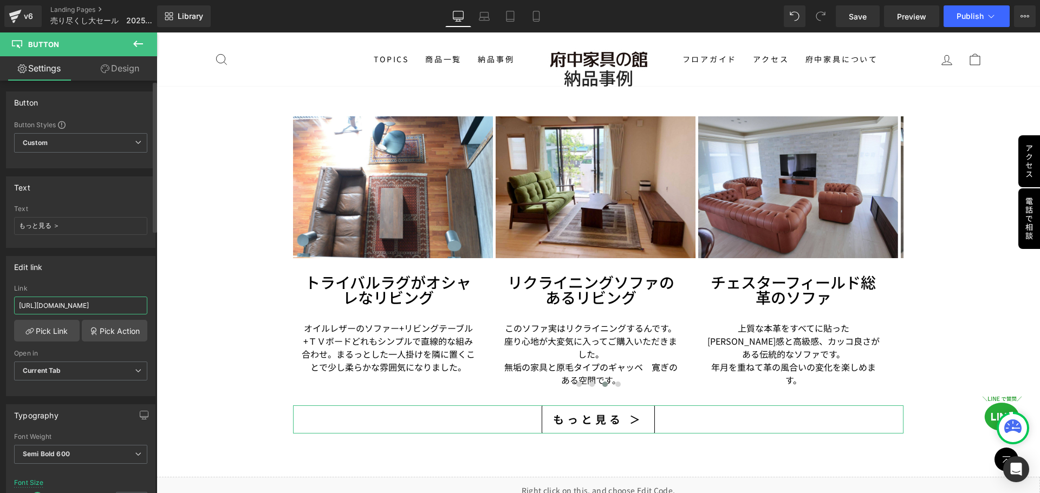
click at [64, 304] on input "https://kagunoyakata.net/?cat=12" at bounding box center [80, 306] width 133 height 18
click at [136, 305] on input "https://kagunoyakata.net/?cat=12" at bounding box center [80, 306] width 133 height 18
drag, startPoint x: 135, startPoint y: 305, endPoint x: 0, endPoint y: 289, distance: 135.8
click at [0, 289] on div "Edit link https://kagunoyakata.net/?cat=12 Link https://kagunoyakata.net/?cat=1…" at bounding box center [81, 322] width 162 height 148
click at [116, 308] on input "https://kagunoyakata.net/?cat=12" at bounding box center [80, 306] width 133 height 18
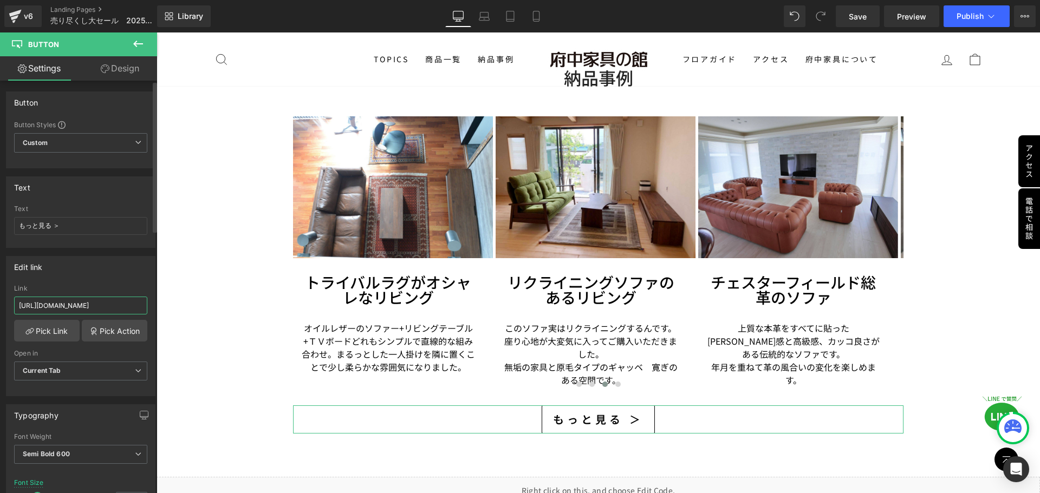
click at [124, 307] on input "https://kagunoyakata.net/?cat=12" at bounding box center [80, 306] width 133 height 18
type input "https://kagunoyakata.net/?cat=9"
click at [132, 282] on div "Edit link https://kagunoyakata.net/?cat=12 Link https://kagunoyakata.net/?cat=9…" at bounding box center [80, 326] width 149 height 140
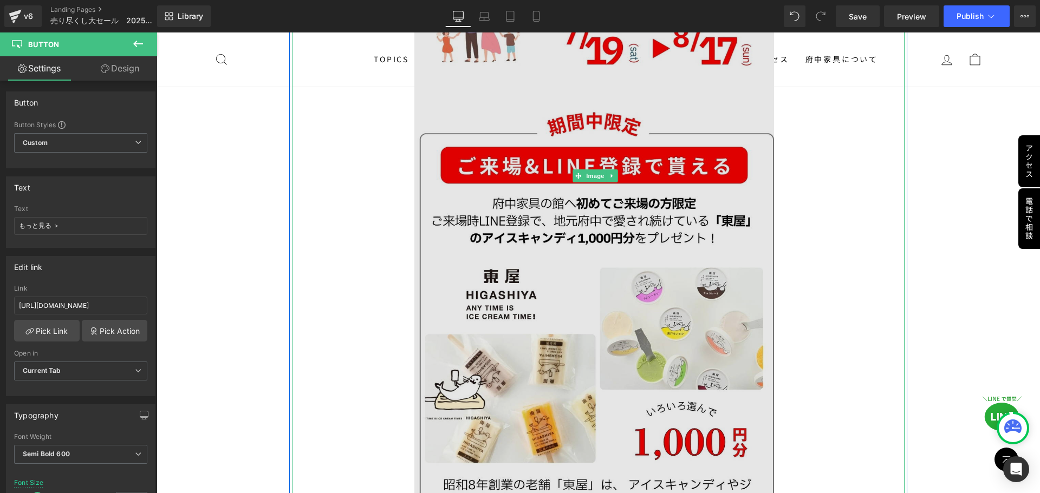
scroll to position [433, 0]
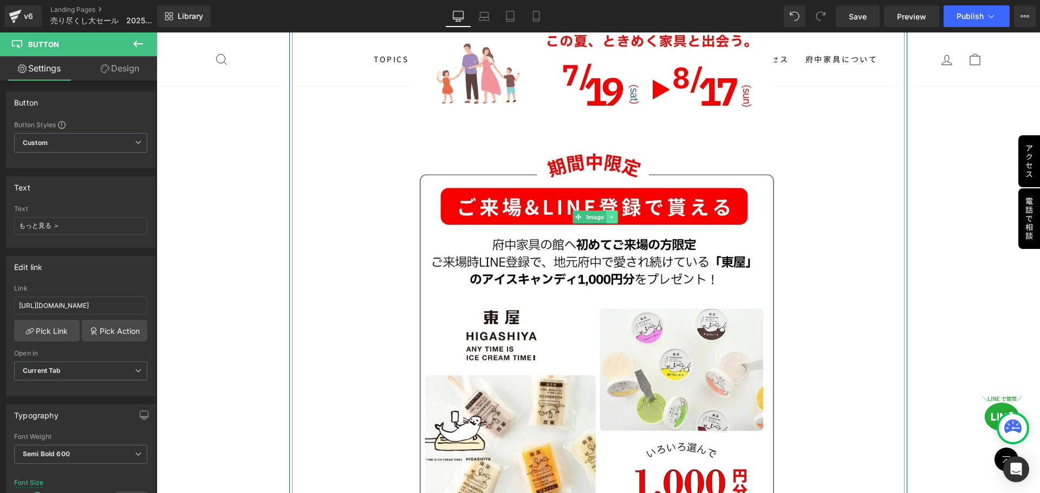
click at [614, 211] on link at bounding box center [612, 217] width 11 height 13
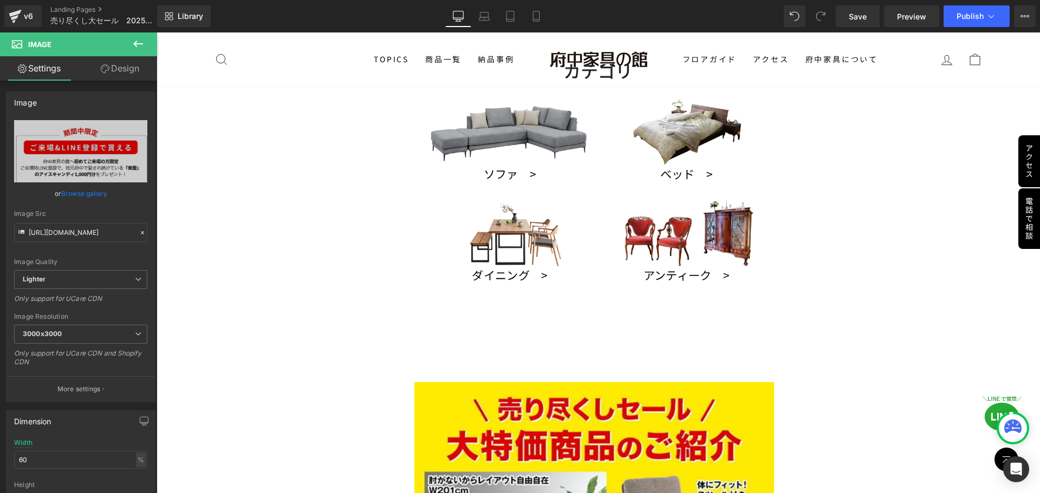
scroll to position [1192, 0]
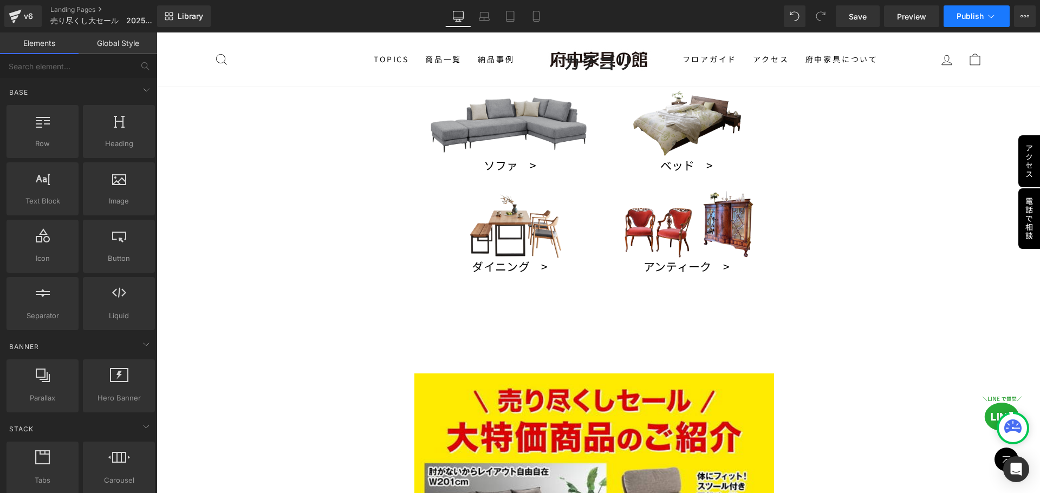
click at [971, 22] on button "Publish" at bounding box center [976, 16] width 66 height 22
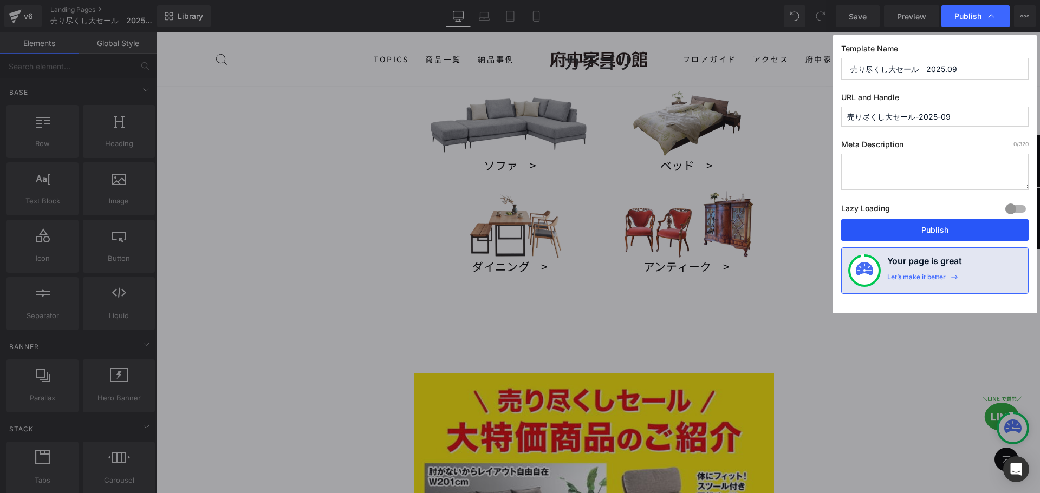
click at [928, 229] on button "Publish" at bounding box center [934, 230] width 187 height 22
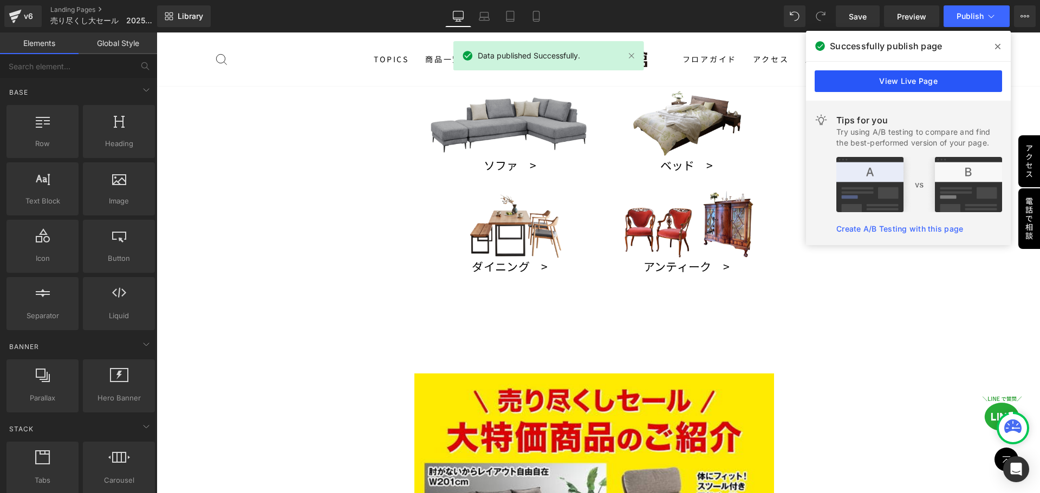
click at [928, 78] on link "View Live Page" at bounding box center [908, 81] width 187 height 22
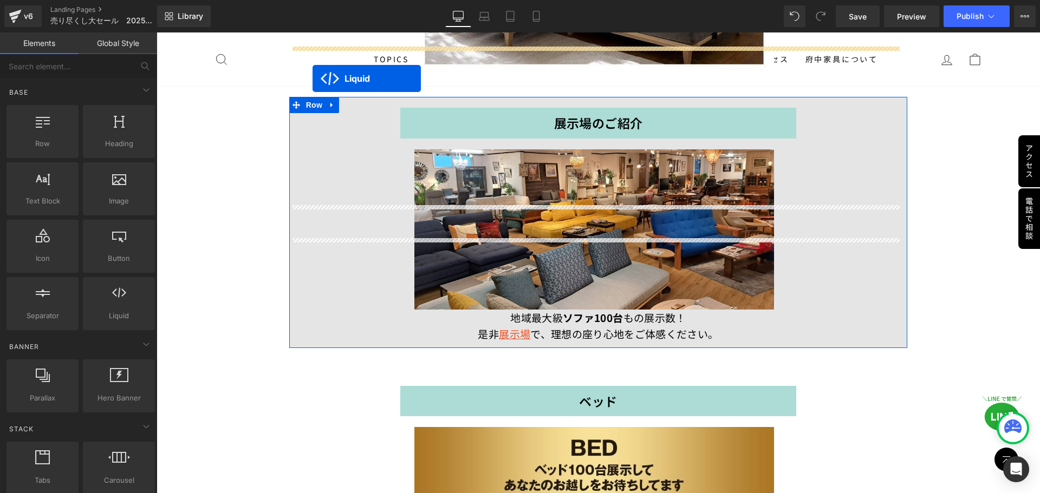
scroll to position [8136, 0]
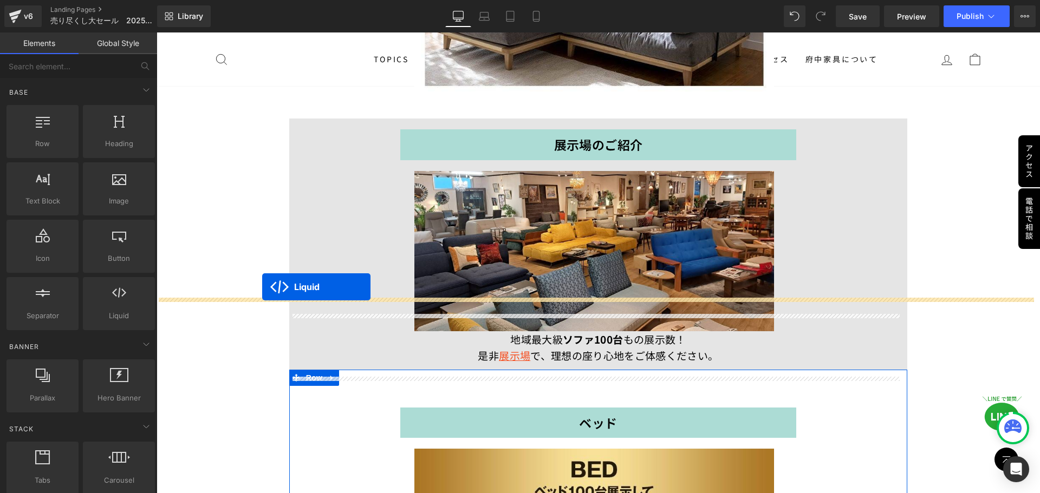
drag, startPoint x: 567, startPoint y: 245, endPoint x: 262, endPoint y: 287, distance: 307.8
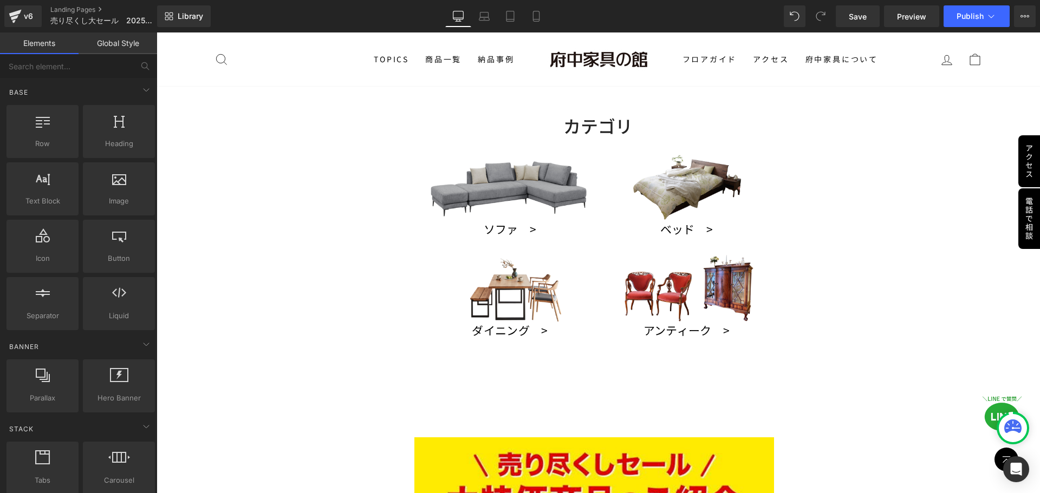
scroll to position [1052, 0]
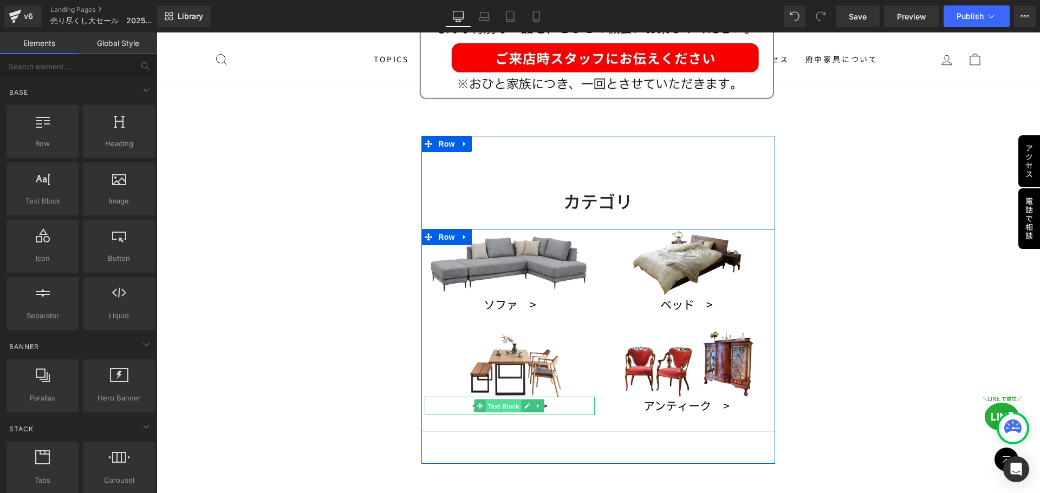
click at [506, 400] on span "Text Block" at bounding box center [503, 406] width 36 height 13
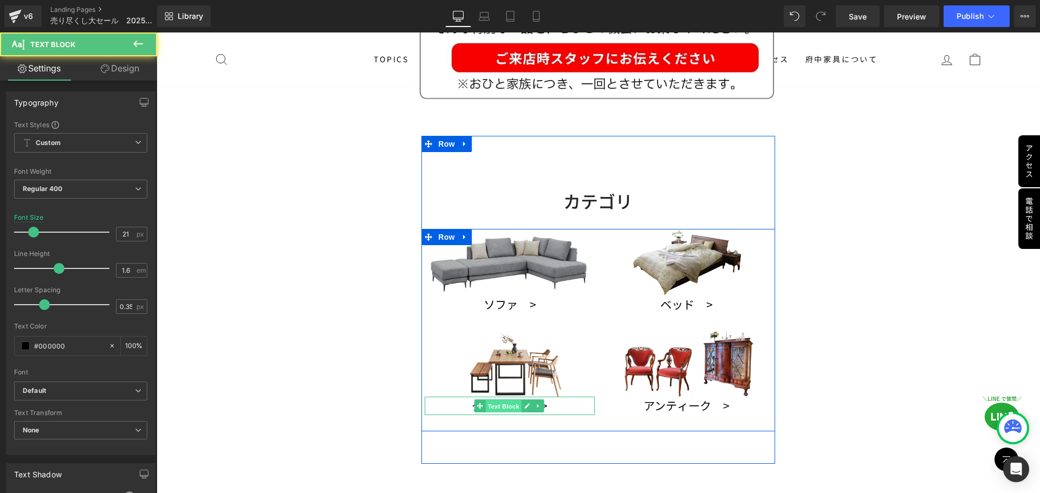
click at [504, 400] on span "Text Block" at bounding box center [503, 406] width 36 height 13
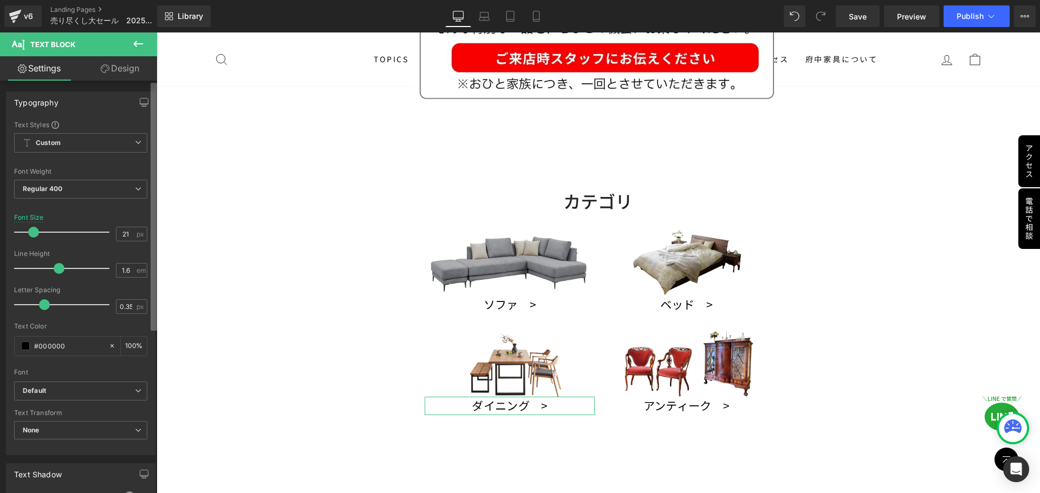
scroll to position [54, 0]
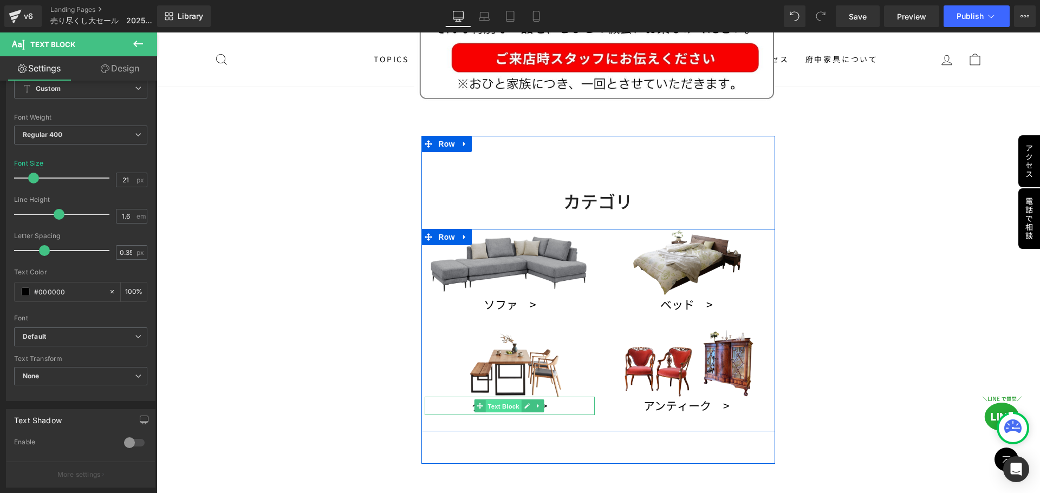
click at [489, 400] on span "Text Block" at bounding box center [503, 406] width 36 height 13
click at [524, 404] on icon at bounding box center [526, 406] width 5 height 5
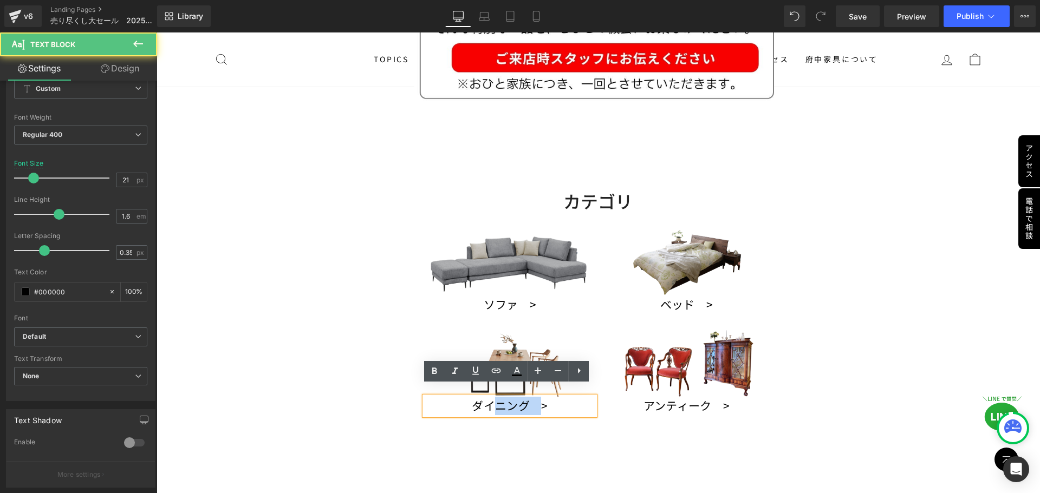
drag, startPoint x: 531, startPoint y: 396, endPoint x: 480, endPoint y: 391, distance: 50.7
click at [480, 397] on p "ダイニング　>" at bounding box center [510, 406] width 170 height 18
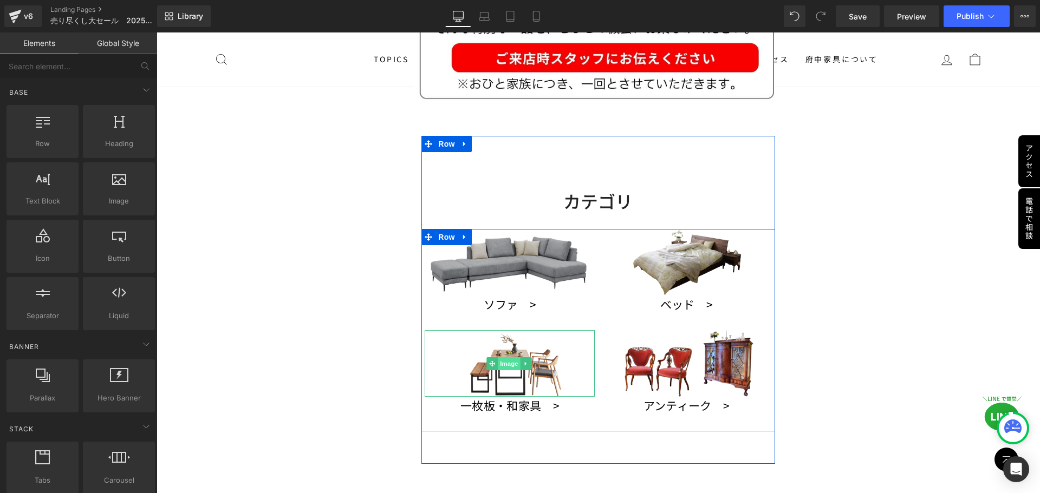
click at [515, 357] on span "Image" at bounding box center [509, 363] width 23 height 13
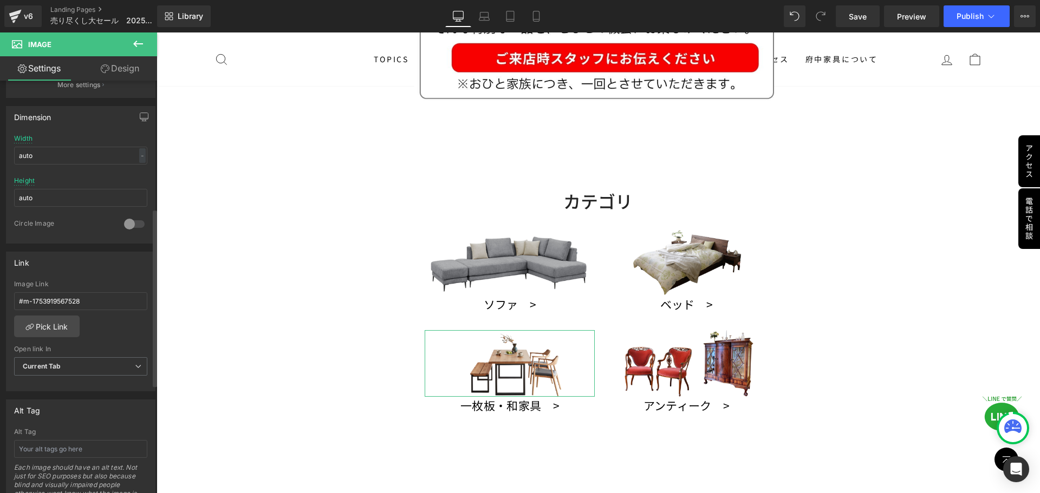
scroll to position [325, 0]
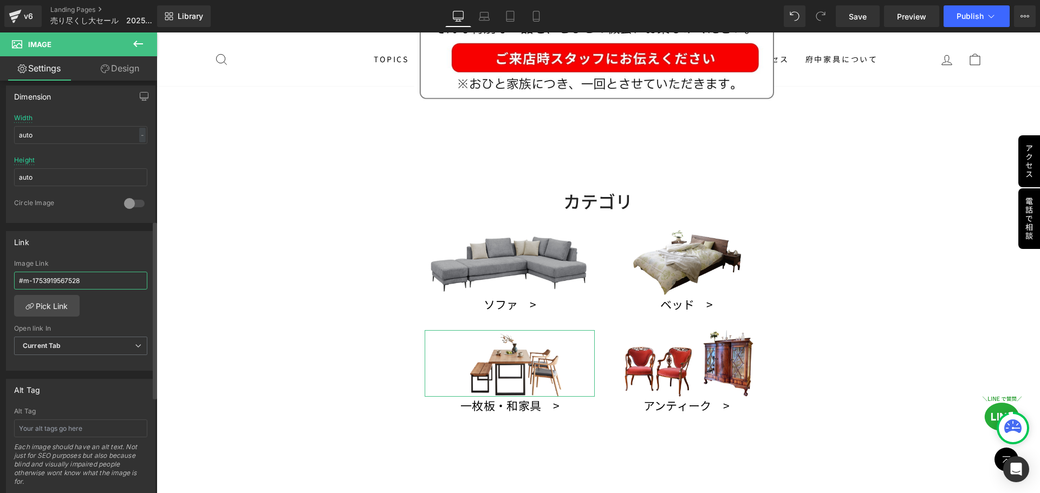
click at [111, 281] on input "#m-1753919567528" at bounding box center [80, 281] width 133 height 18
drag, startPoint x: 111, startPoint y: 284, endPoint x: 0, endPoint y: 284, distance: 111.0
click at [0, 284] on div "Link #m-1753919567528 Image Link #m-1753919567528 Pick Link Current Tab New Tab…" at bounding box center [81, 297] width 162 height 148
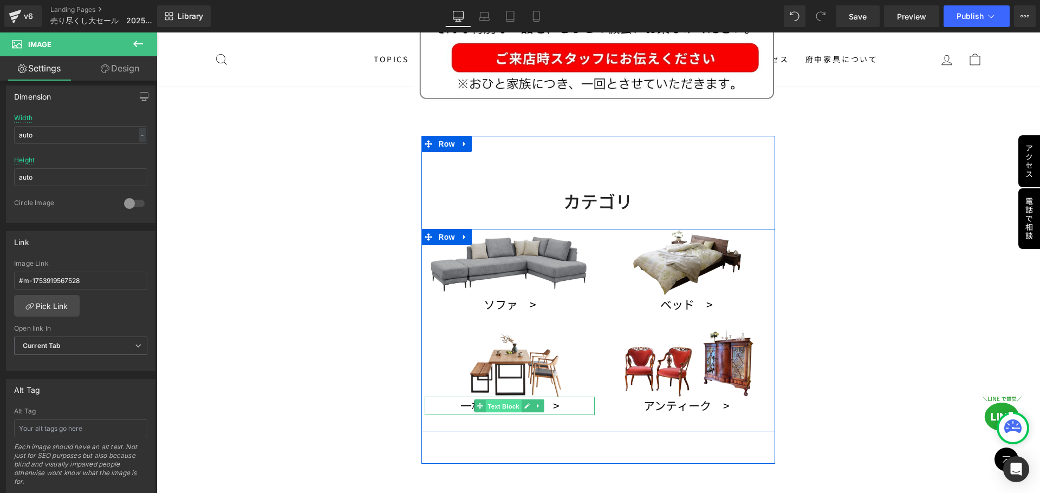
click at [509, 400] on span "Text Block" at bounding box center [503, 406] width 36 height 13
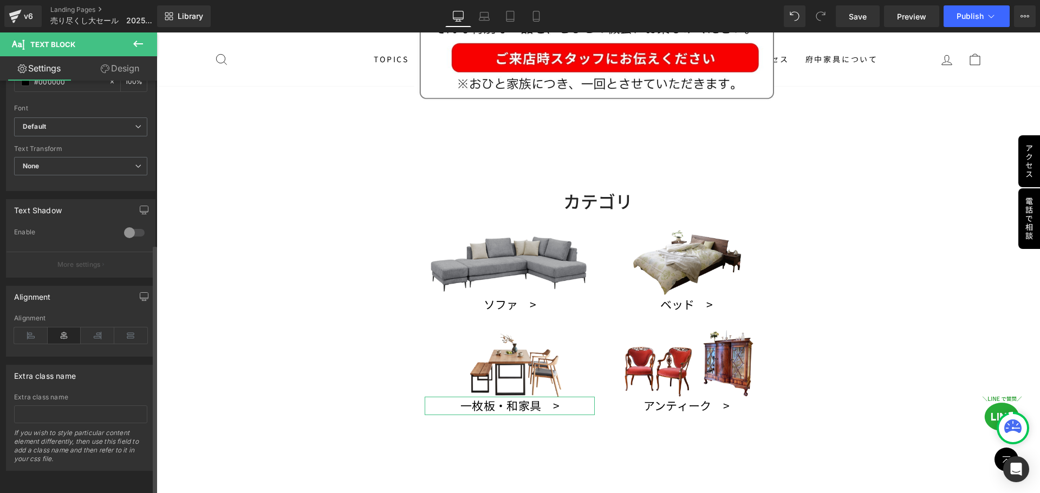
scroll to position [272, 0]
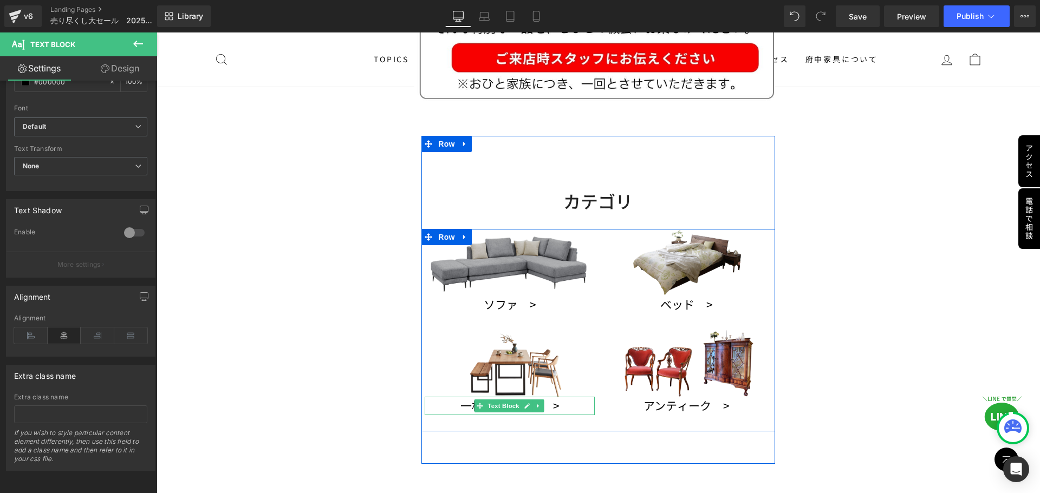
click at [555, 397] on p "一枚板・和家具　>" at bounding box center [510, 406] width 170 height 18
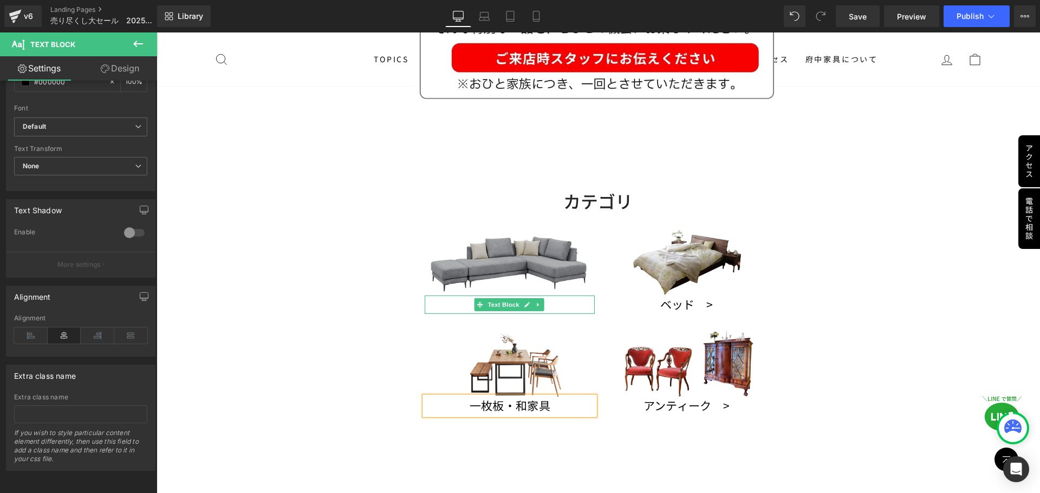
click at [436, 296] on p "ソファ　>" at bounding box center [510, 305] width 170 height 18
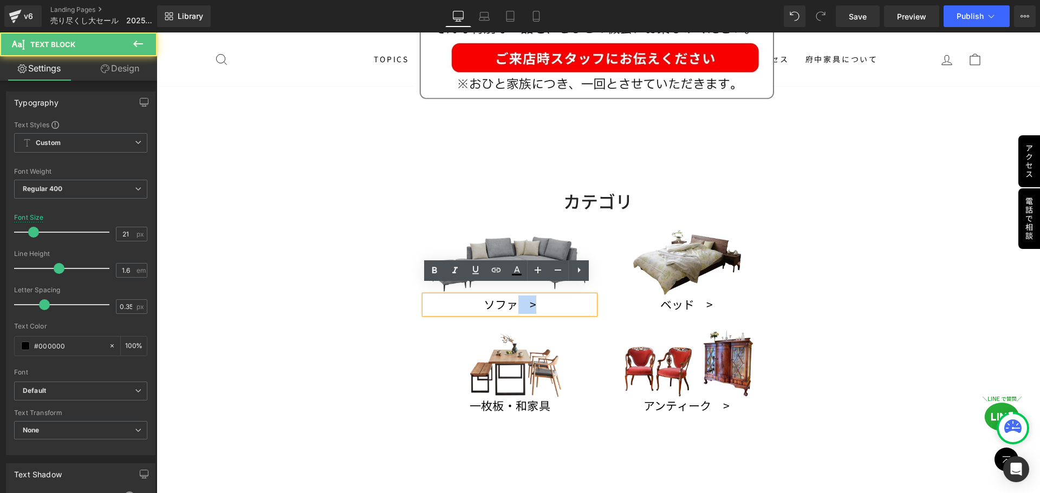
drag, startPoint x: 515, startPoint y: 297, endPoint x: 594, endPoint y: 298, distance: 79.1
click at [594, 298] on div "Image ソファ　> Text Block Image 一枚板・和家具 Text Block Image ベッド　> Text Block Image アン…" at bounding box center [597, 330] width 353 height 203
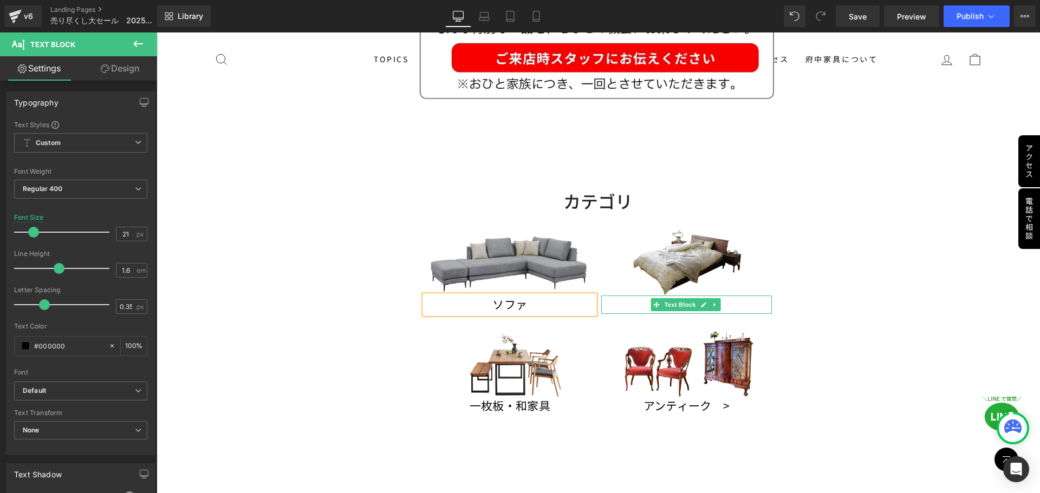
click at [758, 296] on p "ベッド　>" at bounding box center [686, 305] width 170 height 18
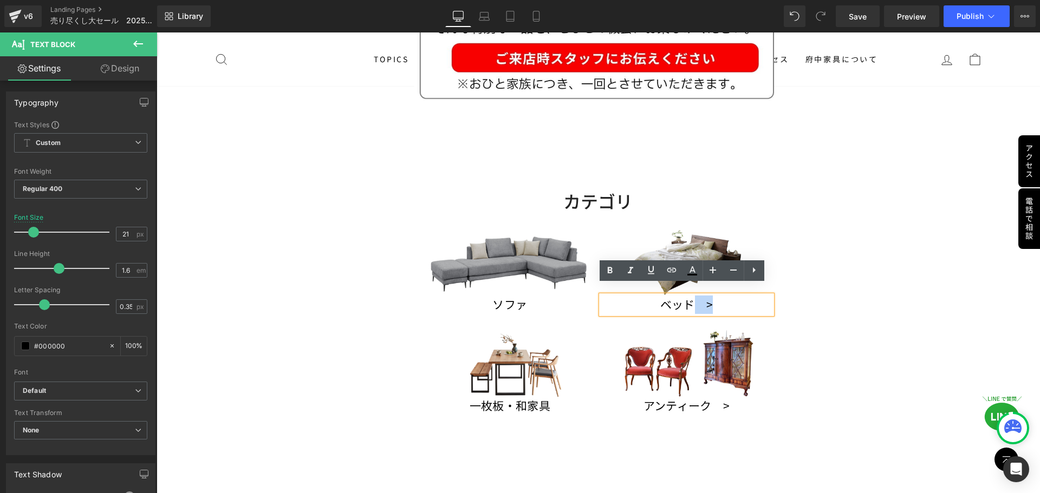
drag, startPoint x: 741, startPoint y: 295, endPoint x: 687, endPoint y: 298, distance: 53.7
click at [687, 298] on p "ベッド　>" at bounding box center [686, 305] width 170 height 18
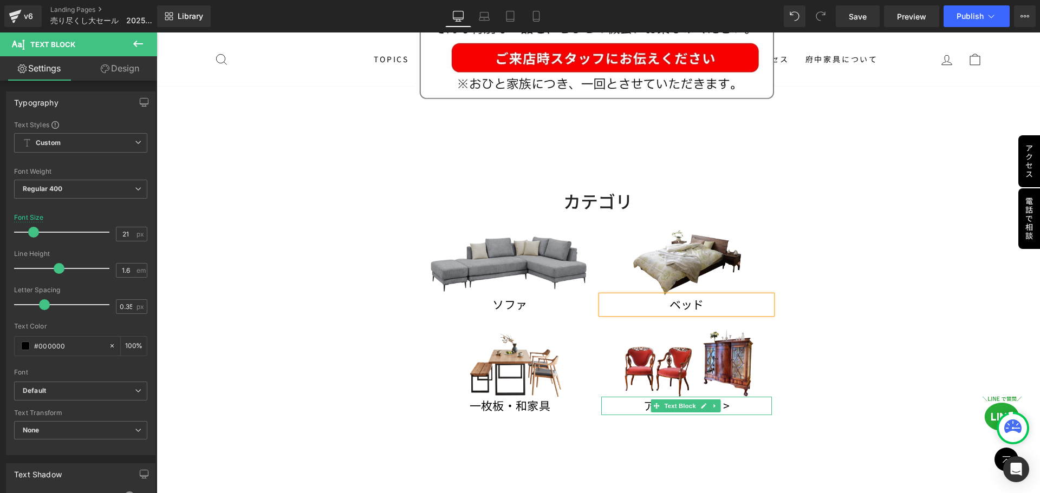
click at [727, 397] on p "アンティーク　>" at bounding box center [686, 406] width 170 height 18
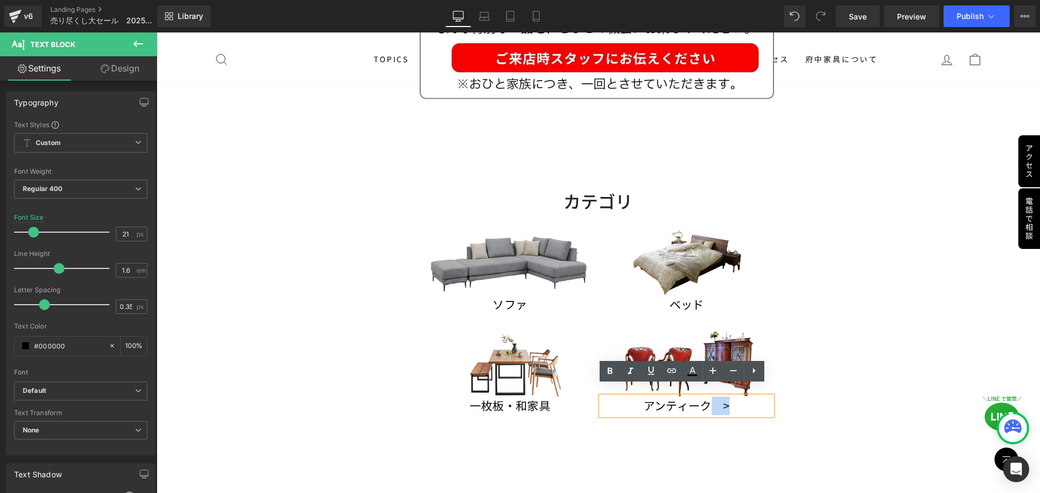
drag, startPoint x: 743, startPoint y: 395, endPoint x: 706, endPoint y: 397, distance: 36.9
click at [706, 397] on p "アンティーク　>" at bounding box center [686, 406] width 170 height 18
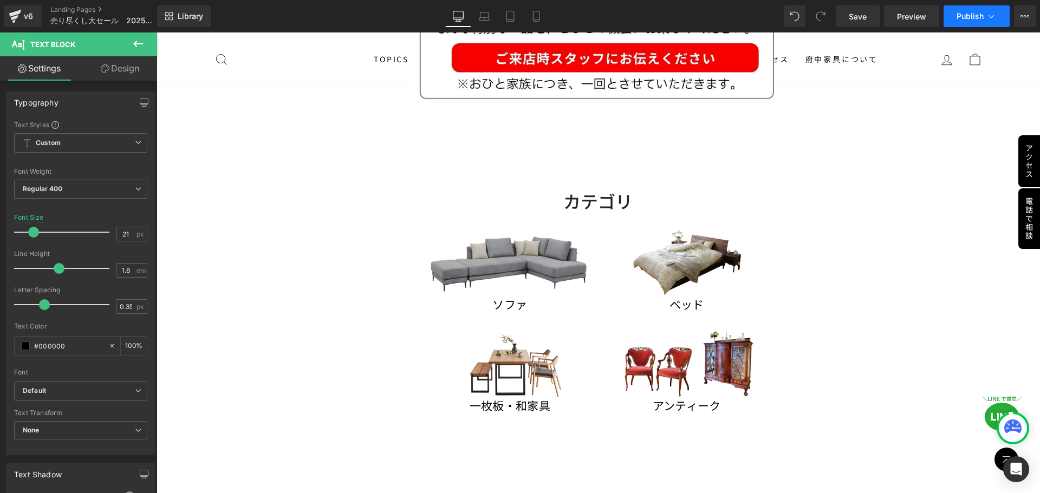
click at [983, 14] on span "Publish" at bounding box center [969, 16] width 27 height 9
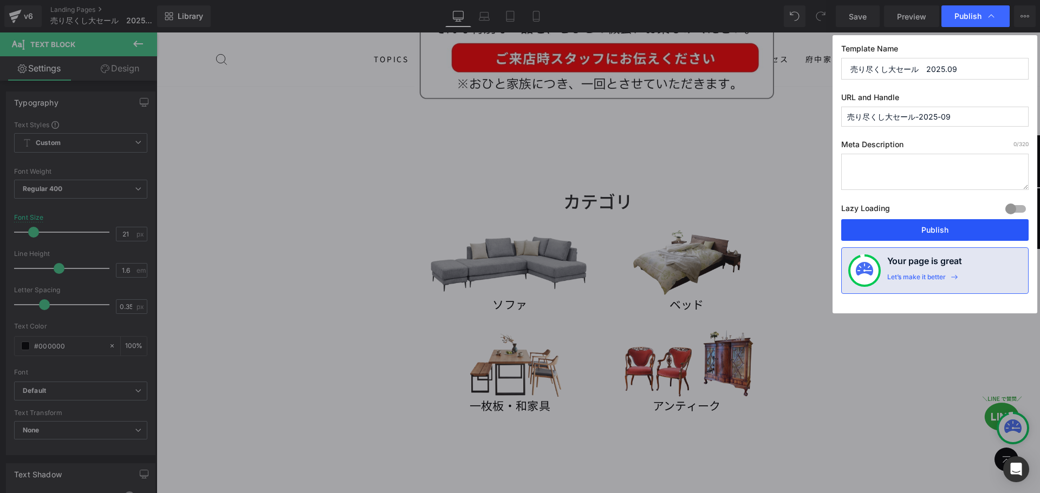
click at [951, 235] on button "Publish" at bounding box center [934, 230] width 187 height 22
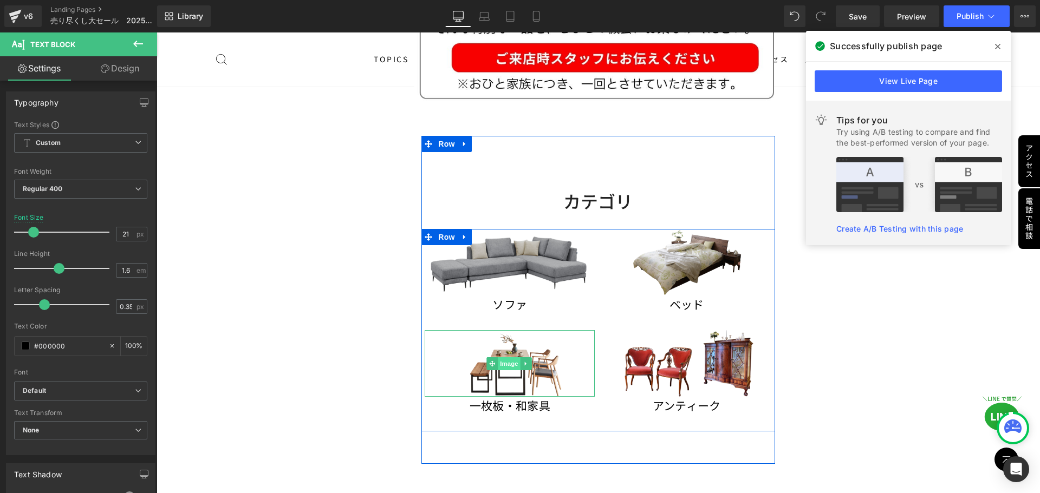
click at [507, 357] on span "Image" at bounding box center [509, 363] width 23 height 13
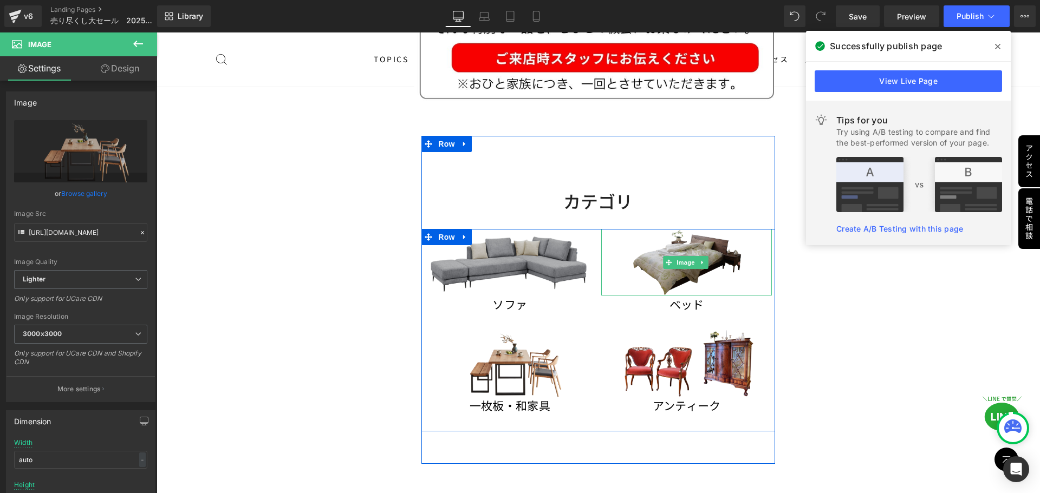
click at [723, 257] on img at bounding box center [686, 262] width 170 height 67
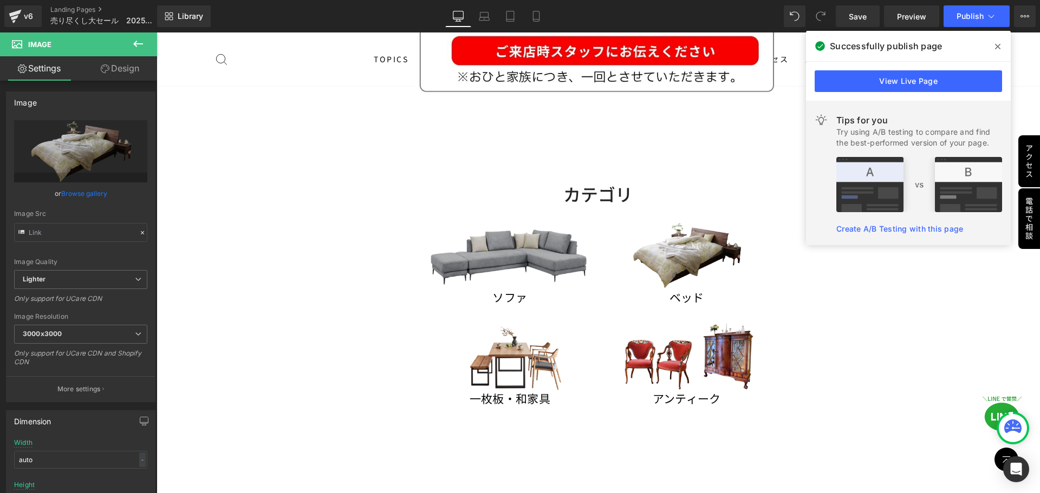
scroll to position [1135, 0]
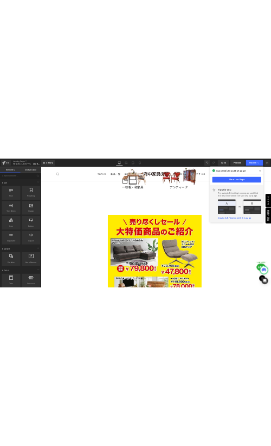
scroll to position [1131, 0]
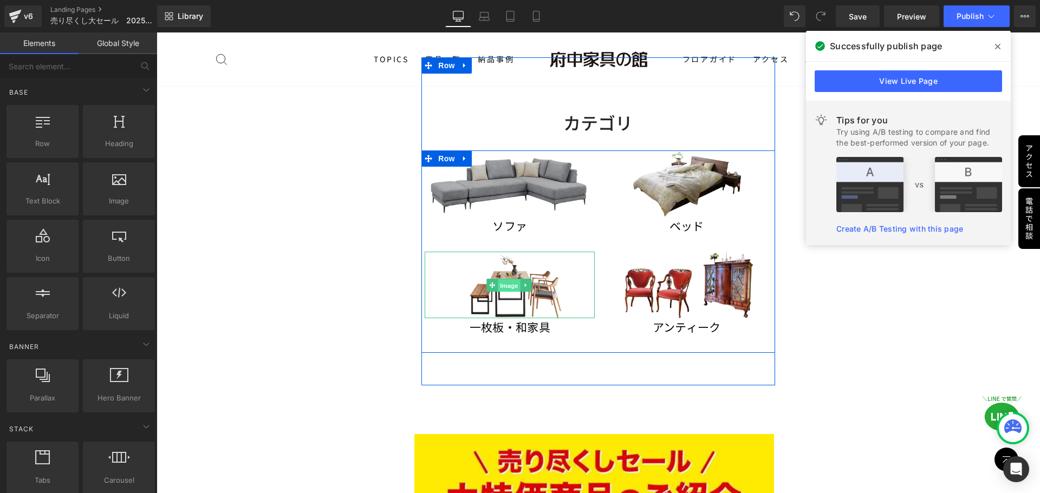
click at [510, 279] on span "Image" at bounding box center [509, 285] width 23 height 13
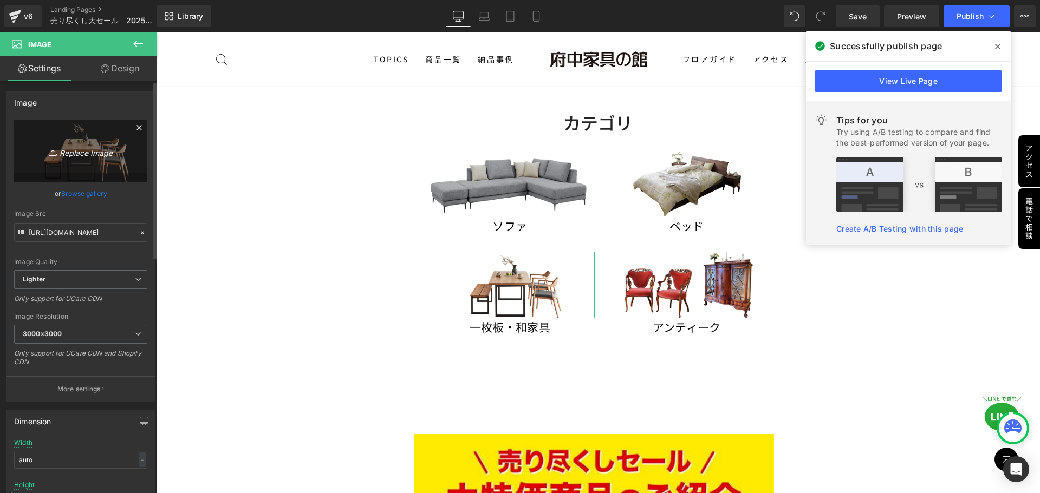
click at [96, 149] on icon "Replace Image" at bounding box center [80, 152] width 87 height 14
type input "C:\fakepath\2025夏SALE (1080 x 3240 px)全部 (1).jpg"
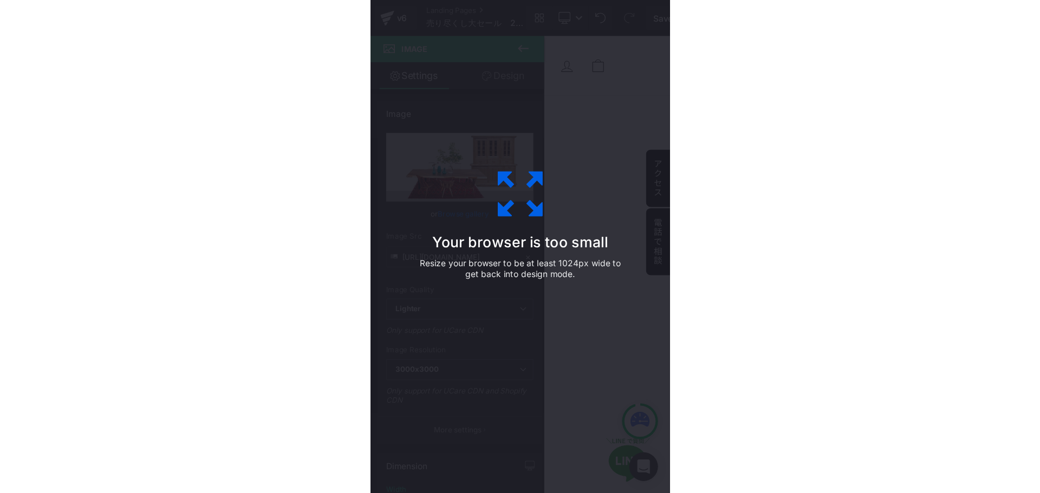
scroll to position [1126, 0]
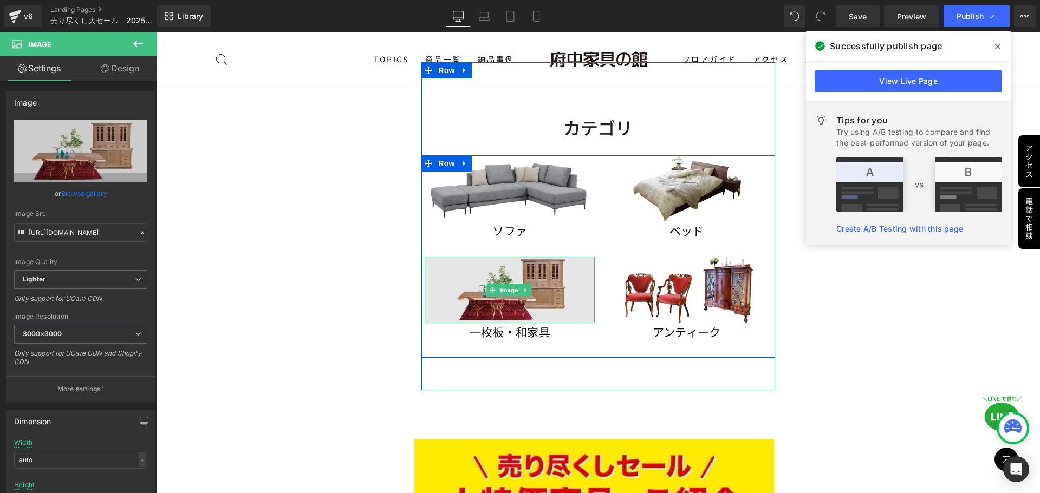
drag, startPoint x: 505, startPoint y: 304, endPoint x: 516, endPoint y: 307, distance: 11.0
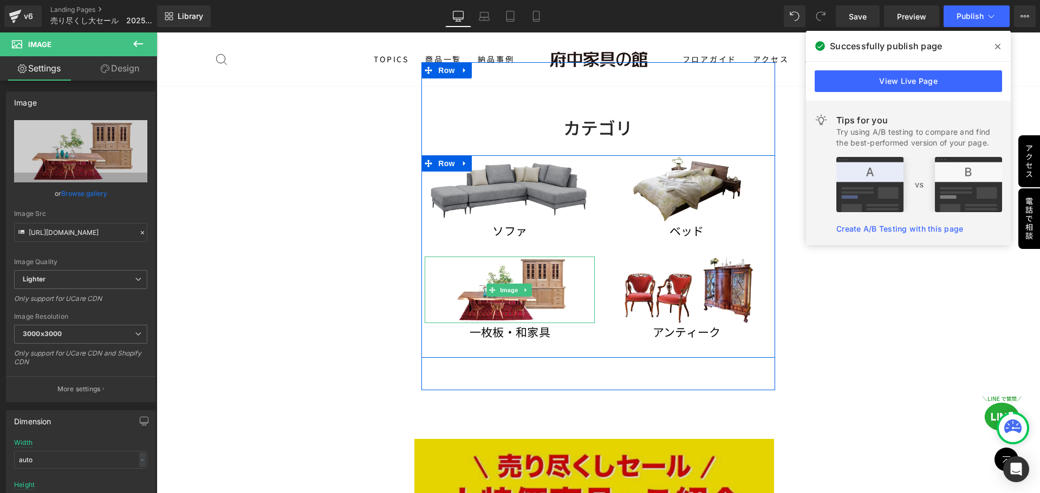
click at [505, 304] on img at bounding box center [510, 290] width 170 height 67
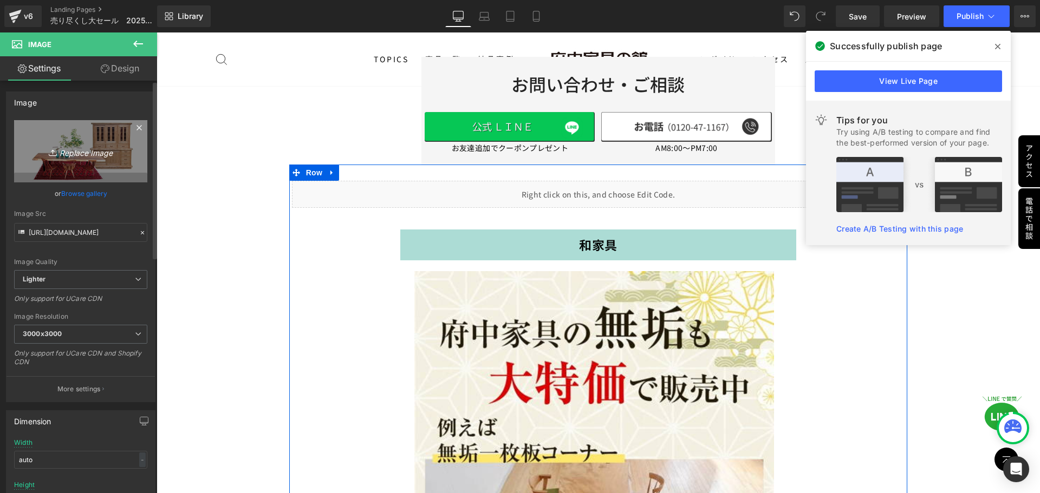
click at [74, 156] on icon "Replace Image" at bounding box center [80, 152] width 87 height 14
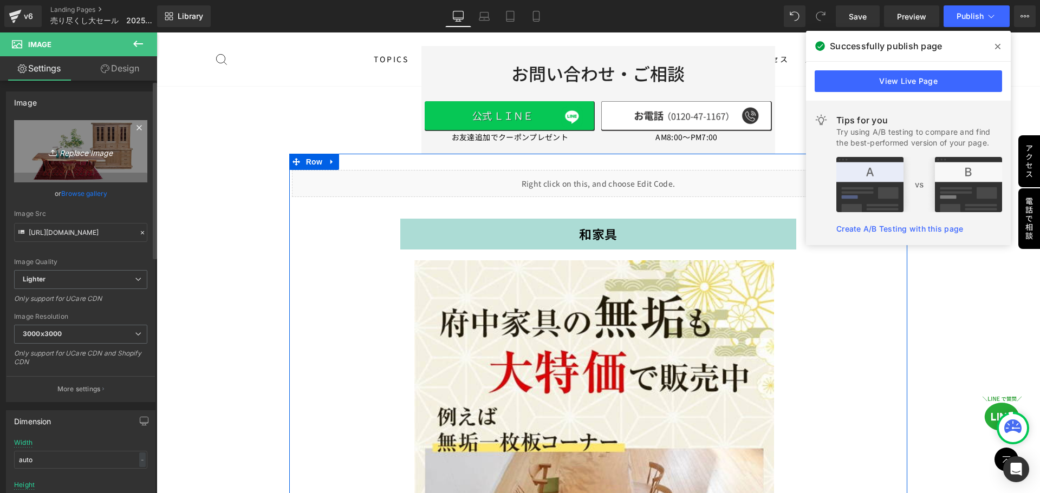
type input "C:\fakepath\一枚板和家具.png"
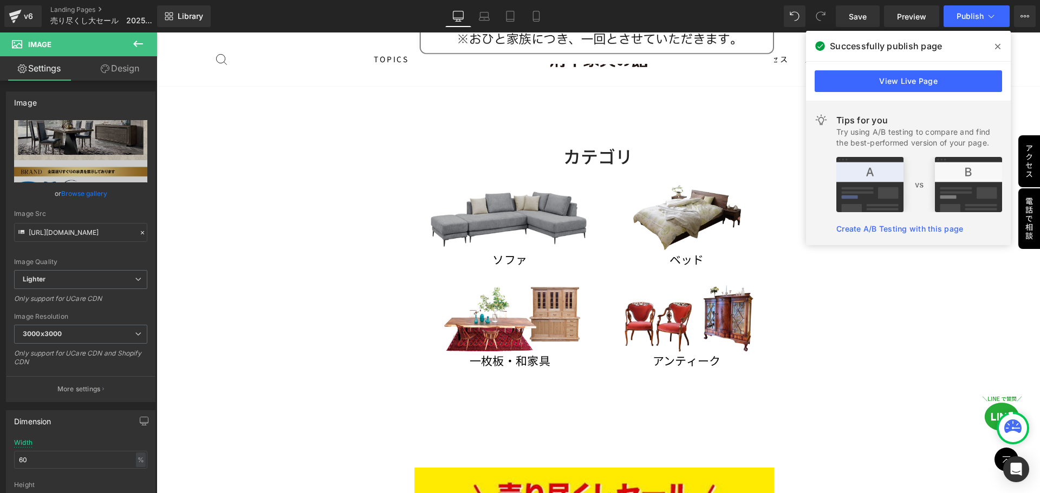
scroll to position [1173, 0]
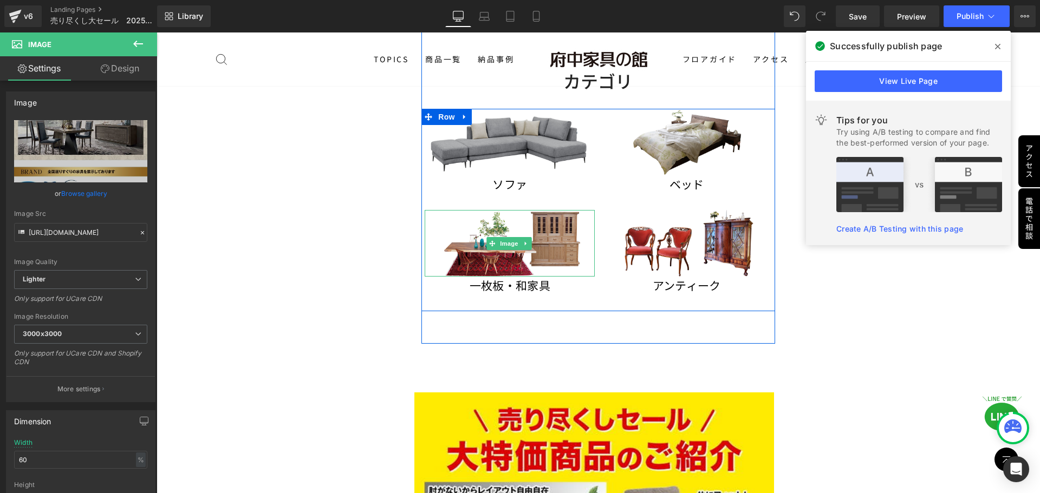
click at [485, 246] on img at bounding box center [510, 243] width 170 height 67
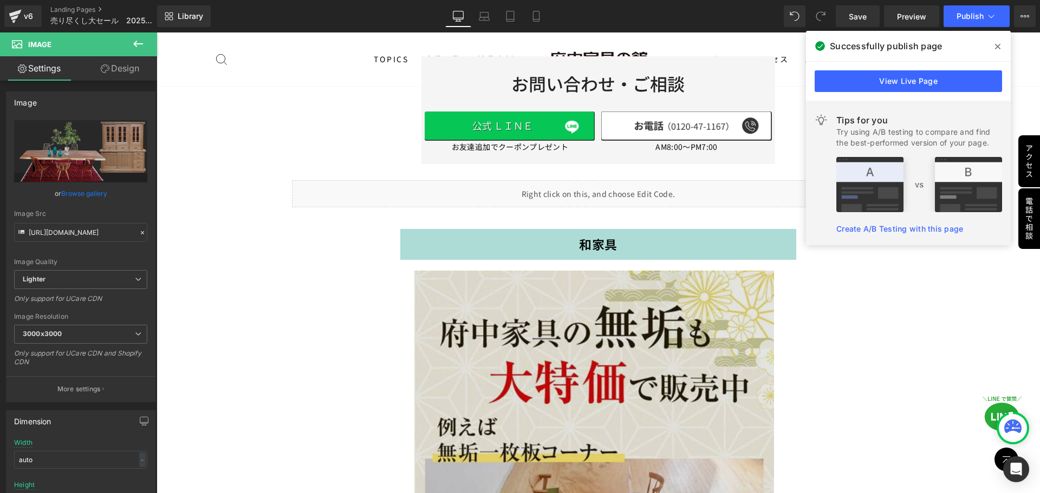
scroll to position [14213, 0]
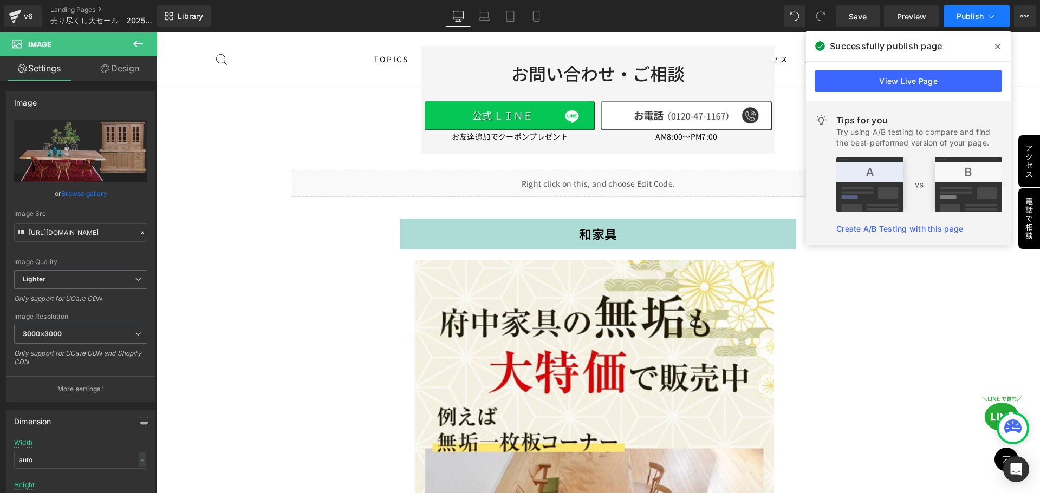
click at [968, 16] on span "Publish" at bounding box center [969, 16] width 27 height 9
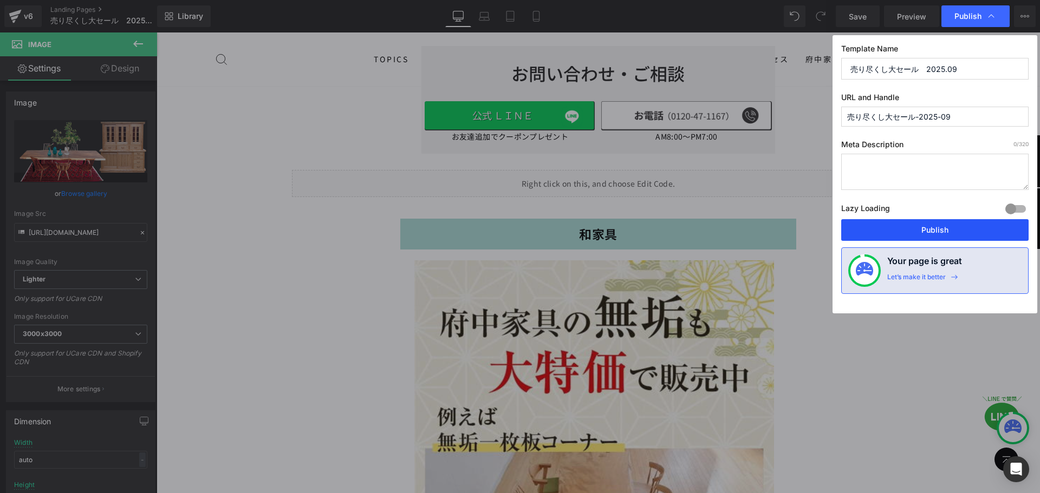
click at [940, 232] on button "Publish" at bounding box center [934, 230] width 187 height 22
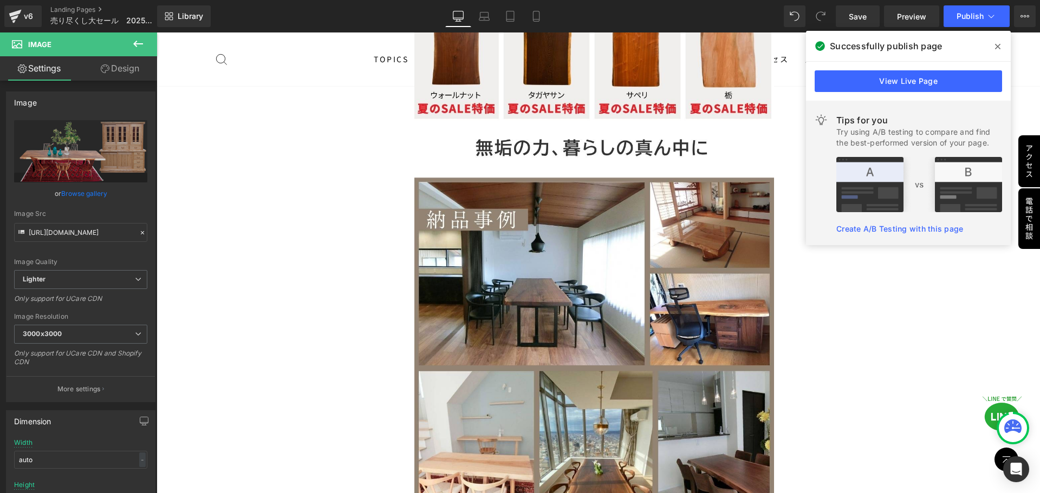
scroll to position [17029, 0]
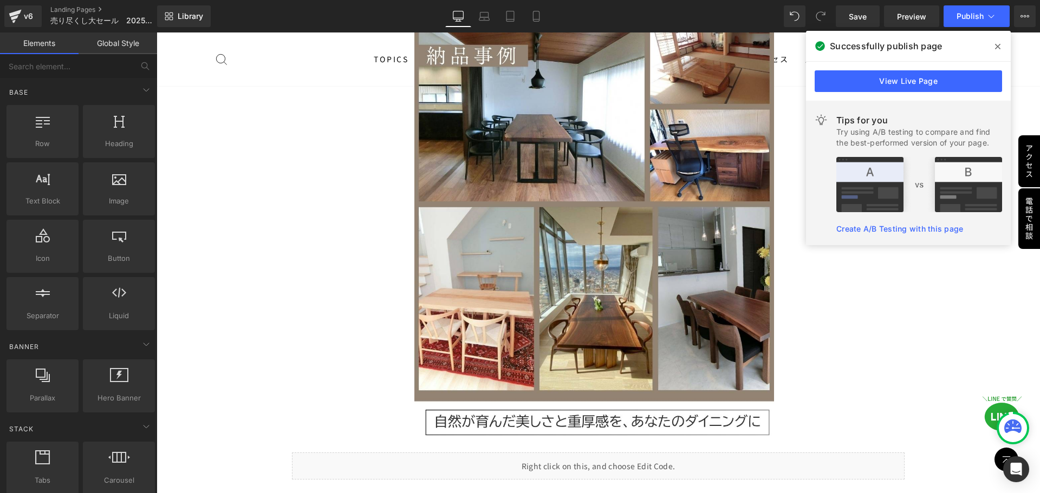
click at [895, 82] on link "View Live Page" at bounding box center [908, 81] width 187 height 22
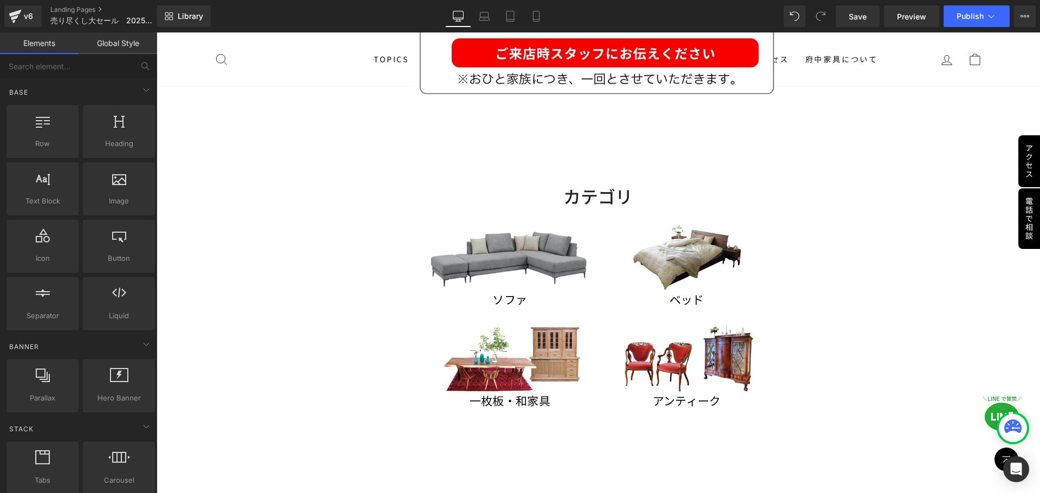
scroll to position [1183, 0]
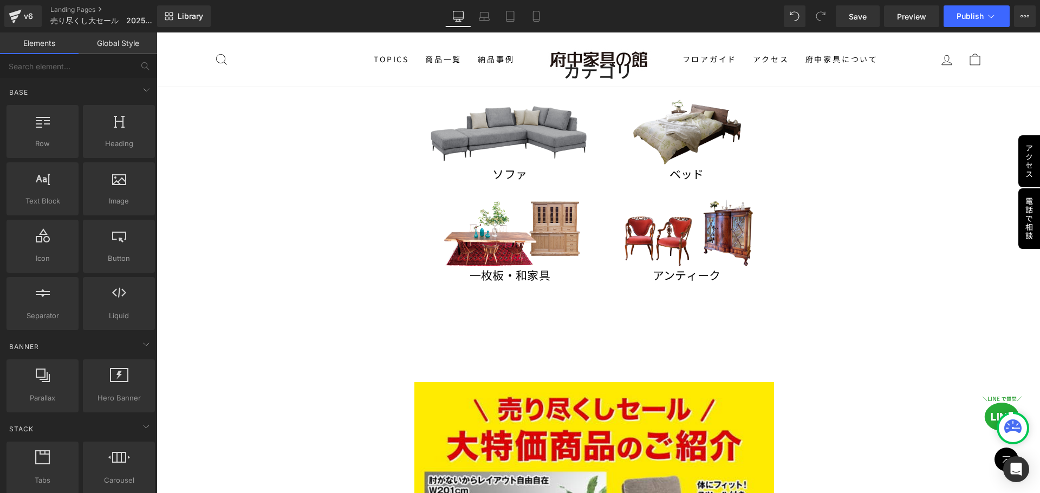
click at [986, 19] on icon at bounding box center [991, 16] width 11 height 11
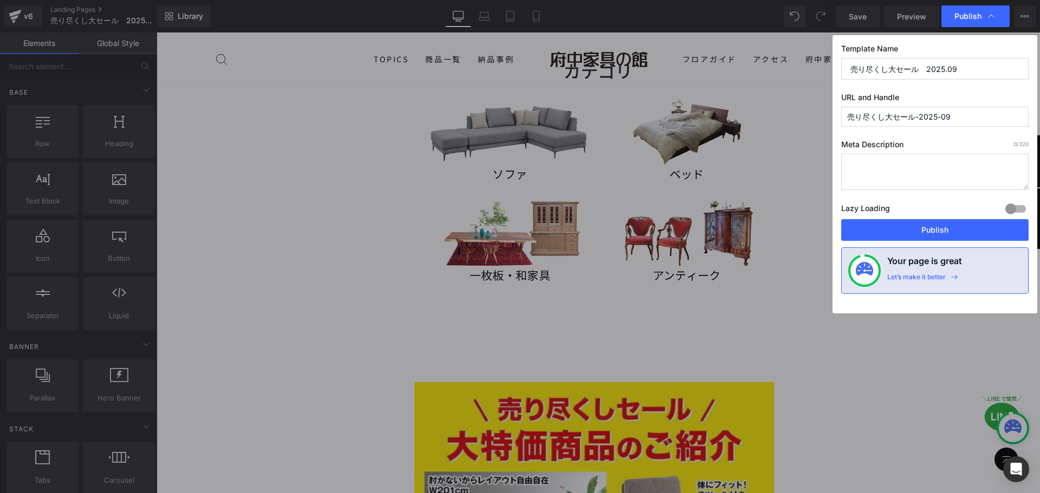
click at [958, 115] on input "売り尽くし大セール-2025-09" at bounding box center [934, 117] width 187 height 20
drag, startPoint x: 966, startPoint y: 115, endPoint x: 802, endPoint y: 108, distance: 164.3
click at [802, 108] on div "Publish Template Name 売り尽くし大セール　2025.09 URL and Handle 売り尽くし大セール-2025-09 Meta D…" at bounding box center [520, 246] width 1040 height 493
type input "bigsale202509"
drag, startPoint x: 937, startPoint y: 232, endPoint x: 552, endPoint y: 213, distance: 385.0
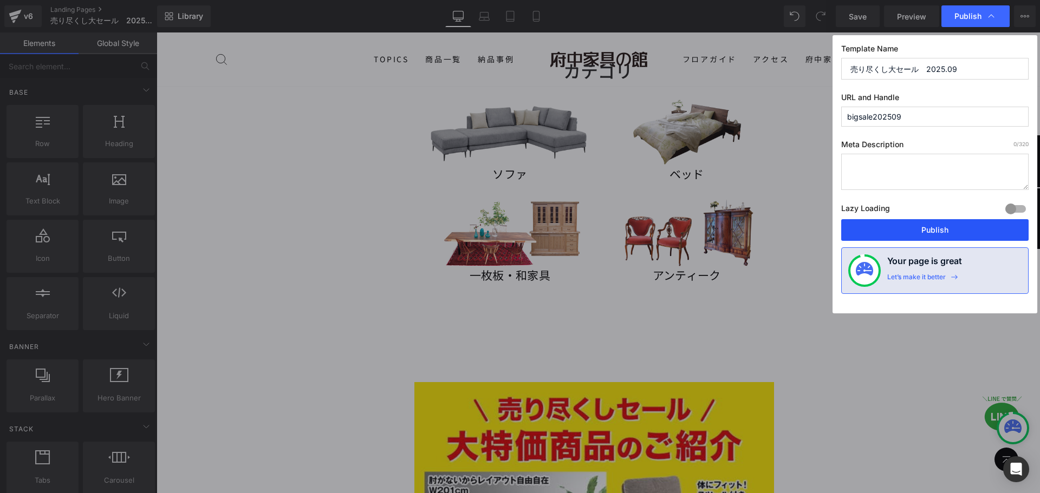
click at [937, 232] on button "Publish" at bounding box center [934, 230] width 187 height 22
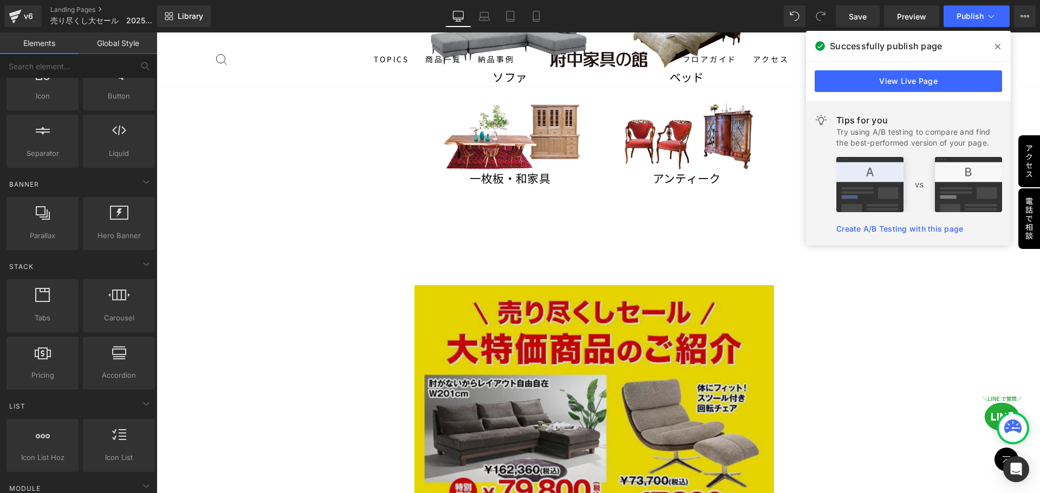
scroll to position [1345, 0]
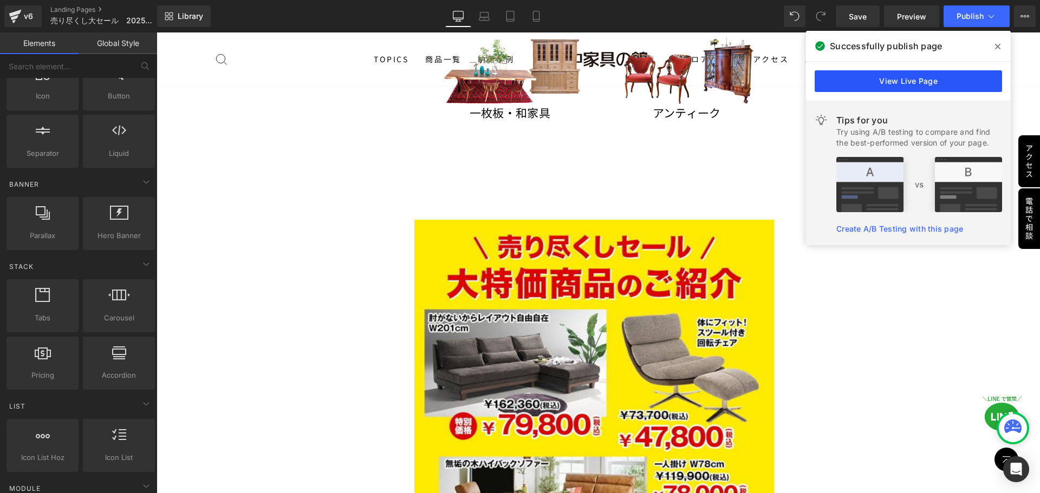
click at [931, 87] on link "View Live Page" at bounding box center [908, 81] width 187 height 22
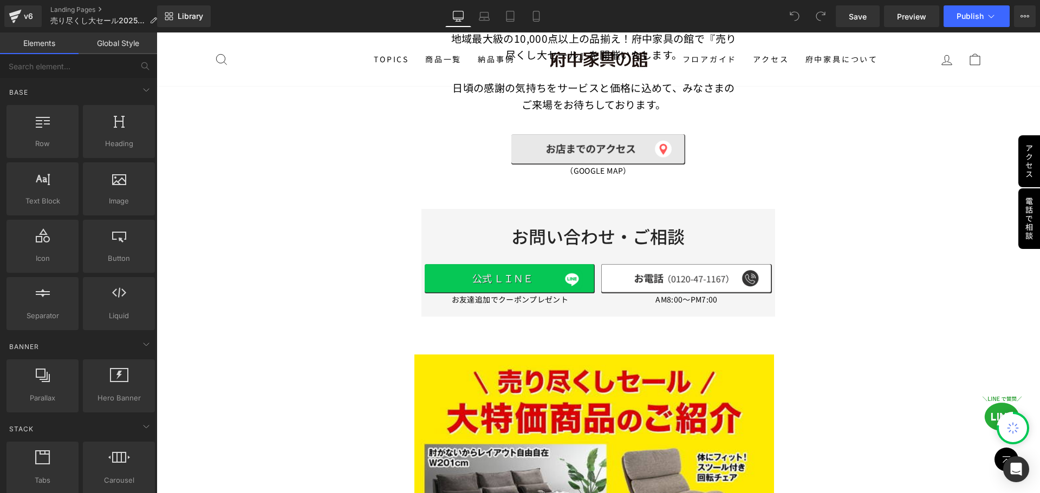
scroll to position [704, 0]
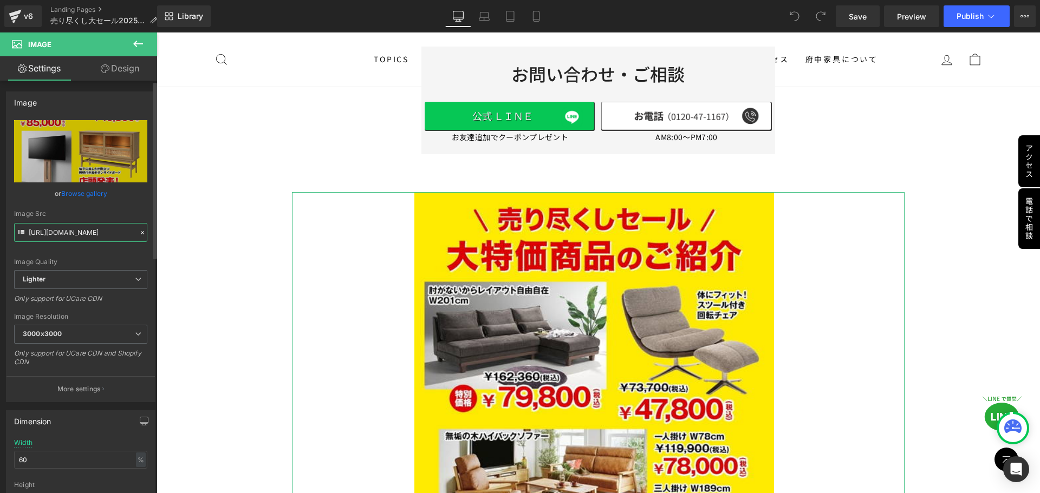
click at [109, 235] on input "https://ucarecdn.com/9e38dcaa-20f7-4fe5-b72d-817088d65569/-/format/auto/-/previ…" at bounding box center [80, 232] width 133 height 19
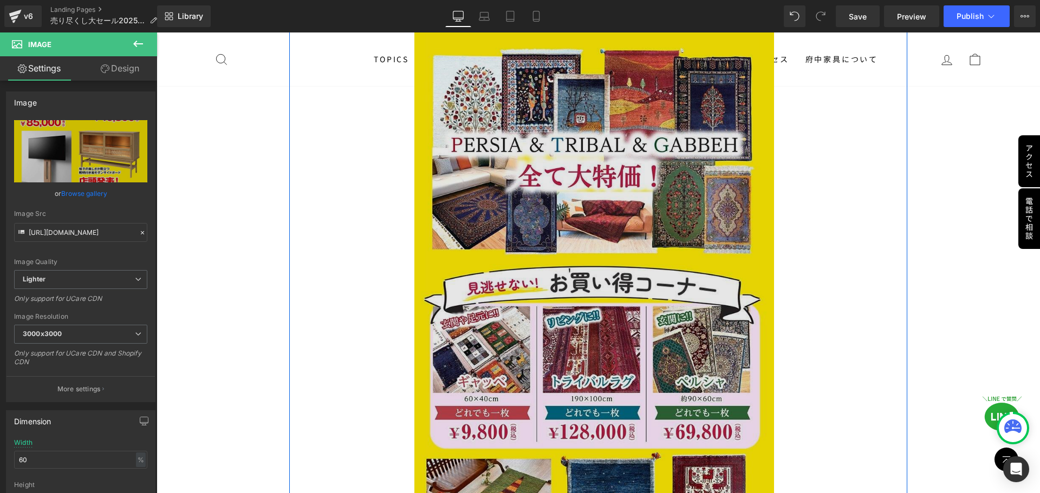
scroll to position [2871, 0]
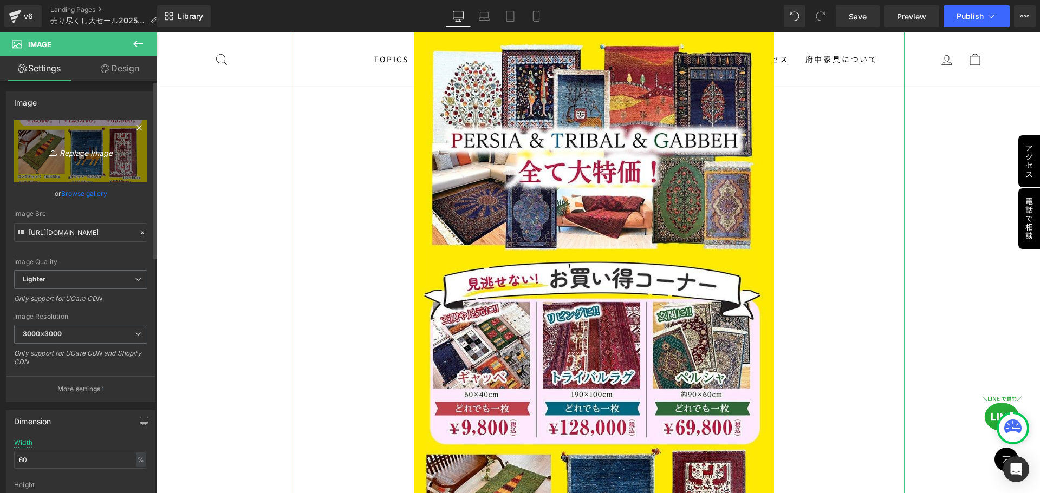
click at [84, 151] on icon "Replace Image" at bounding box center [80, 152] width 87 height 14
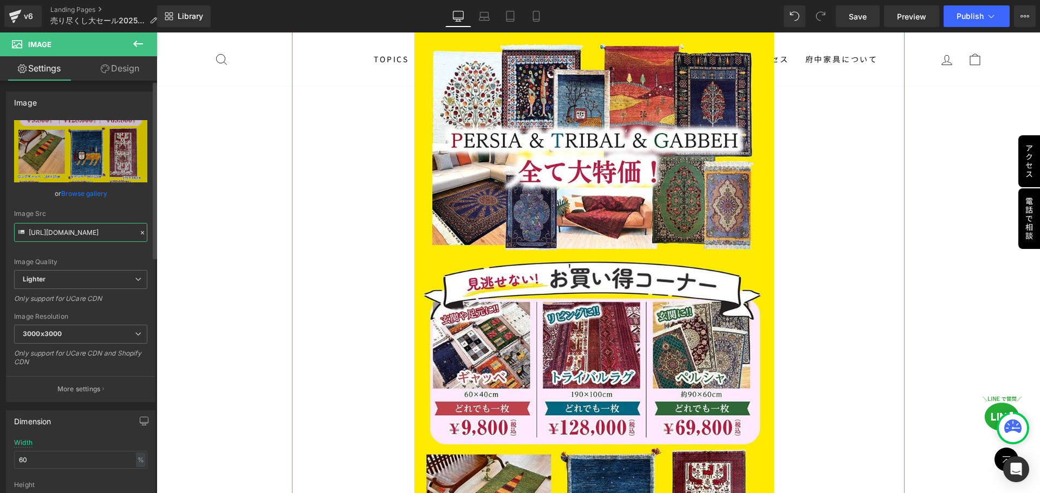
click at [108, 237] on input "https://ucarecdn.com/6429d453-7827-46ca-a068-71cb0ceb4983/-/format/auto/-/previ…" at bounding box center [80, 232] width 133 height 19
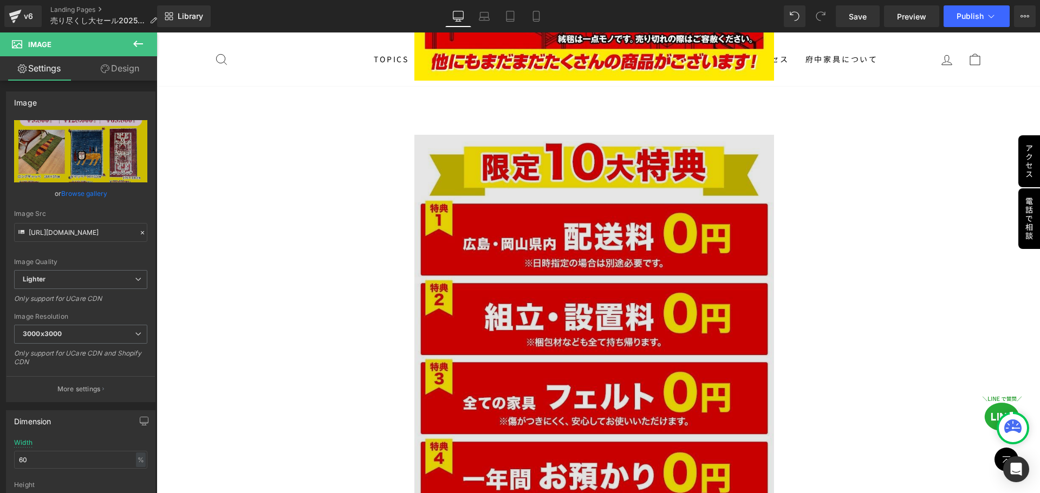
scroll to position [3900, 0]
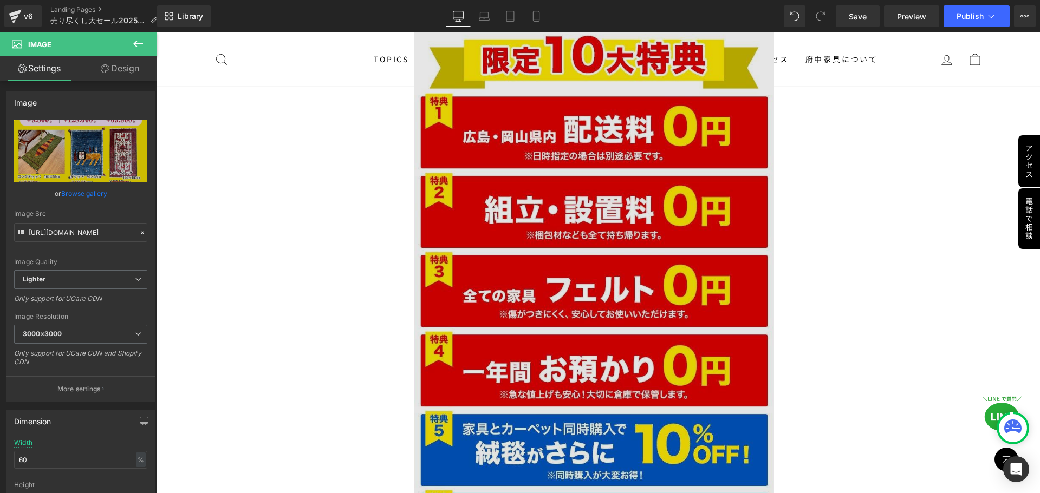
click at [539, 325] on img at bounding box center [598, 459] width 368 height 863
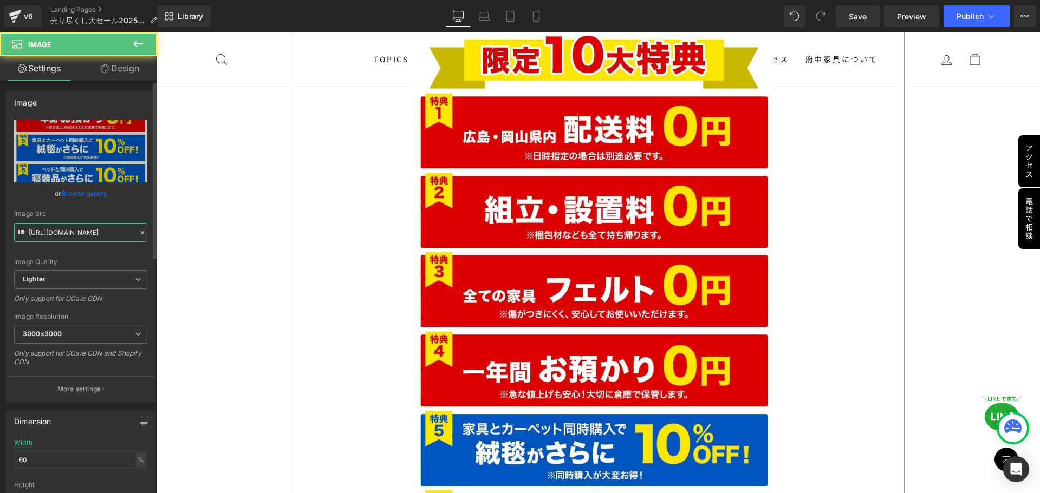
click at [40, 227] on input "https://ucarecdn.com/ce1ada24-578c-4f6c-b5bc-62bb874eb679/-/format/auto/-/previ…" at bounding box center [80, 232] width 133 height 19
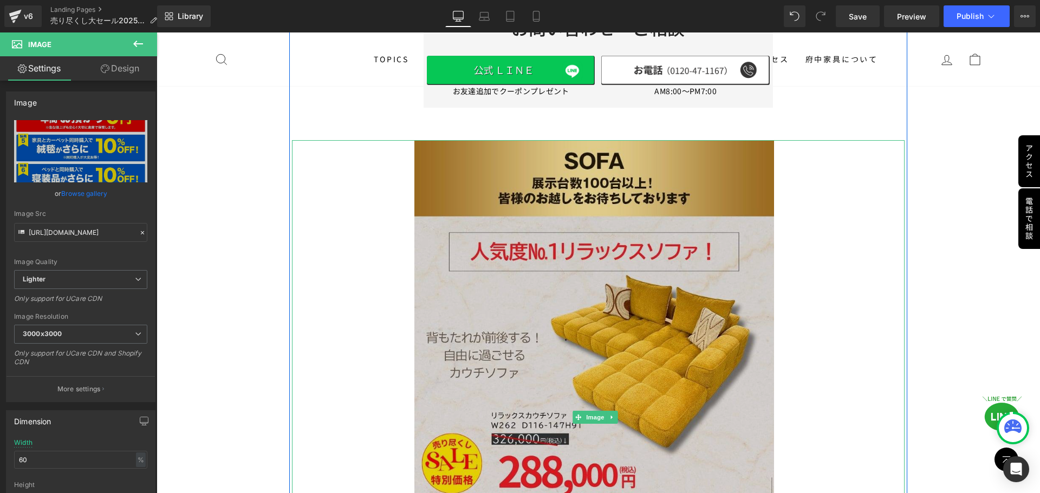
scroll to position [4983, 0]
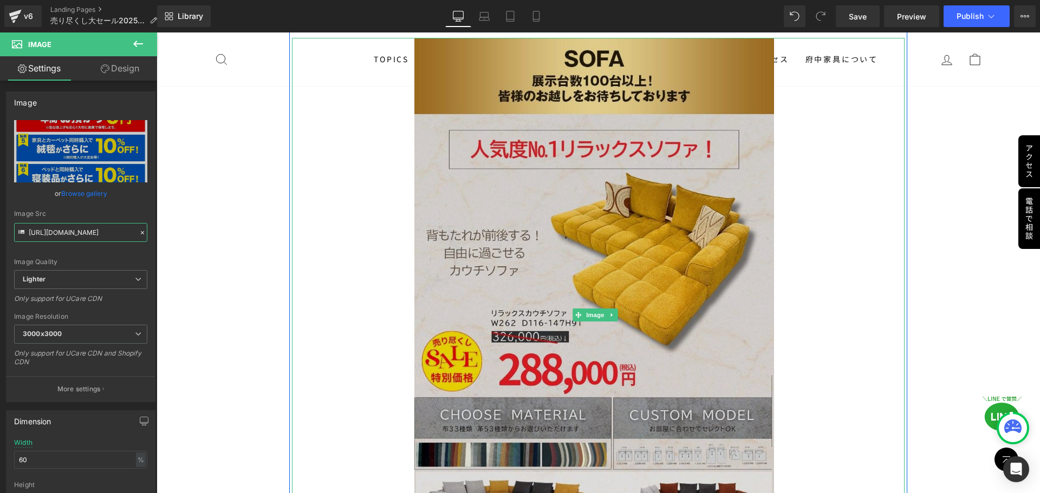
drag, startPoint x: 595, startPoint y: 275, endPoint x: 504, endPoint y: 265, distance: 91.5
click at [595, 309] on span "Image" at bounding box center [595, 315] width 23 height 13
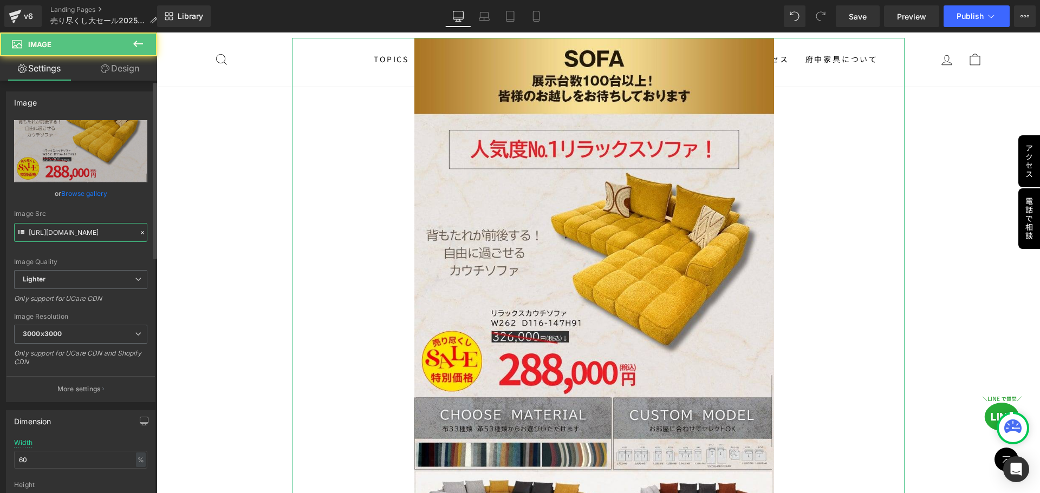
click at [93, 231] on input "https://ucarecdn.com/35f2505f-ac48-43aa-999d-9d38a5ddc6db/-/format/auto/-/previ…" at bounding box center [80, 232] width 133 height 19
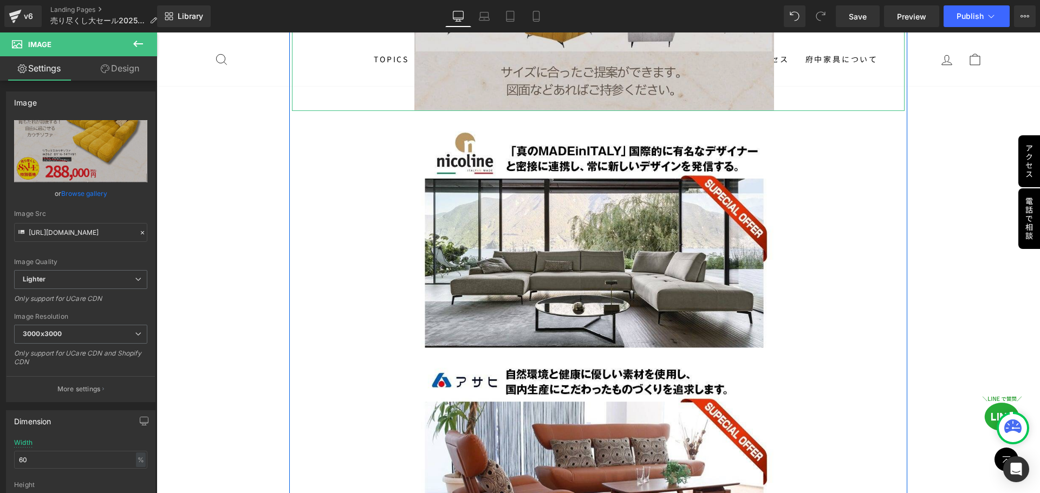
scroll to position [5470, 0]
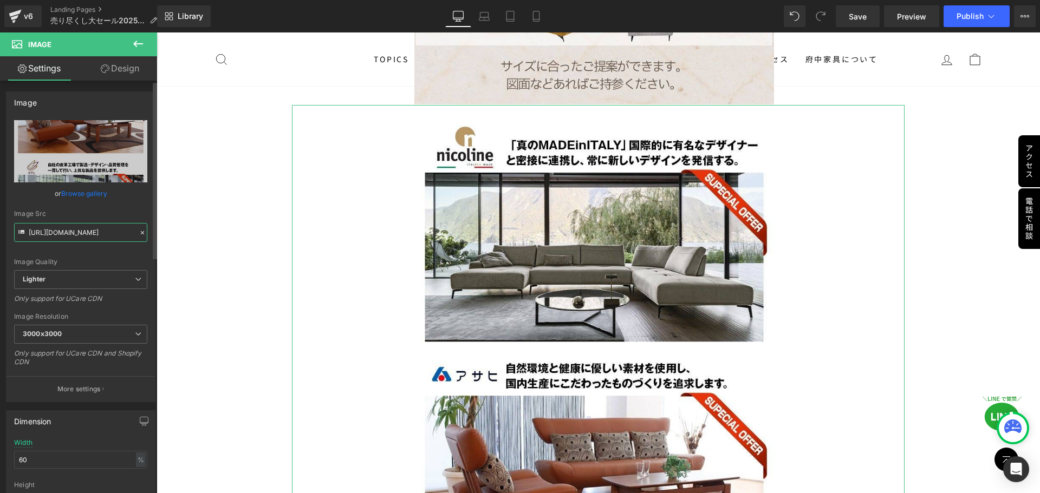
click at [90, 233] on input "https://ucarecdn.com/b114706b-4fd6-46c4-9e50-8107726718e5/-/format/auto/-/previ…" at bounding box center [80, 232] width 133 height 19
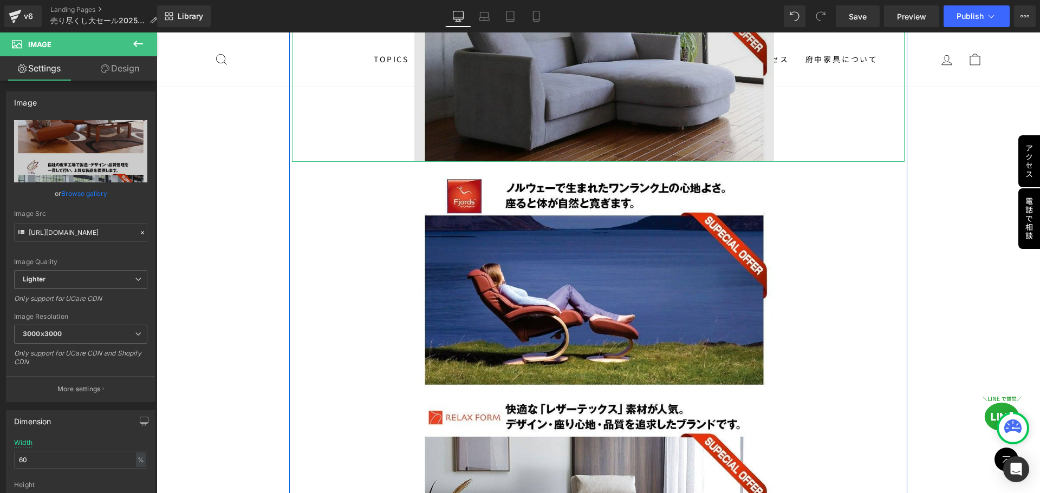
scroll to position [6337, 0]
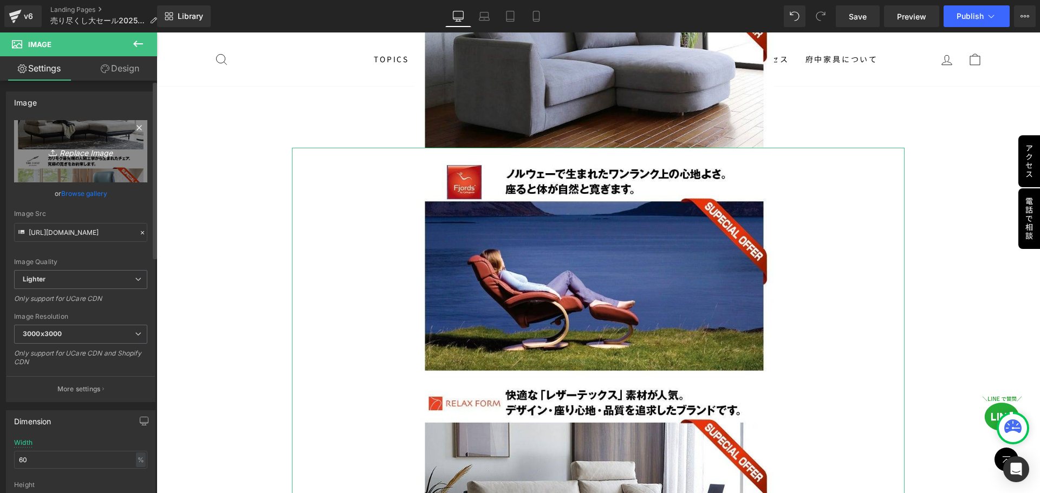
click at [77, 153] on icon "Replace Image" at bounding box center [80, 152] width 87 height 14
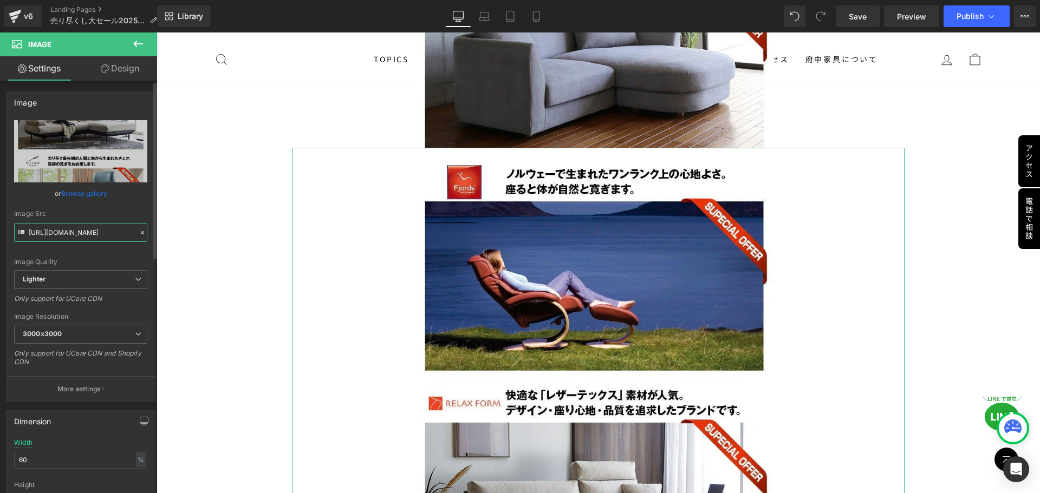
click at [96, 233] on input "https://ucarecdn.com/f979cc7e-2e1c-444e-9b46-e8d687d33d1a/-/format/auto/-/previ…" at bounding box center [80, 232] width 133 height 19
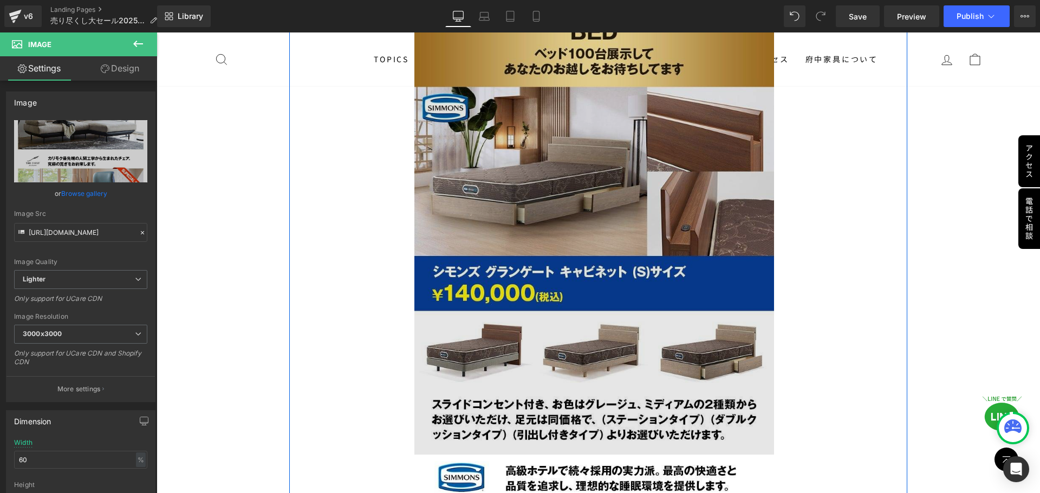
scroll to position [7420, 0]
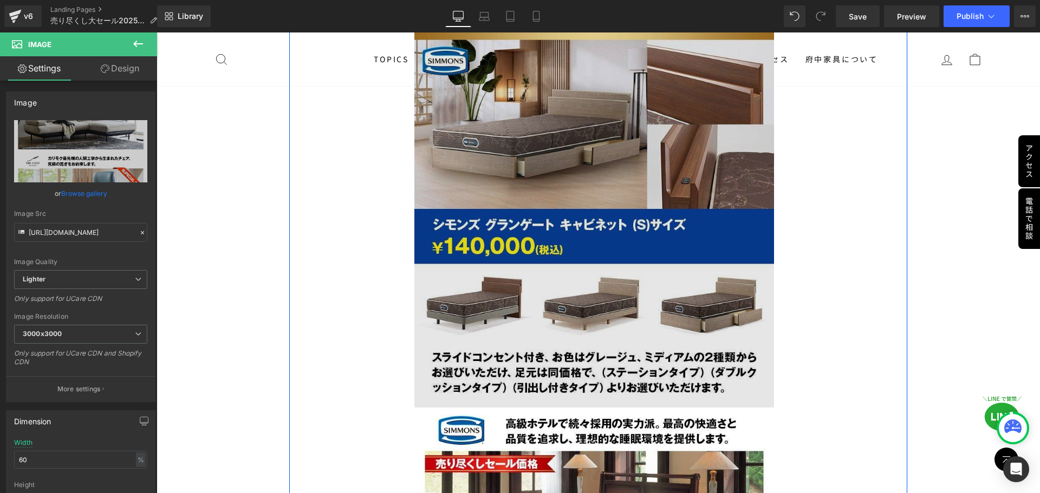
click at [592, 256] on img at bounding box center [598, 186] width 368 height 444
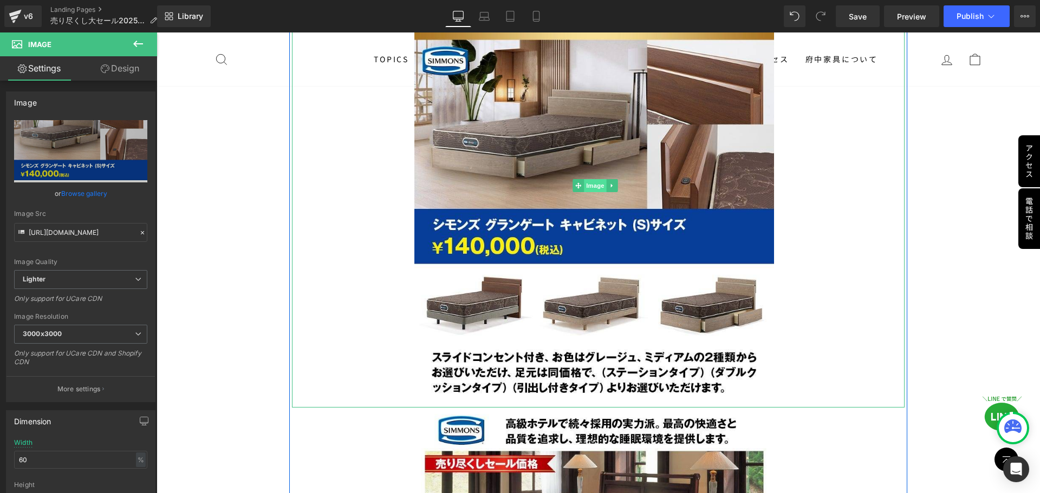
click at [596, 179] on span "Image" at bounding box center [595, 185] width 23 height 13
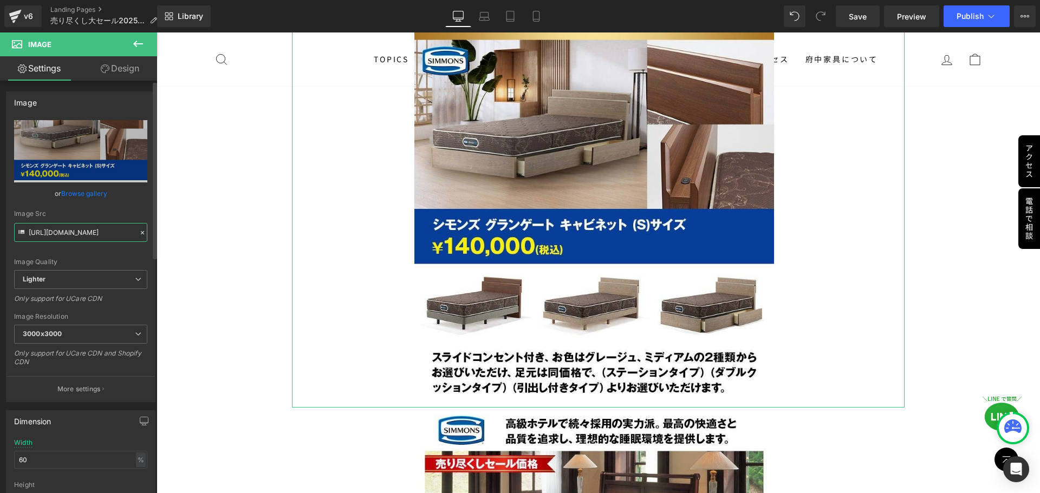
click at [122, 233] on input "https://ucarecdn.com/8907a635-fc8f-4789-9a4b-f7310bb0d3ad/-/format/auto/-/previ…" at bounding box center [80, 232] width 133 height 19
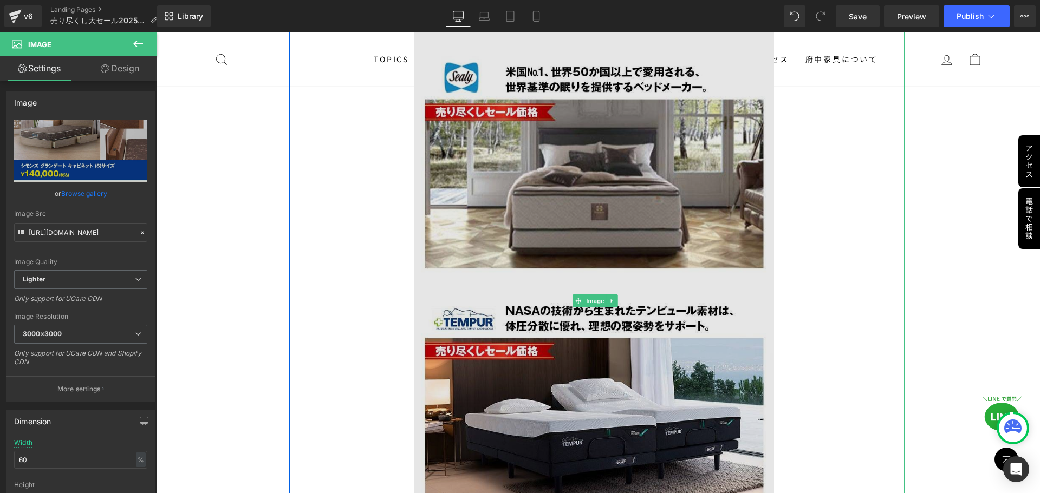
scroll to position [7908, 0]
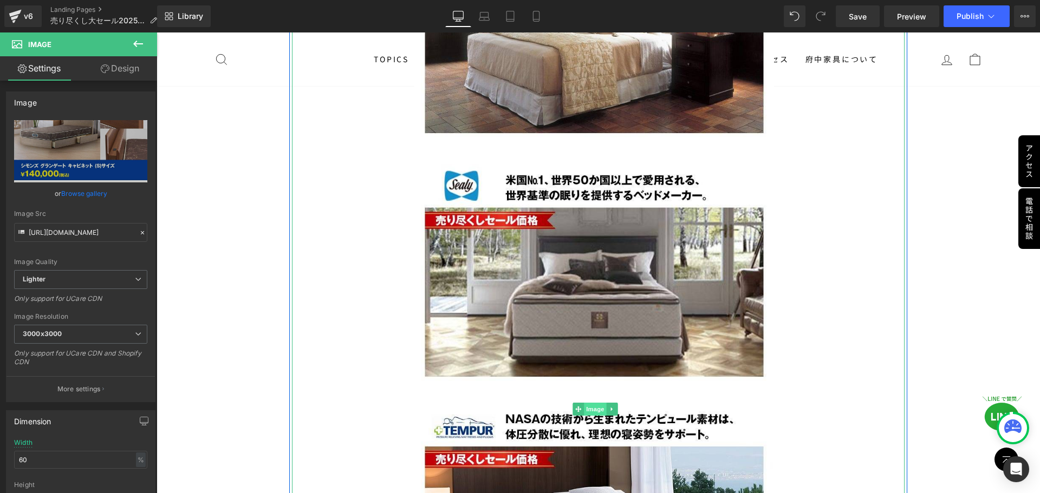
click at [596, 403] on span "Image" at bounding box center [595, 409] width 23 height 13
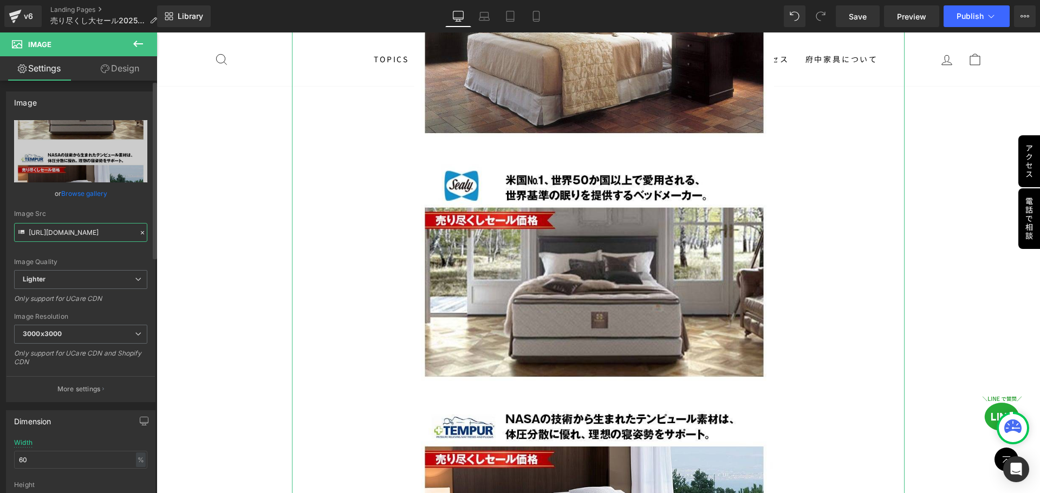
click at [126, 236] on input "https://ucarecdn.com/da13b780-6857-4e01-81e3-82d3434c1229/-/format/auto/-/previ…" at bounding box center [80, 232] width 133 height 19
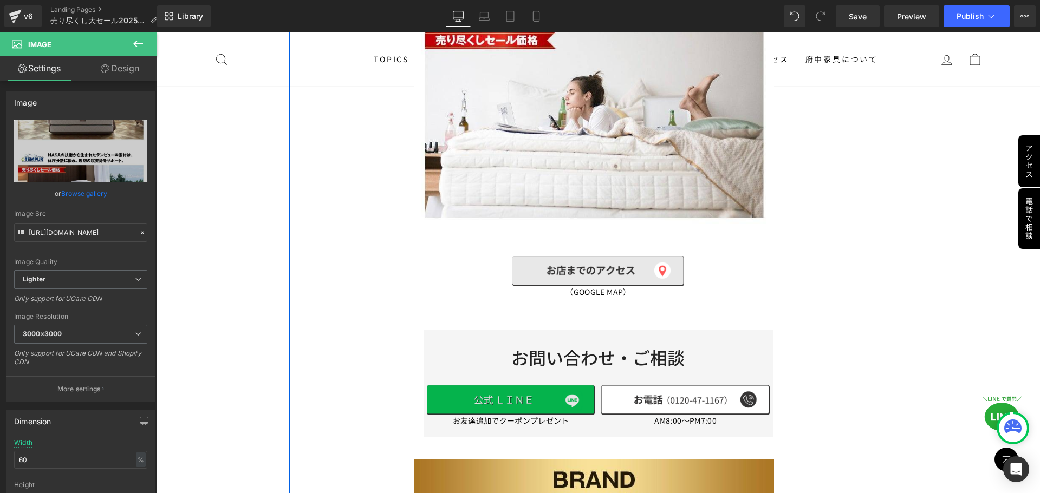
scroll to position [8666, 0]
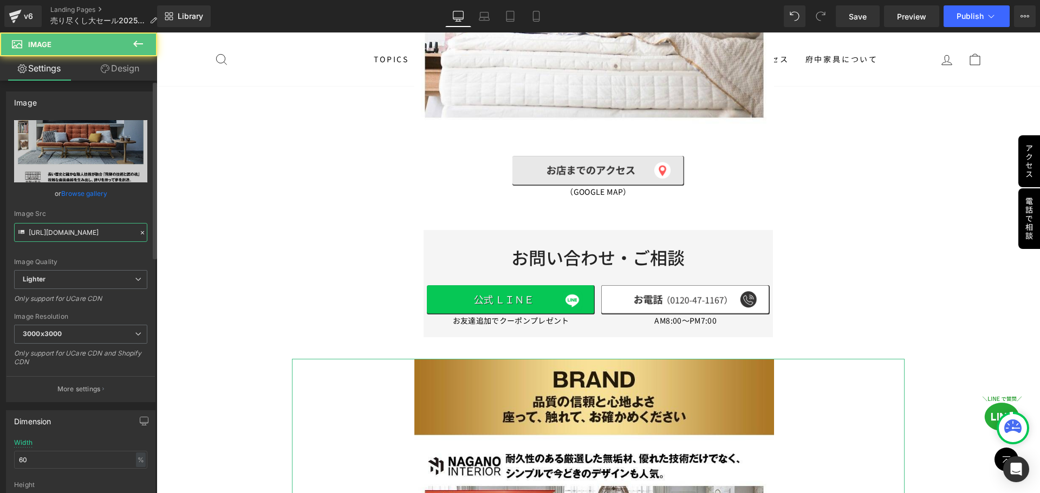
click at [94, 236] on input "https://ucarecdn.com/4aa10a65-9165-4ea4-ac90-167dd32cfd5c/-/format/auto/-/previ…" at bounding box center [80, 232] width 133 height 19
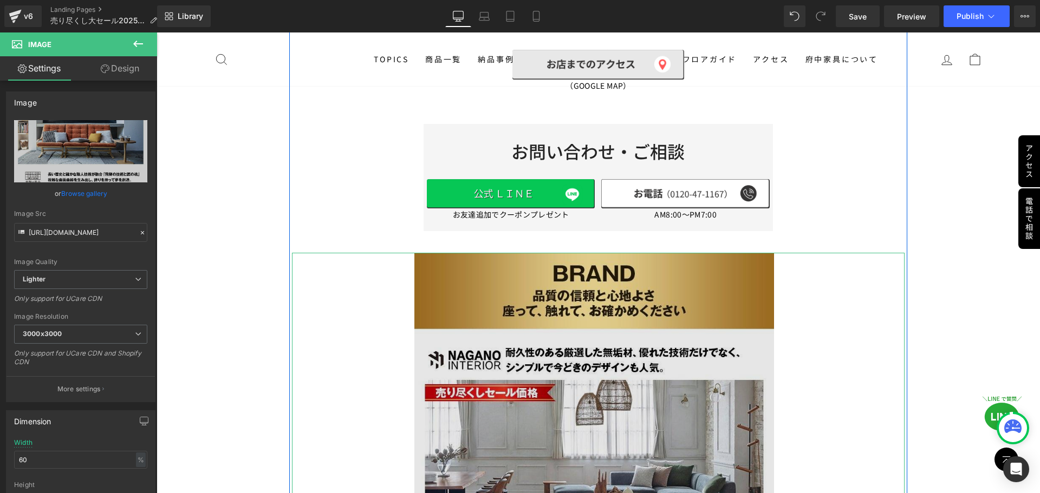
scroll to position [8774, 0]
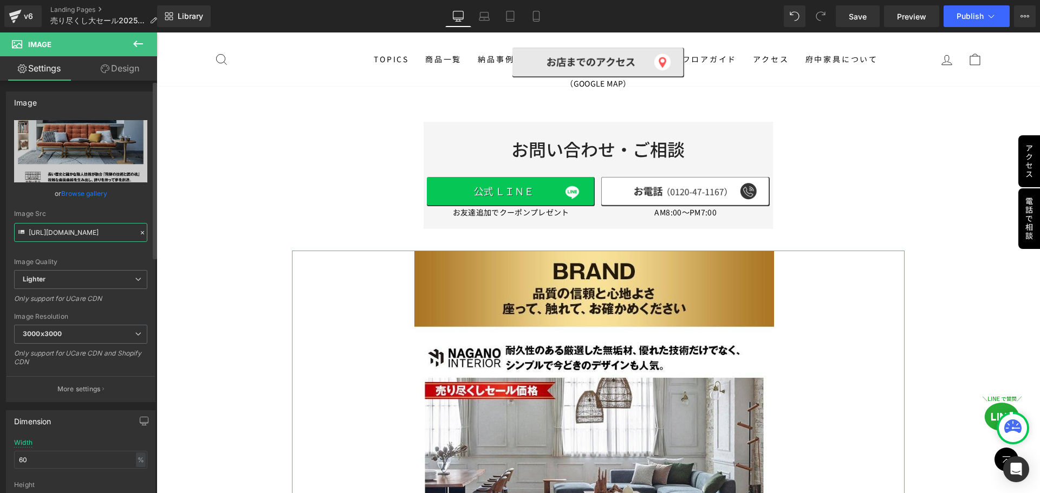
click at [114, 231] on input "https://ucarecdn.com/4aa10a65-9165-4ea4-ac90-167dd32cfd5c/-/format/auto/-/previ…" at bounding box center [80, 232] width 133 height 19
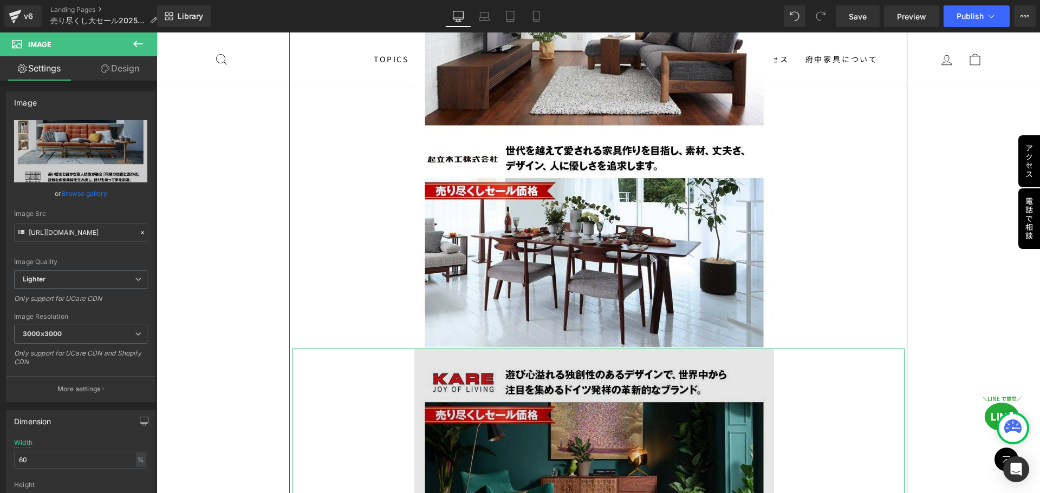
scroll to position [9749, 0]
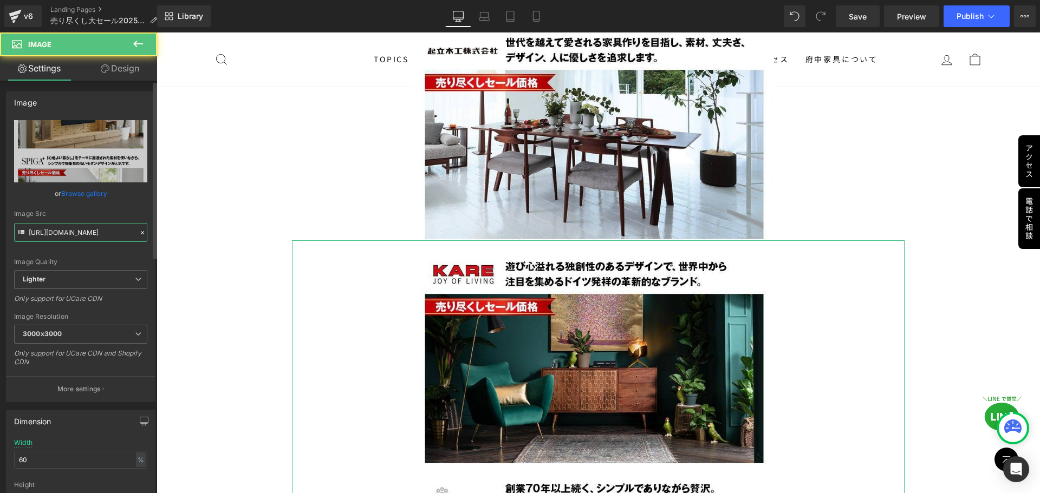
click at [123, 230] on input "https://ucarecdn.com/6bacc449-f5ab-4b7c-96e0-ae33078c76e9/-/format/auto/-/previ…" at bounding box center [80, 232] width 133 height 19
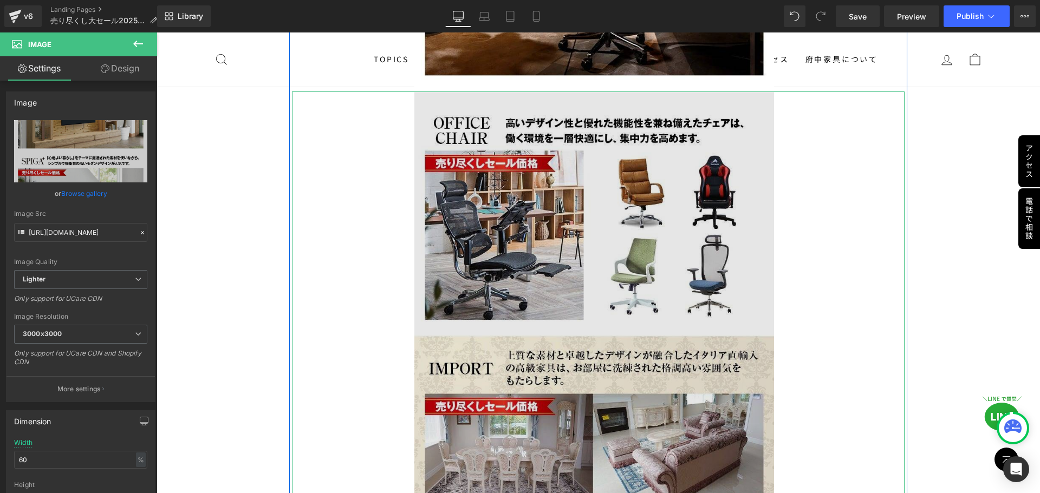
scroll to position [10832, 0]
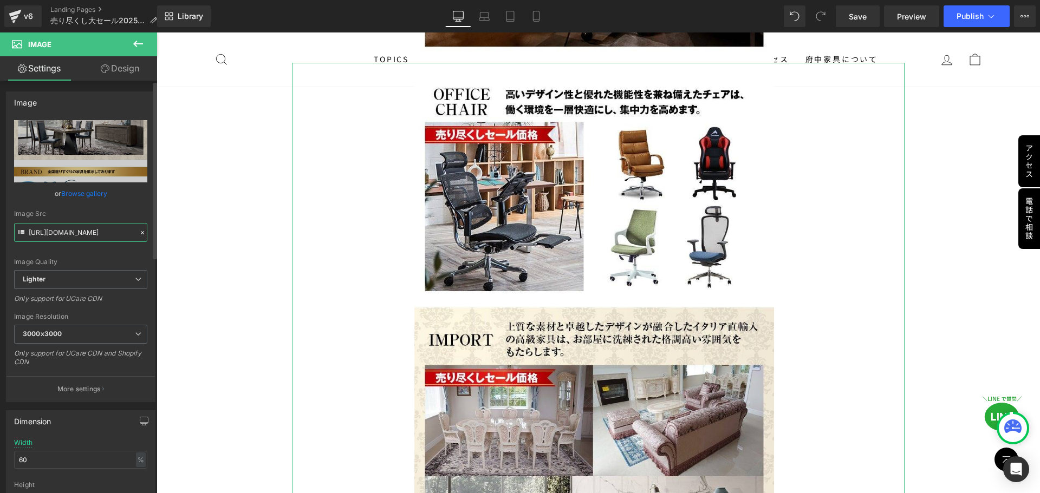
click at [83, 230] on input "https://ucarecdn.com/c31579fe-fdd7-4a31-9e0e-6db89040b596/-/format/auto/-/previ…" at bounding box center [80, 232] width 133 height 19
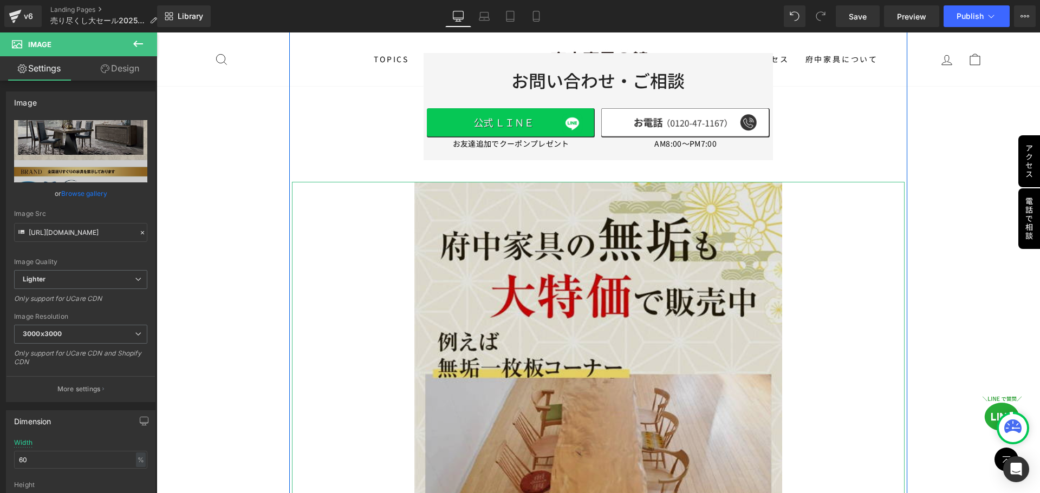
scroll to position [11970, 0]
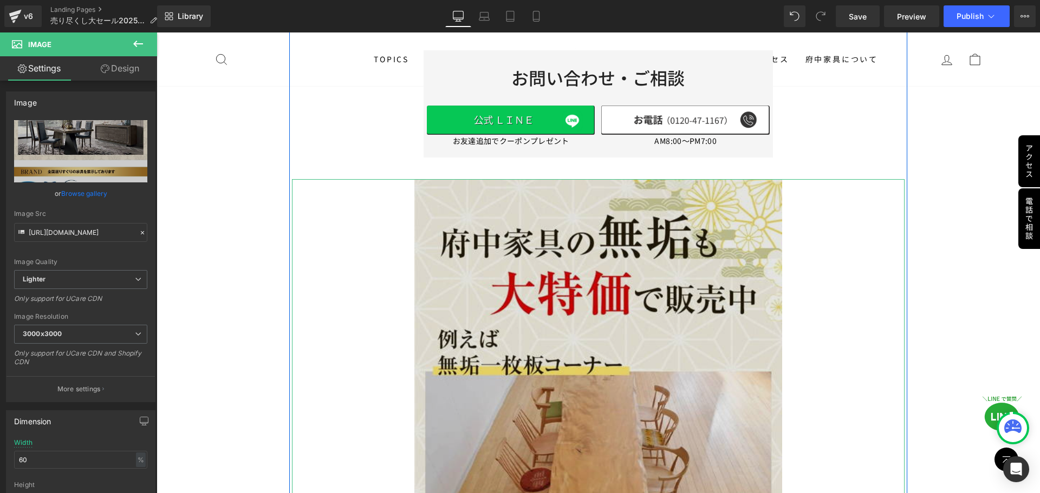
drag, startPoint x: 622, startPoint y: 378, endPoint x: 567, endPoint y: 367, distance: 55.8
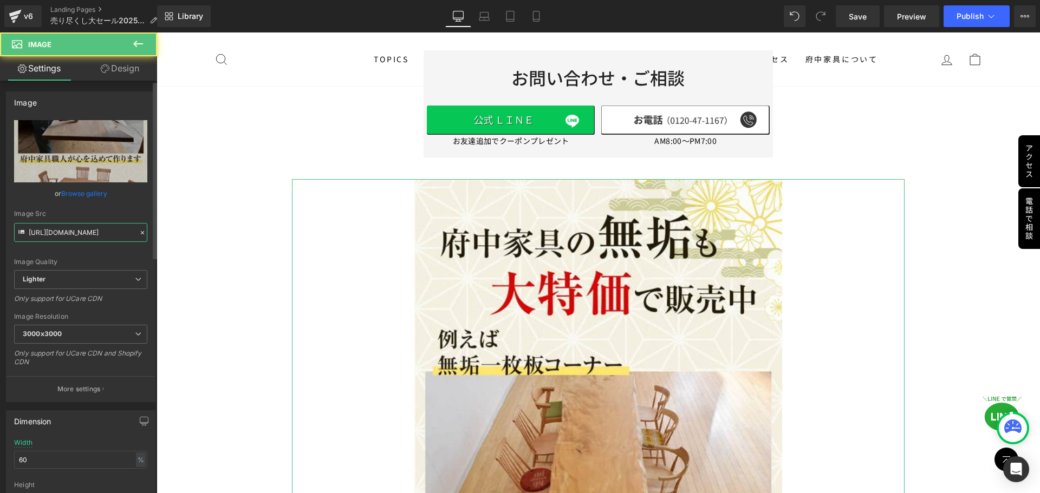
click at [106, 234] on input "https://ucarecdn.com/3e1d00c7-a07e-4593-a3cc-9396d0dae926/-/format/auto/-/previ…" at bounding box center [80, 232] width 133 height 19
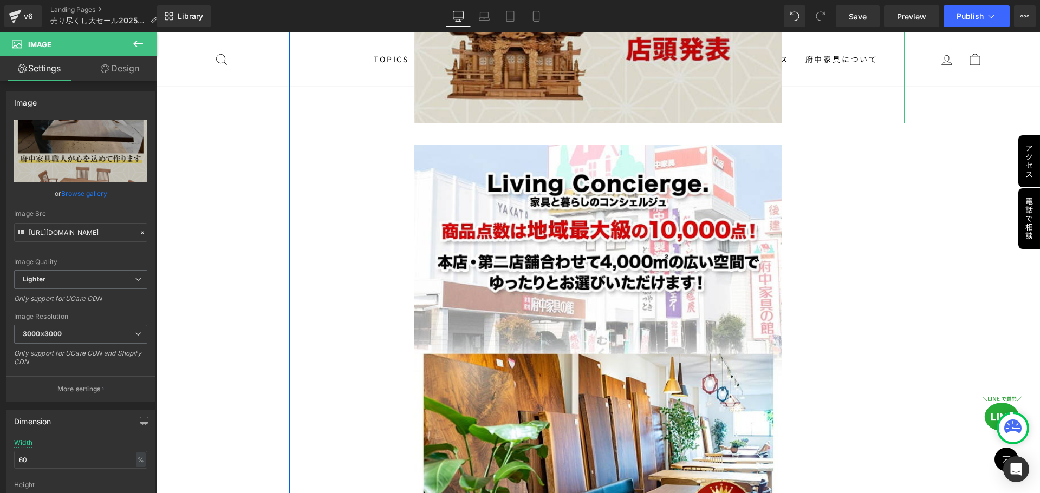
scroll to position [14190, 0]
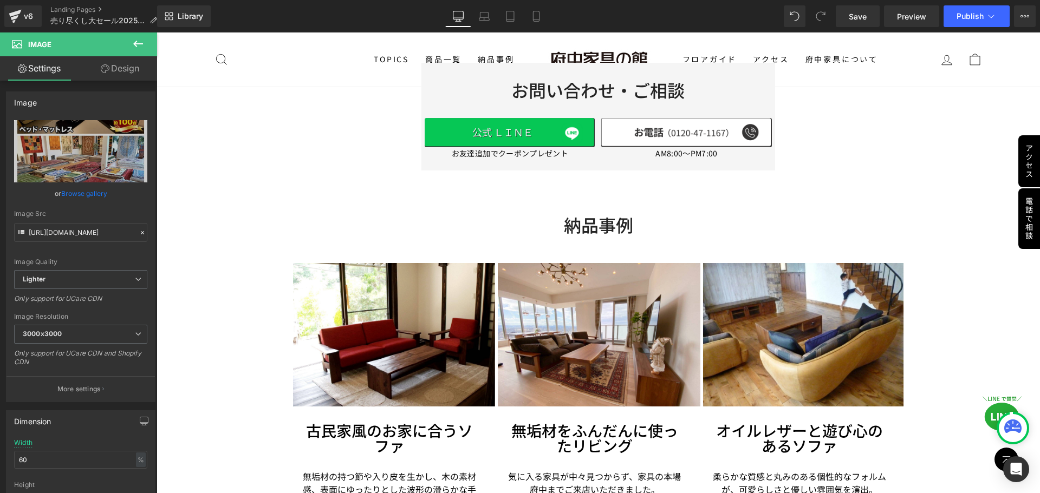
scroll to position [16086, 0]
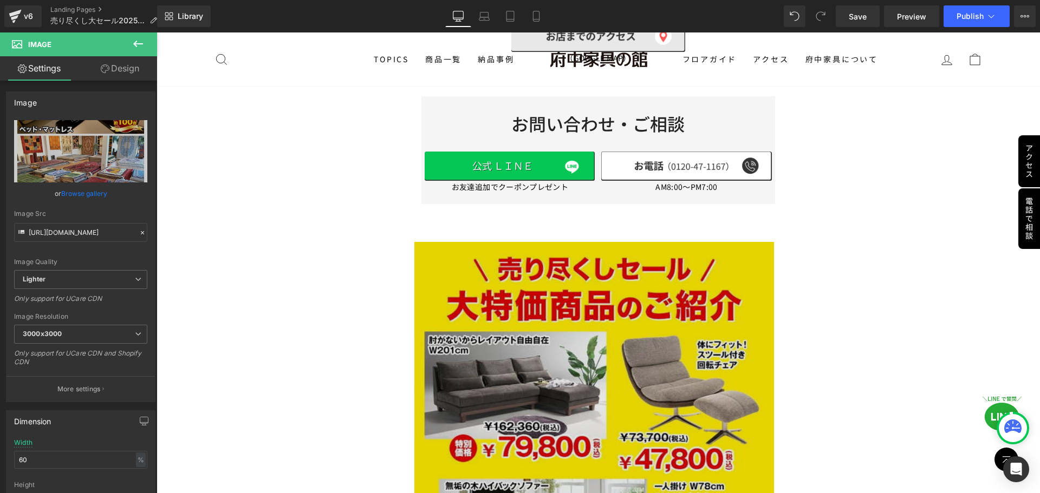
scroll to position [571, 0]
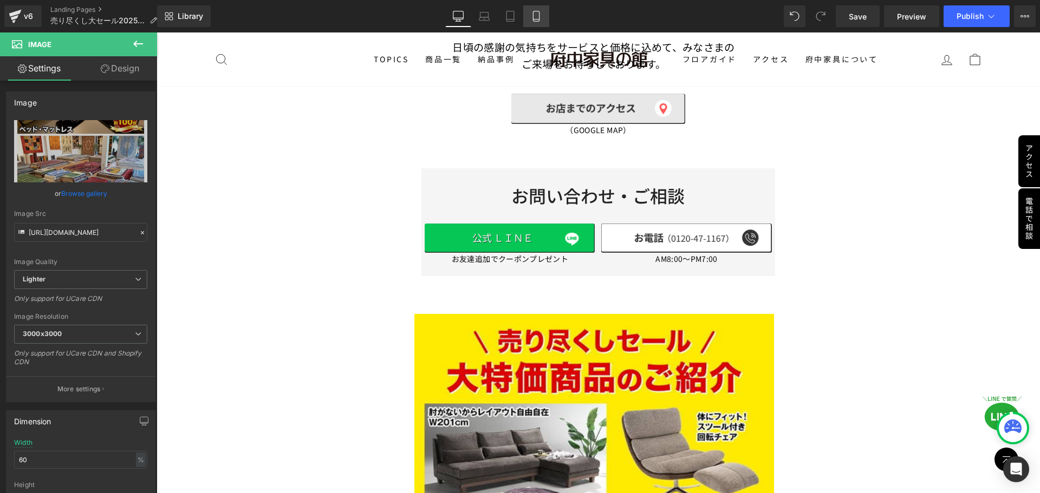
click at [541, 15] on icon at bounding box center [536, 16] width 11 height 11
type input "100"
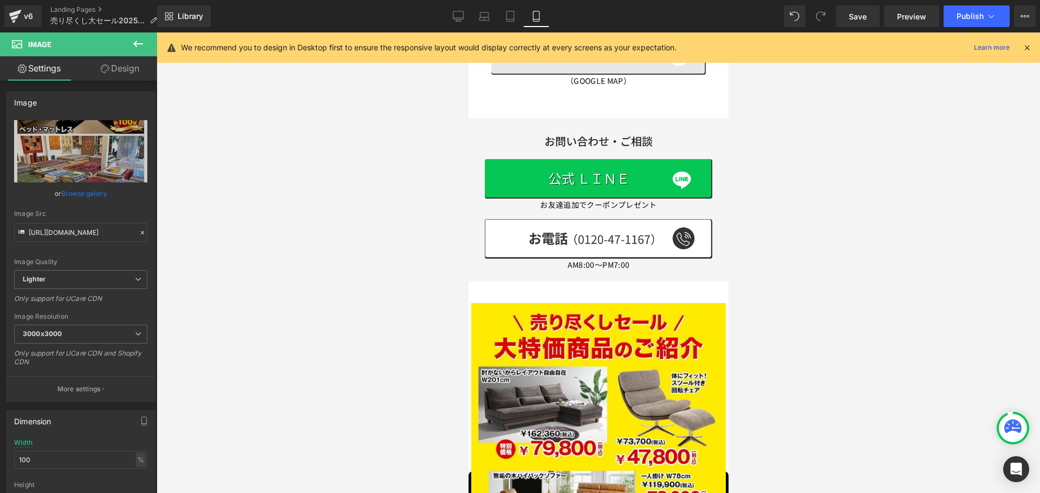
scroll to position [488, 0]
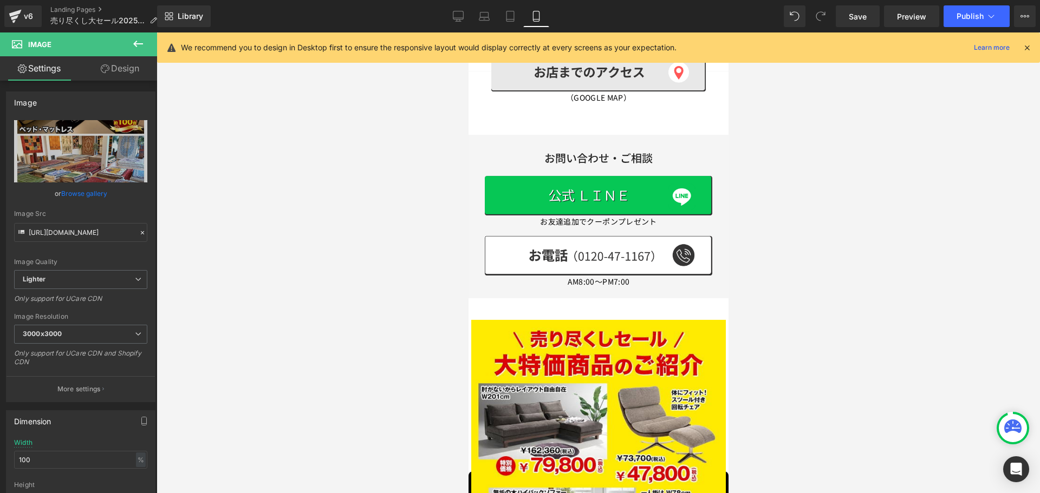
drag, startPoint x: 724, startPoint y: 202, endPoint x: 1190, endPoint y: 94, distance: 478.6
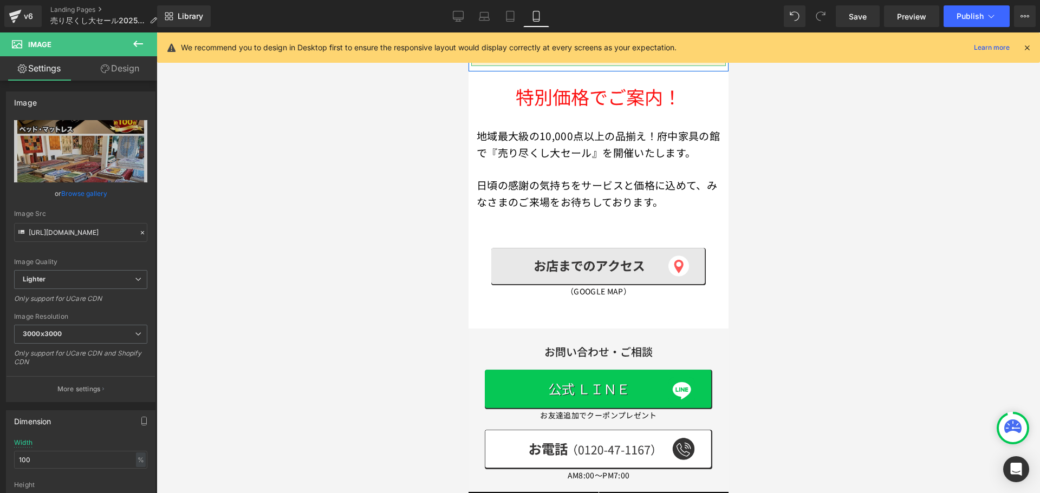
scroll to position [379, 0]
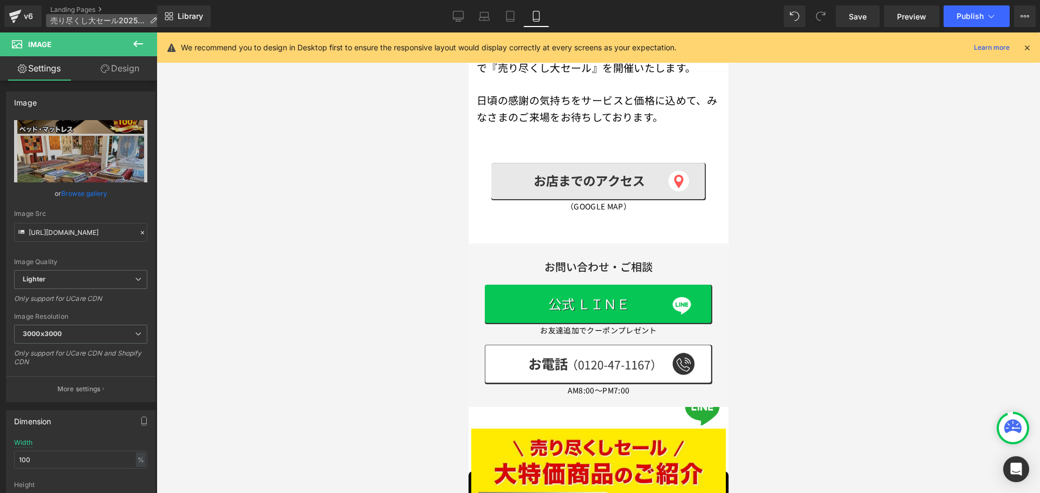
click at [153, 21] on icon at bounding box center [153, 21] width 8 height 8
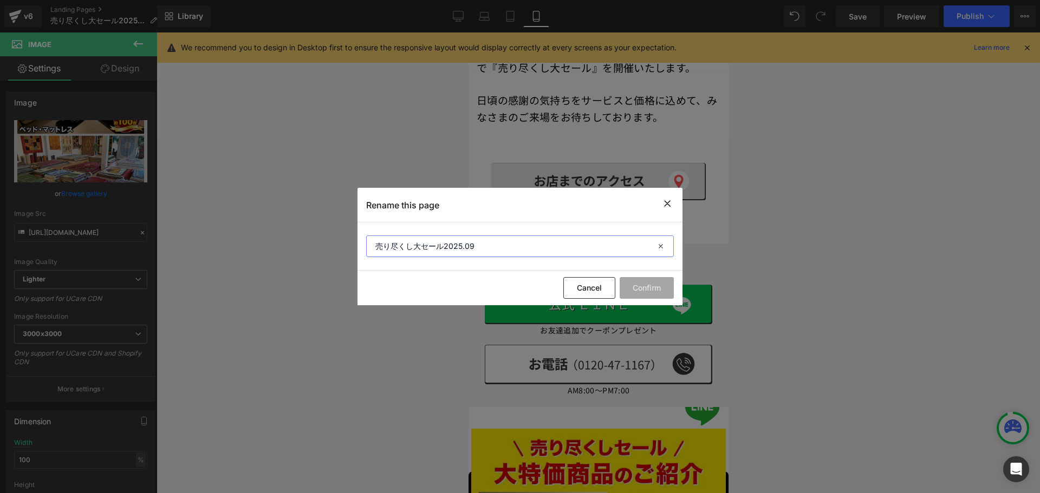
click at [509, 250] on input "売り尽くし大セール2025.09" at bounding box center [520, 247] width 308 height 22
type input "売り尽くし大セール2025.09消す"
click at [640, 291] on button "Confirm" at bounding box center [647, 288] width 54 height 22
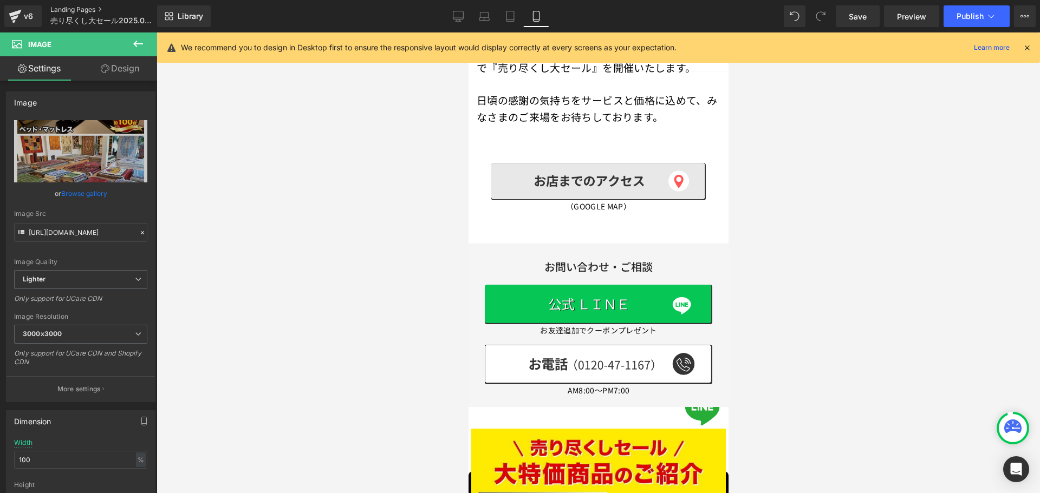
click at [84, 10] on link "Landing Pages" at bounding box center [112, 9] width 125 height 9
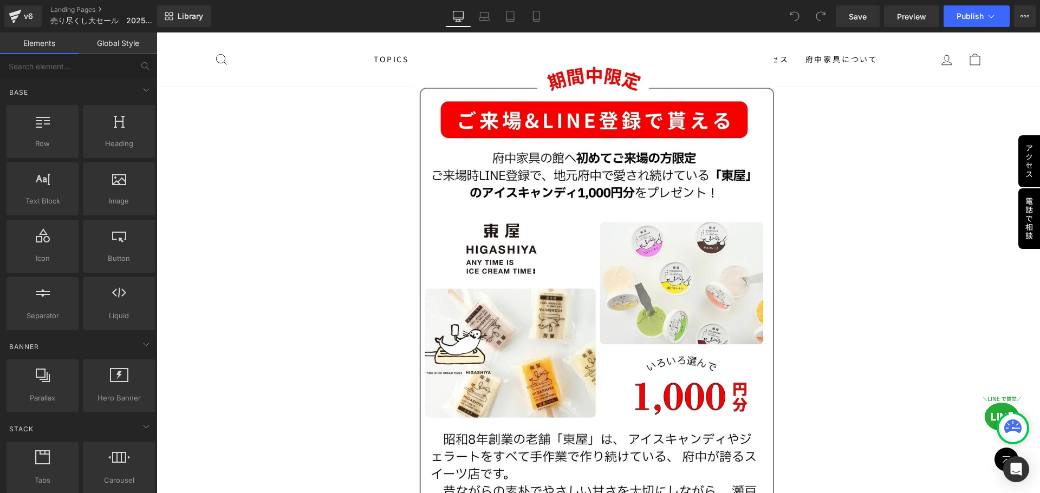
scroll to position [217, 0]
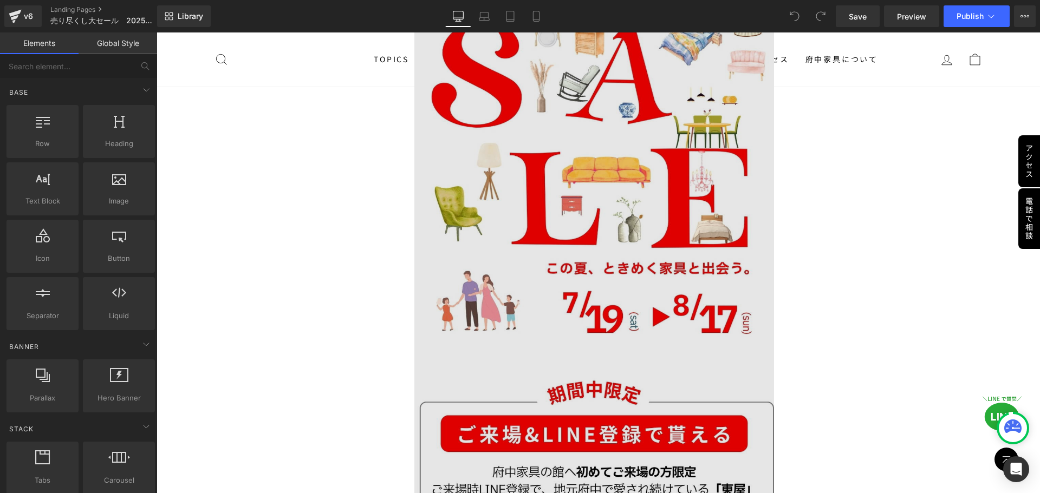
click at [633, 225] on img at bounding box center [598, 444] width 368 height 1021
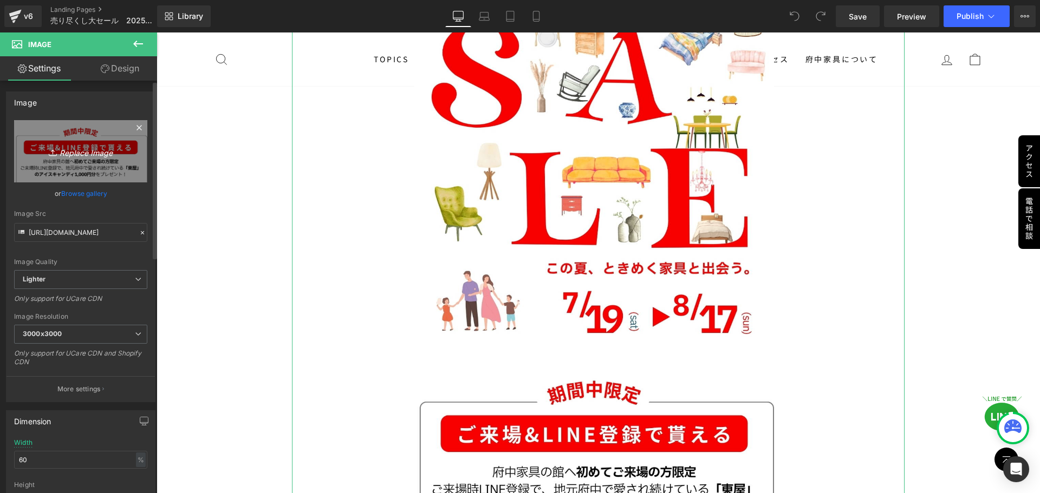
click at [95, 154] on icon "Replace Image" at bounding box center [80, 152] width 87 height 14
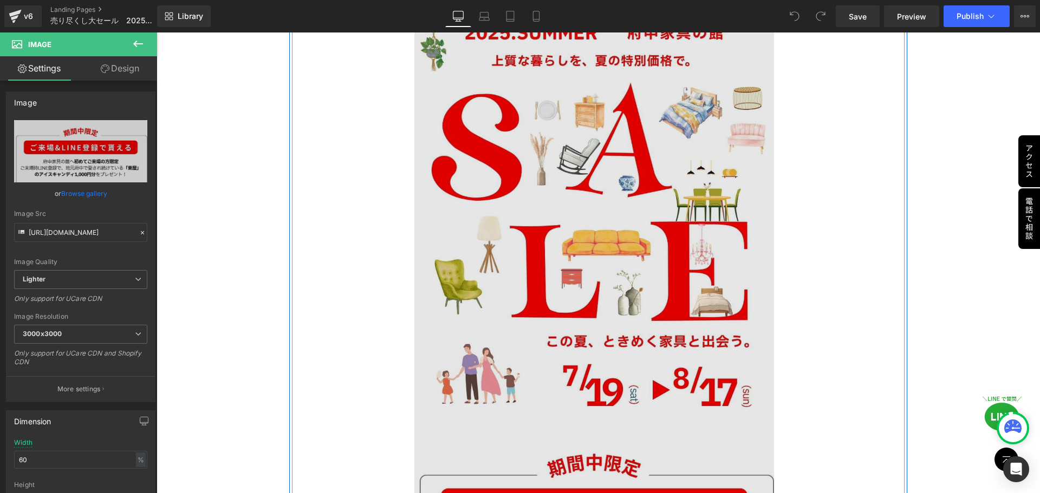
scroll to position [162, 0]
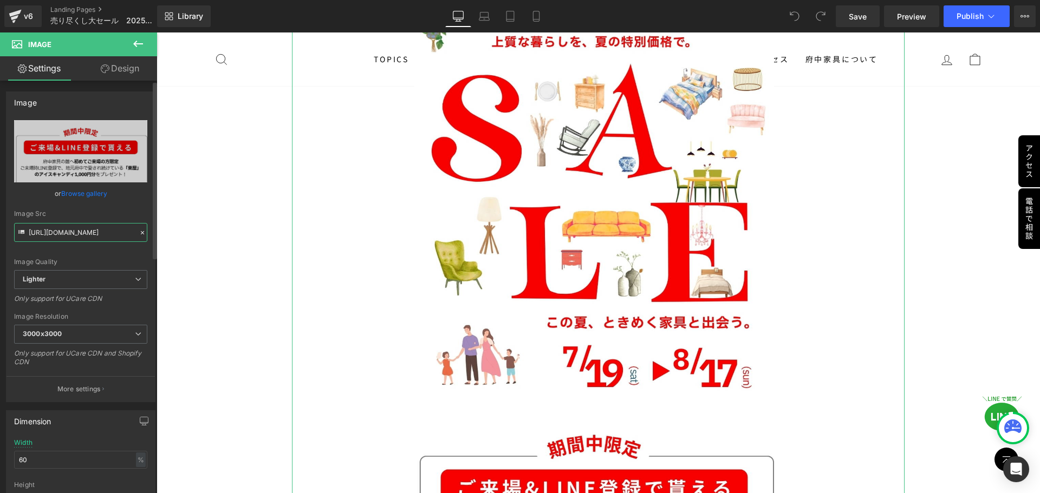
click at [88, 232] on input "[URL][DOMAIN_NAME]" at bounding box center [80, 232] width 133 height 19
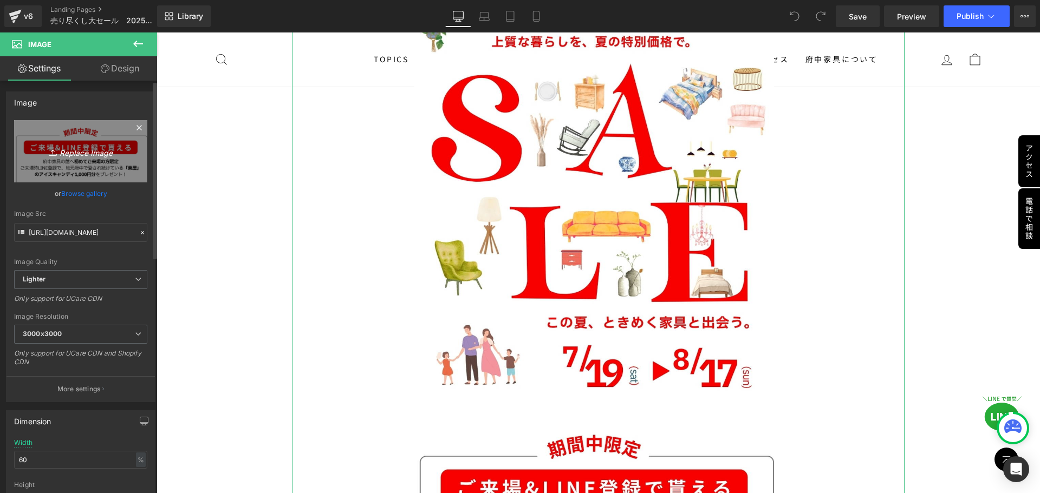
click at [99, 162] on link "Replace Image" at bounding box center [80, 151] width 133 height 62
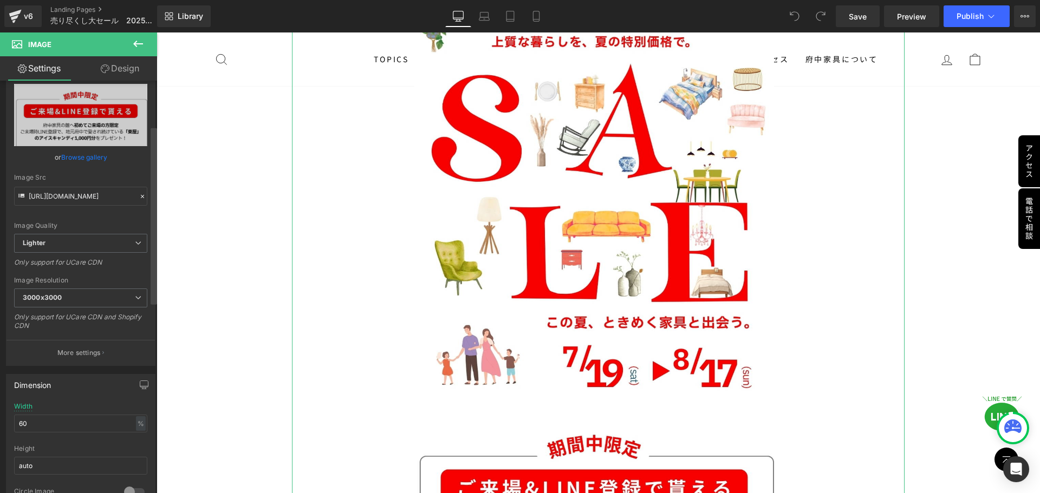
scroll to position [0, 0]
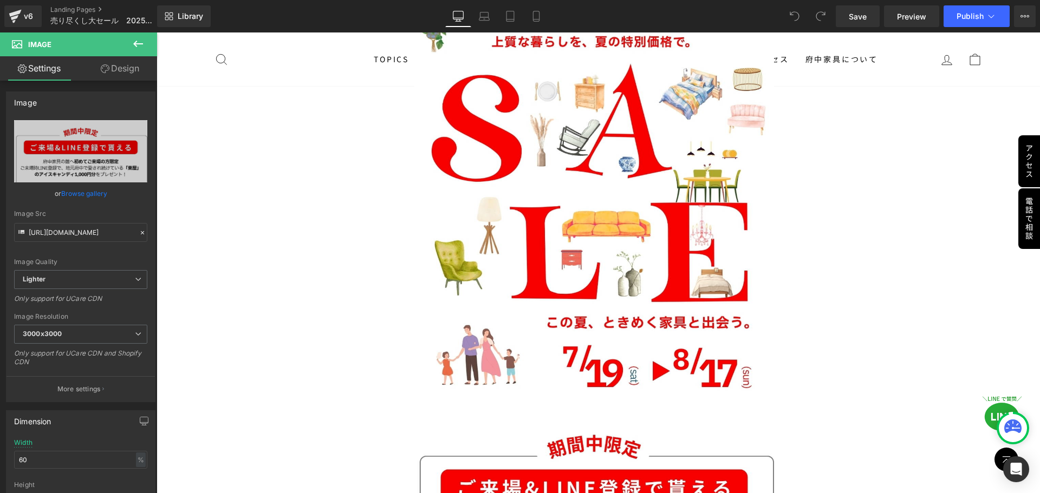
click at [145, 45] on button at bounding box center [138, 44] width 38 height 24
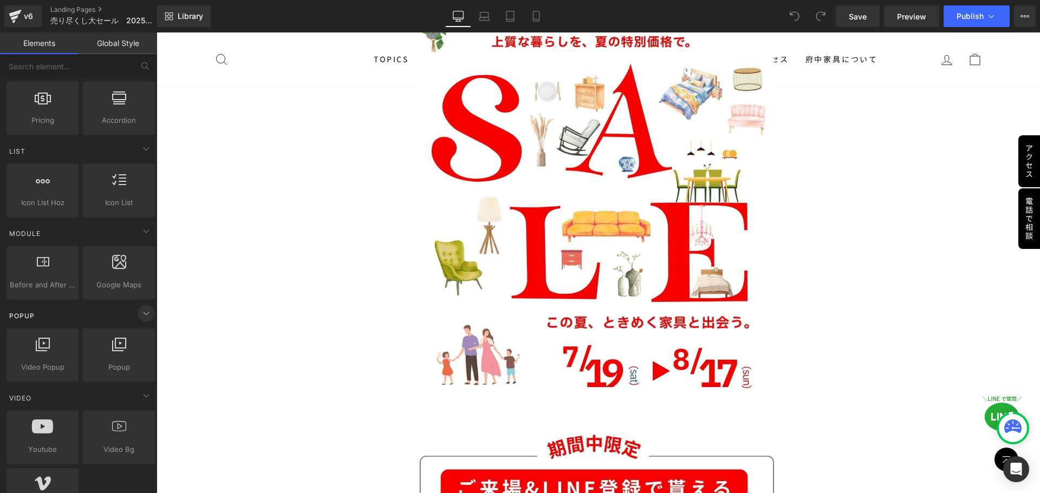
scroll to position [487, 0]
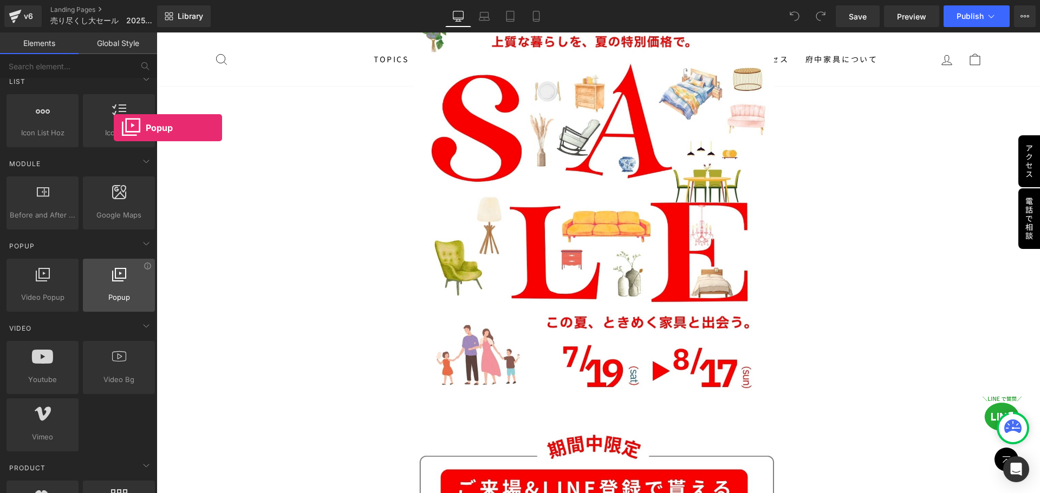
click at [114, 290] on div at bounding box center [119, 280] width 66 height 24
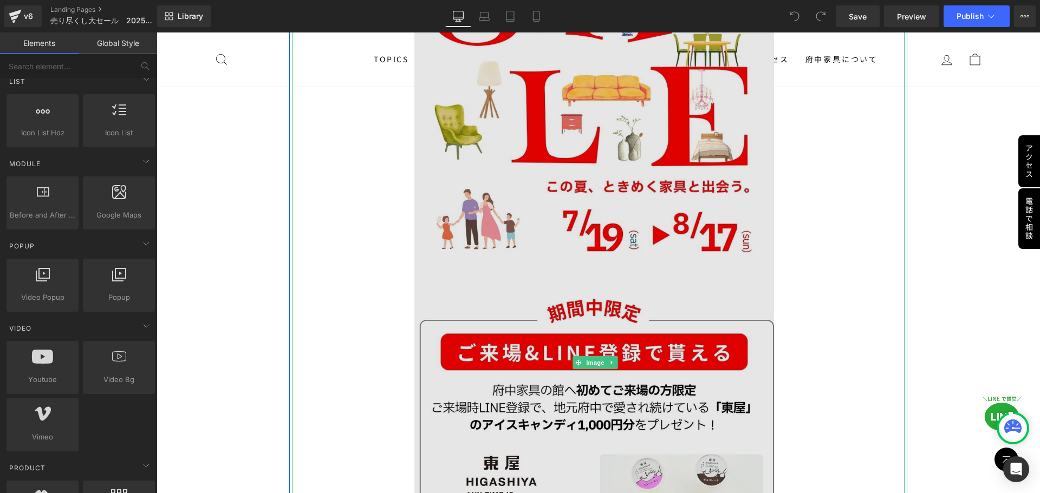
scroll to position [108, 0]
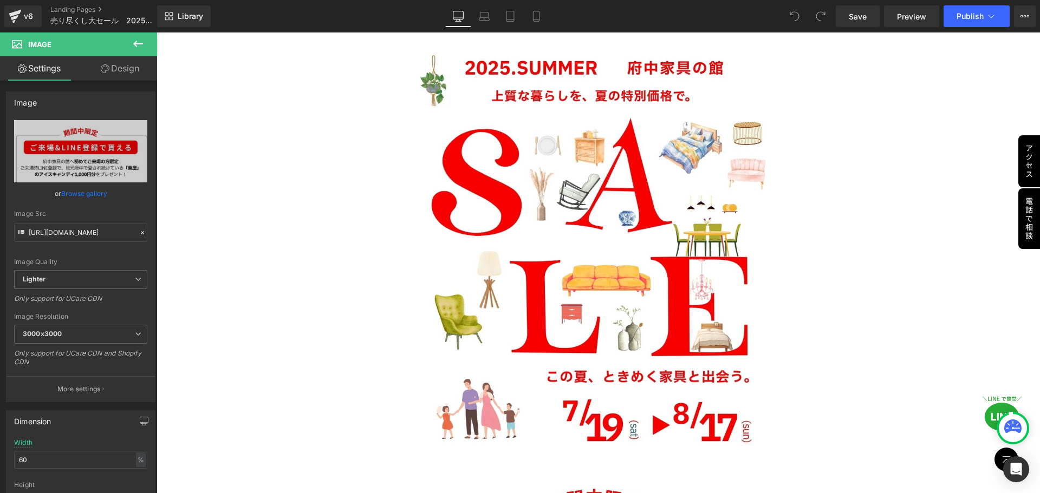
click at [133, 47] on icon at bounding box center [138, 43] width 13 height 13
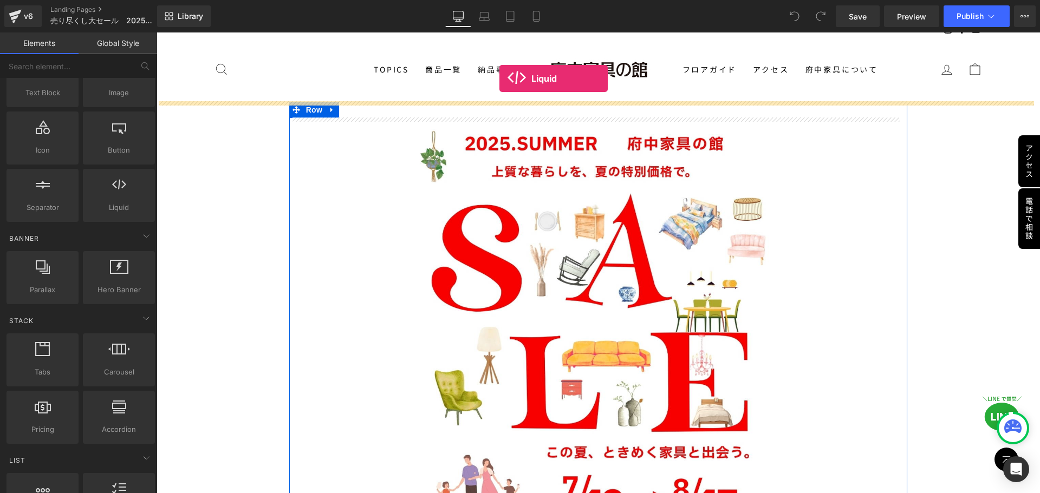
scroll to position [11, 0]
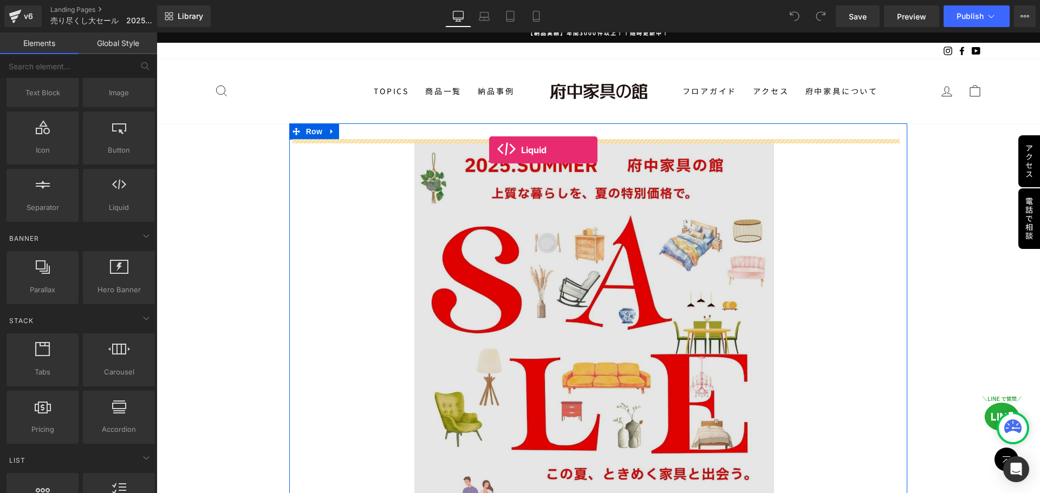
drag, startPoint x: 268, startPoint y: 235, endPoint x: 489, endPoint y: 150, distance: 236.8
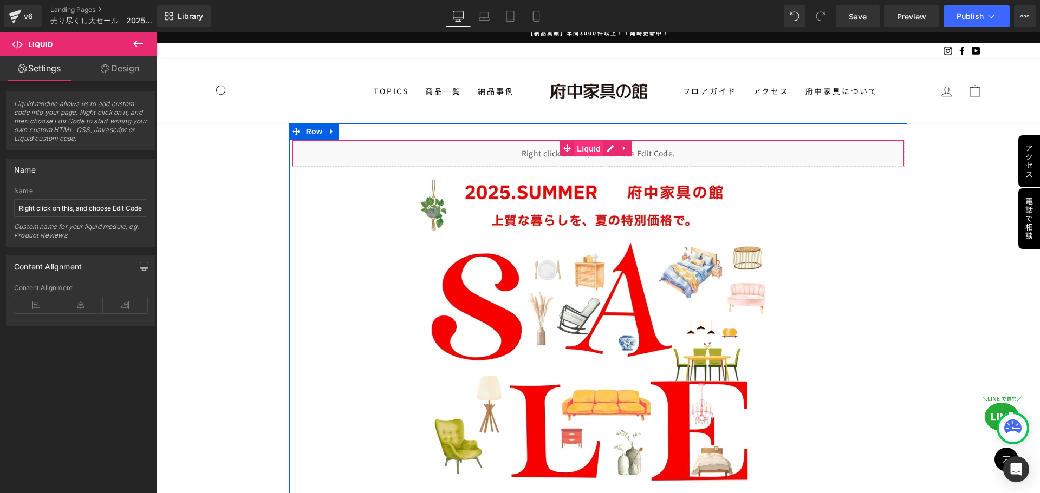
click at [585, 148] on span "Liquid" at bounding box center [588, 149] width 29 height 16
click at [611, 148] on div "Liquid" at bounding box center [598, 153] width 613 height 27
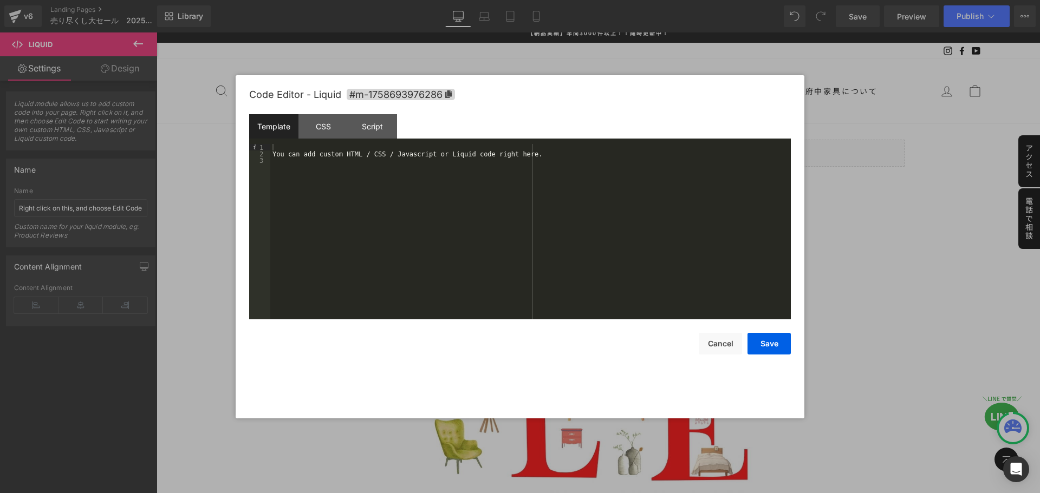
click at [417, 186] on div "You can add custom HTML / CSS / Javascript or Liquid code right here." at bounding box center [530, 238] width 520 height 188
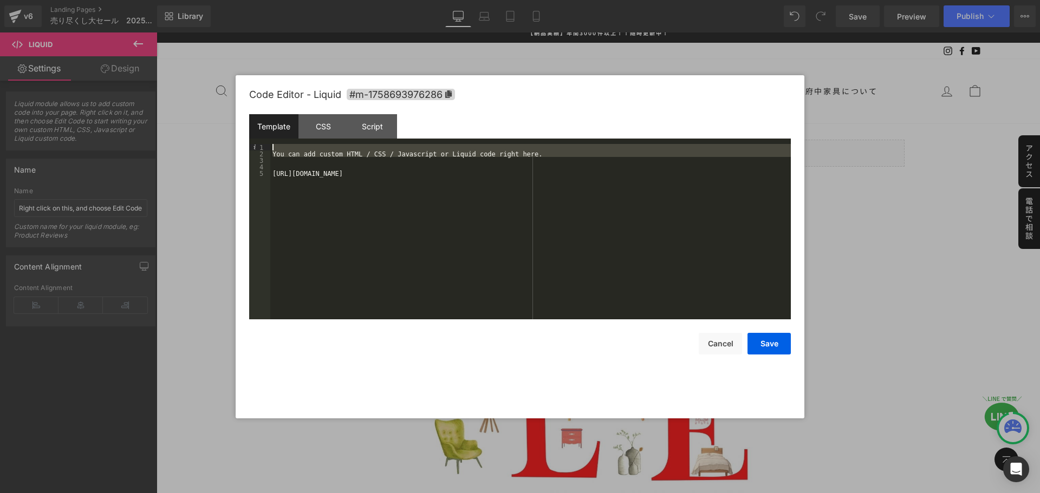
drag, startPoint x: 275, startPoint y: 160, endPoint x: 270, endPoint y: 141, distance: 19.7
click at [270, 141] on div "Template CSS Script Data 1 2 3 4 5 You can add custom HTML / CSS / Javascript o…" at bounding box center [520, 216] width 542 height 205
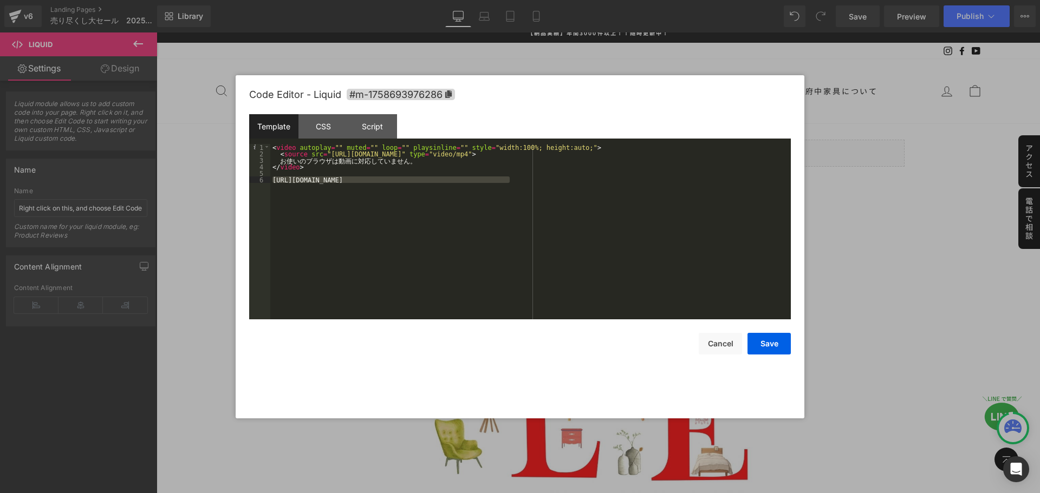
drag, startPoint x: 273, startPoint y: 179, endPoint x: 512, endPoint y: 187, distance: 239.0
click at [512, 187] on div "< video autoplay = "" muted = "" loop = "" playsinline = "" style = "width:100%…" at bounding box center [530, 238] width 520 height 188
drag, startPoint x: 558, startPoint y: 153, endPoint x: 321, endPoint y: 154, distance: 237.8
click at [321, 154] on div "< video autoplay = "" muted = "" loop = "" playsinline = "" style = "width:100%…" at bounding box center [530, 238] width 520 height 188
drag, startPoint x: 530, startPoint y: 181, endPoint x: 259, endPoint y: 177, distance: 271.4
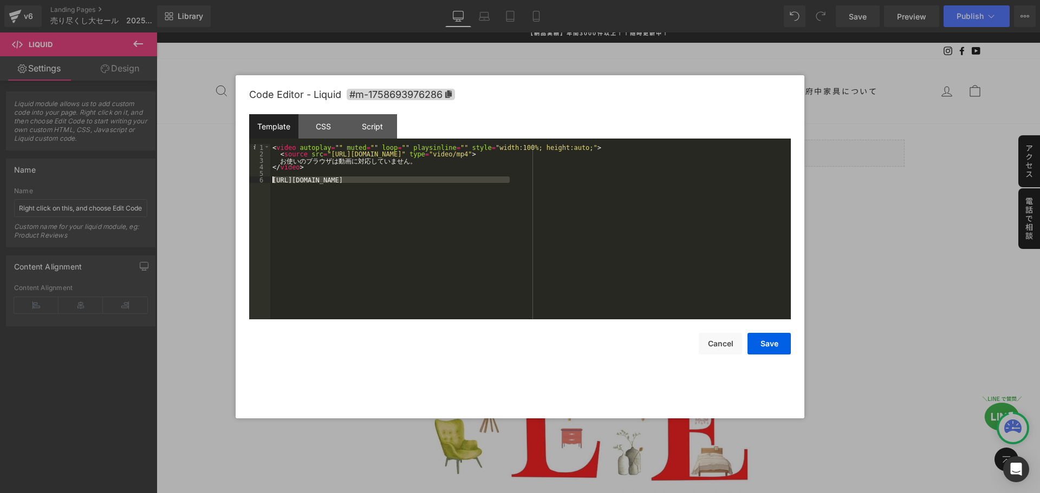
click at [259, 177] on pre "1 2 3 4 5 6 < video autoplay = "" muted = "" loop = "" playsinline = "" style =…" at bounding box center [520, 231] width 542 height 175
click at [326, 128] on div "CSS" at bounding box center [322, 126] width 49 height 24
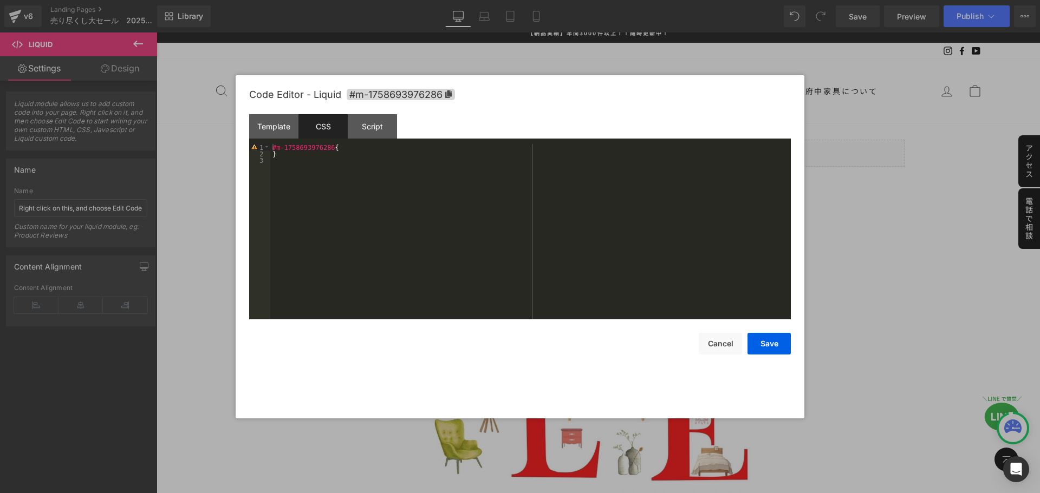
click at [344, 182] on div "#m-1758693976286 { }" at bounding box center [530, 238] width 520 height 188
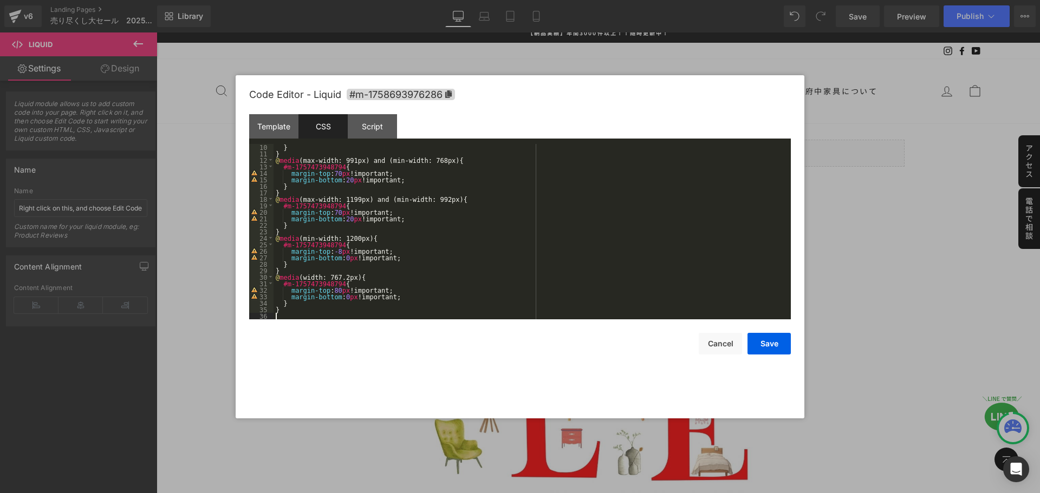
scroll to position [0, 0]
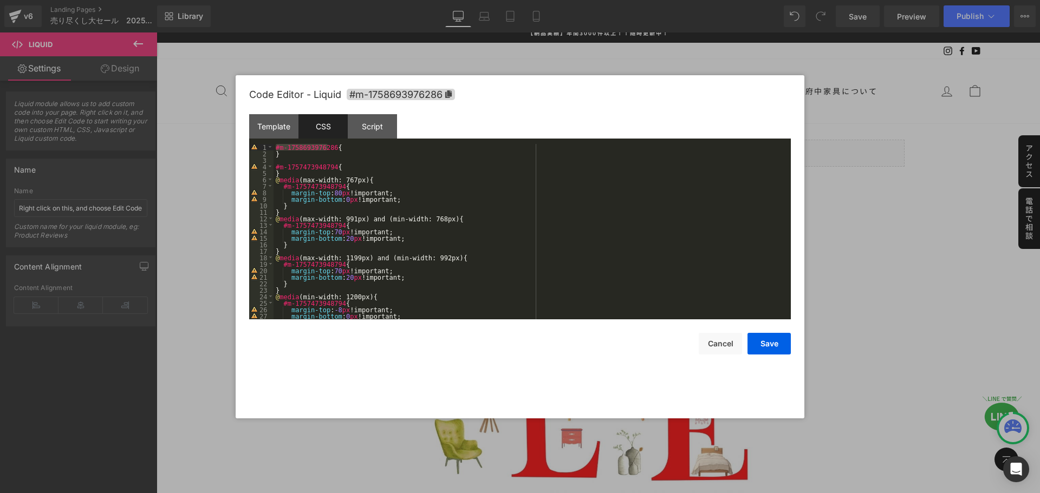
drag, startPoint x: 328, startPoint y: 148, endPoint x: 274, endPoint y: 147, distance: 54.2
click at [274, 147] on div "#m-1758693976286 { } #m-1757473948794 { } @ media (max-width: 767px) { #m-17574…" at bounding box center [530, 238] width 513 height 188
drag, startPoint x: 333, startPoint y: 184, endPoint x: 283, endPoint y: 186, distance: 49.9
click at [283, 186] on div "#m-1758693976286 { } #m-1757473948794 { } @ media (max-width: 767px) { #m-17574…" at bounding box center [530, 238] width 513 height 188
drag, startPoint x: 334, startPoint y: 225, endPoint x: 282, endPoint y: 224, distance: 52.5
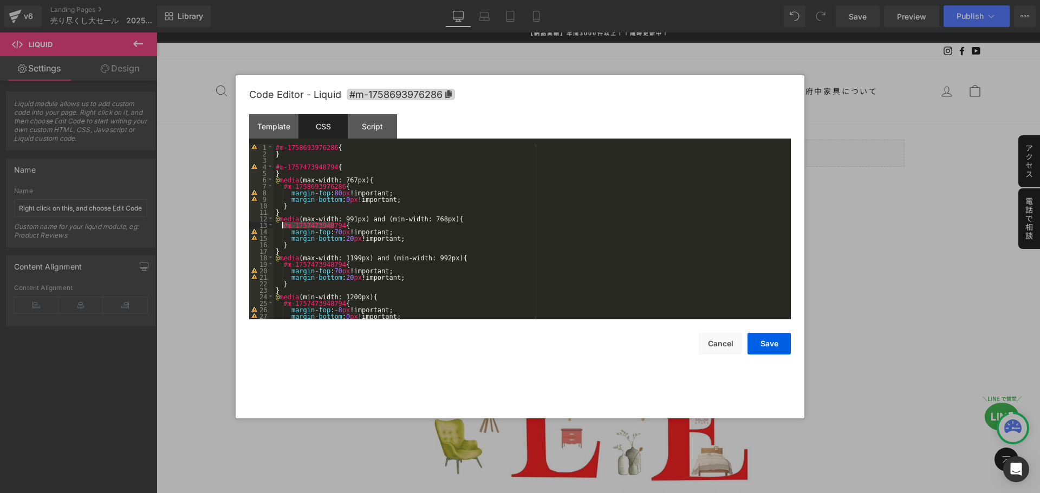
click at [282, 224] on div "#m-1758693976286 { } #m-1757473948794 { } @ media (max-width: 767px) { #m-17586…" at bounding box center [530, 238] width 513 height 188
drag, startPoint x: 333, startPoint y: 263, endPoint x: 284, endPoint y: 263, distance: 49.3
click at [284, 263] on div "#m-1758693976286 { } #m-1757473948794 { } @ media (max-width: 767px) { #m-17586…" at bounding box center [530, 238] width 513 height 188
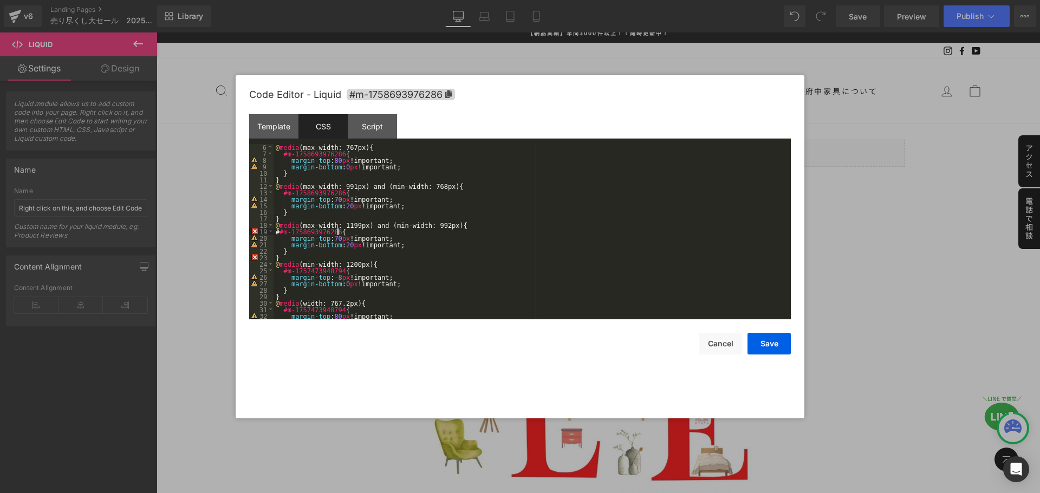
scroll to position [58, 0]
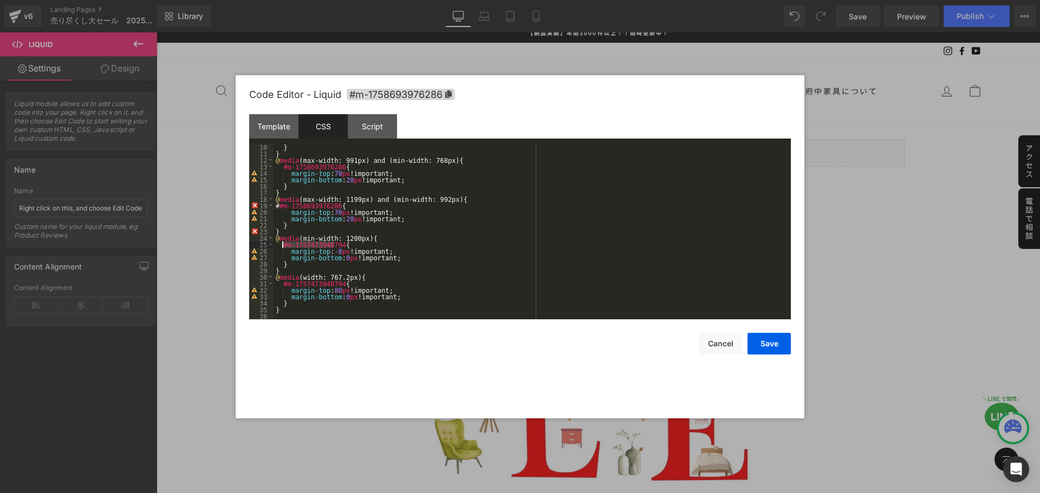
drag, startPoint x: 334, startPoint y: 244, endPoint x: 281, endPoint y: 245, distance: 52.5
click at [281, 245] on div "} } @ media (max-width: 991px) and (min-width: 768px) { #m-1758693976286 { marg…" at bounding box center [530, 238] width 513 height 188
drag, startPoint x: 334, startPoint y: 283, endPoint x: 283, endPoint y: 283, distance: 51.5
click at [283, 283] on div "} } @ media (max-width: 991px) and (min-width: 768px) { #m-1758693976286 { marg…" at bounding box center [530, 238] width 513 height 188
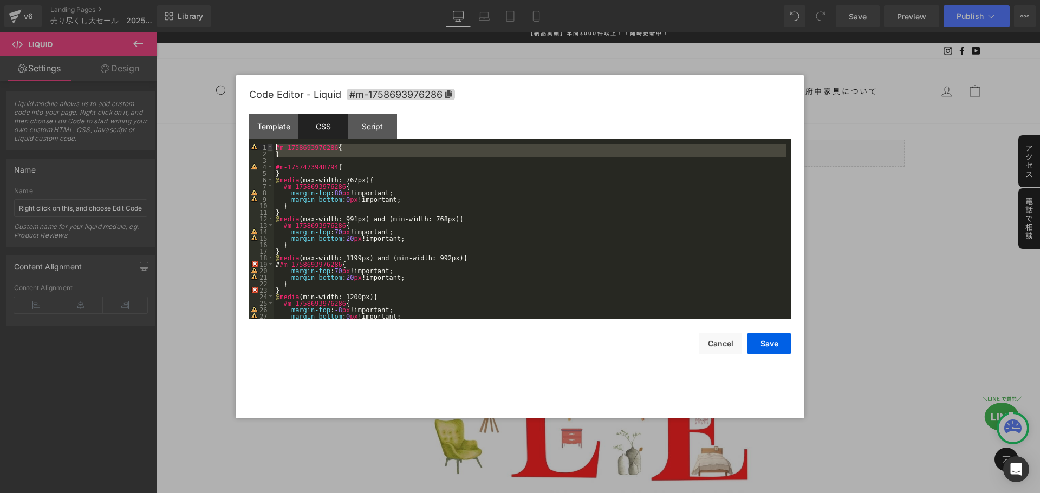
drag, startPoint x: 291, startPoint y: 158, endPoint x: 270, endPoint y: 147, distance: 23.5
click at [270, 147] on pre "1 2 3 4 5 6 7 8 9 10 11 12 13 14 15 16 17 18 19 20 21 22 23 24 25 26 27 28 #m-1…" at bounding box center [520, 231] width 542 height 175
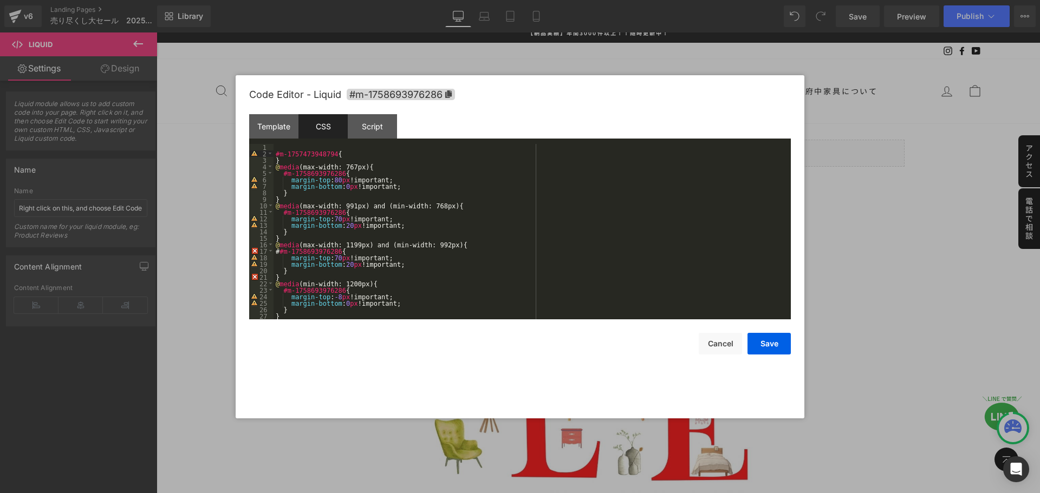
click at [328, 154] on div "#m-1757473948794 { } @ media (max-width: 767px) { #m-1758693976286 { margin-top…" at bounding box center [530, 238] width 513 height 188
drag, startPoint x: 326, startPoint y: 155, endPoint x: 268, endPoint y: 154, distance: 58.0
click at [268, 154] on pre "1 2 3 4 5 6 7 8 9 10 11 12 13 14 15 16 17 18 19 20 21 22 23 24 25 26 27 28 #m-1…" at bounding box center [520, 231] width 542 height 175
click at [389, 174] on div "#m-1758693976286 { } @ media (max-width: 767px) { #m-1758693976286 { margin-top…" at bounding box center [530, 238] width 513 height 188
click at [278, 144] on div "#m-1758693976286 { } @ media (max-width: 767px) { #m-1758693976286 { margin-top…" at bounding box center [530, 238] width 513 height 188
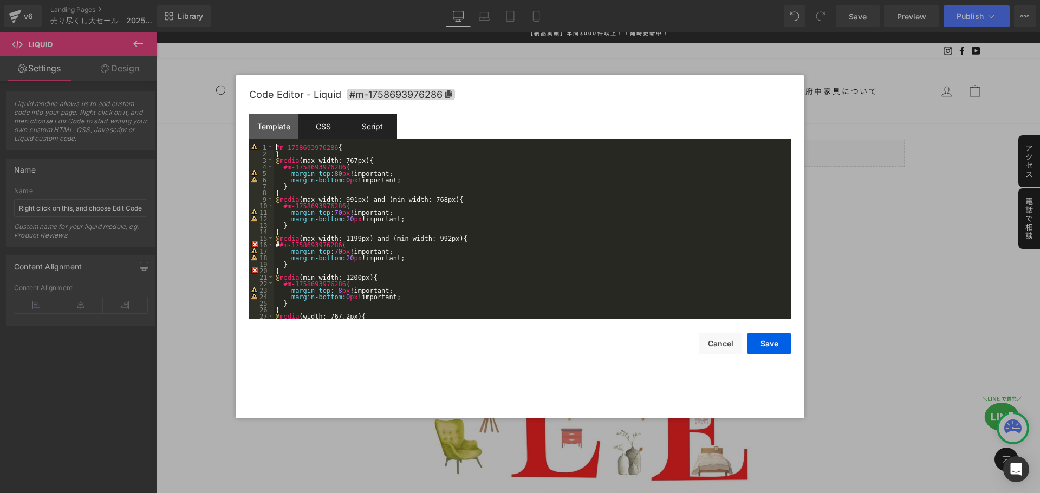
click at [378, 129] on div "Script" at bounding box center [372, 126] width 49 height 24
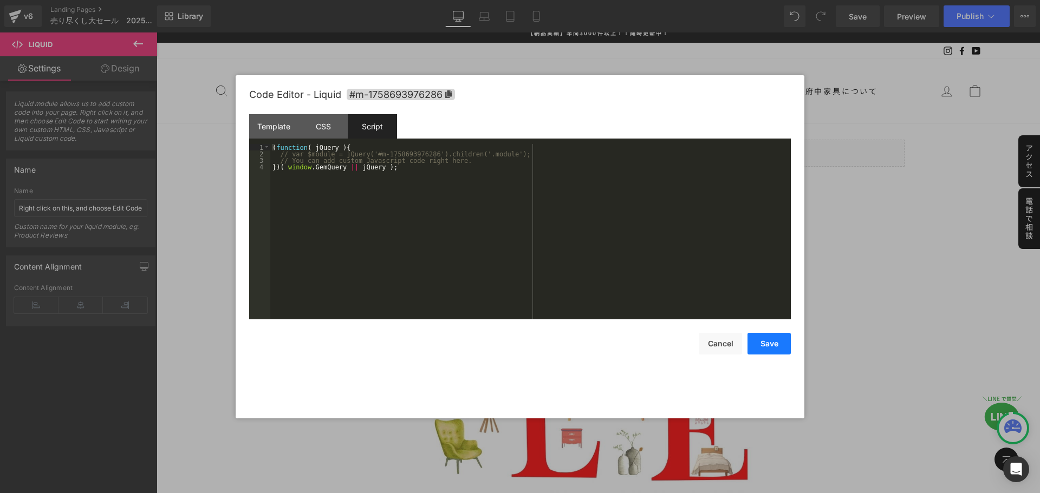
click at [775, 346] on button "Save" at bounding box center [768, 344] width 43 height 22
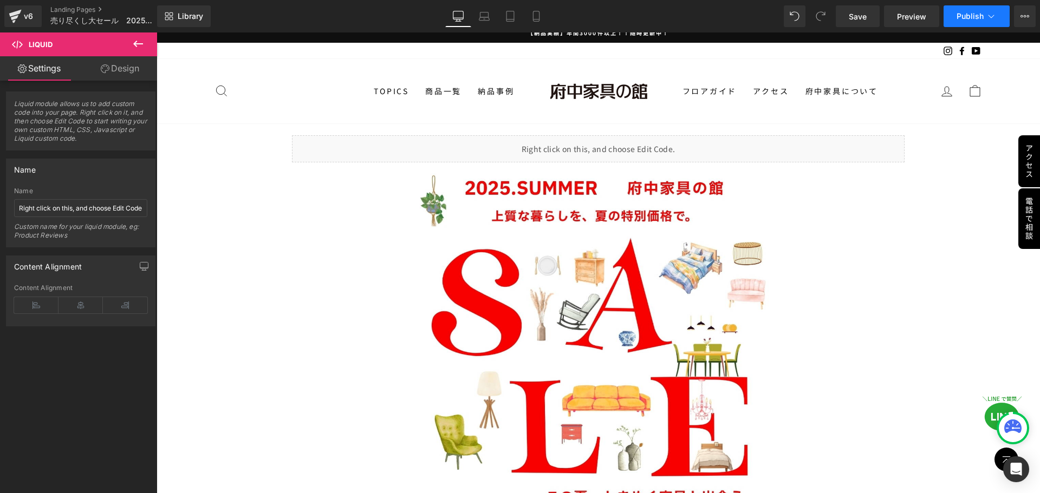
click at [979, 14] on span "Publish" at bounding box center [969, 16] width 27 height 9
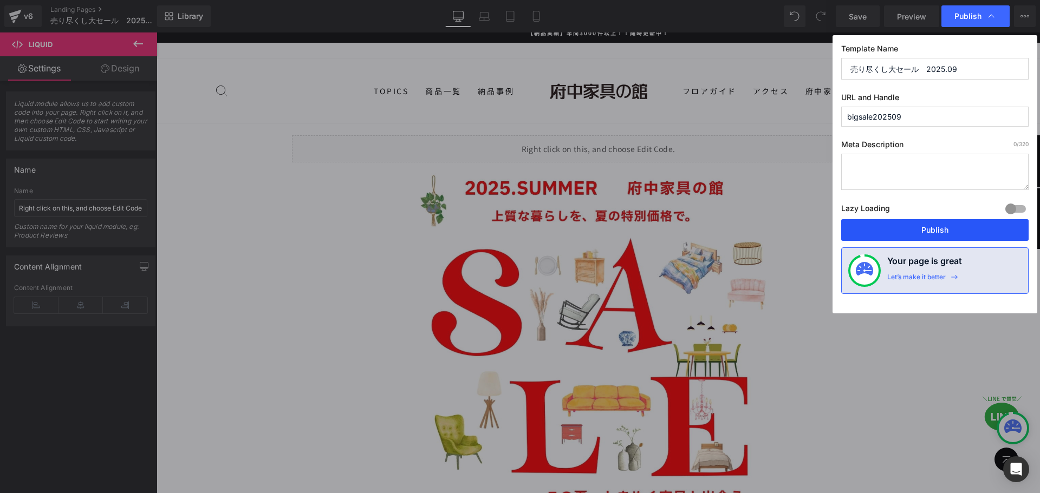
drag, startPoint x: 932, startPoint y: 225, endPoint x: 773, endPoint y: 193, distance: 162.5
click at [932, 225] on button "Publish" at bounding box center [934, 230] width 187 height 22
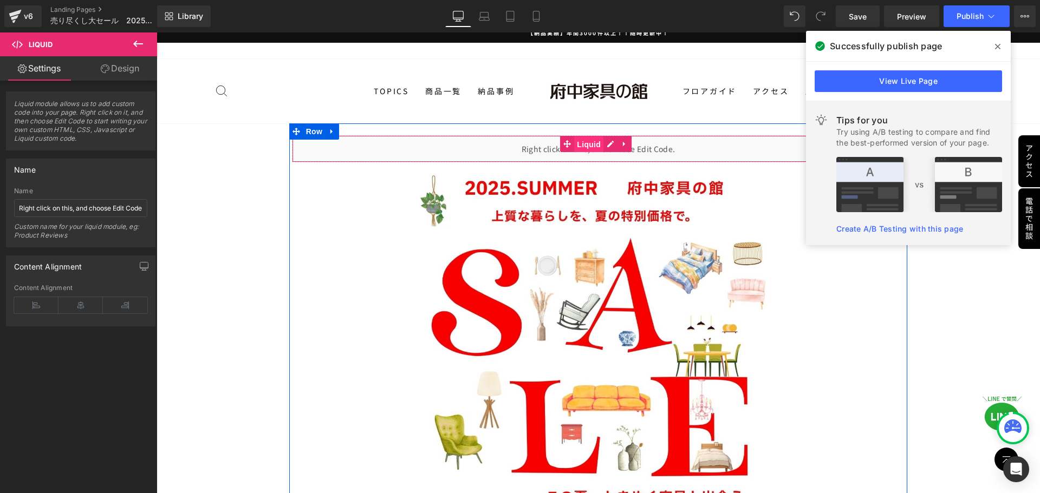
click at [590, 145] on span "Liquid" at bounding box center [588, 144] width 29 height 16
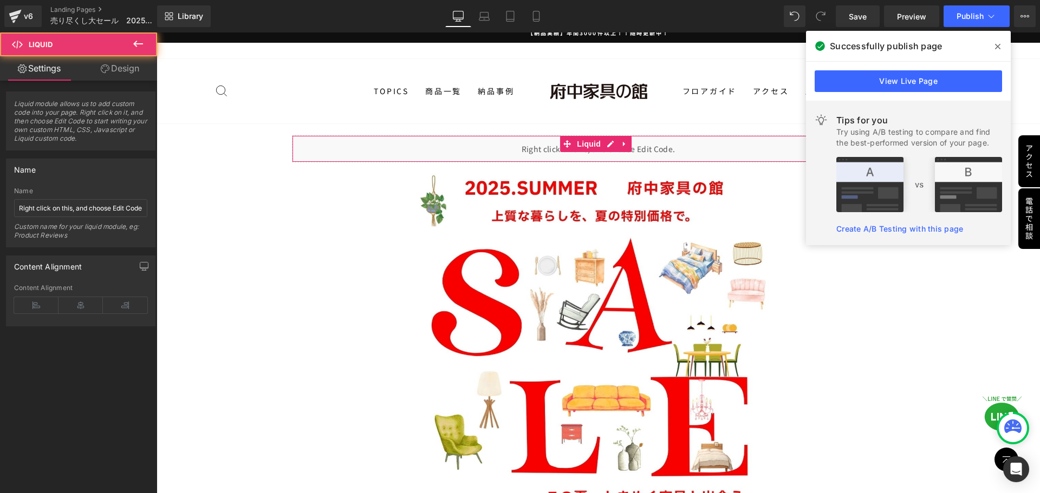
click at [113, 68] on link "Design" at bounding box center [120, 68] width 79 height 24
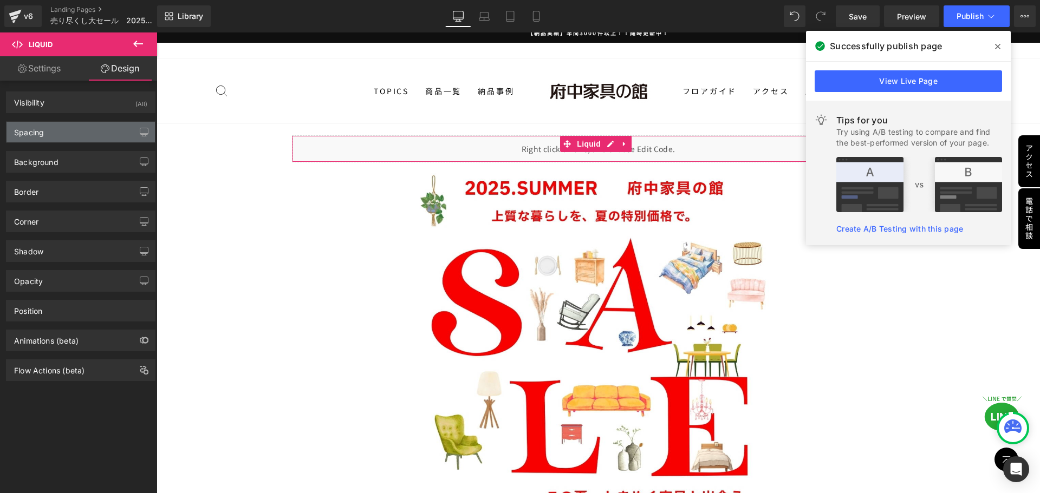
click at [85, 135] on div "Spacing" at bounding box center [80, 132] width 148 height 21
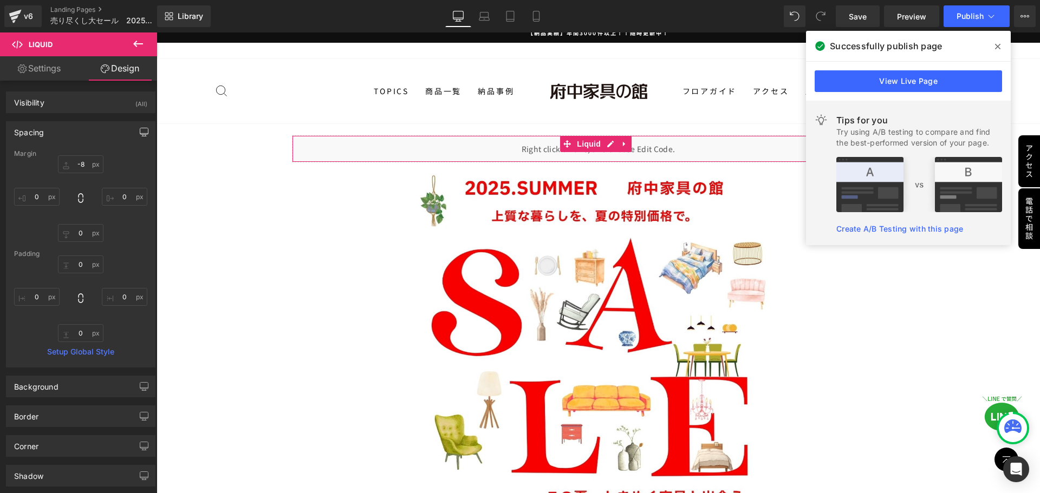
click at [140, 128] on icon "button" at bounding box center [144, 132] width 9 height 9
click at [80, 155] on button "Tablet" at bounding box center [92, 155] width 31 height 18
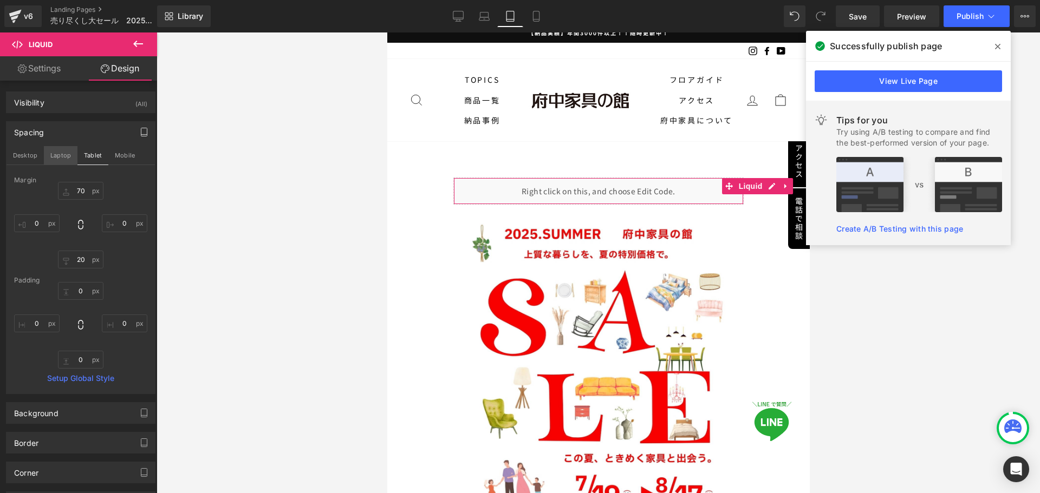
scroll to position [1, 0]
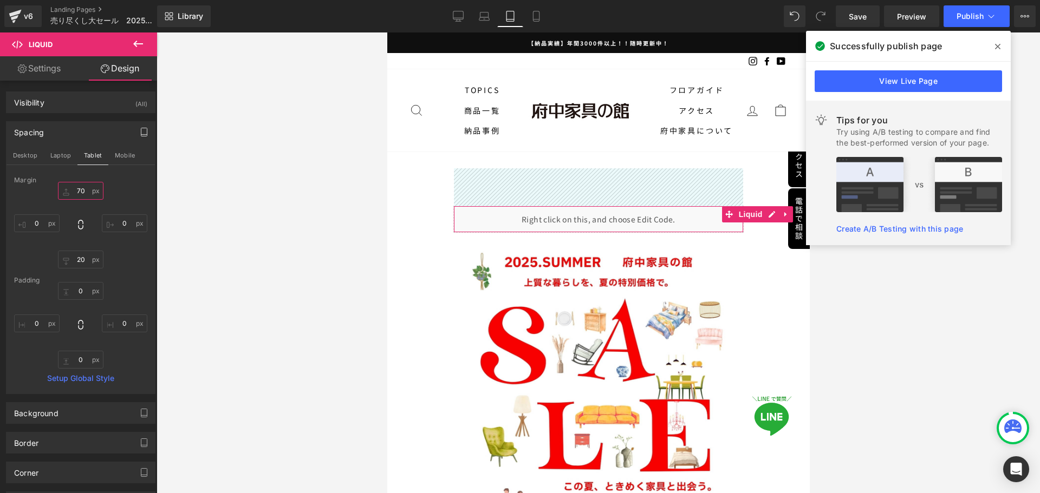
click at [85, 192] on input "text" at bounding box center [80, 191] width 45 height 18
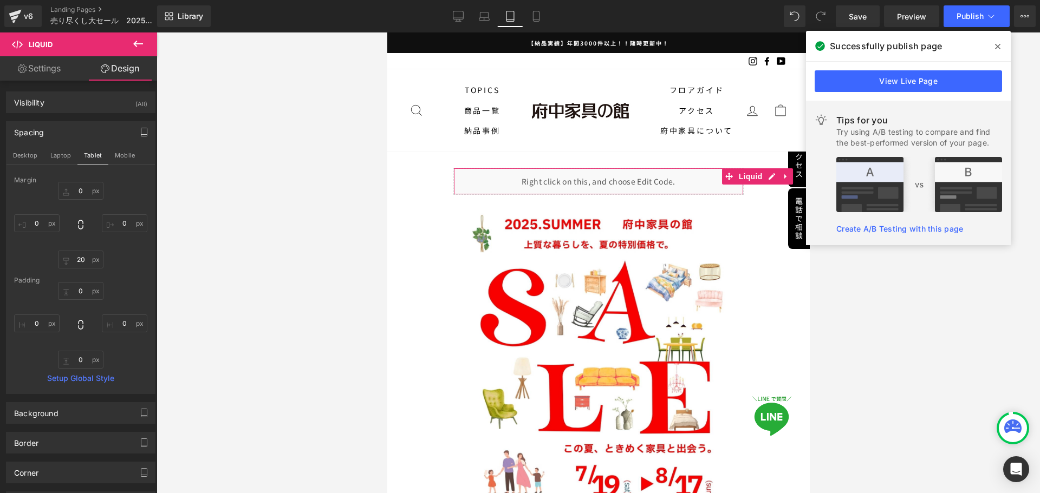
drag, startPoint x: 119, startPoint y: 158, endPoint x: 113, endPoint y: 172, distance: 15.6
click at [119, 158] on button "Mobile" at bounding box center [124, 155] width 33 height 18
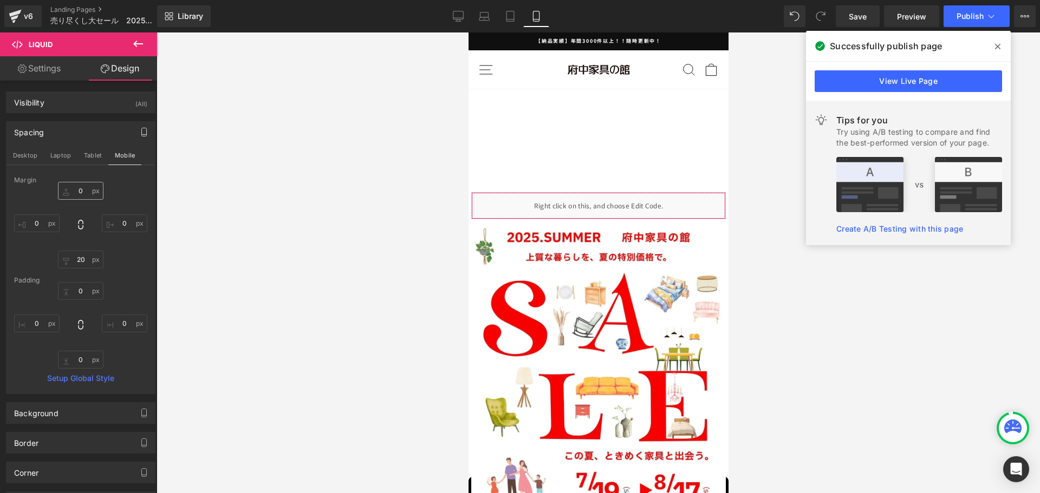
scroll to position [25, 0]
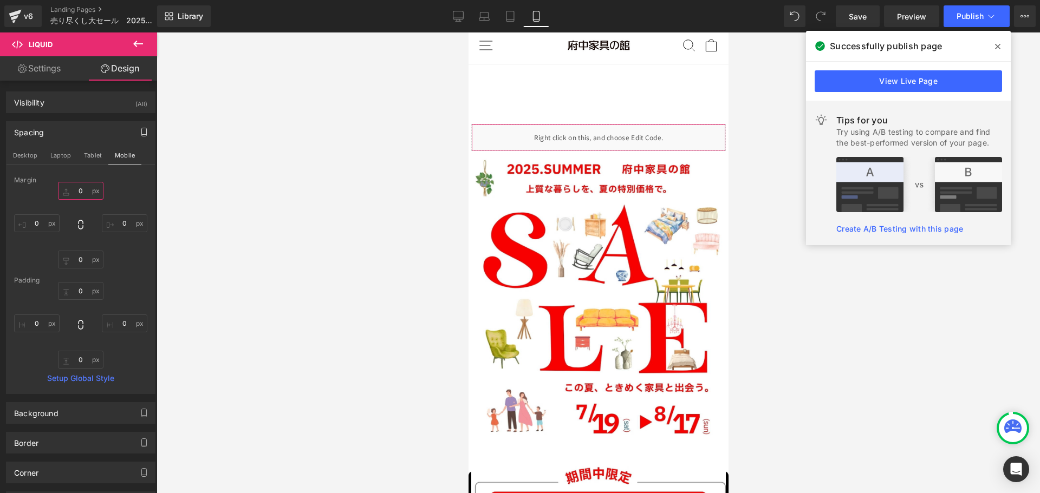
click at [77, 192] on input "0" at bounding box center [80, 191] width 45 height 18
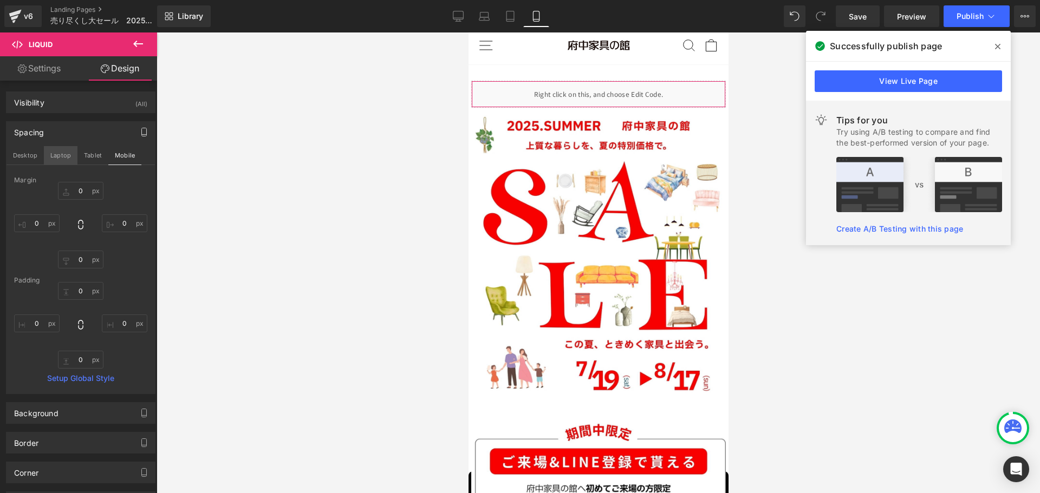
click at [75, 159] on button "Laptop" at bounding box center [61, 155] width 34 height 18
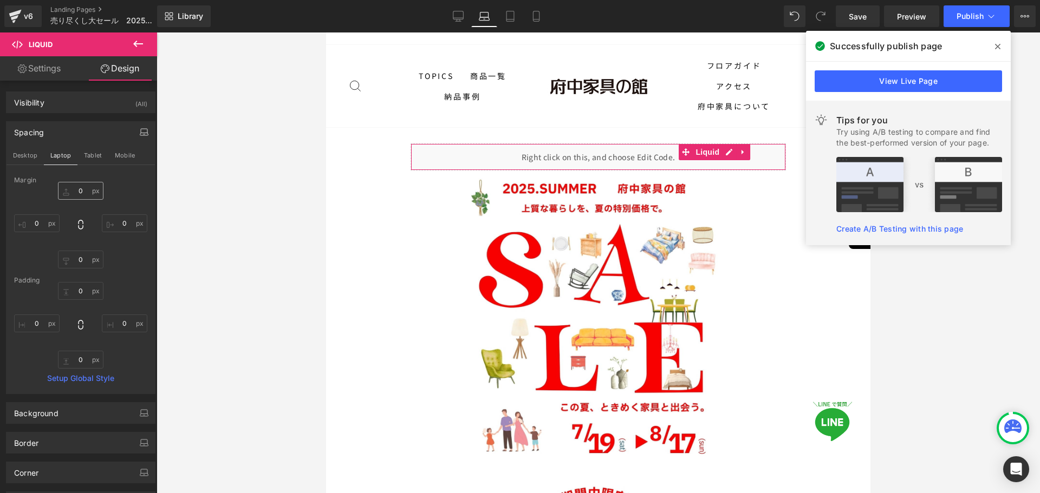
scroll to position [44, 0]
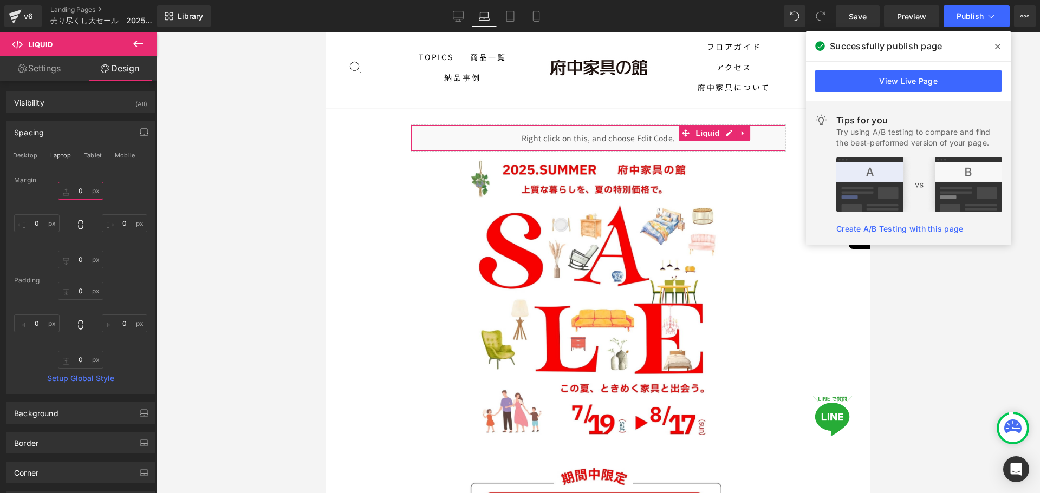
click at [86, 194] on input "0" at bounding box center [80, 191] width 45 height 18
click at [32, 157] on button "Desktop" at bounding box center [24, 155] width 37 height 18
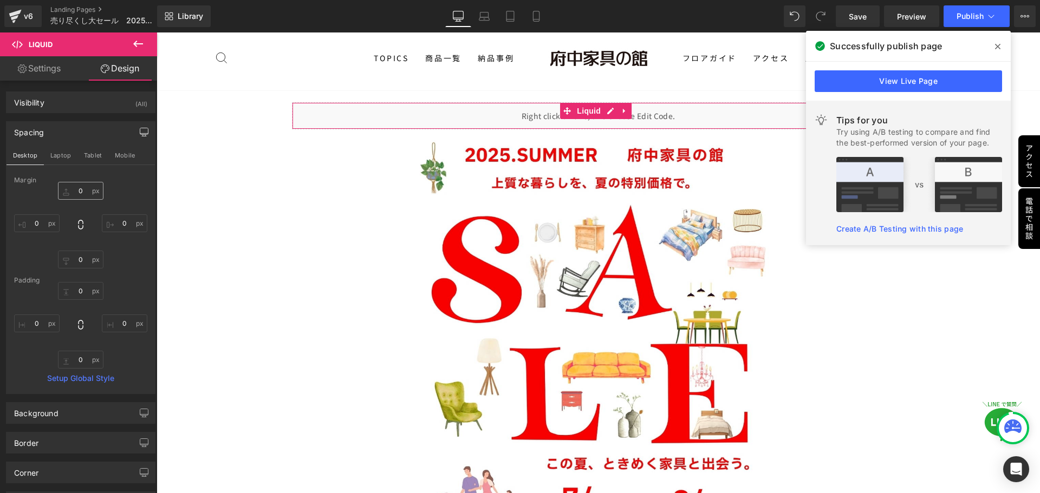
scroll to position [40, 0]
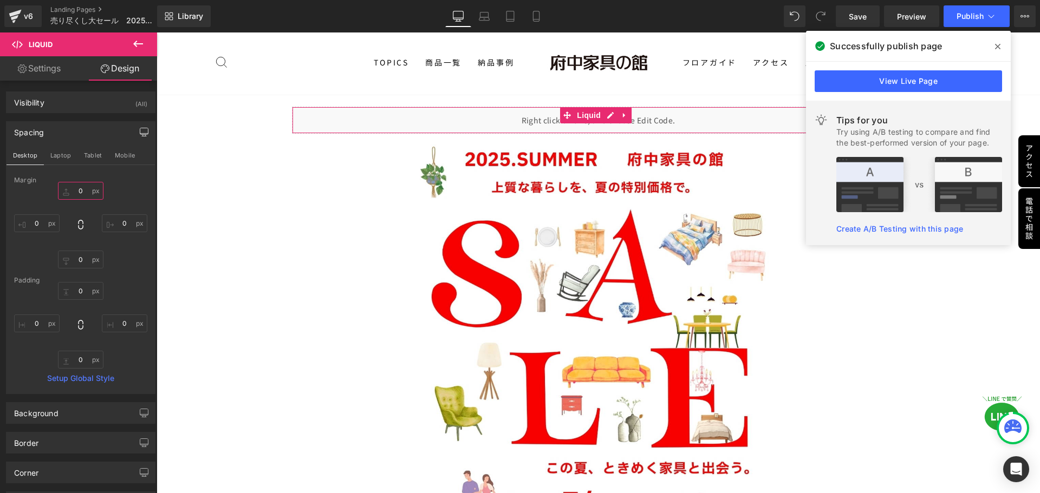
click at [81, 190] on input "0" at bounding box center [80, 191] width 45 height 18
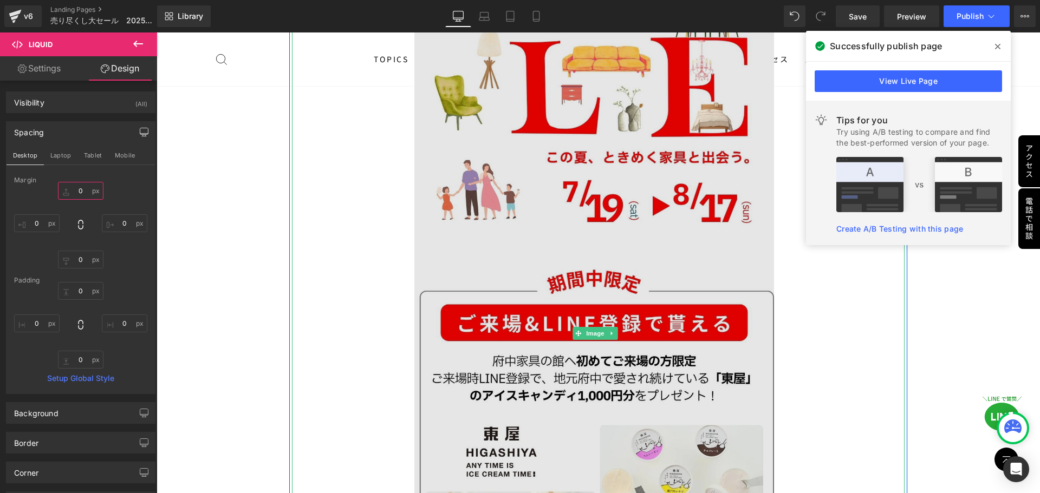
scroll to position [365, 0]
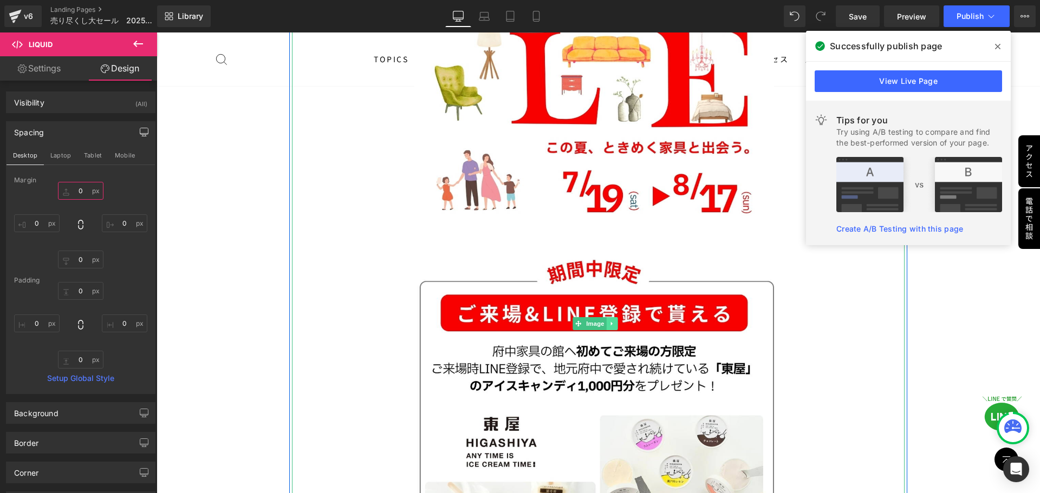
type input "0"
click at [613, 321] on icon at bounding box center [612, 324] width 6 height 6
click at [617, 321] on icon at bounding box center [618, 324] width 6 height 6
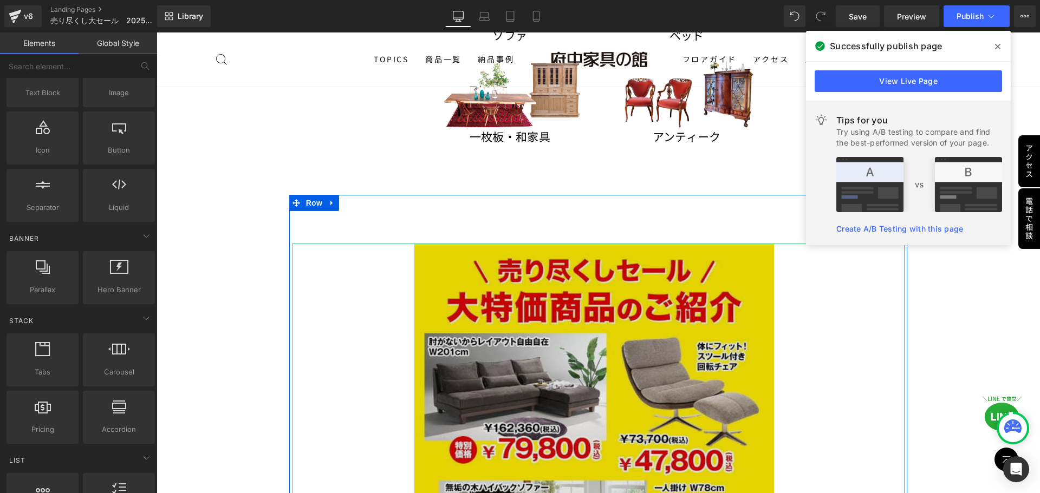
scroll to position [148, 0]
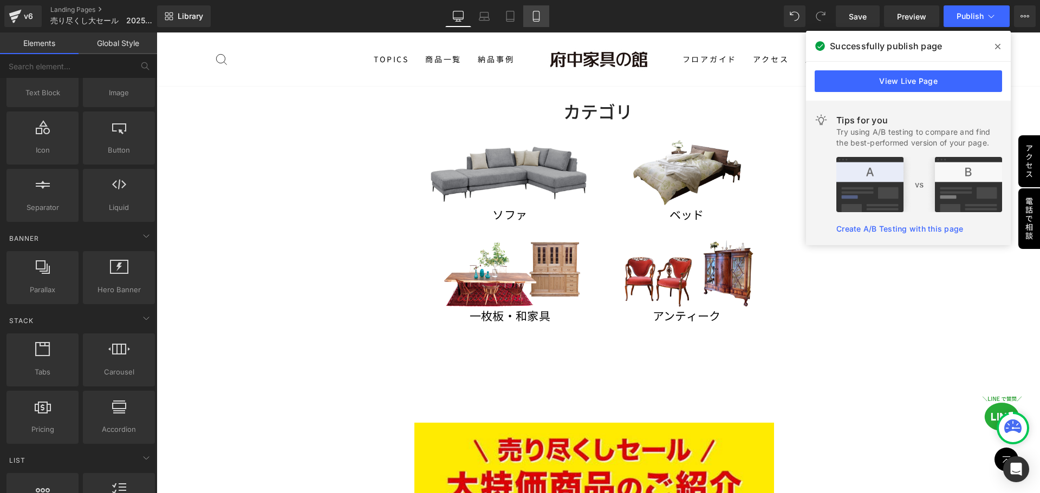
click at [537, 13] on icon at bounding box center [536, 16] width 11 height 11
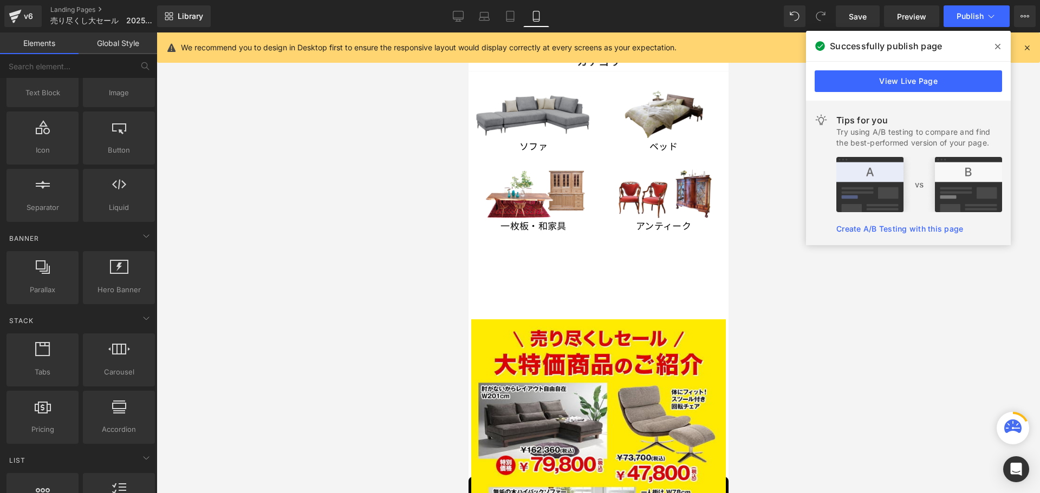
scroll to position [122, 0]
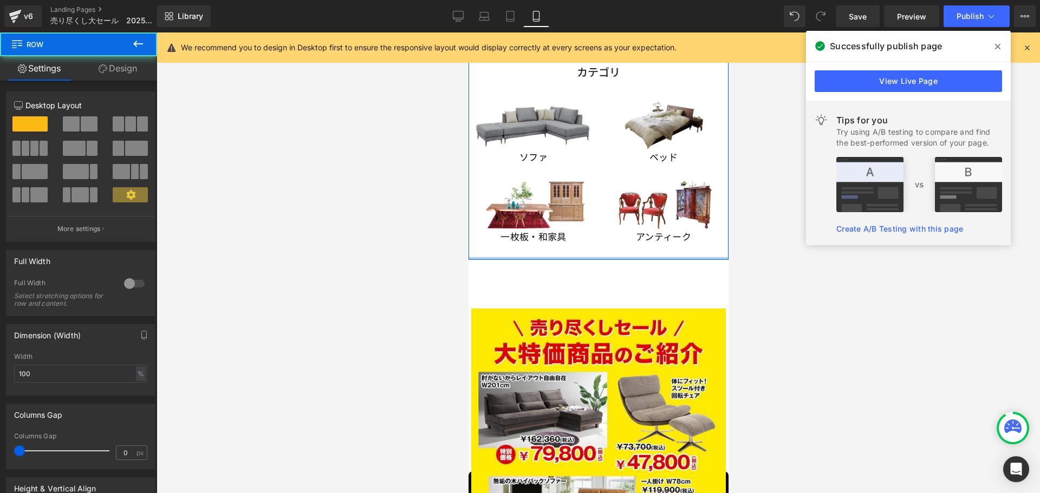
drag, startPoint x: 600, startPoint y: 270, endPoint x: 602, endPoint y: 239, distance: 30.4
click at [602, 239] on div "カテゴリ Heading Image ソファ Text Block Image 一枚板・和家具 Text Block Image ベッド Text Block…" at bounding box center [598, 145] width 260 height 227
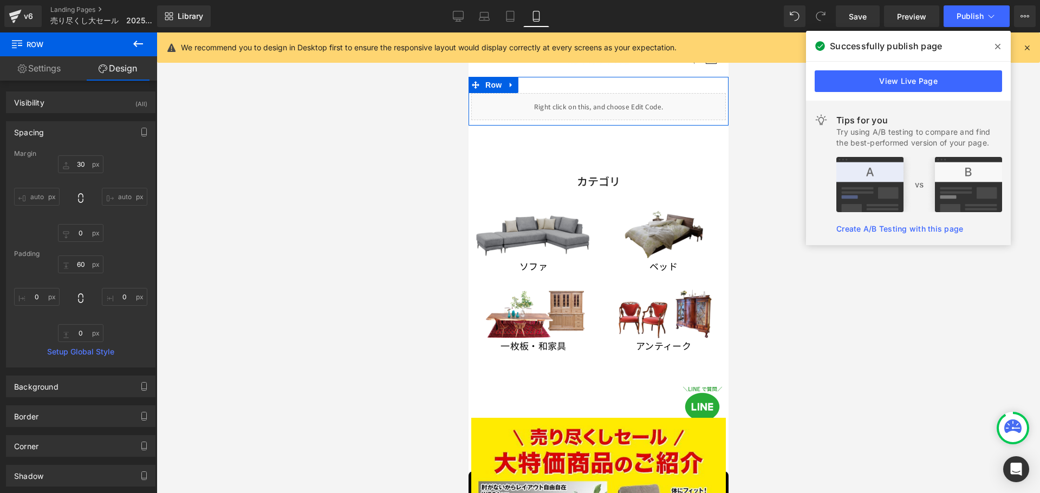
scroll to position [0, 0]
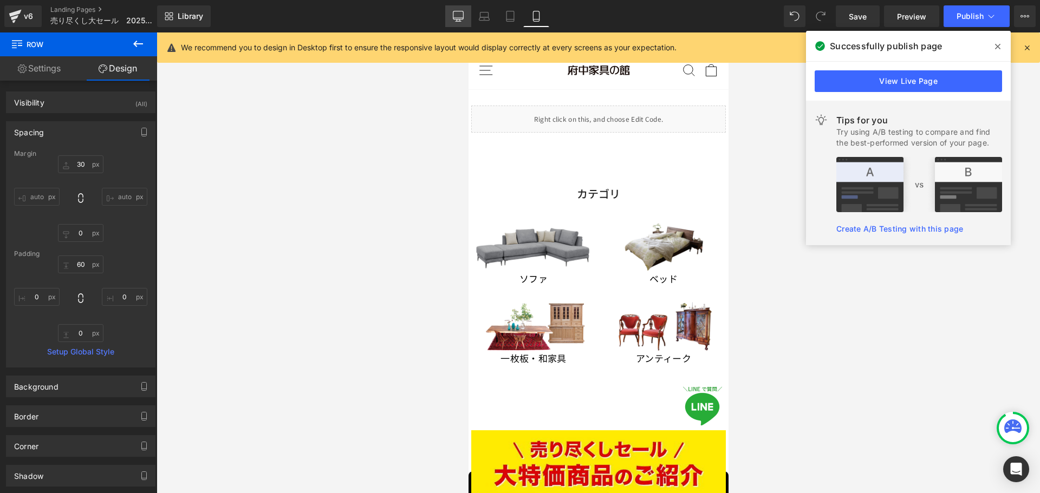
click at [462, 16] on icon at bounding box center [458, 16] width 11 height 11
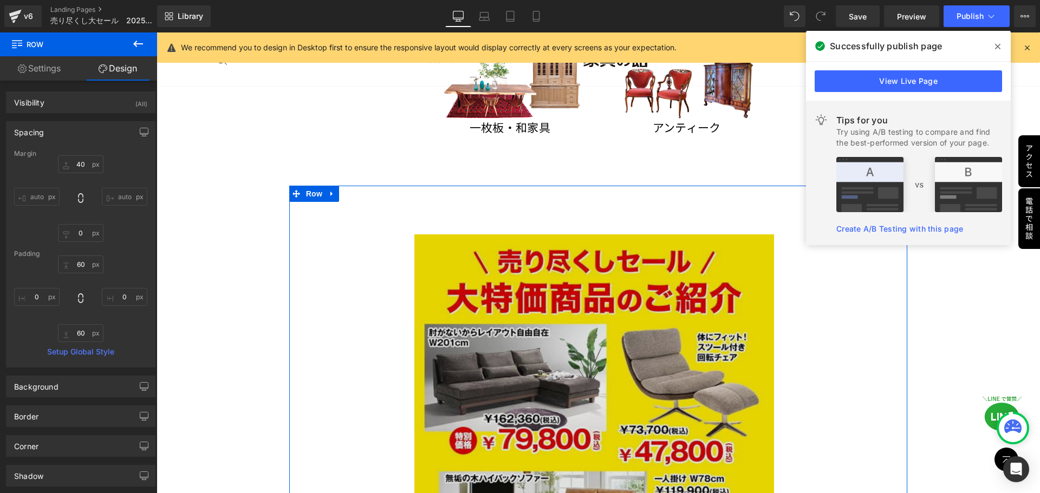
scroll to position [349, 0]
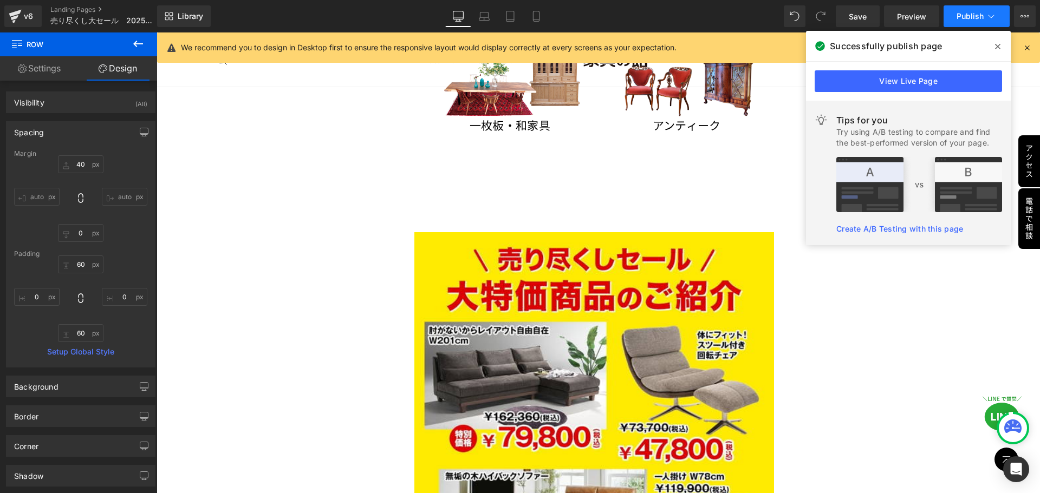
click at [975, 9] on button "Publish" at bounding box center [976, 16] width 66 height 22
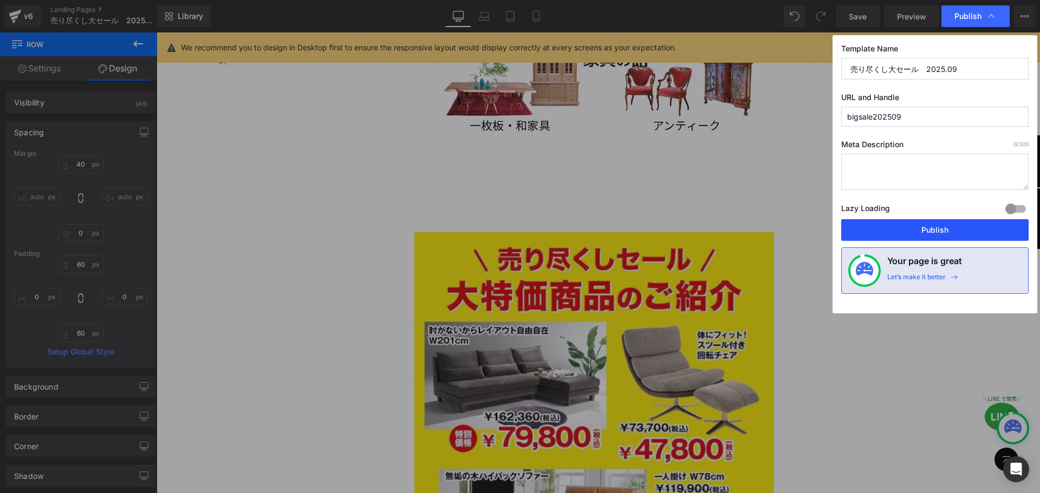
drag, startPoint x: 936, startPoint y: 236, endPoint x: 719, endPoint y: 199, distance: 220.3
click at [936, 236] on button "Publish" at bounding box center [934, 230] width 187 height 22
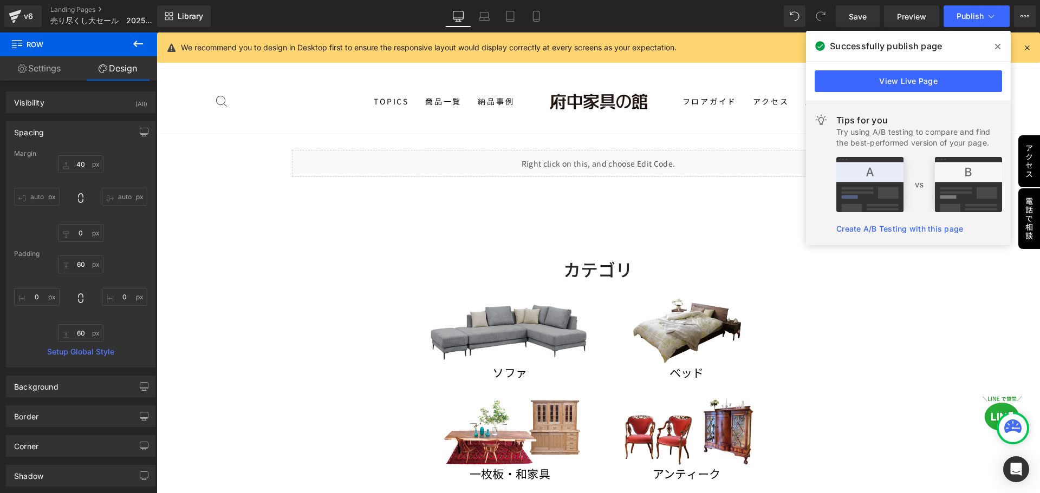
scroll to position [0, 0]
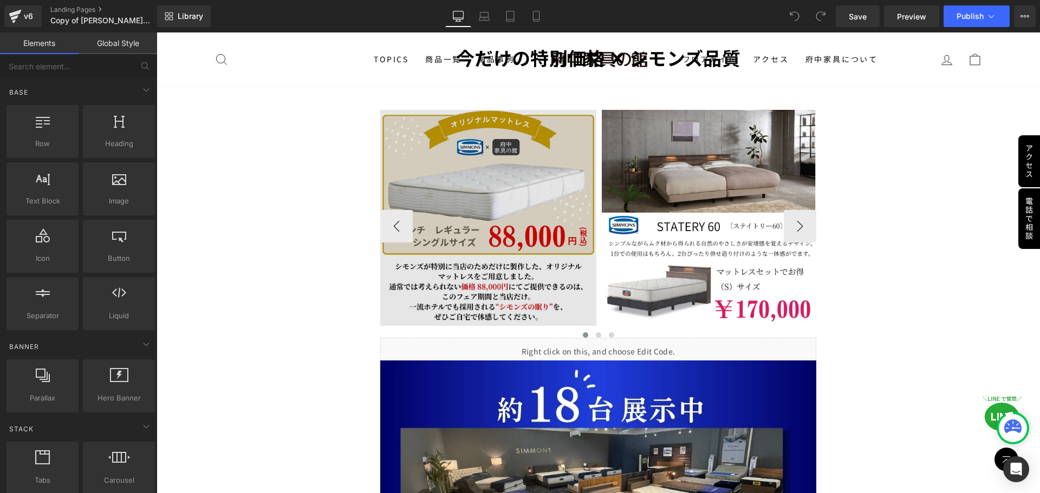
scroll to position [2112, 0]
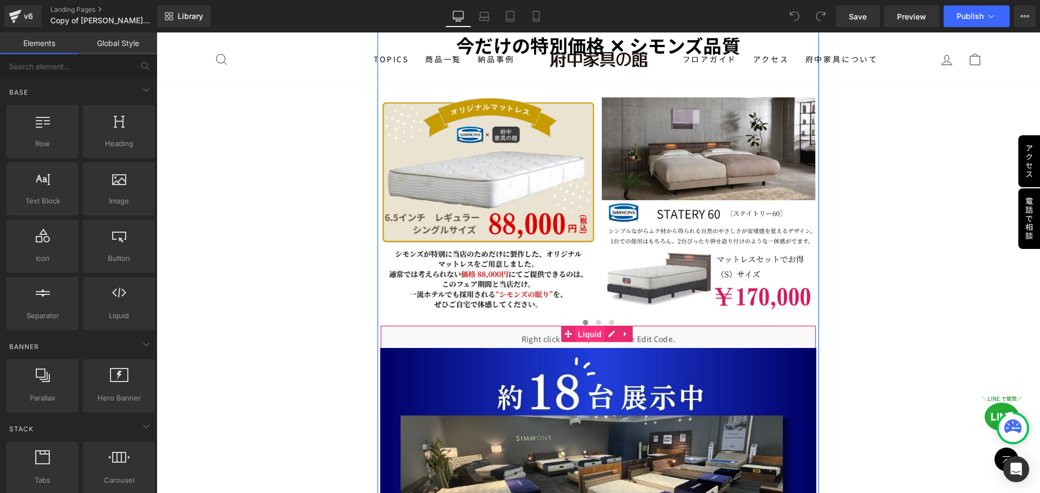
click at [590, 327] on span "Liquid" at bounding box center [589, 335] width 29 height 16
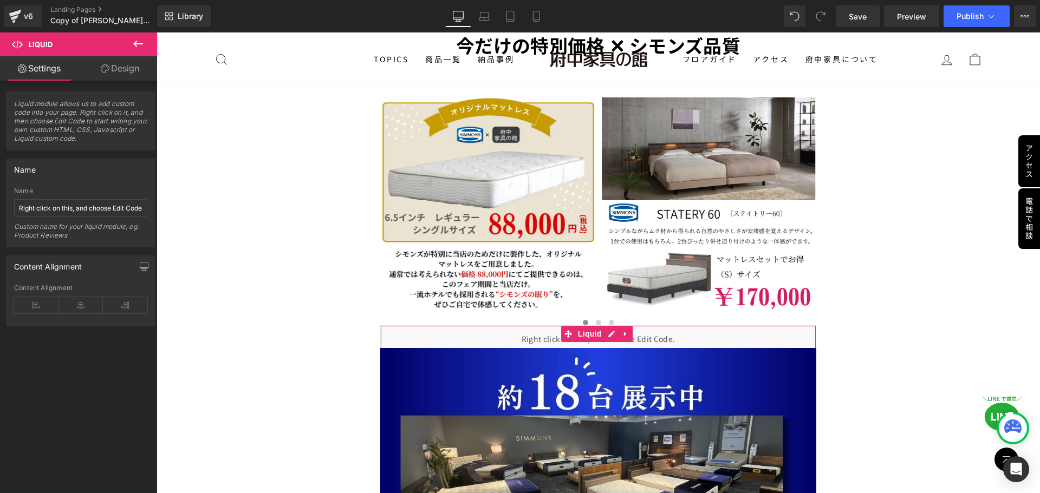
click at [120, 69] on link "Design" at bounding box center [120, 68] width 79 height 24
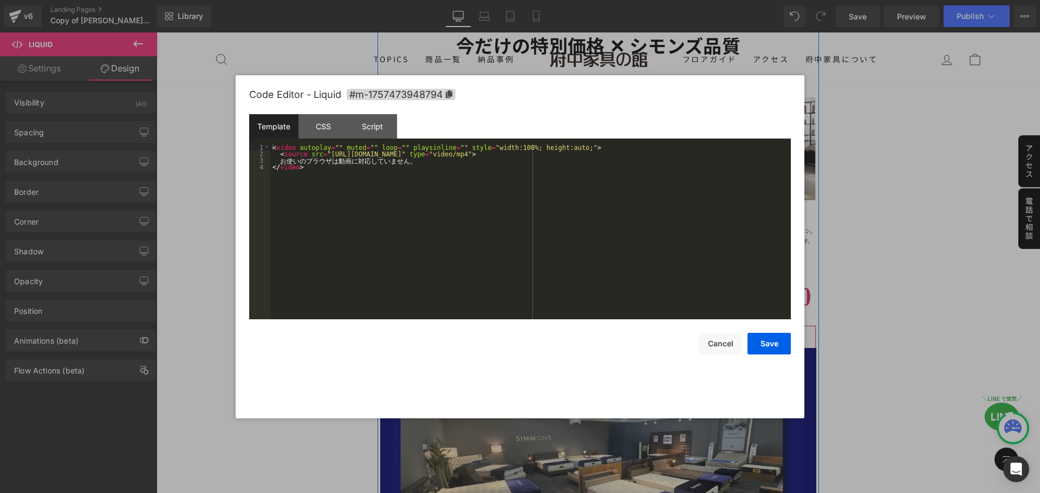
click at [609, 326] on div "Liquid" at bounding box center [598, 339] width 437 height 27
click at [323, 127] on div "CSS" at bounding box center [322, 126] width 49 height 24
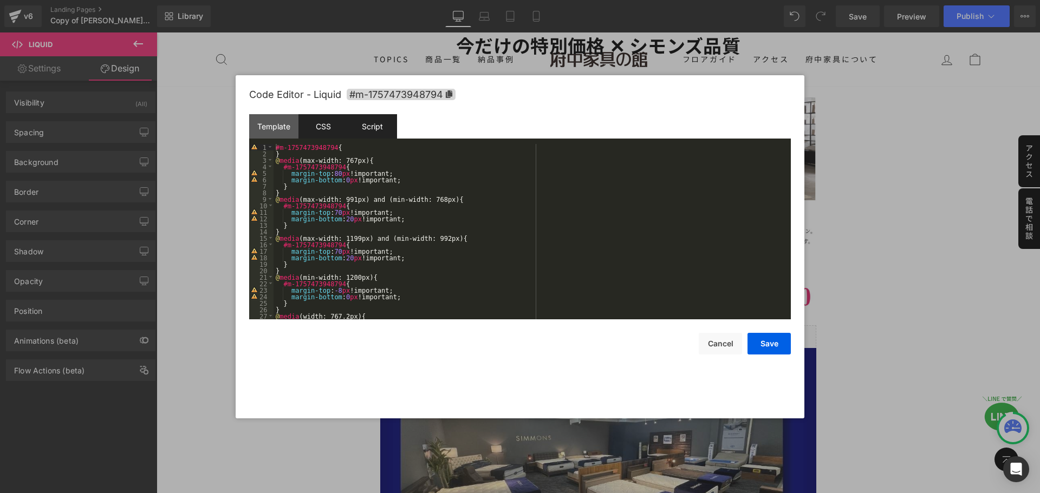
click at [379, 127] on div "Script" at bounding box center [372, 126] width 49 height 24
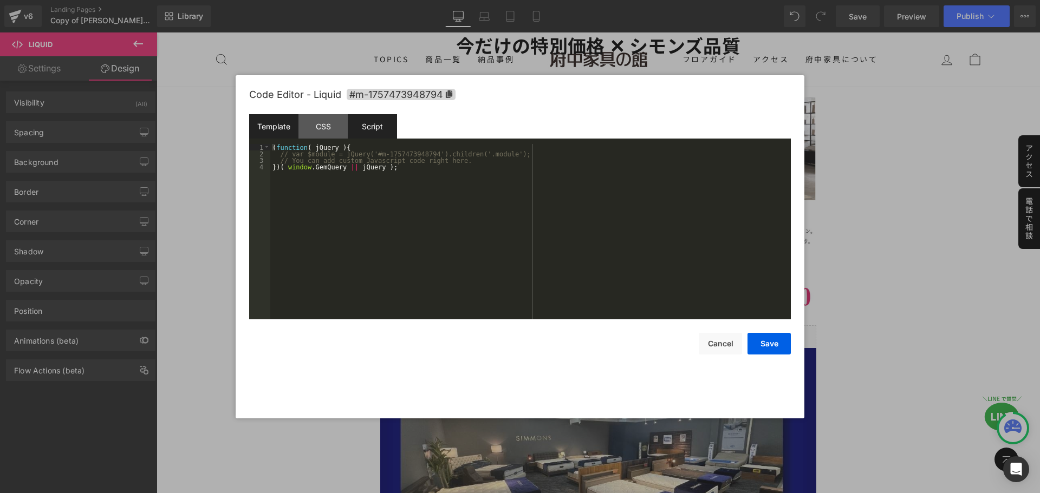
click at [278, 123] on div "Template" at bounding box center [273, 126] width 49 height 24
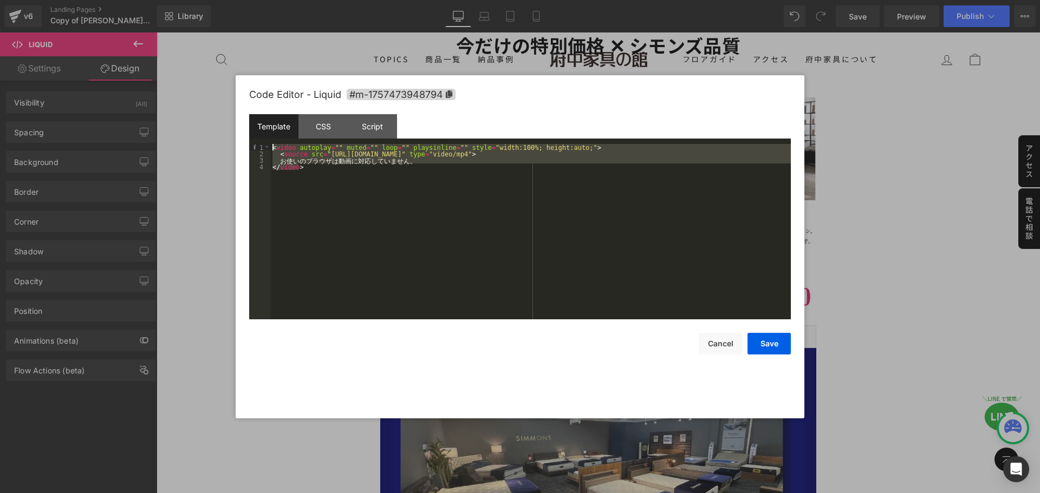
drag, startPoint x: 329, startPoint y: 180, endPoint x: 264, endPoint y: 154, distance: 69.8
click at [265, 147] on pre "1 2 3 4 < video autoplay = "" muted = "" loop = "" playsinline = "" style = "wi…" at bounding box center [520, 231] width 542 height 175
click at [324, 127] on div "CSS" at bounding box center [322, 126] width 49 height 24
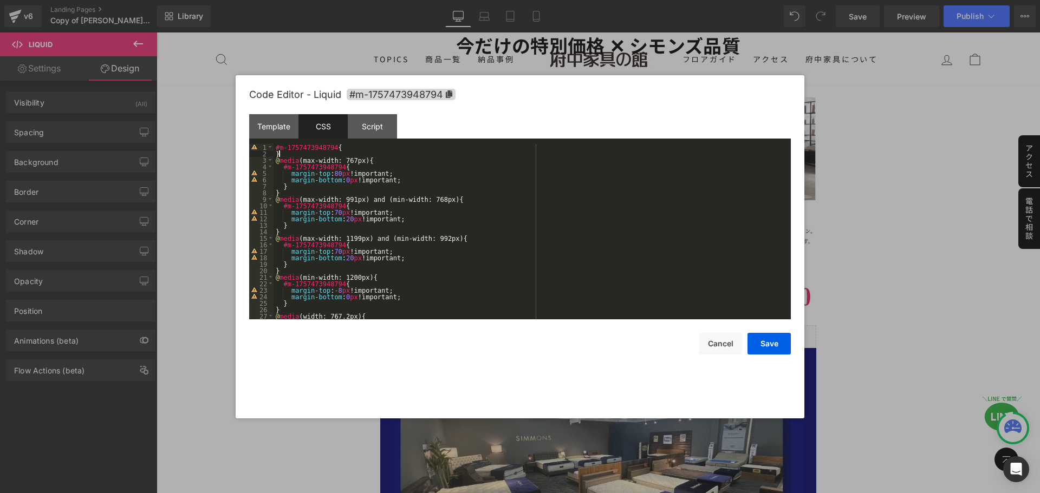
click at [342, 151] on div "#m-1757473948794 { } @ media (max-width: 767px) { #m-1757473948794 { margin-top…" at bounding box center [530, 238] width 513 height 188
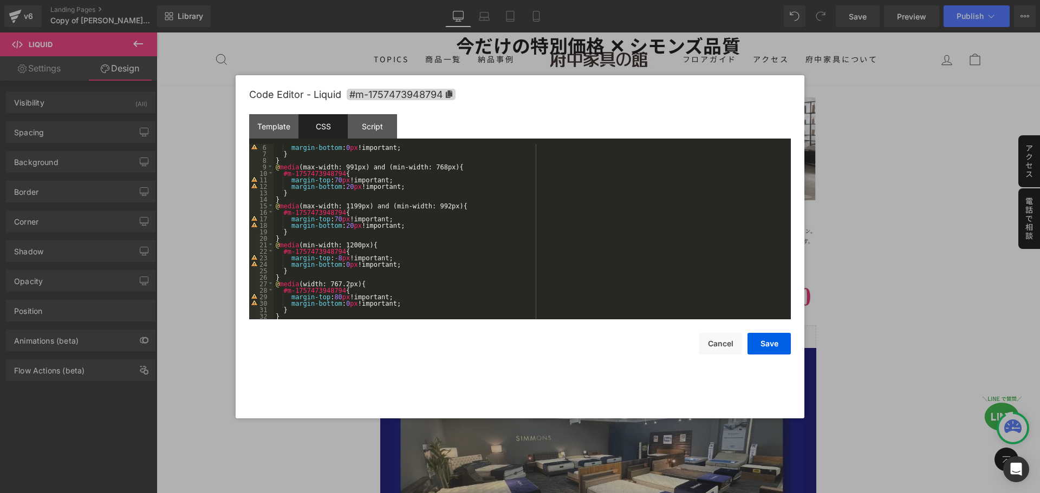
scroll to position [39, 0]
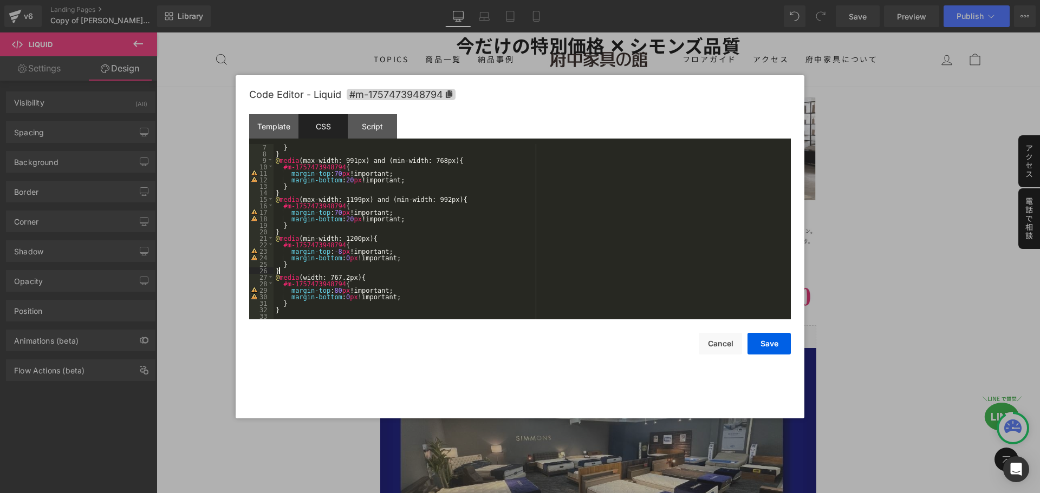
click at [384, 270] on div "} } @ media (max-width: 991px) and (min-width: 768px) { #m-1757473948794 { marg…" at bounding box center [530, 238] width 513 height 188
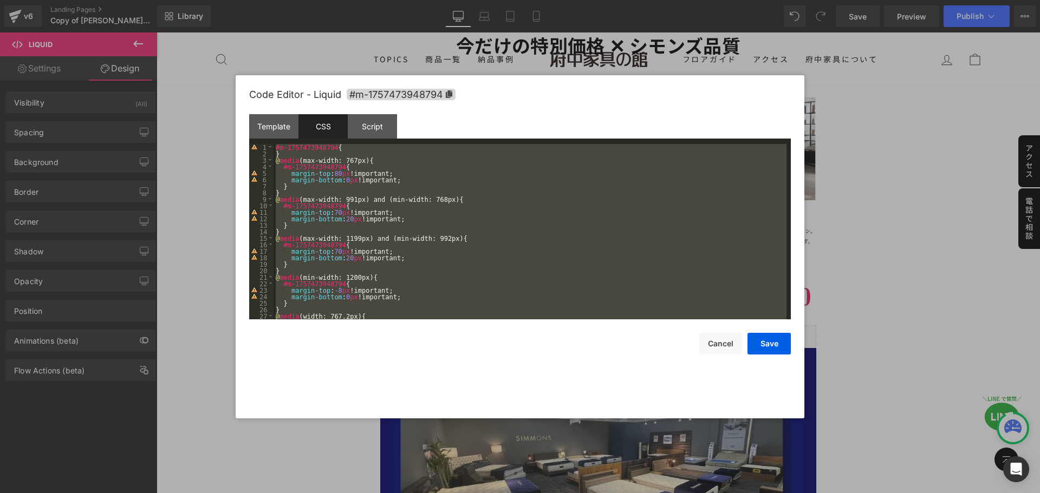
scroll to position [0, 0]
click at [383, 123] on div "Script" at bounding box center [372, 126] width 49 height 24
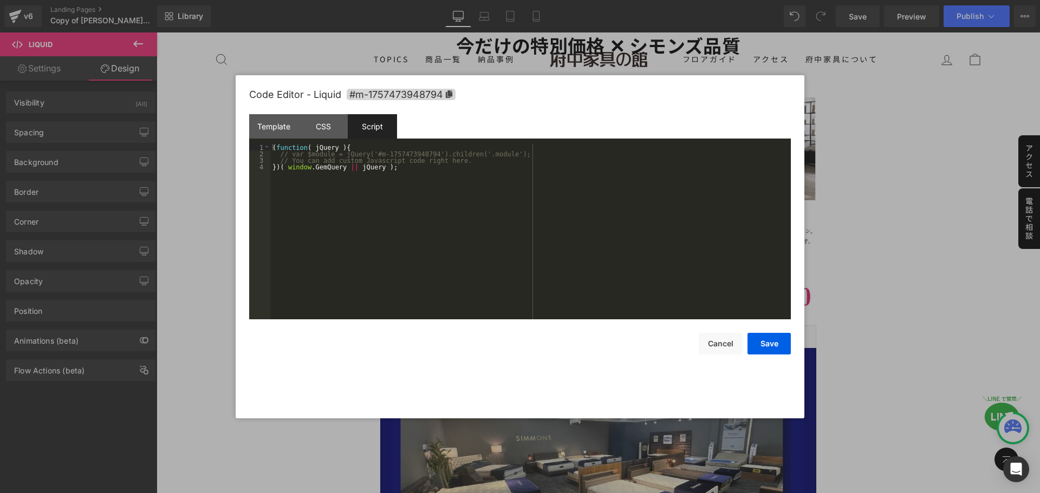
click at [876, 264] on div at bounding box center [520, 246] width 1040 height 493
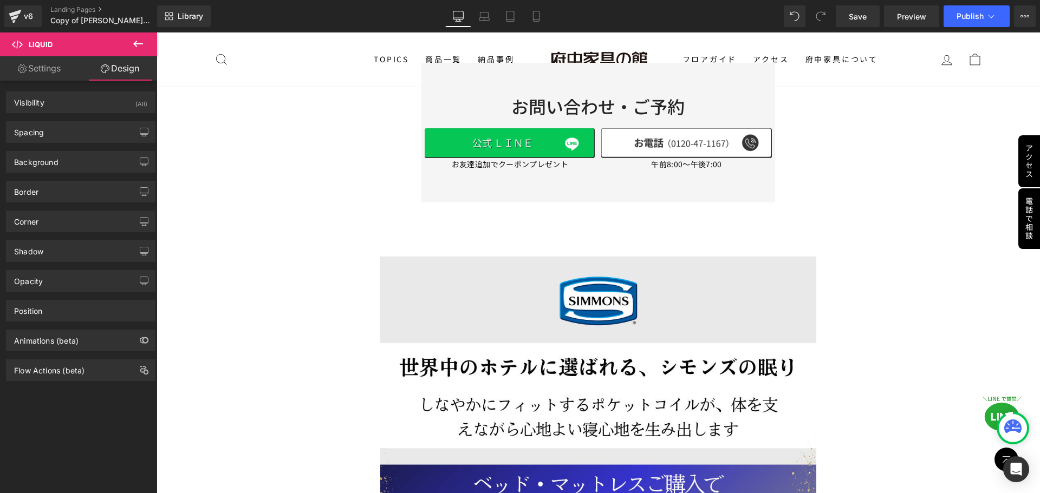
scroll to position [1408, 0]
